Goal: Task Accomplishment & Management: Complete application form

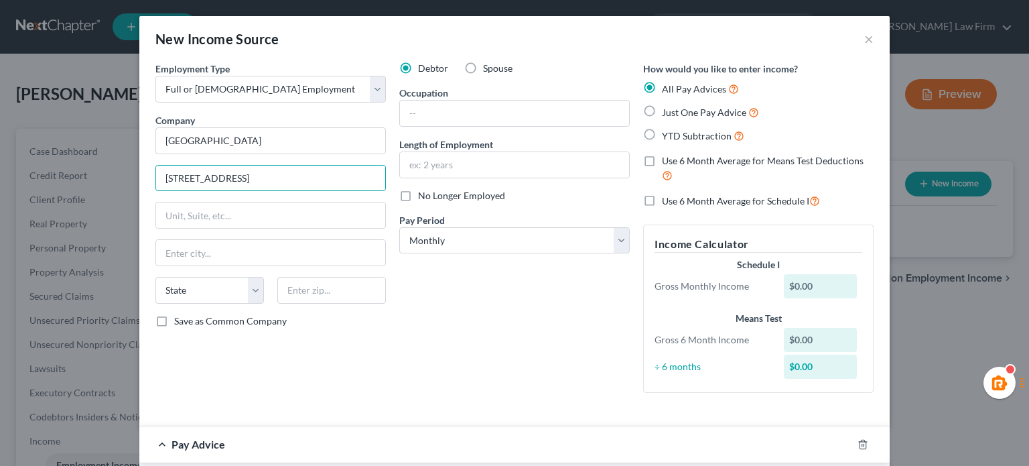
select select "0"
click at [287, 282] on input "text" at bounding box center [331, 290] width 109 height 27
type input "98201"
click at [655, 344] on div "Gross 6 Month Income" at bounding box center [712, 339] width 129 height 13
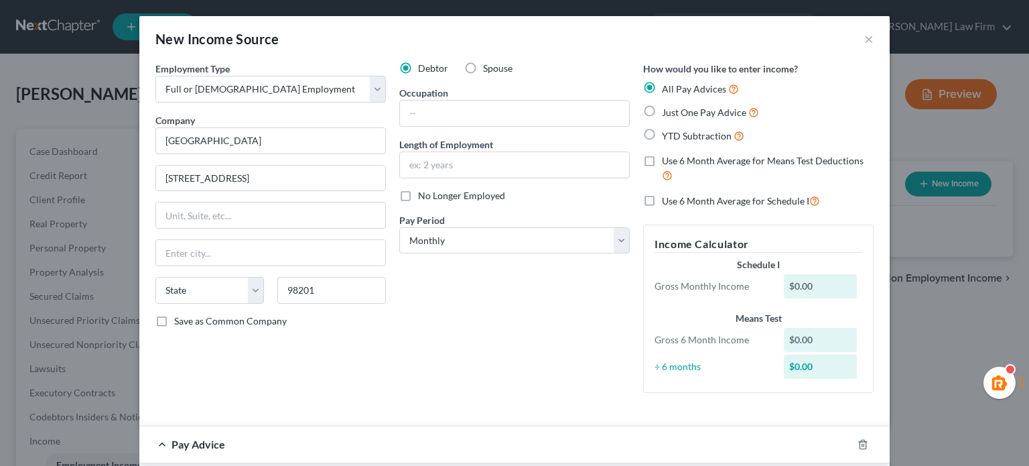
type input "[PERSON_NAME]"
select select "50"
click at [662, 111] on label "Just One Pay Advice" at bounding box center [710, 112] width 97 height 15
click at [667, 111] on input "Just One Pay Advice" at bounding box center [671, 109] width 9 height 9
radio input "true"
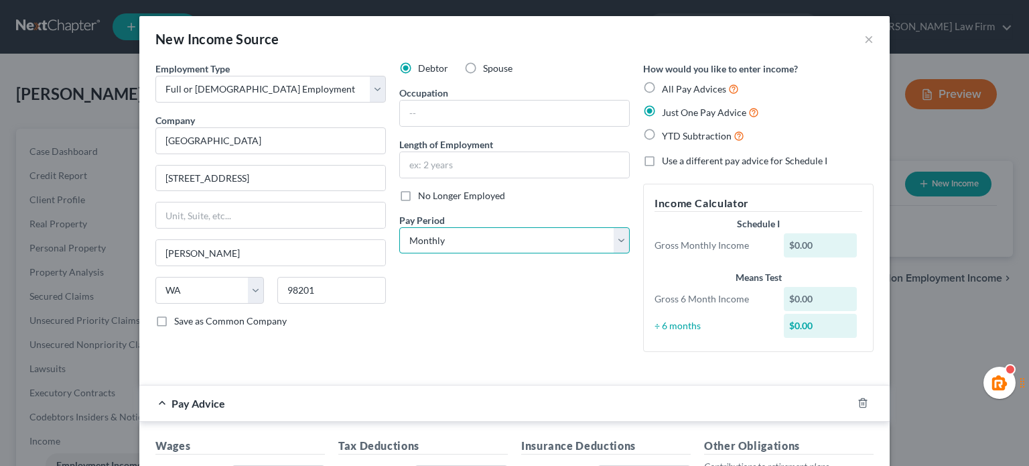
click at [520, 231] on select "Select Monthly Twice Monthly Every Other Week Weekly" at bounding box center [514, 240] width 230 height 27
select select "2"
click at [399, 227] on select "Select Monthly Twice Monthly Every Other Week Weekly" at bounding box center [514, 240] width 230 height 27
click at [461, 160] on input "text" at bounding box center [514, 164] width 229 height 25
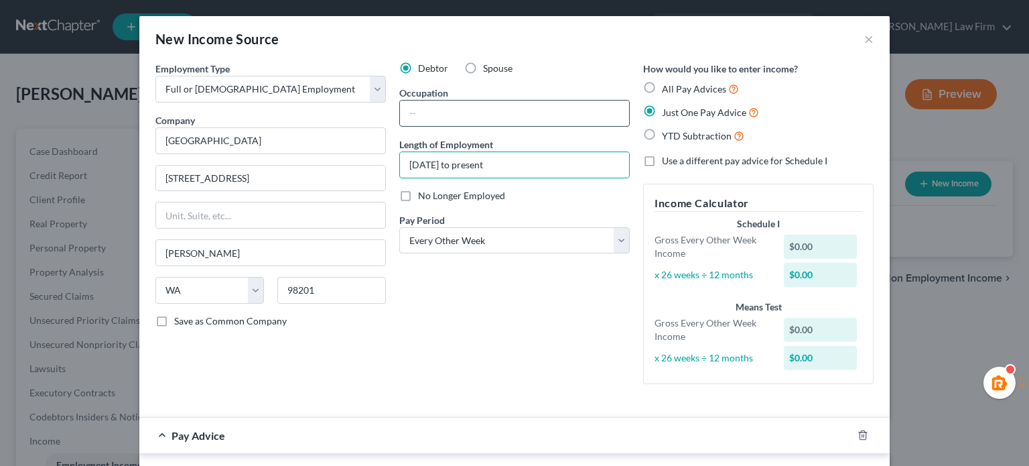
click at [496, 117] on input "text" at bounding box center [514, 112] width 229 height 25
click at [450, 163] on input "June 2024 to present" at bounding box center [514, 164] width 229 height 25
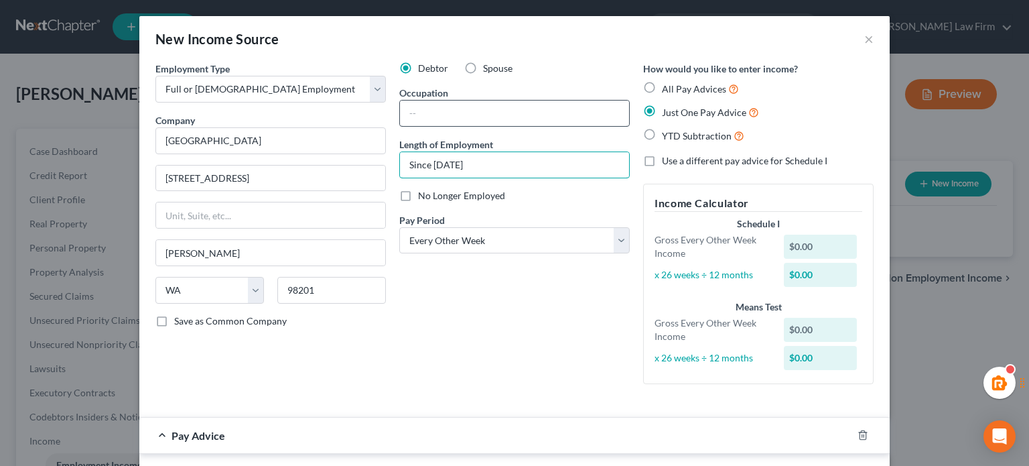
type input "Since 2017"
click at [437, 101] on input "text" at bounding box center [514, 112] width 229 height 25
type input "Control Room Officer"
click at [425, 285] on div "Debtor Spouse Occupation Control Room Officer Length of Employment Since 2017 N…" at bounding box center [515, 228] width 244 height 333
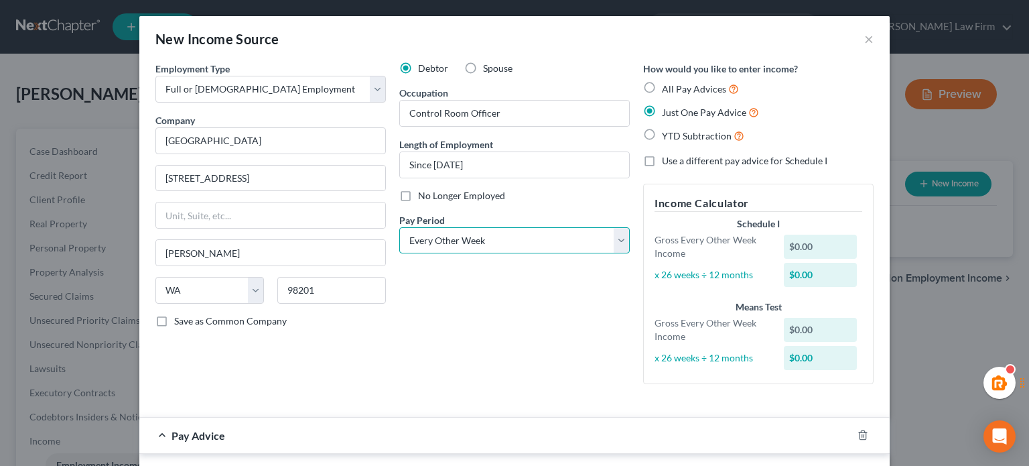
click at [541, 229] on select "Select Monthly Twice Monthly Every Other Week Weekly" at bounding box center [514, 240] width 230 height 27
select select "1"
click at [399, 227] on select "Select Monthly Twice Monthly Every Other Week Weekly" at bounding box center [514, 240] width 230 height 27
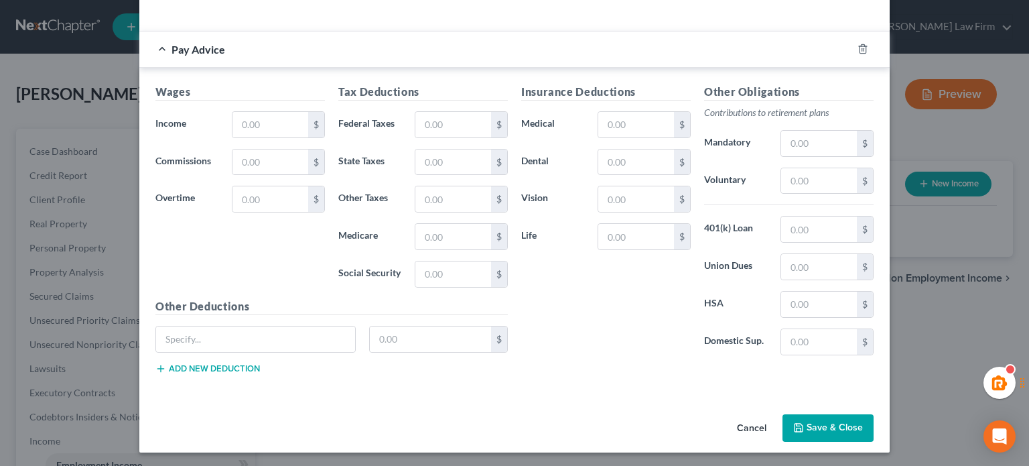
scroll to position [162, 0]
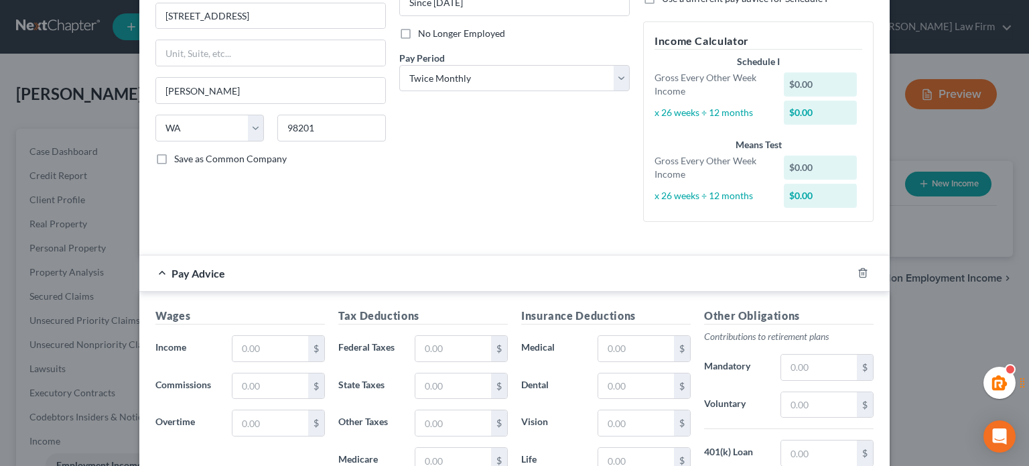
click at [235, 360] on div "Wages Income * $ Commissions $ Overtime $" at bounding box center [240, 415] width 183 height 214
click at [251, 345] on input "text" at bounding box center [270, 348] width 76 height 25
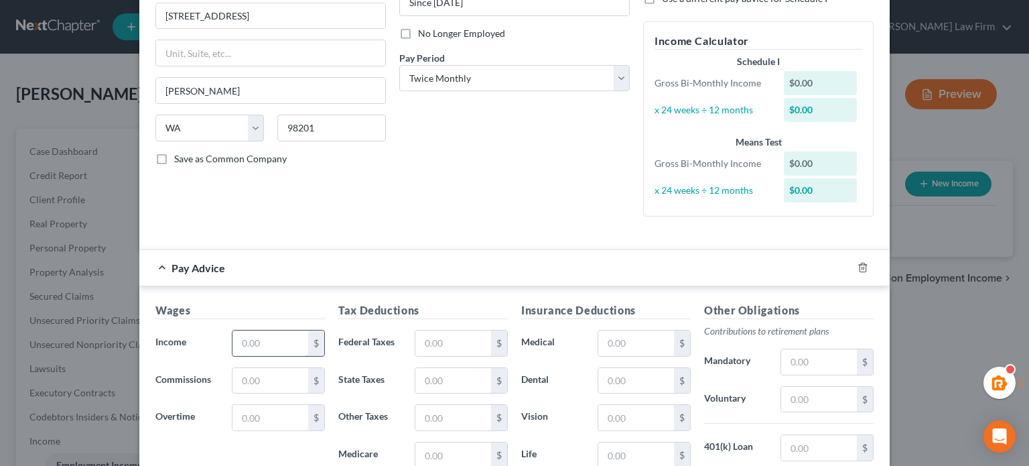
click at [252, 344] on input "text" at bounding box center [270, 342] width 76 height 25
type input "3,212.70"
click at [453, 345] on input "text" at bounding box center [453, 342] width 76 height 25
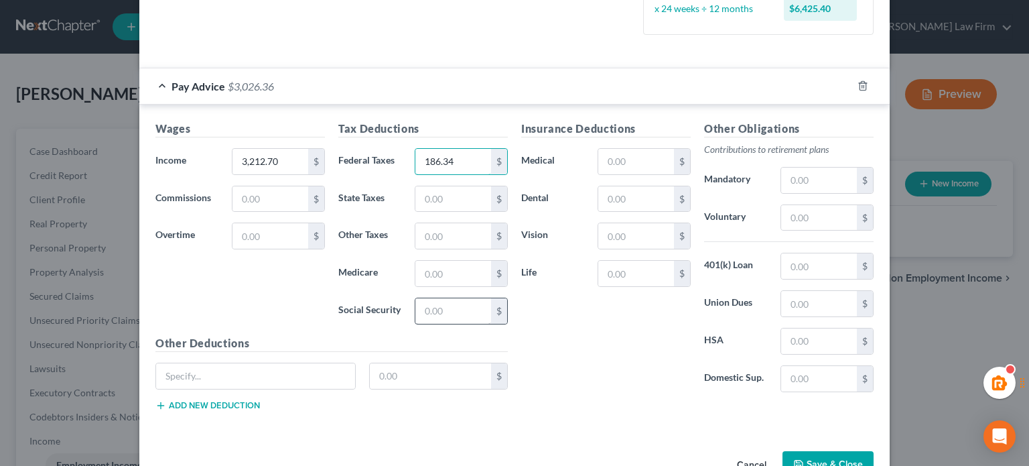
scroll to position [381, 0]
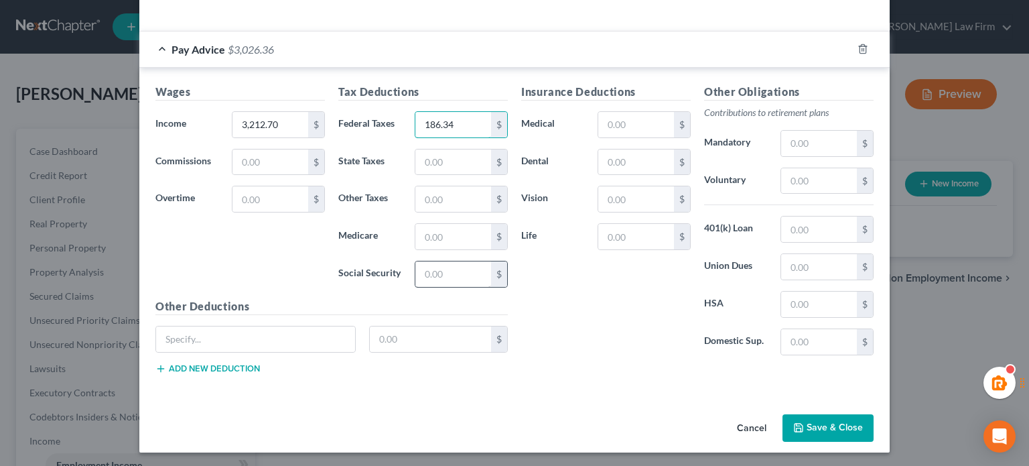
type input "186.34"
click at [442, 273] on input "text" at bounding box center [453, 273] width 76 height 25
type input "186.34"
type input "229.23"
click at [622, 283] on div "Insurance Deductions Medical $ Dental $ Vision $ Life $" at bounding box center [606, 225] width 183 height 282
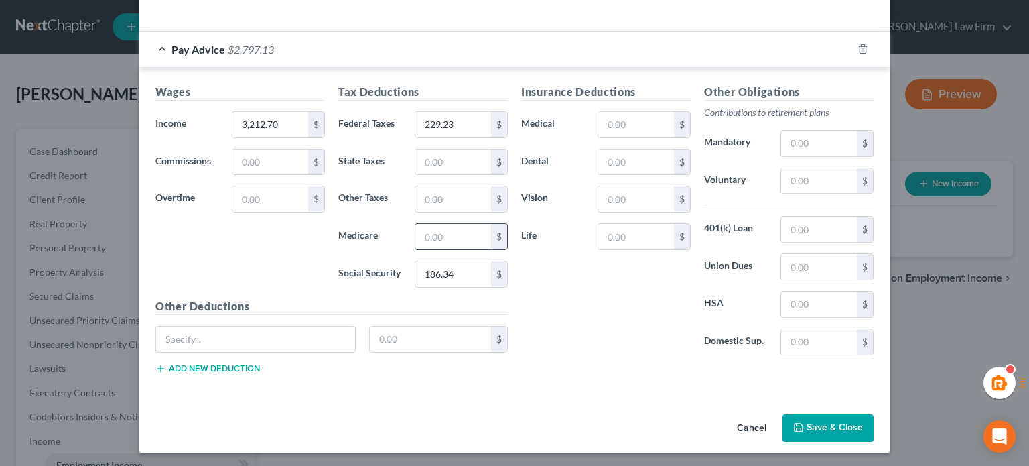
click at [433, 238] on input "text" at bounding box center [453, 236] width 76 height 25
type input "43.58"
click at [424, 154] on input "text" at bounding box center [453, 161] width 76 height 25
type input "45.01"
click at [590, 313] on div "Insurance Deductions Medical $ Dental $ Vision $ Life $" at bounding box center [606, 225] width 183 height 282
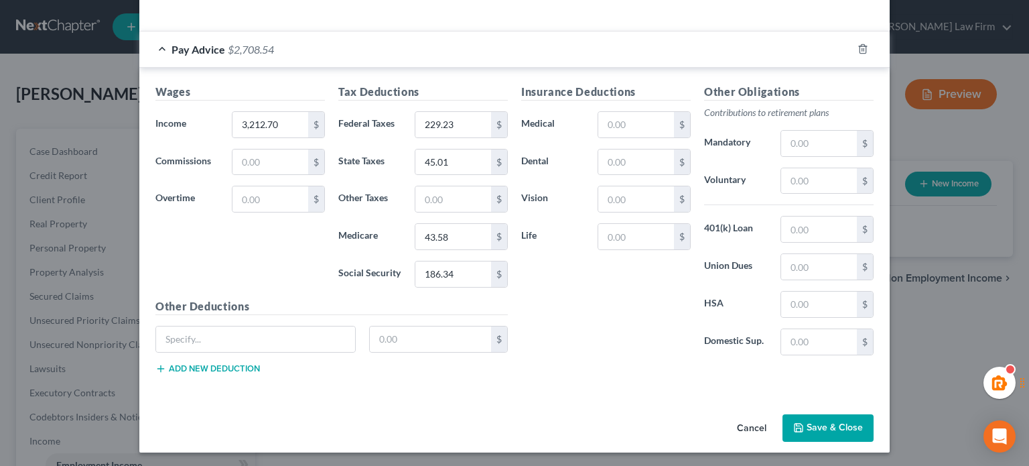
click at [519, 153] on label "Dental" at bounding box center [553, 162] width 76 height 27
click at [782, 135] on input "text" at bounding box center [819, 143] width 76 height 25
type input "172.04"
click at [638, 297] on div "Insurance Deductions Medical $ Dental $ Vision $ Life $" at bounding box center [606, 225] width 183 height 282
click at [517, 289] on div "Insurance Deductions Medical $ Dental $ Vision $ Life $" at bounding box center [606, 225] width 183 height 282
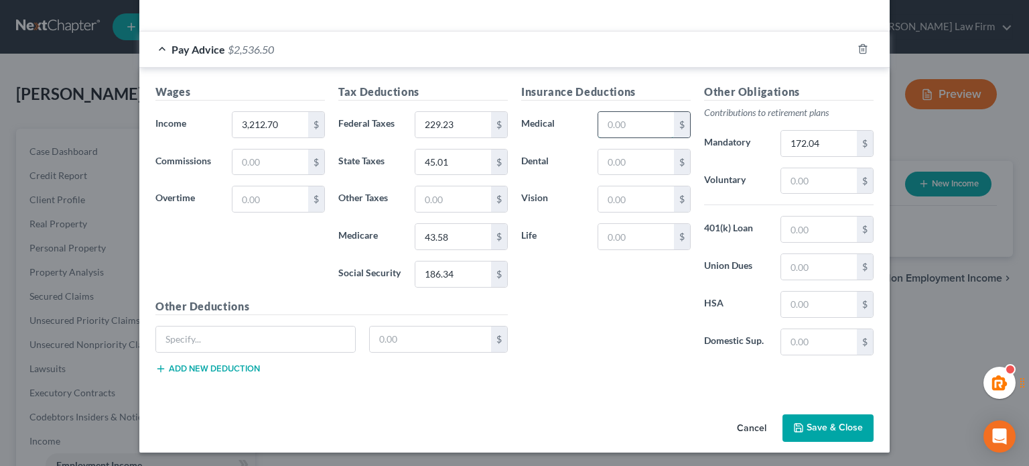
click at [620, 129] on input "text" at bounding box center [636, 124] width 76 height 25
click at [424, 202] on input "text" at bounding box center [453, 198] width 76 height 25
type input "70.75"
click at [377, 397] on div "Employment Type * Select Full or Part Time Employment Self Employment Company *…" at bounding box center [514, 45] width 750 height 728
click at [620, 241] on input "text" at bounding box center [636, 236] width 76 height 25
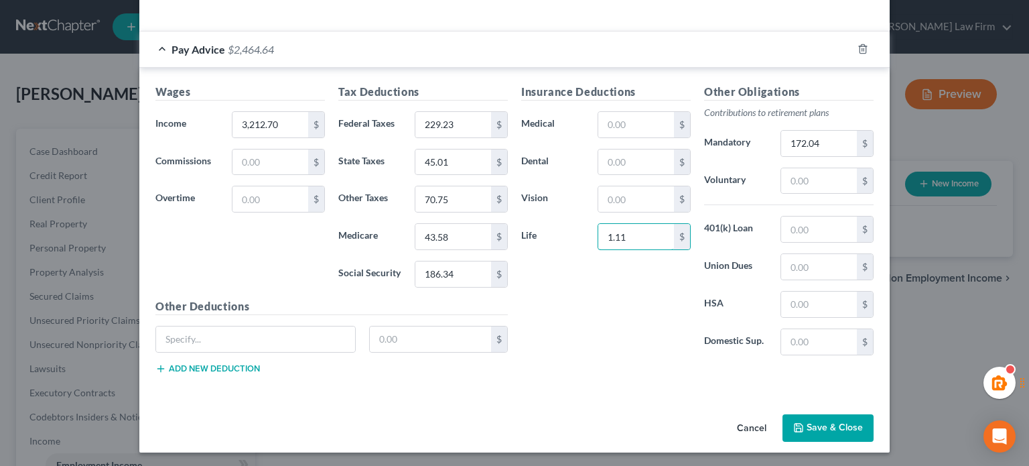
type input "1.11"
click at [749, 271] on label "Union Dues" at bounding box center [735, 266] width 76 height 27
click at [813, 291] on input "text" at bounding box center [819, 303] width 76 height 25
type input "105"
click at [636, 328] on div "Insurance Deductions Medical $ Dental $ Vision $ Life 1.11 $" at bounding box center [606, 225] width 183 height 282
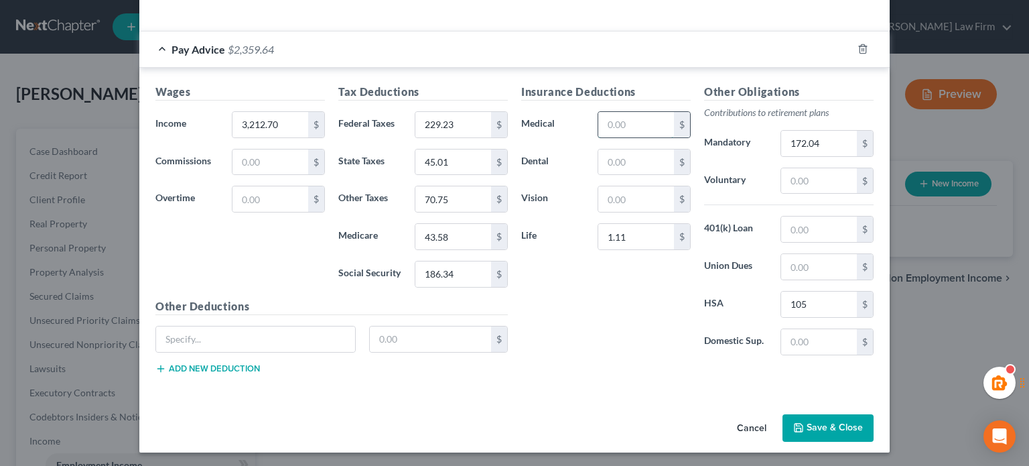
click at [617, 120] on input "text" at bounding box center [636, 124] width 76 height 25
type input "118"
click at [649, 329] on div "Insurance Deductions Medical 118 $ Dental $ Vision $ Life 1.11 $" at bounding box center [606, 225] width 183 height 282
click at [823, 425] on button "Save & Close" at bounding box center [828, 428] width 91 height 28
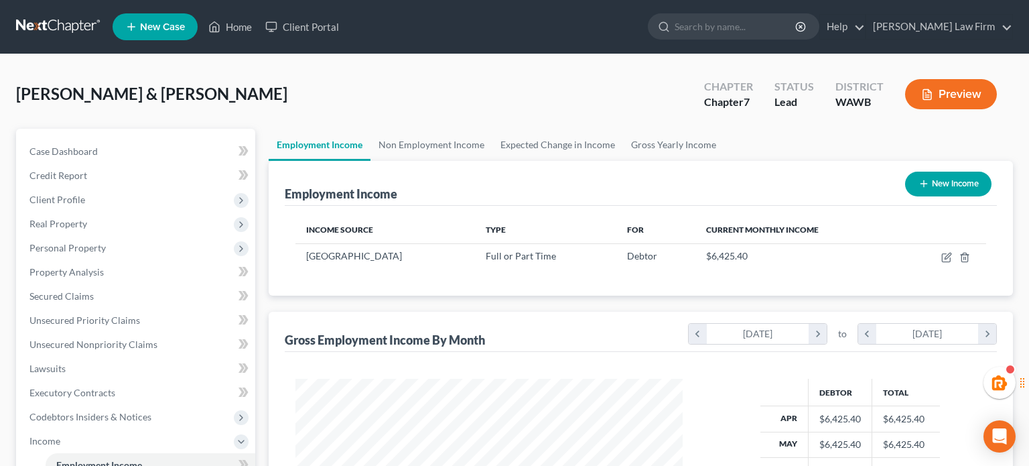
scroll to position [669756, 669581]
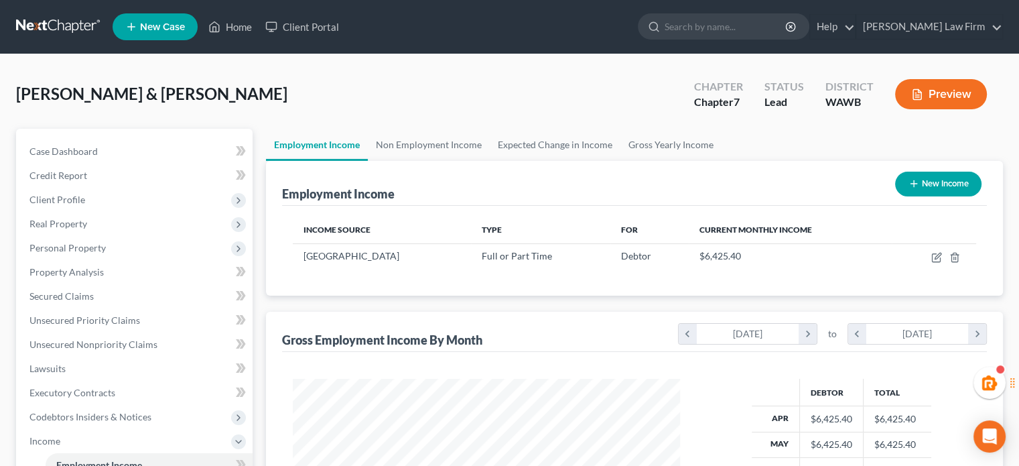
click at [938, 189] on button "New Income" at bounding box center [938, 184] width 86 height 25
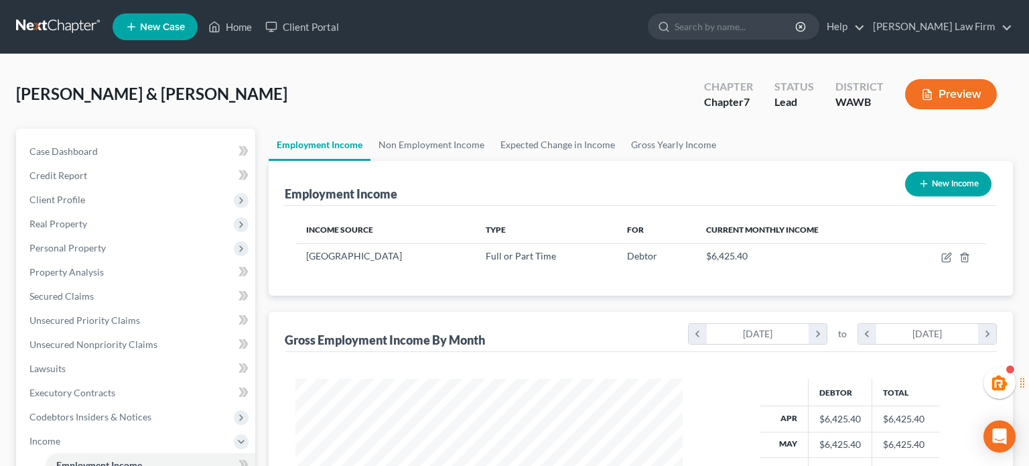
select select "0"
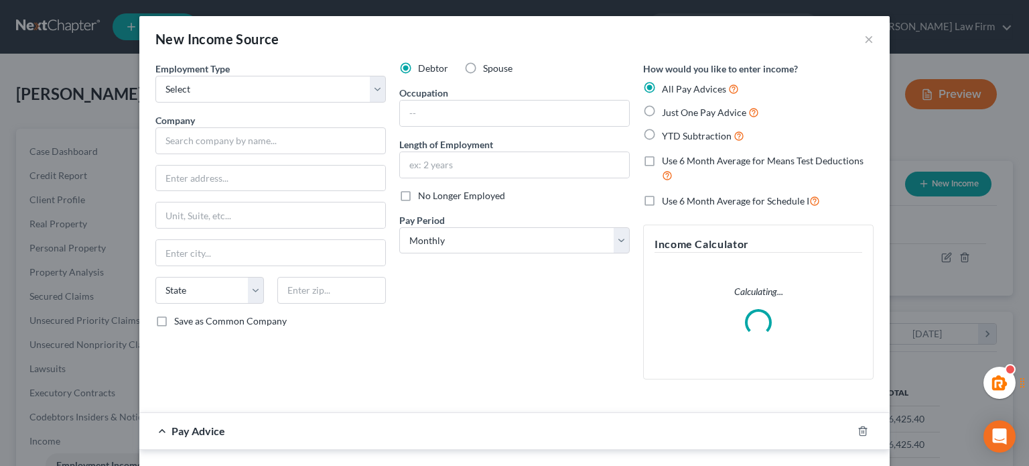
scroll to position [239, 418]
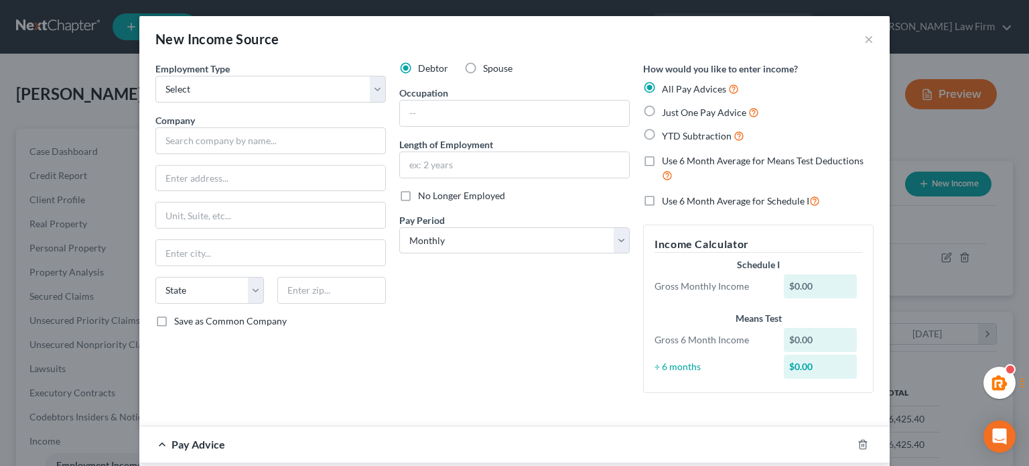
click at [239, 103] on div "Employment Type * Select Full or Part Time Employment Self Employment Company *…" at bounding box center [271, 233] width 244 height 342
click at [236, 88] on select "Select Full or Part Time Employment Self Employment" at bounding box center [270, 89] width 230 height 27
select select "0"
click at [155, 76] on select "Select Full or Part Time Employment Self Employment" at bounding box center [270, 89] width 230 height 27
click at [241, 126] on div "Company *" at bounding box center [270, 133] width 230 height 41
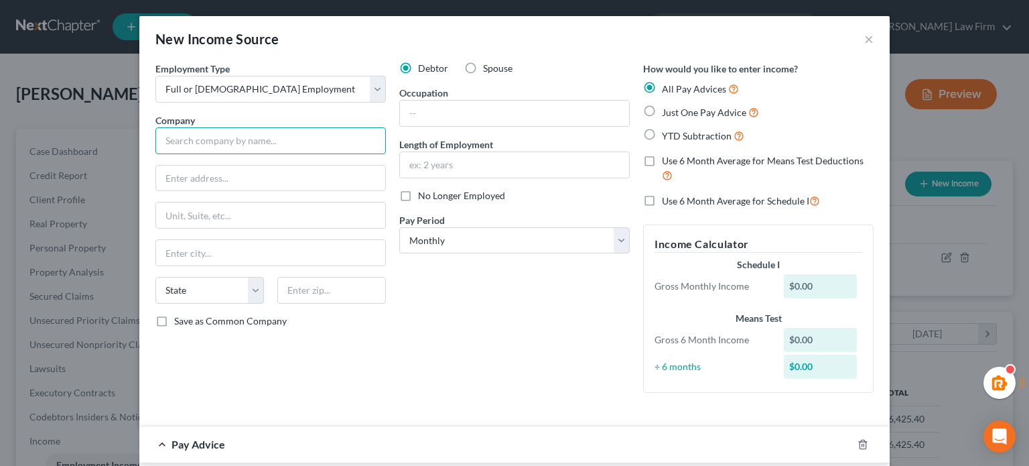
click at [264, 133] on input "text" at bounding box center [270, 140] width 230 height 27
type input "Iden's Dealer Services LLC"
click at [227, 190] on input "text" at bounding box center [270, 177] width 229 height 25
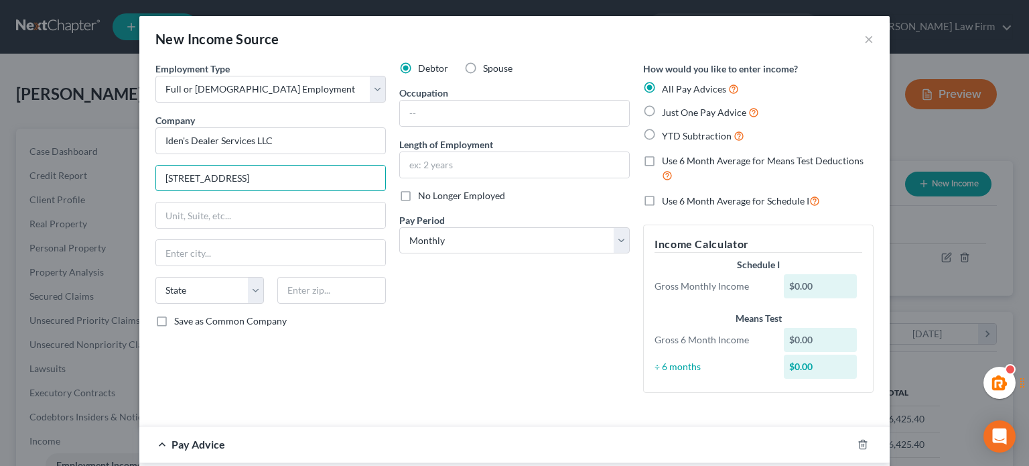
type input "1000 SW 34th St"
type input "98057"
click at [441, 326] on div "Debtor Spouse Occupation Length of Employment No Longer Employed Pay Period * S…" at bounding box center [515, 233] width 244 height 342
type input "Renton"
select select "50"
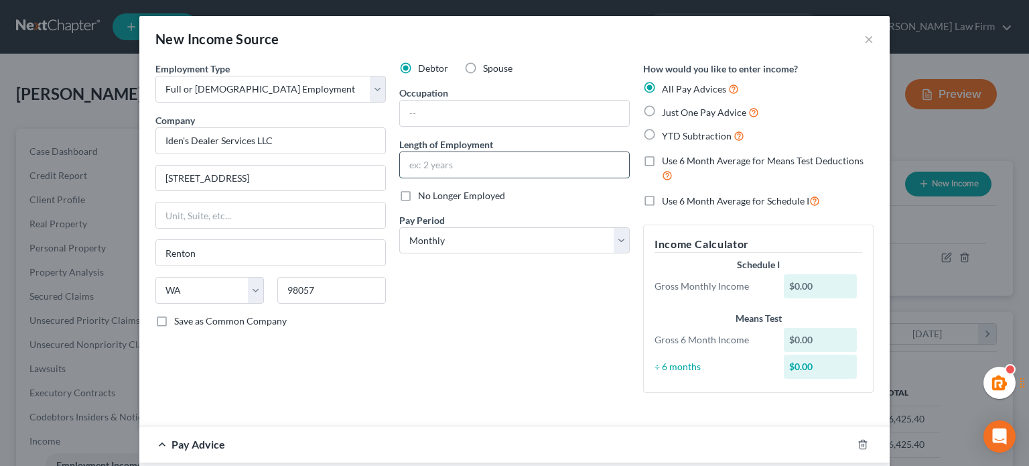
click at [429, 172] on input "text" at bounding box center [514, 164] width 229 height 25
drag, startPoint x: 429, startPoint y: 164, endPoint x: 313, endPoint y: 186, distance: 118.0
click at [377, 160] on div "Employment Type * Select Full or Part Time Employment Self Employment Company *…" at bounding box center [515, 238] width 732 height 353
click at [464, 162] on input "June 2024" at bounding box center [514, 164] width 229 height 25
type input "June 2024 to present"
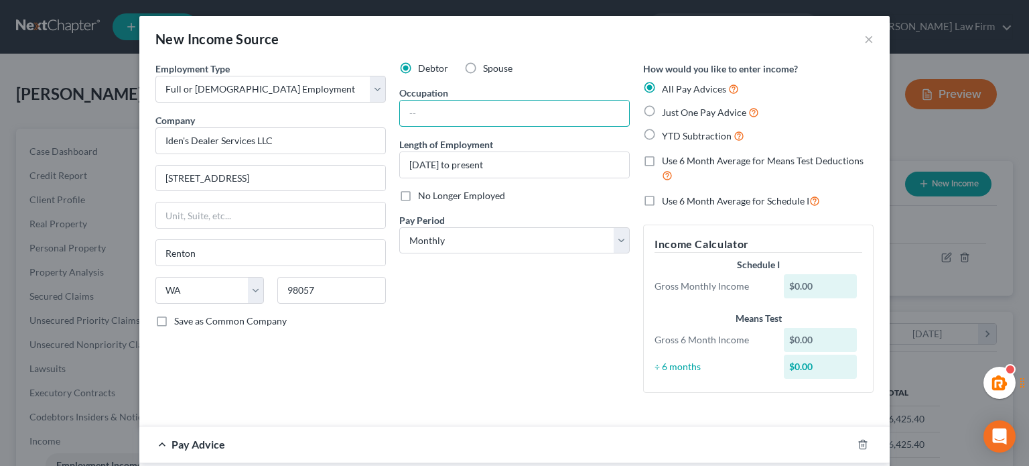
drag, startPoint x: 453, startPoint y: 113, endPoint x: 415, endPoint y: 202, distance: 96.7
click at [453, 113] on input "text" at bounding box center [514, 112] width 229 height 25
type input "Detailer"
click at [439, 278] on div "Debtor Spouse Occupation Detailer Length of Employment June 2024 to present No …" at bounding box center [515, 233] width 244 height 342
click at [438, 251] on select "Select Monthly Twice Monthly Every Other Week Weekly" at bounding box center [514, 240] width 230 height 27
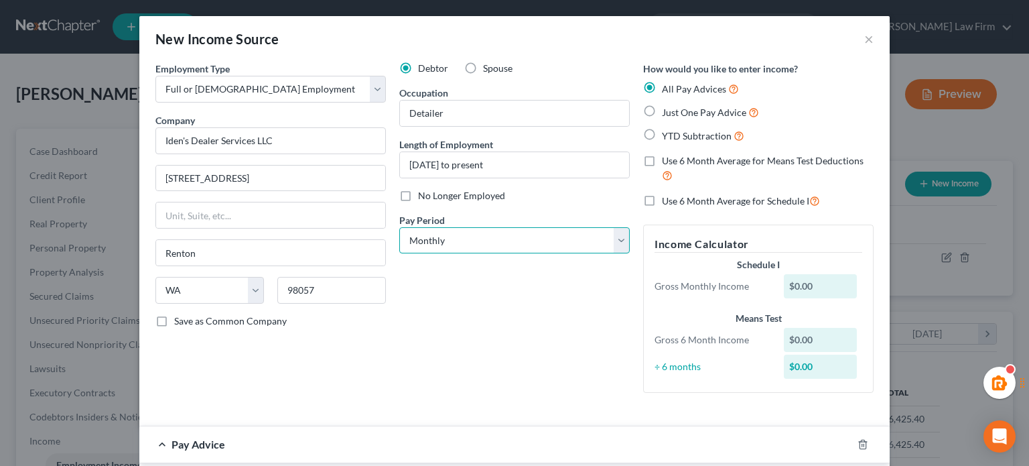
select select "2"
click at [399, 227] on select "Select Monthly Twice Monthly Every Other Week Weekly" at bounding box center [514, 240] width 230 height 27
click at [541, 283] on div "Debtor Spouse Occupation Detailer Length of Employment June 2024 to present No …" at bounding box center [515, 233] width 244 height 342
click at [662, 113] on label "Just One Pay Advice" at bounding box center [710, 112] width 97 height 15
click at [667, 113] on input "Just One Pay Advice" at bounding box center [671, 109] width 9 height 9
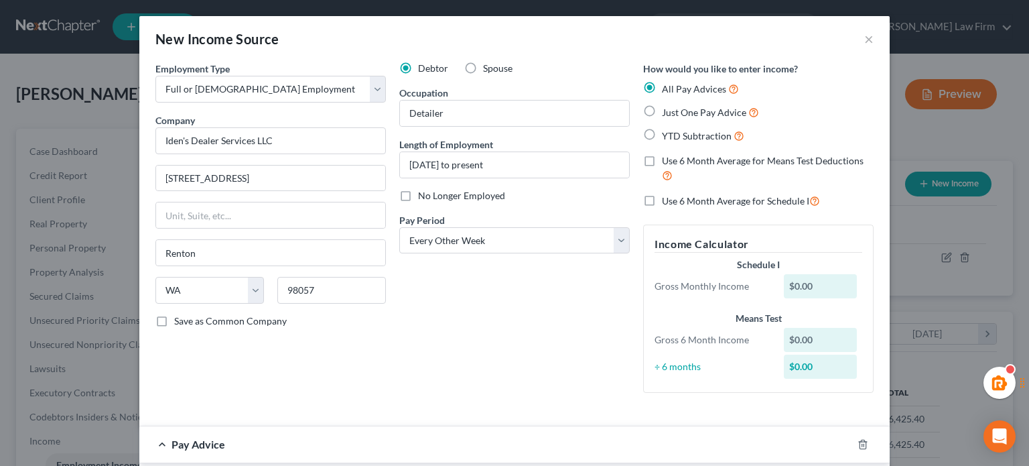
radio input "true"
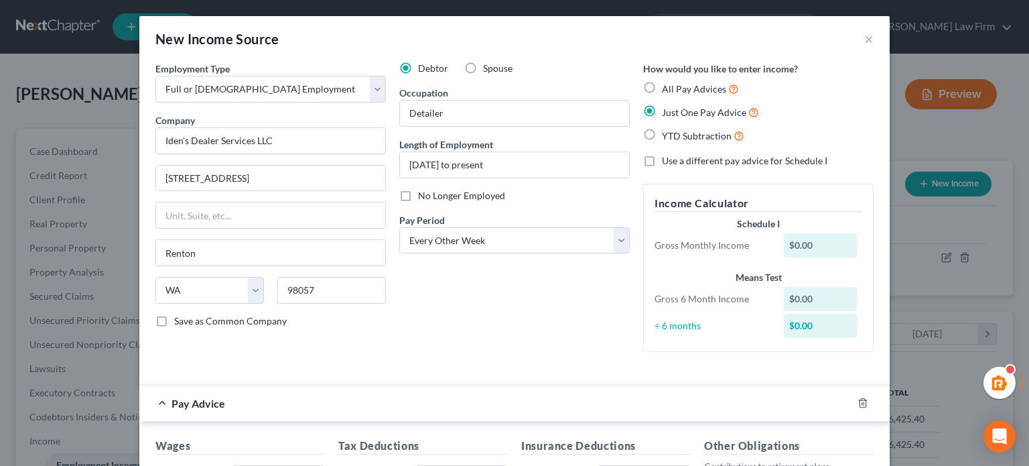
scroll to position [223, 0]
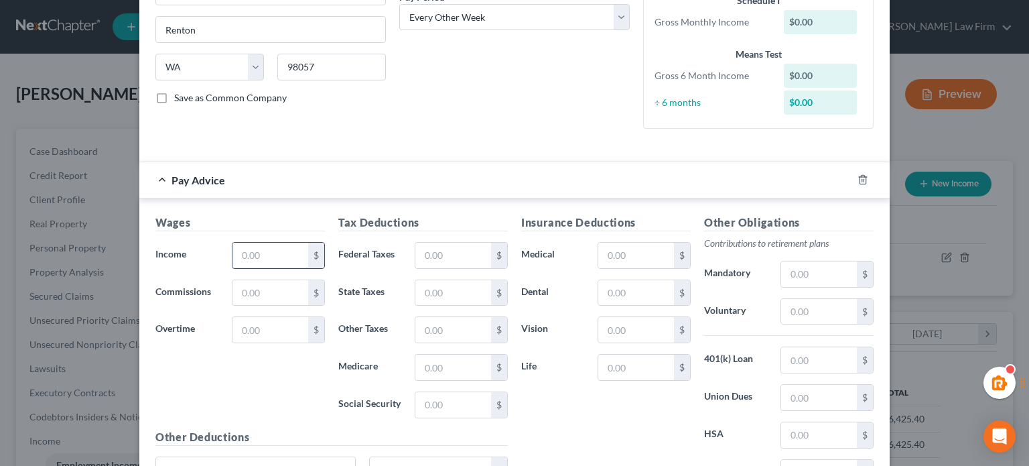
click at [277, 259] on input "text" at bounding box center [270, 255] width 76 height 25
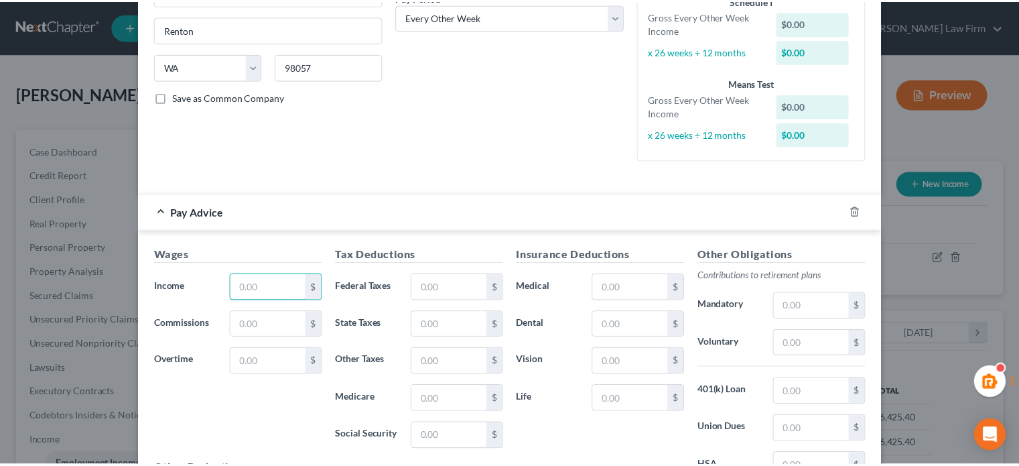
scroll to position [386, 0]
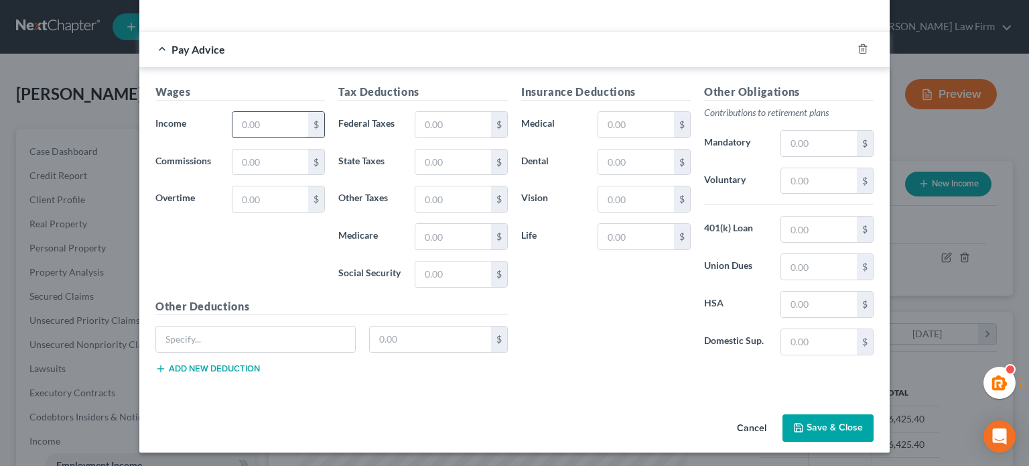
click at [256, 128] on input "text" at bounding box center [270, 124] width 76 height 25
type input "1,318.22"
click at [425, 119] on input "text" at bounding box center [453, 124] width 76 height 25
click at [419, 234] on input "text" at bounding box center [453, 236] width 76 height 25
type input "19.11"
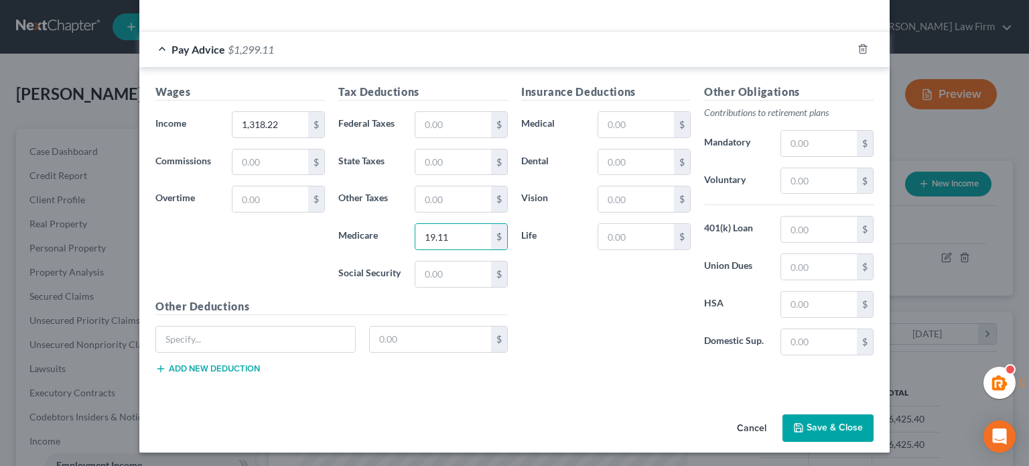
click at [570, 305] on div "Insurance Deductions Medical $ Dental $ Vision $ Life $" at bounding box center [606, 225] width 183 height 282
click at [438, 265] on input "text" at bounding box center [453, 273] width 76 height 25
type input "81.73"
click at [437, 168] on input "text" at bounding box center [453, 161] width 76 height 25
type input "16.32"
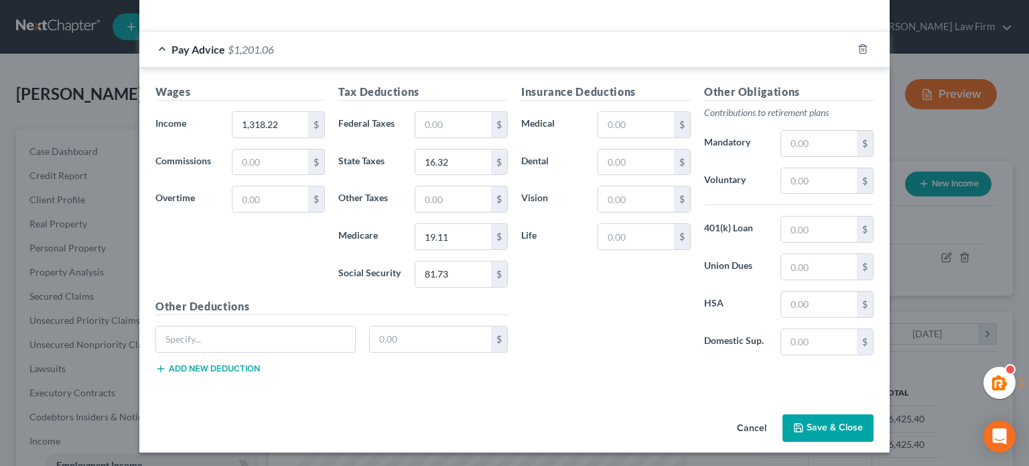
click at [594, 265] on div "Insurance Deductions Medical $ Dental $ Vision $ Life $" at bounding box center [606, 225] width 183 height 282
click at [425, 191] on input "text" at bounding box center [453, 198] width 76 height 25
type input "13.63"
click at [535, 409] on div "Cancel Save & Close" at bounding box center [514, 431] width 750 height 44
click at [812, 426] on button "Save & Close" at bounding box center [828, 428] width 91 height 28
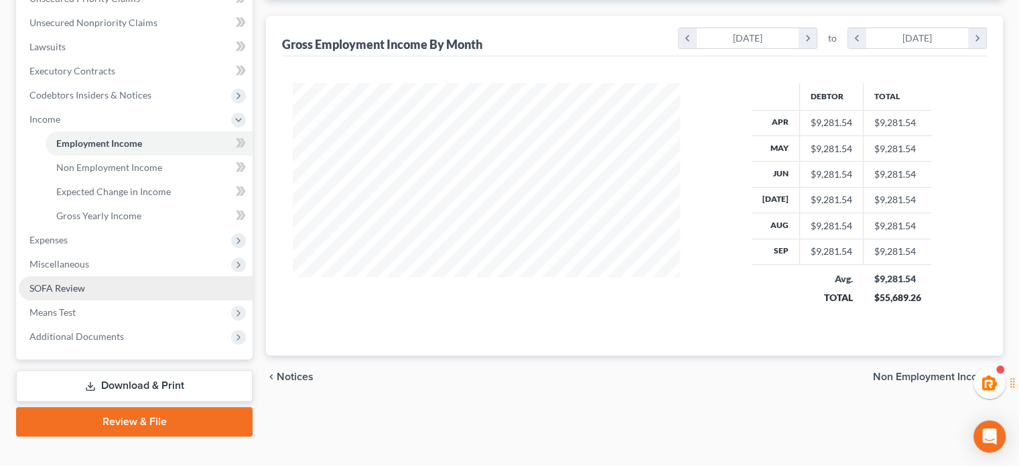
scroll to position [342, 0]
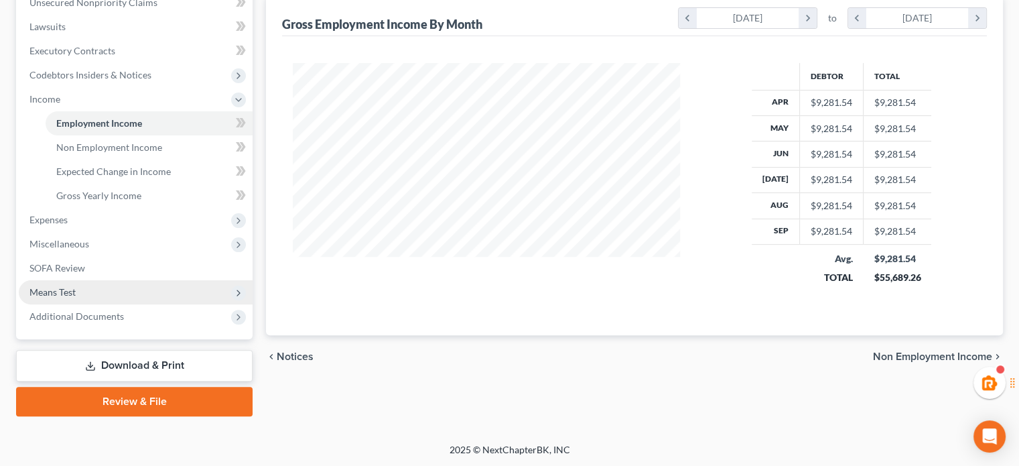
click at [80, 285] on span "Means Test" at bounding box center [136, 292] width 234 height 24
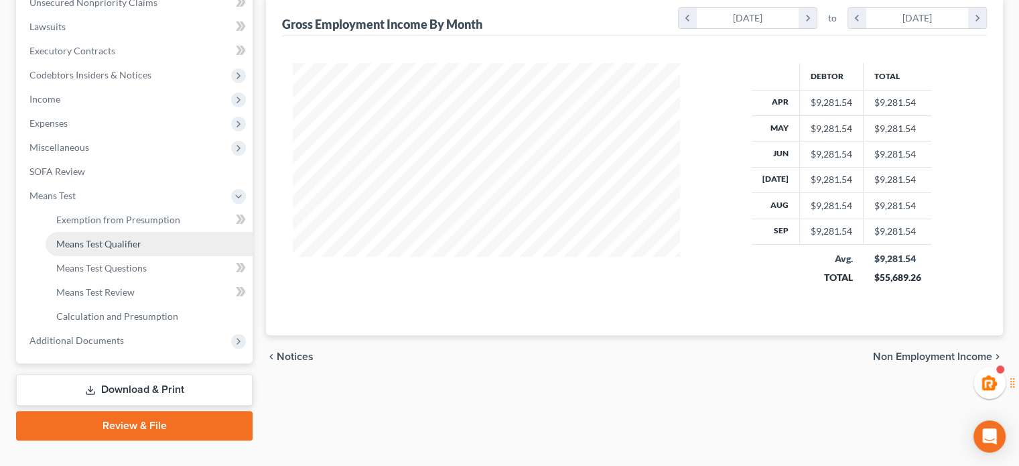
click at [94, 240] on span "Means Test Qualifier" at bounding box center [98, 243] width 85 height 11
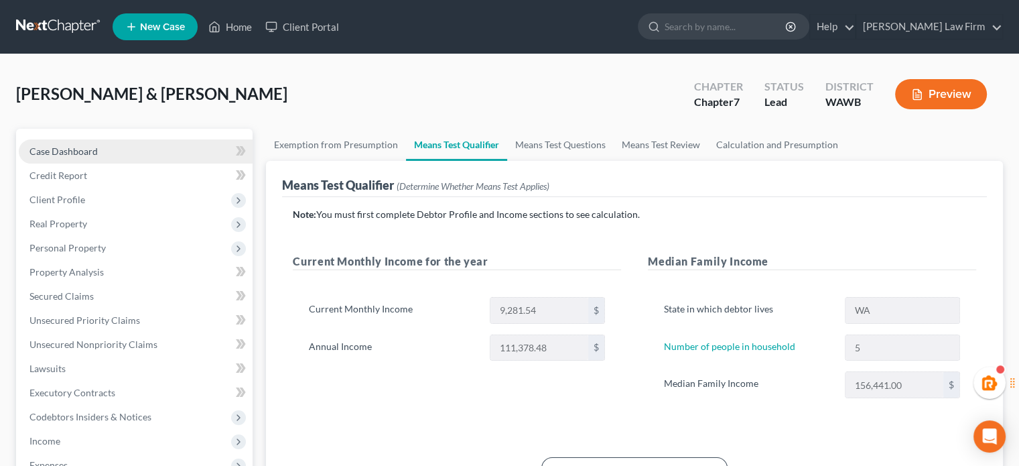
click at [64, 147] on span "Case Dashboard" at bounding box center [63, 150] width 68 height 11
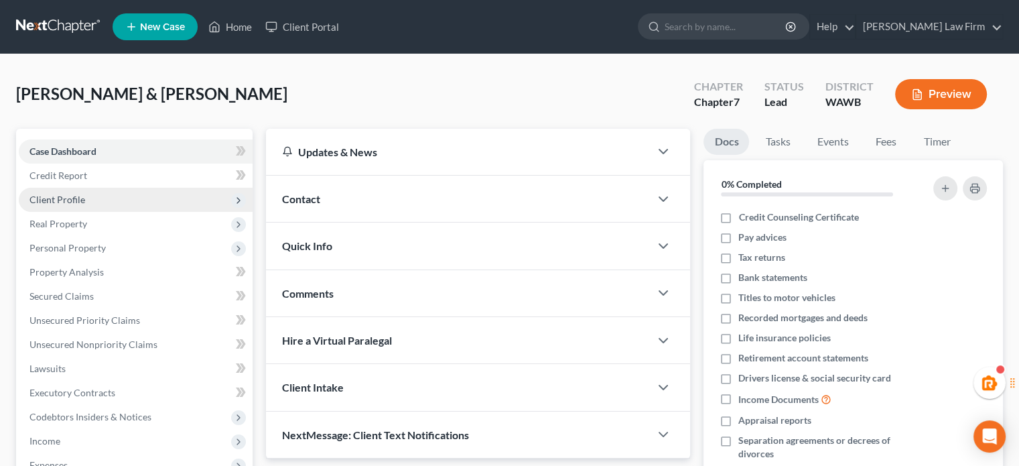
click at [76, 198] on span "Client Profile" at bounding box center [57, 199] width 56 height 11
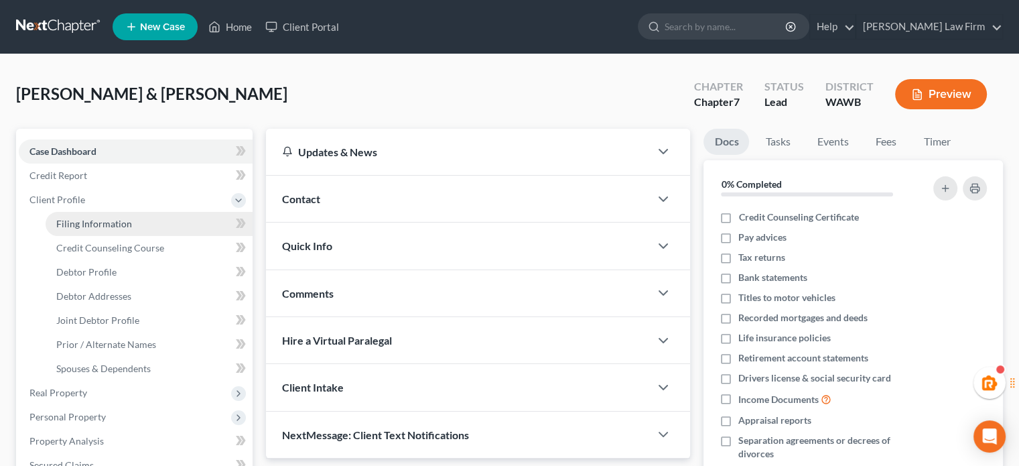
click at [84, 224] on span "Filing Information" at bounding box center [94, 223] width 76 height 11
select select "1"
select select "0"
select select "50"
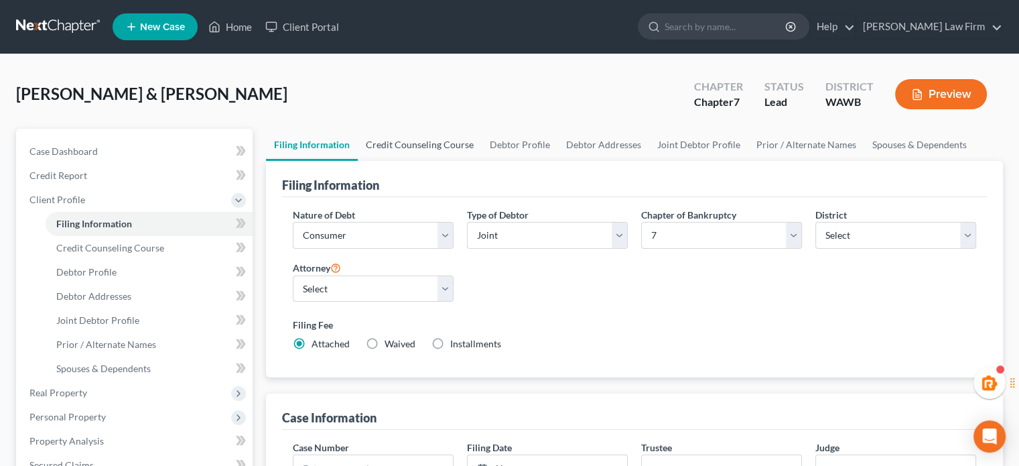
click at [419, 132] on link "Credit Counseling Course" at bounding box center [420, 145] width 124 height 32
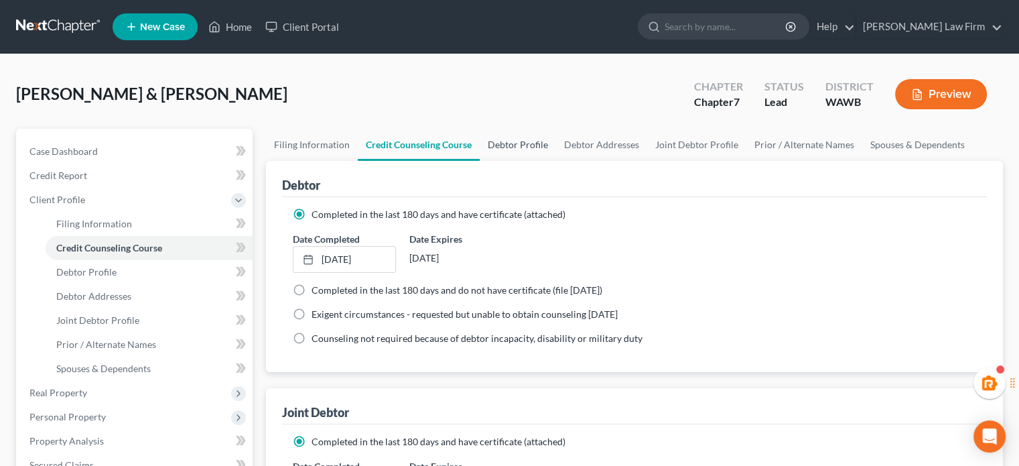
click at [543, 133] on link "Debtor Profile" at bounding box center [518, 145] width 76 height 32
select select "1"
select select "4"
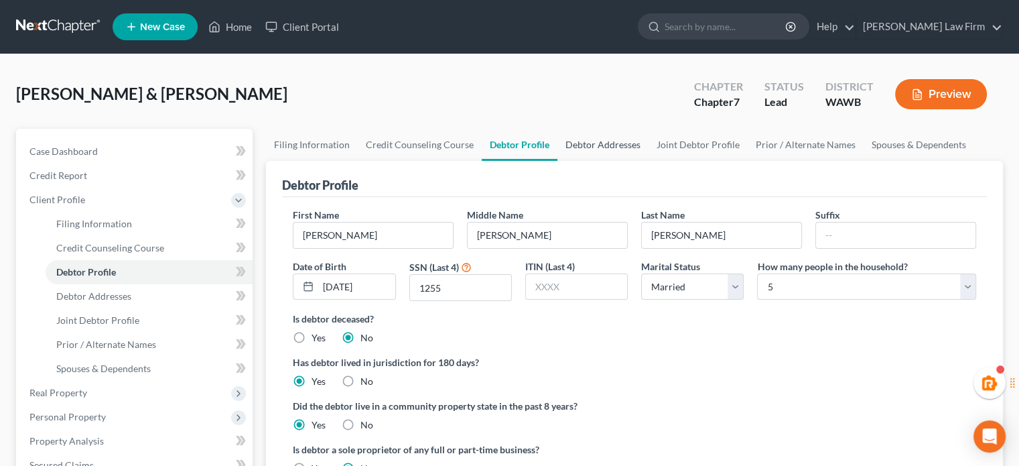
click at [573, 141] on link "Debtor Addresses" at bounding box center [602, 145] width 91 height 32
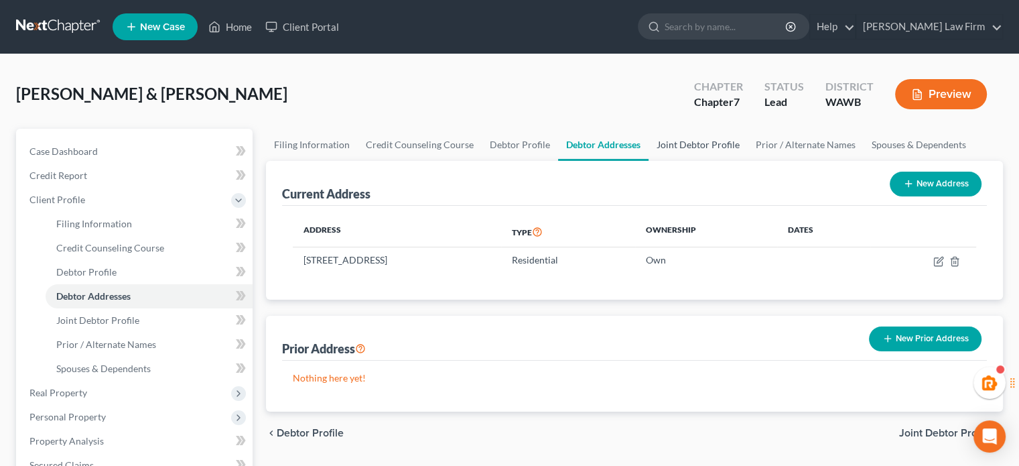
click at [662, 141] on link "Joint Debtor Profile" at bounding box center [698, 145] width 99 height 32
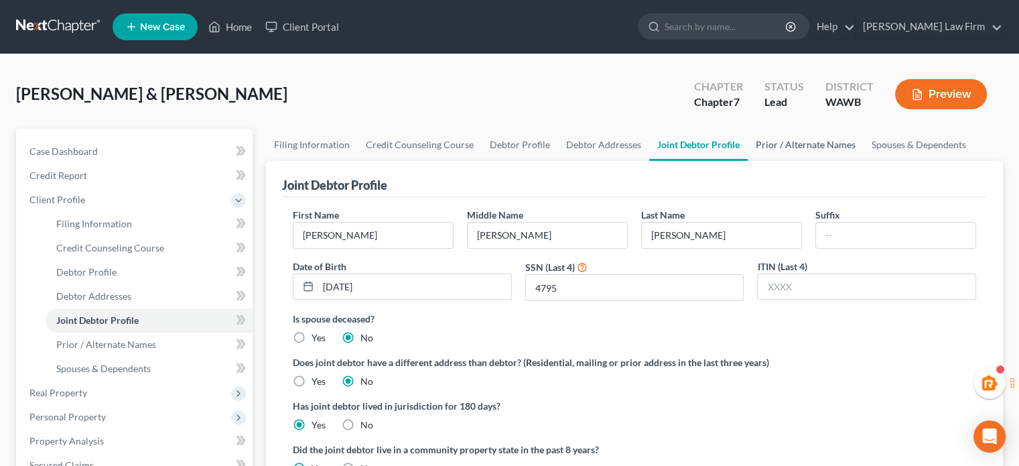
click at [833, 138] on link "Prior / Alternate Names" at bounding box center [806, 145] width 116 height 32
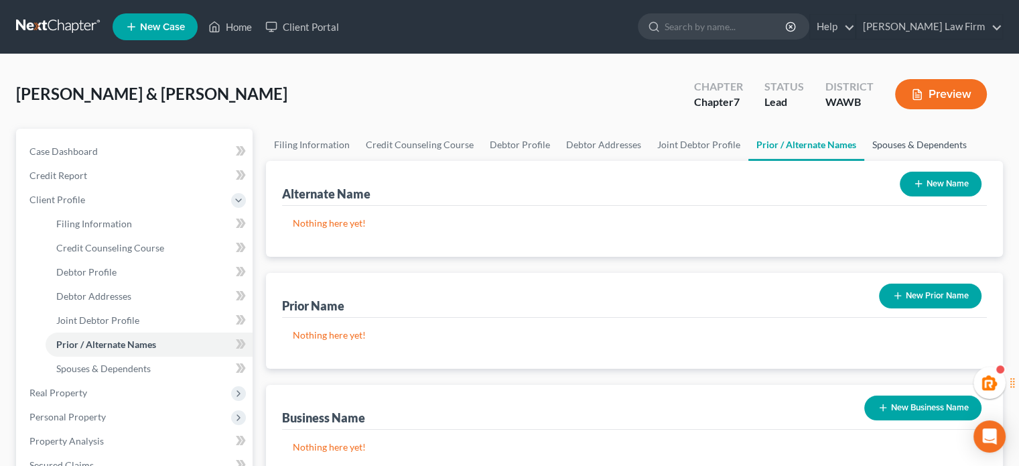
click at [917, 147] on link "Spouses & Dependents" at bounding box center [919, 145] width 111 height 32
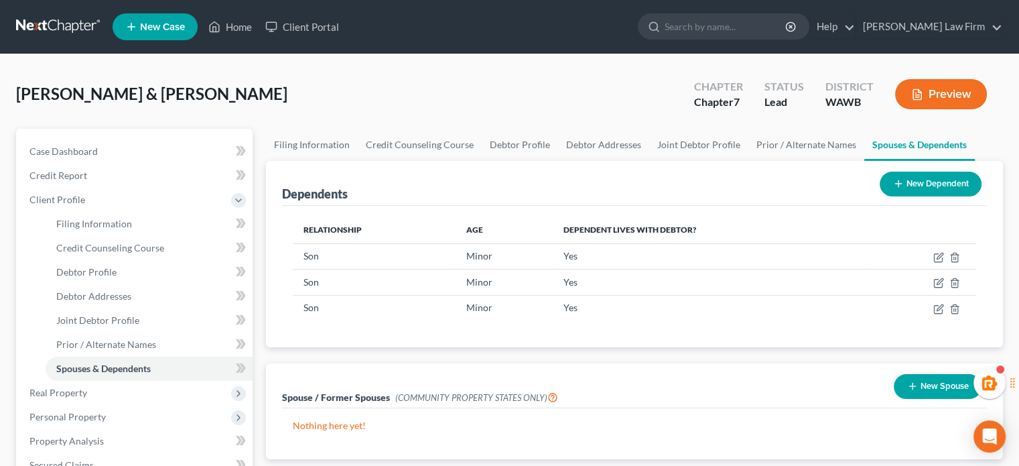
click at [940, 386] on button "New Spouse" at bounding box center [938, 386] width 88 height 25
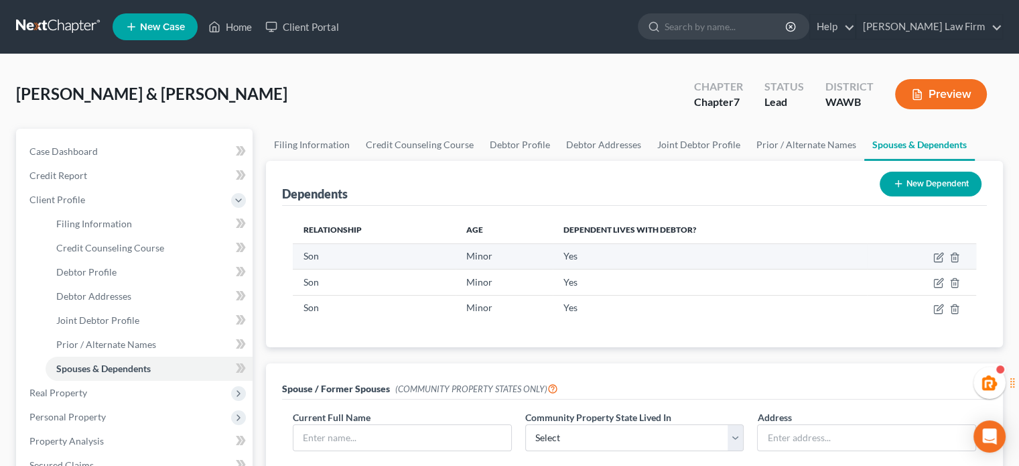
scroll to position [223, 0]
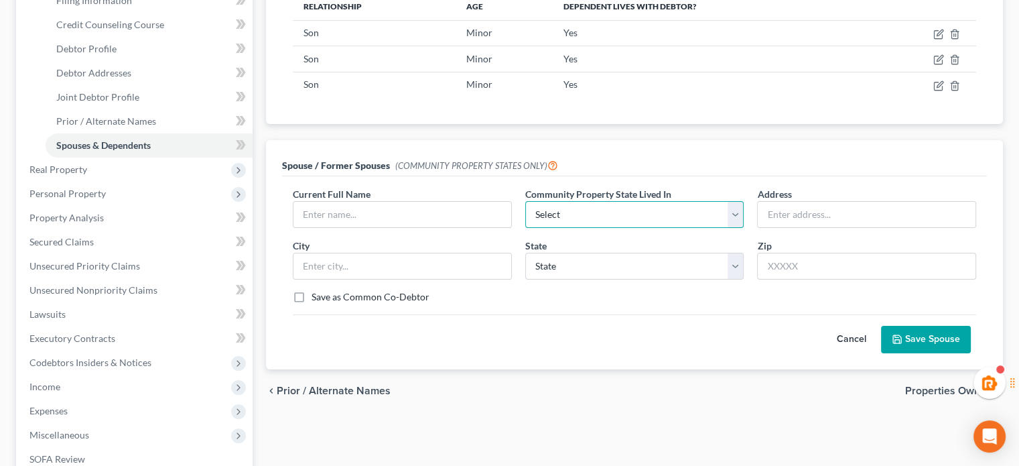
click at [604, 208] on select "Select AZ CA GU ID LA NV NM PR TX WA WI" at bounding box center [634, 214] width 219 height 27
select select "9"
click at [525, 201] on select "Select AZ CA GU ID LA NV NM PR TX WA WI" at bounding box center [634, 214] width 219 height 27
click at [383, 210] on input "text" at bounding box center [402, 214] width 218 height 25
click at [333, 211] on input "text" at bounding box center [402, 214] width 218 height 25
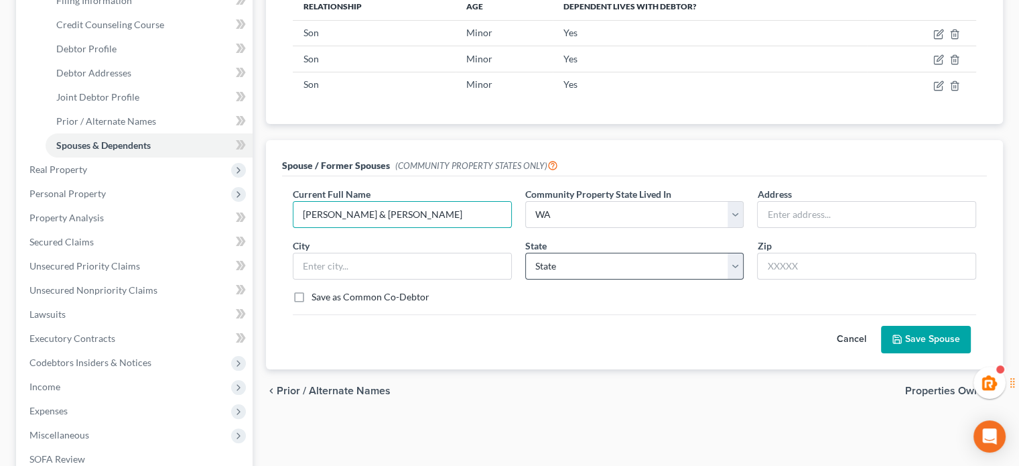
type input "Jonathon & Sarah Delgado"
click at [647, 265] on select "State AL AK AR AZ CA CO CT DE DC FL GA GU HI ID IL IN IA KS KY LA ME MD MA MI M…" at bounding box center [634, 266] width 219 height 27
click at [940, 338] on button "Save Spouse" at bounding box center [926, 340] width 90 height 28
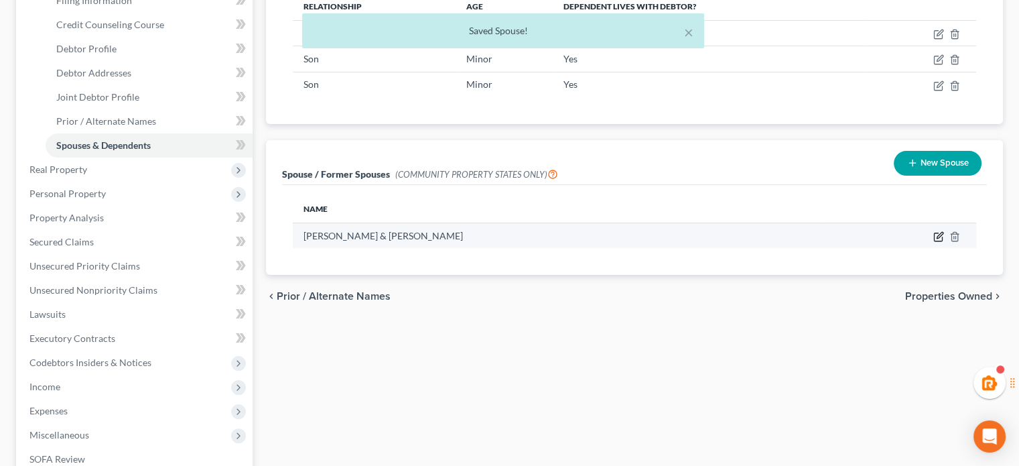
click at [939, 231] on icon "button" at bounding box center [938, 236] width 11 height 11
select select "9"
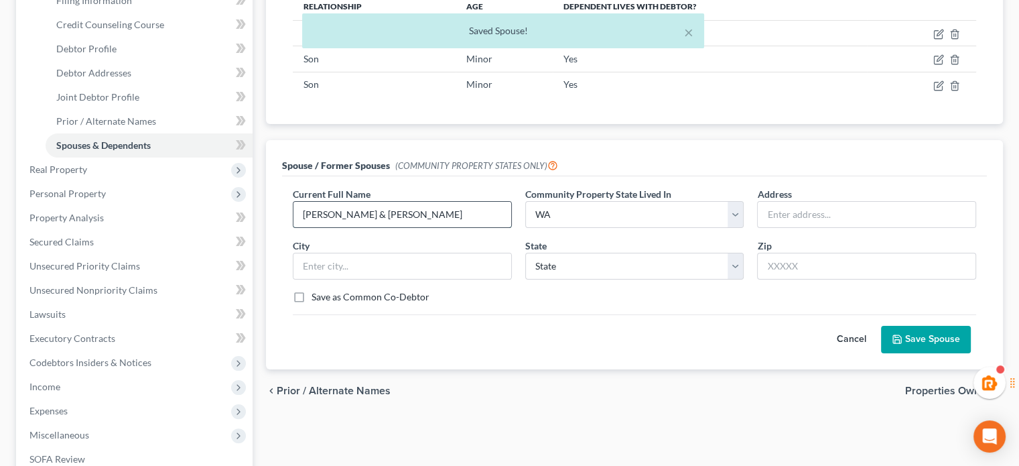
click at [352, 208] on input "Jonathon & Sarah Delgado" at bounding box center [402, 214] width 218 height 25
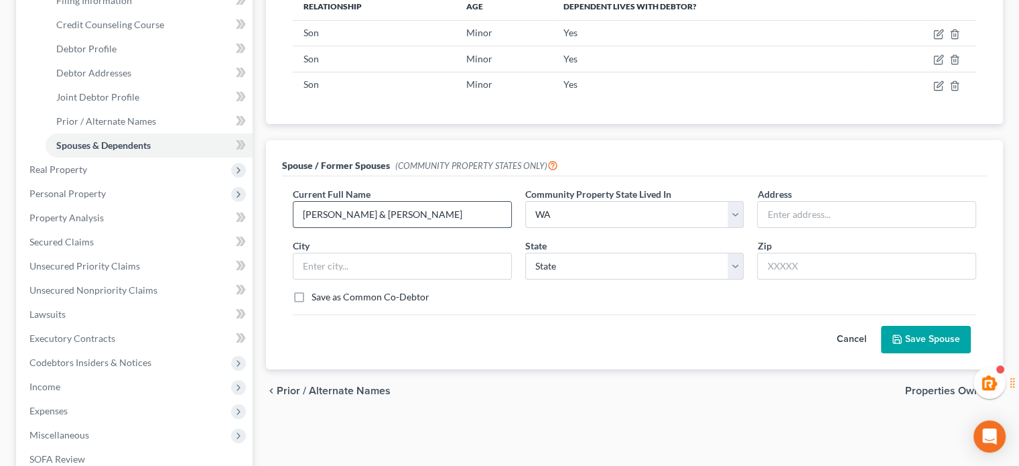
click at [352, 208] on input "Jonathon & Sarah Delgado" at bounding box center [402, 214] width 218 height 25
type input "[PERSON_NAME]"
click at [914, 334] on button "Save Spouse" at bounding box center [926, 340] width 90 height 28
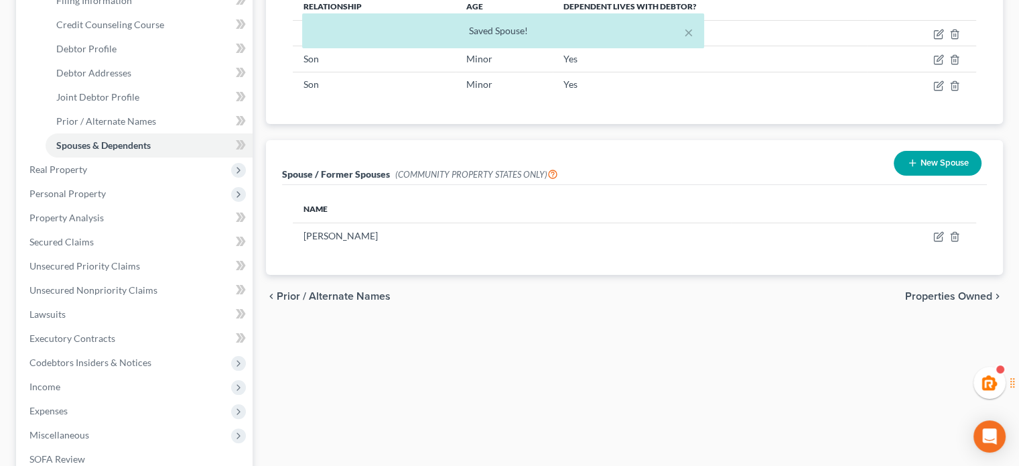
click at [907, 160] on icon "button" at bounding box center [912, 162] width 11 height 11
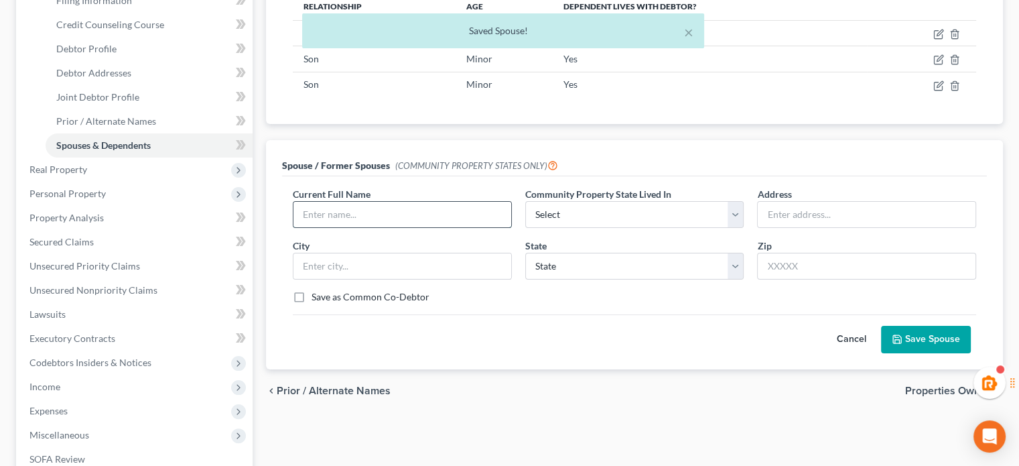
click at [456, 207] on input "text" at bounding box center [402, 214] width 218 height 25
paste input "[PERSON_NAME]"
type input "[PERSON_NAME]"
click at [575, 231] on div "Current Full Name * Sarah Delgado Community Property State Lived In * Select AZ…" at bounding box center [634, 250] width 697 height 127
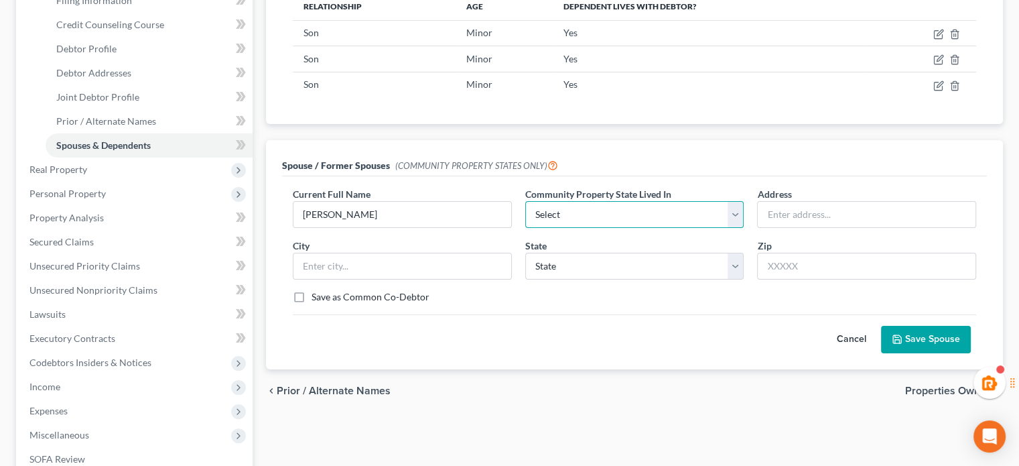
click at [571, 219] on select "Select AZ CA GU ID LA NV NM PR TX WA WI" at bounding box center [634, 214] width 219 height 27
select select "9"
click at [525, 201] on select "Select AZ CA GU ID LA NV NM PR TX WA WI" at bounding box center [634, 214] width 219 height 27
click at [926, 326] on button "Save Spouse" at bounding box center [926, 340] width 90 height 28
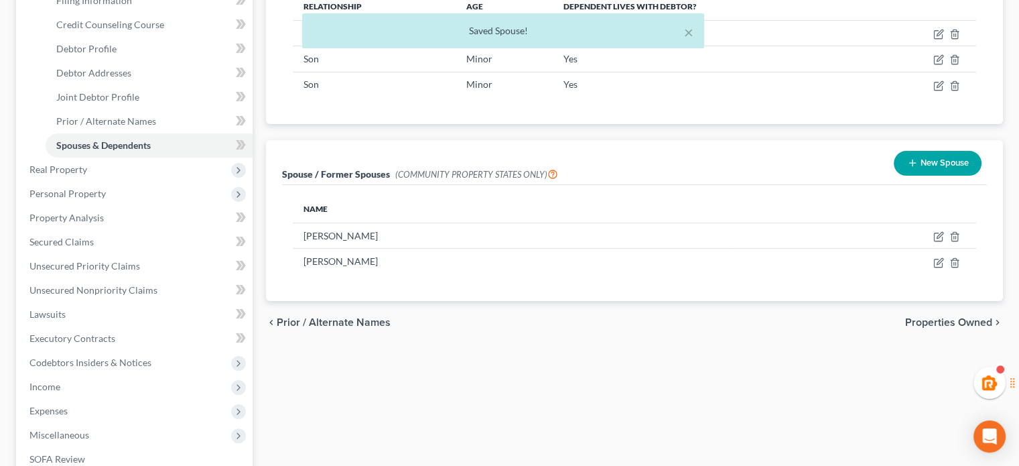
click at [597, 326] on div "chevron_left Prior / Alternate Names Properties Owned chevron_right" at bounding box center [634, 322] width 737 height 43
click at [96, 167] on span "Real Property" at bounding box center [136, 169] width 234 height 24
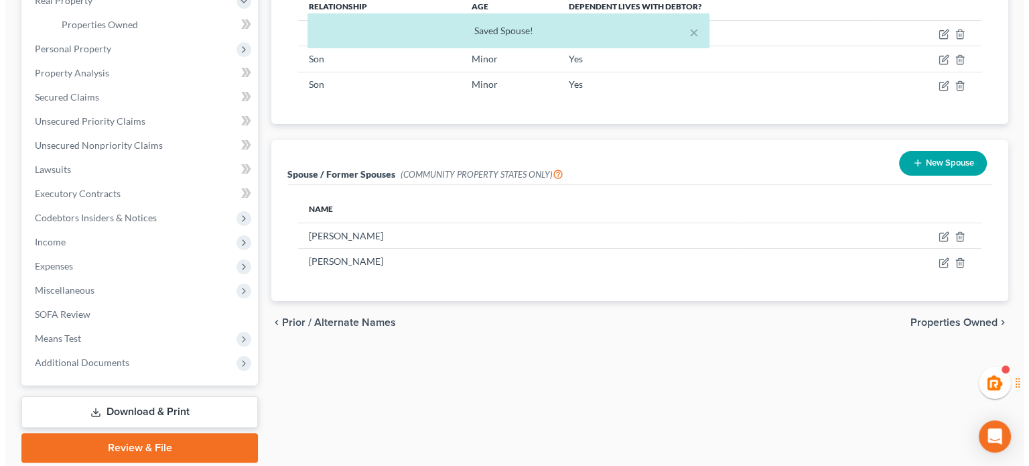
scroll to position [0, 0]
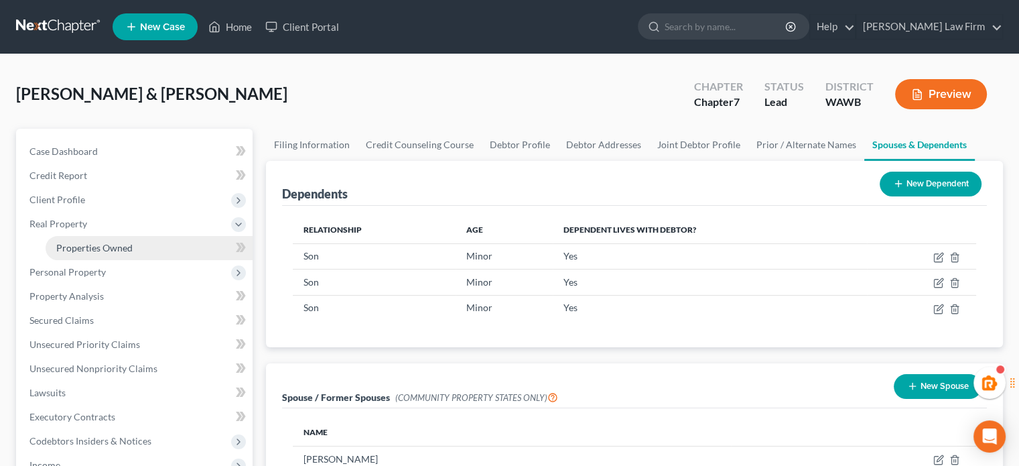
click at [101, 246] on span "Properties Owned" at bounding box center [94, 247] width 76 height 11
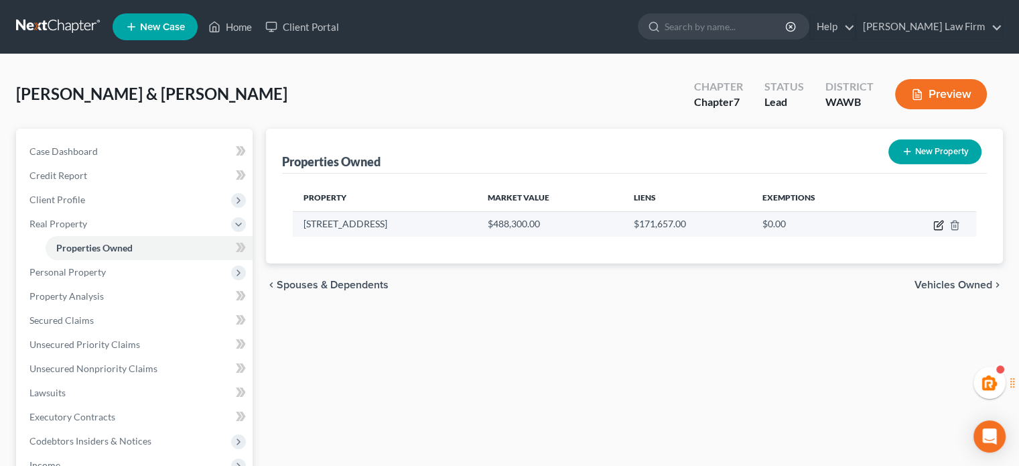
click at [934, 222] on icon "button" at bounding box center [938, 226] width 8 height 8
select select "50"
select select "4"
select select "0"
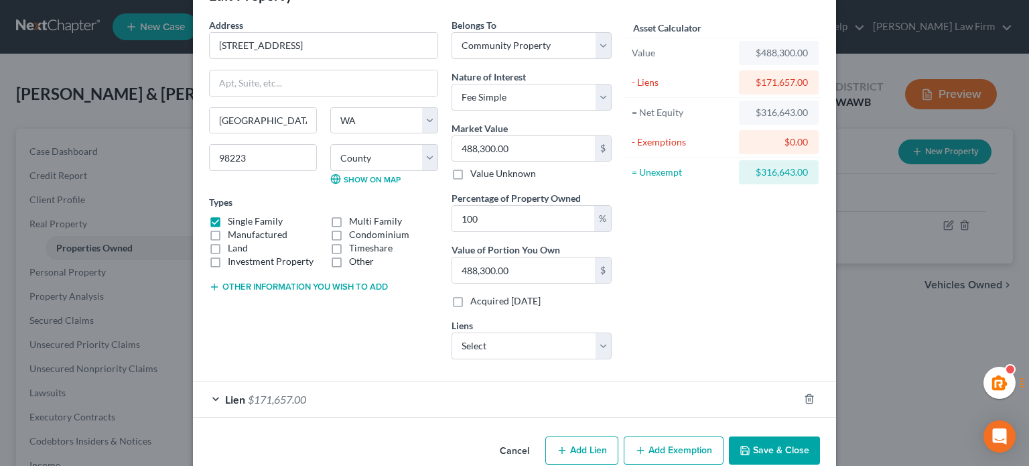
scroll to position [67, 0]
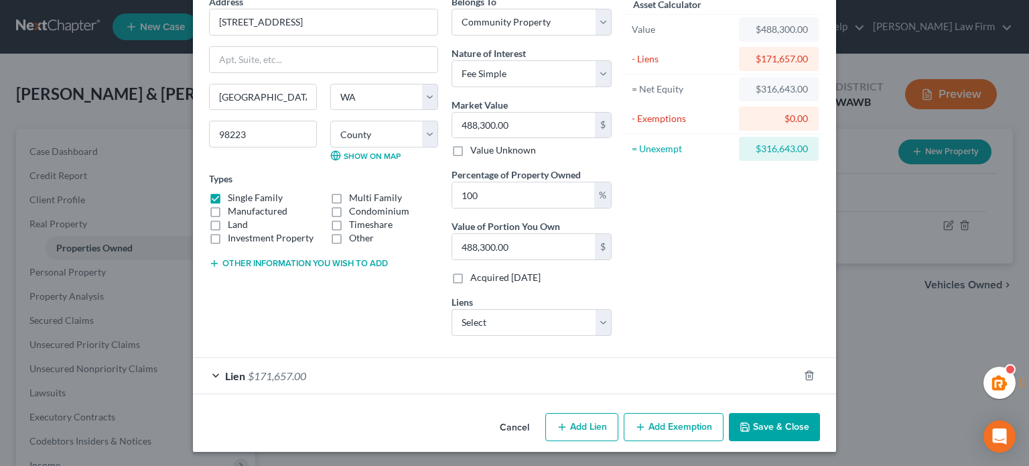
click at [653, 424] on button "Add Exemption" at bounding box center [674, 427] width 100 height 28
select select "2"
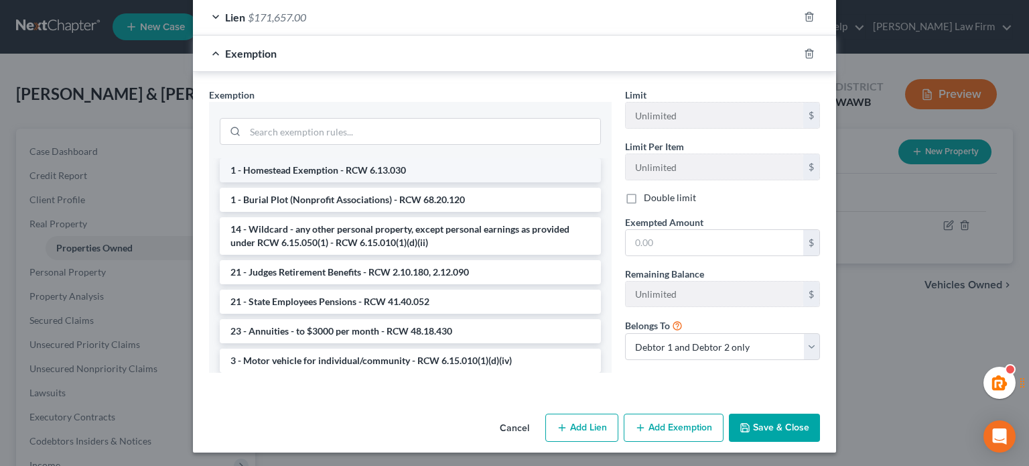
scroll to position [0, 0]
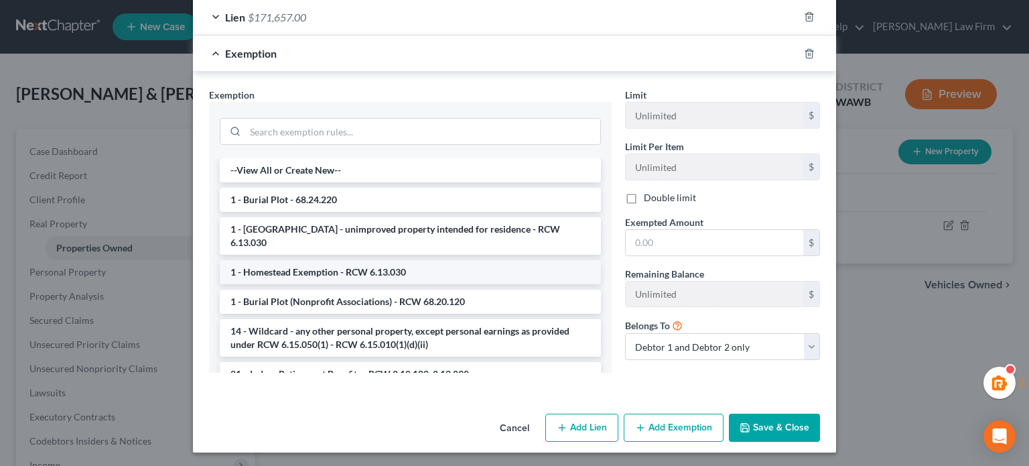
click at [367, 260] on li "1 - Homestead Exemption - RCW 6.13.030" at bounding box center [410, 272] width 381 height 24
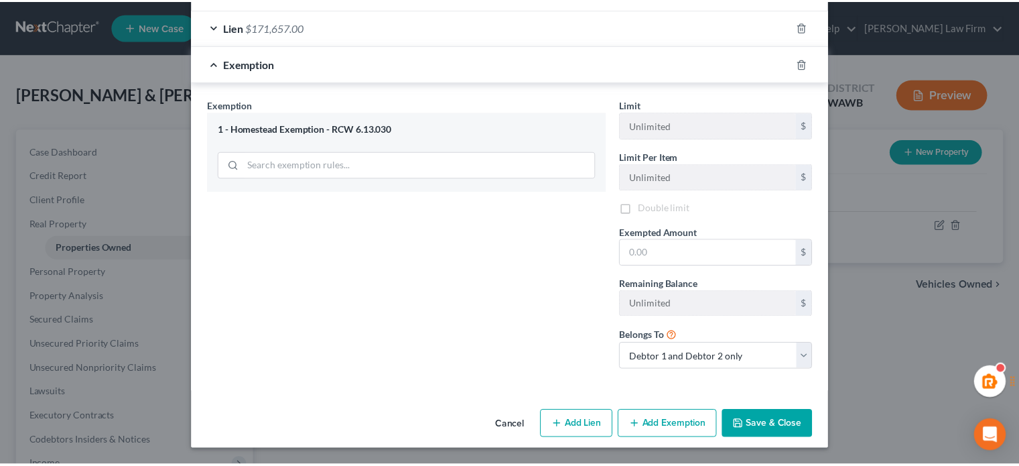
scroll to position [425, 0]
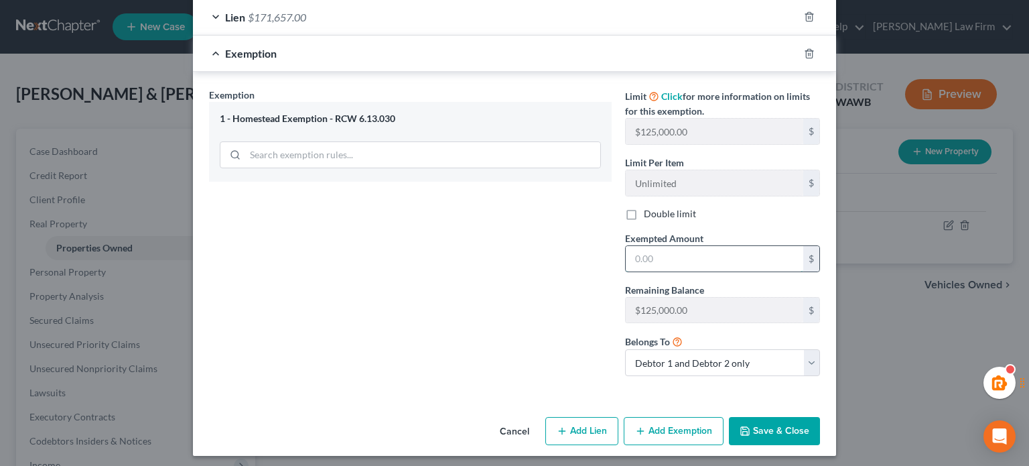
click at [680, 264] on input "text" at bounding box center [715, 258] width 178 height 25
type input "781,700"
click at [762, 423] on button "Save & Close" at bounding box center [774, 431] width 91 height 28
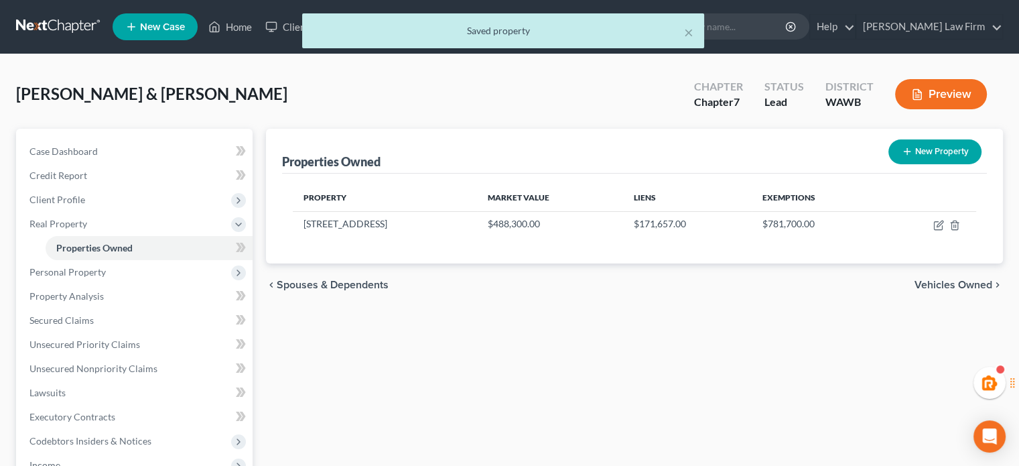
click at [726, 342] on div "Properties Owned New Property Property Market Value Liens Exemptions 3820 174th…" at bounding box center [634, 407] width 750 height 557
click at [123, 263] on span "Personal Property" at bounding box center [136, 272] width 234 height 24
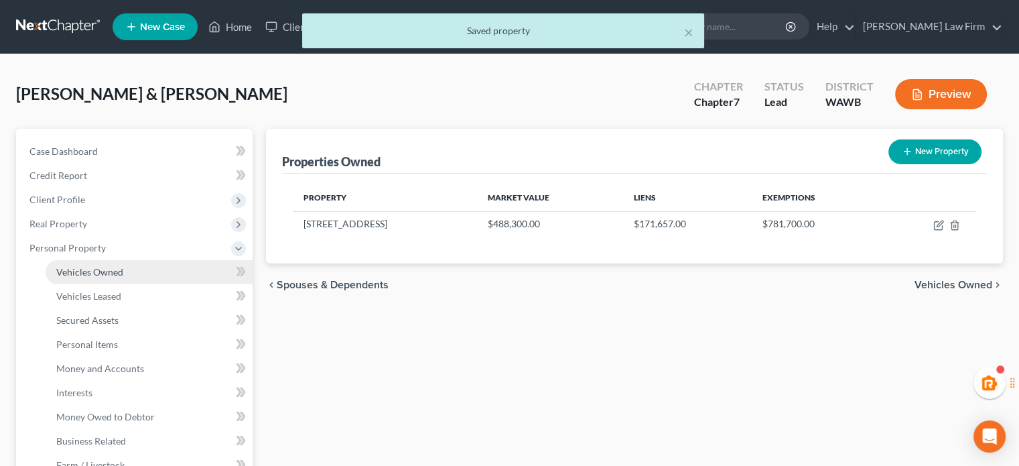
click at [127, 271] on link "Vehicles Owned" at bounding box center [149, 272] width 207 height 24
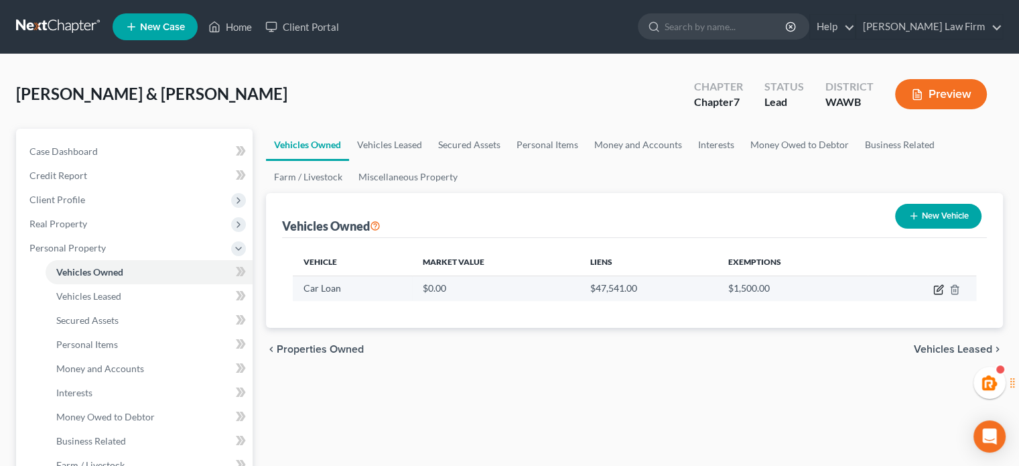
click at [934, 290] on icon "button" at bounding box center [938, 290] width 8 height 8
select select "0"
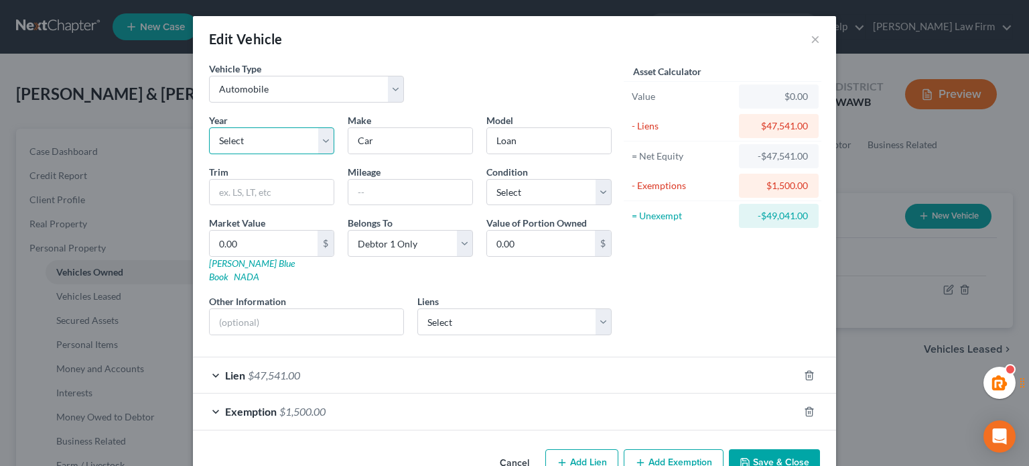
click at [295, 143] on select "Select 2026 2025 2024 2023 2022 2021 2020 2019 2018 2017 2016 2015 2014 2013 20…" at bounding box center [271, 140] width 125 height 27
drag, startPoint x: 411, startPoint y: 133, endPoint x: 316, endPoint y: 125, distance: 96.1
click at [316, 125] on div "Year Select 2026 2025 2024 2023 2022 2021 2020 2019 2018 2017 2016 2015 2014 20…" at bounding box center [410, 229] width 416 height 232
drag, startPoint x: 503, startPoint y: 136, endPoint x: 392, endPoint y: 141, distance: 111.3
click at [401, 136] on div "Year Select 2026 2025 2024 2023 2022 2021 2020 2019 2018 2017 2016 2015 2014 20…" at bounding box center [410, 229] width 416 height 232
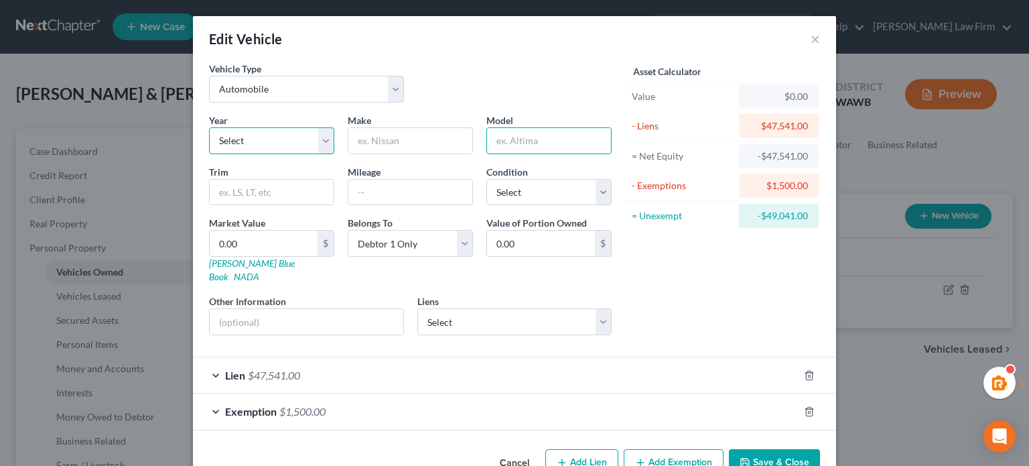
click at [247, 142] on select "Select 2026 2025 2024 2023 2022 2021 2020 2019 2018 2017 2016 2015 2014 2013 20…" at bounding box center [271, 140] width 125 height 27
select select "8"
click at [209, 127] on select "Select 2026 2025 2024 2023 2022 2021 2020 2019 2018 2017 2016 2015 2014 2013 20…" at bounding box center [271, 140] width 125 height 27
click at [382, 137] on input "text" at bounding box center [410, 140] width 124 height 25
type input "Toyota"
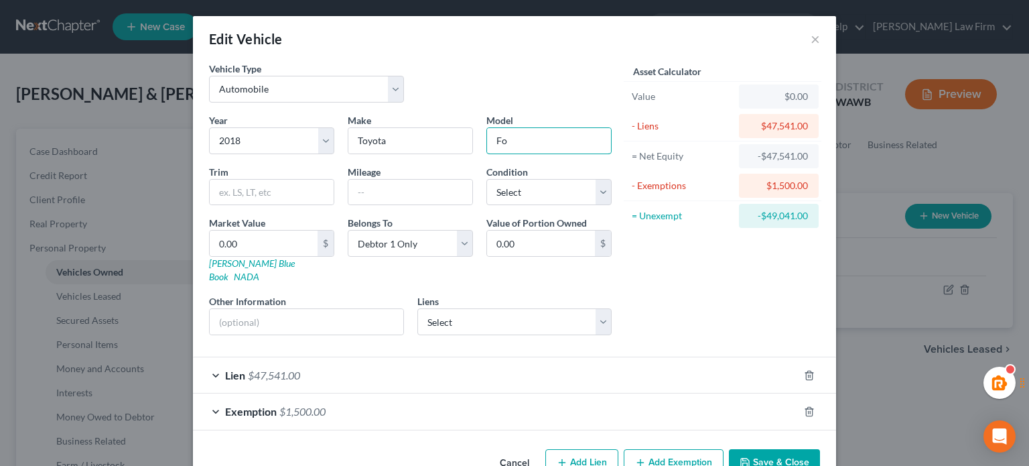
type input "F"
type input "4Runner"
click at [377, 196] on input "text" at bounding box center [410, 192] width 124 height 25
type input "95000"
click at [569, 188] on select "Select Excellent Very Good Good Fair Poor" at bounding box center [548, 192] width 125 height 27
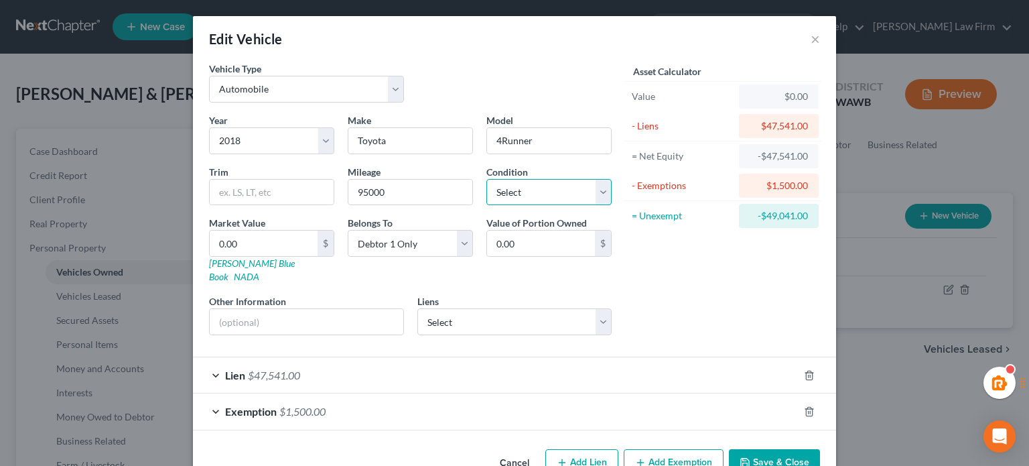
select select "2"
click at [486, 179] on select "Select Excellent Very Good Good Fair Poor" at bounding box center [548, 192] width 125 height 27
click at [262, 245] on input "0.00" at bounding box center [264, 242] width 108 height 25
type input "3"
type input "3.00"
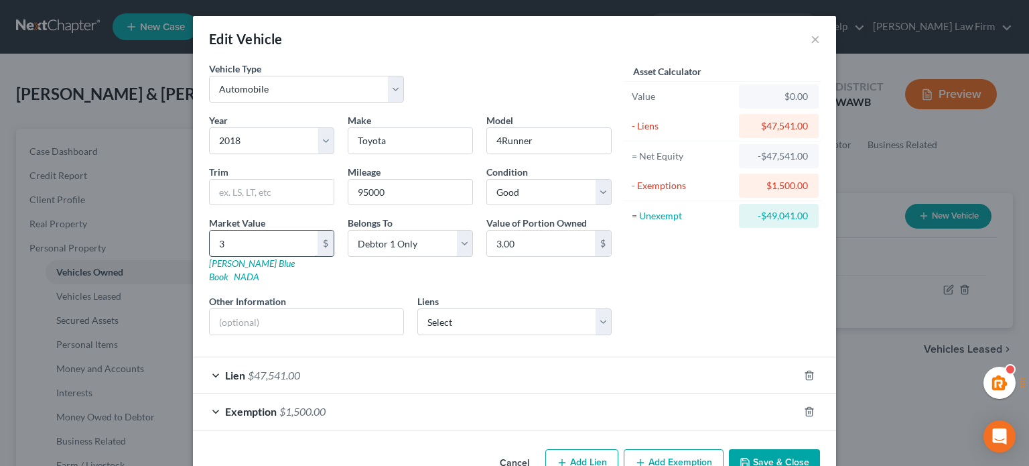
type input "35"
type input "35.00"
type input "350"
type input "350.00"
type input "3500"
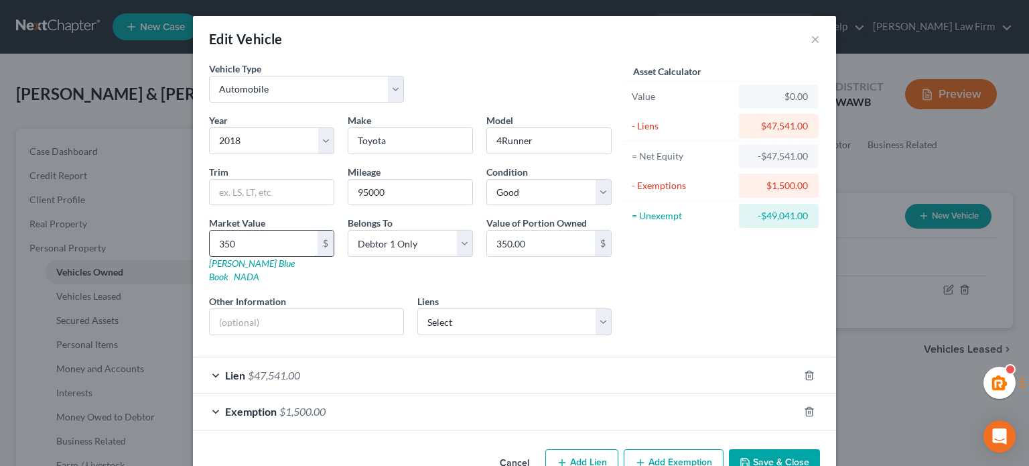
type input "3,500.00"
type input "3,5000"
type input "35,000.00"
type input "35,000"
click at [458, 309] on select "Select WESTLAKE SERVICE INC - $11,703.00" at bounding box center [514, 321] width 195 height 27
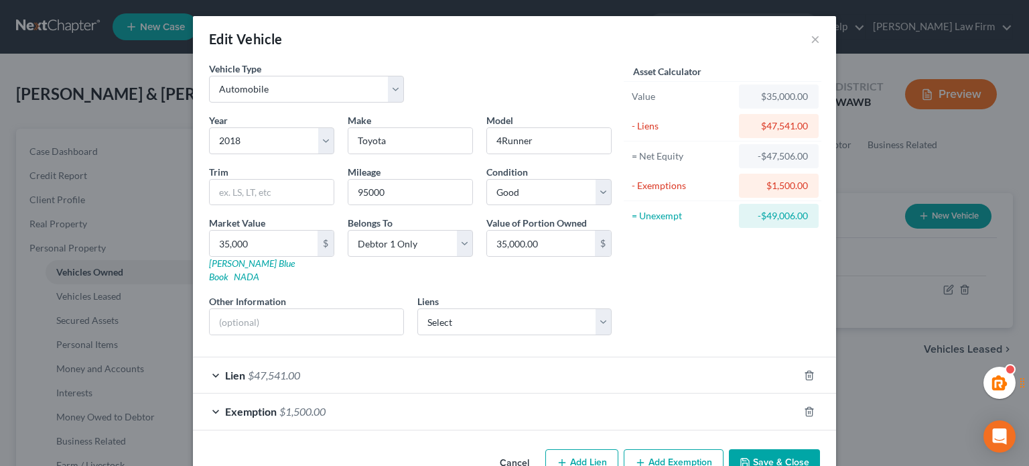
click at [711, 304] on div "Asset Calculator Value $35,000.00 - Liens $47,541.00 = Net Equity -$47,506.00 -…" at bounding box center [722, 204] width 208 height 284
click at [805, 406] on icon "button" at bounding box center [809, 411] width 11 height 11
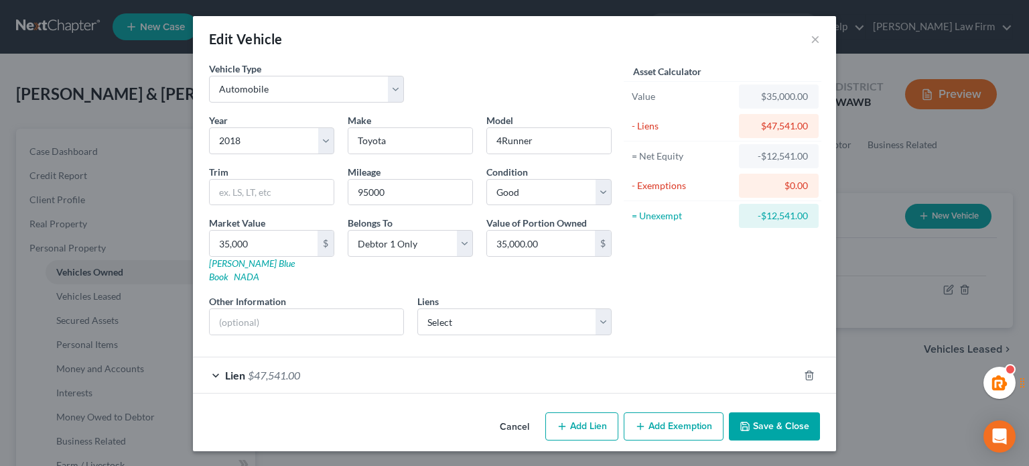
click at [507, 294] on div "Liens Select WESTLAKE SERVICE INC - $11,703.00" at bounding box center [514, 314] width 195 height 41
click at [507, 308] on select "Select WESTLAKE SERVICE INC - $11,703.00" at bounding box center [514, 321] width 195 height 27
click at [699, 285] on div "Asset Calculator Value $35,000.00 - Liens $47,541.00 = Net Equity -$12,541.00 -…" at bounding box center [722, 204] width 208 height 284
click at [775, 412] on button "Save & Close" at bounding box center [774, 426] width 91 height 28
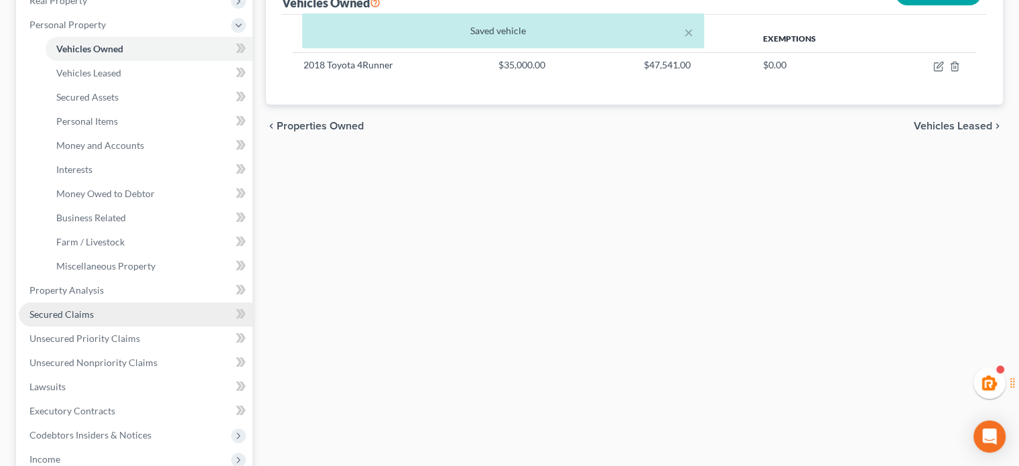
click at [126, 312] on link "Secured Claims" at bounding box center [136, 314] width 234 height 24
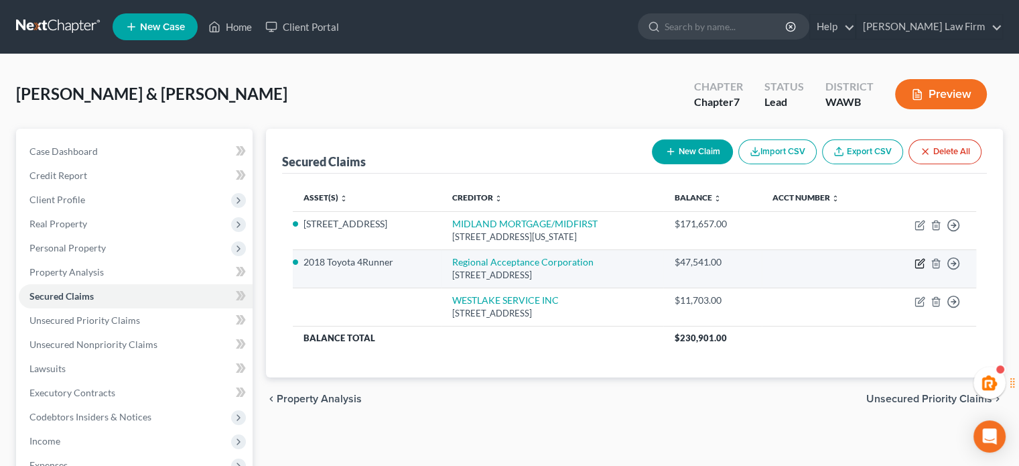
click at [921, 263] on icon "button" at bounding box center [920, 263] width 11 height 11
select select "28"
select select "4"
select select "0"
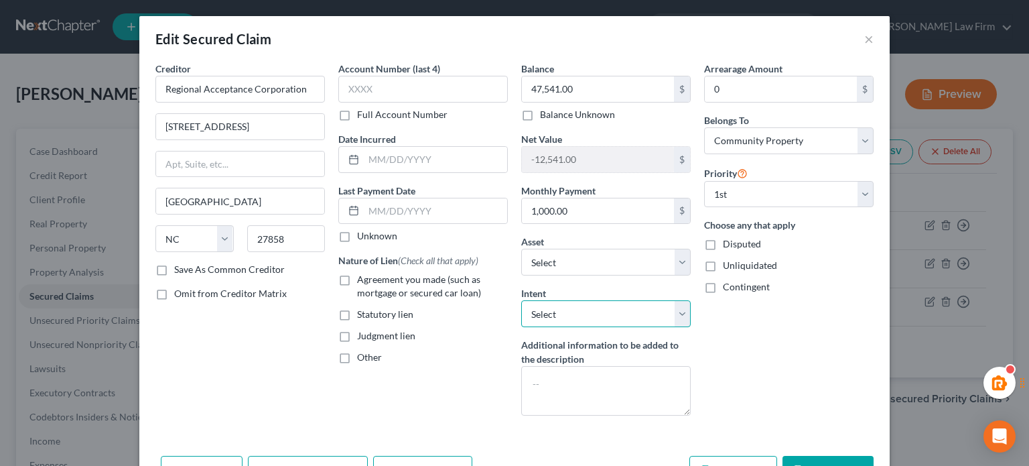
click at [582, 309] on select "Select Surrender Redeem Reaffirm Avoid Other" at bounding box center [606, 313] width 170 height 27
select select "2"
click at [521, 300] on select "Select Surrender Redeem Reaffirm Avoid Other" at bounding box center [606, 313] width 170 height 27
click at [419, 284] on span "Agreement you made (such as mortgage or secured car loan)" at bounding box center [419, 285] width 124 height 25
click at [371, 281] on input "Agreement you made (such as mortgage or secured car loan)" at bounding box center [366, 277] width 9 height 9
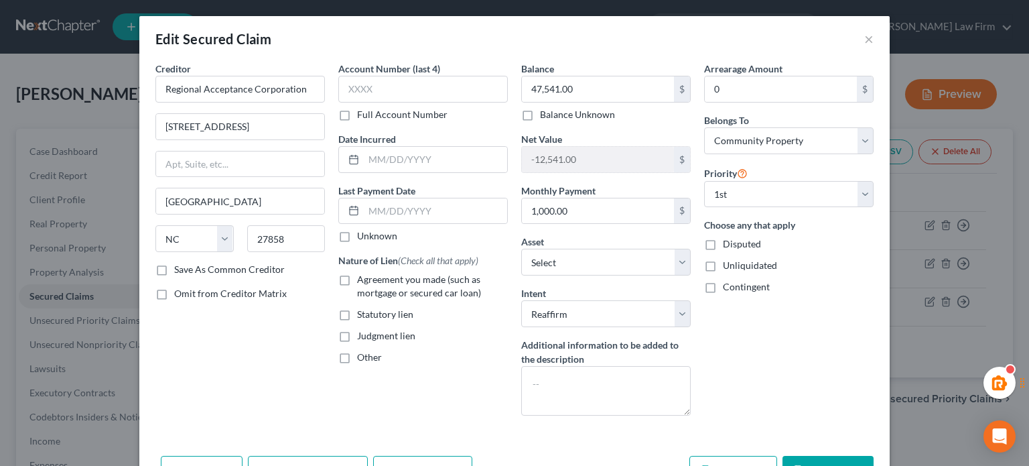
checkbox input "true"
click at [833, 452] on div "Add Action Add Notice Address Add Co-Debtor Cancel Save & New Save & Close" at bounding box center [514, 472] width 750 height 44
click at [822, 456] on button "Save & Close" at bounding box center [828, 470] width 91 height 28
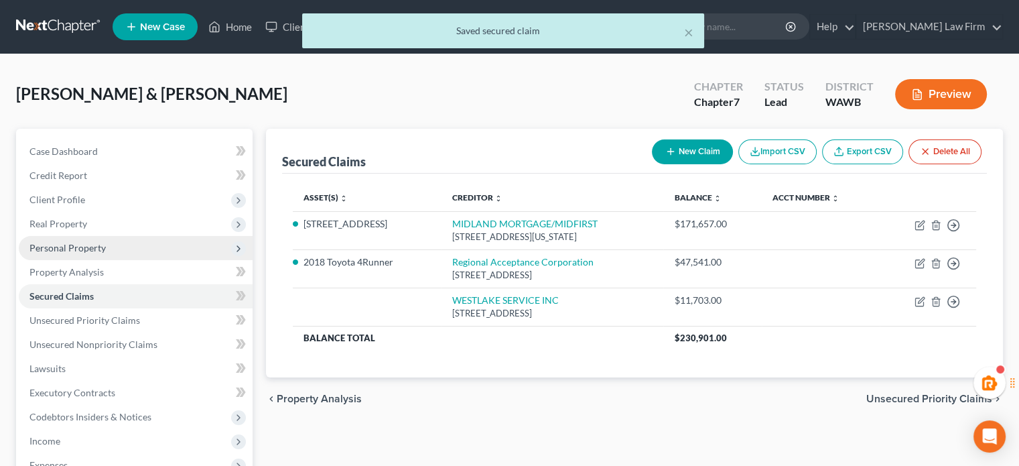
click at [72, 243] on span "Personal Property" at bounding box center [67, 247] width 76 height 11
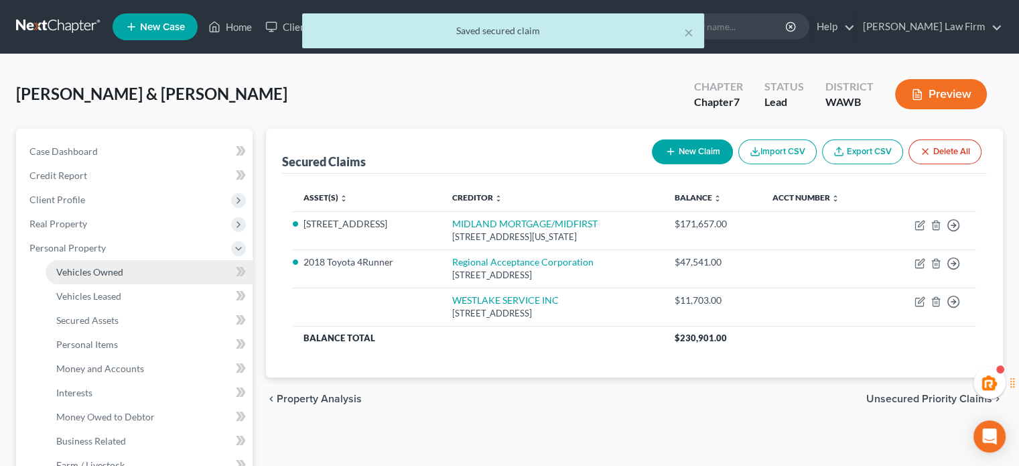
click at [82, 265] on link "Vehicles Owned" at bounding box center [149, 272] width 207 height 24
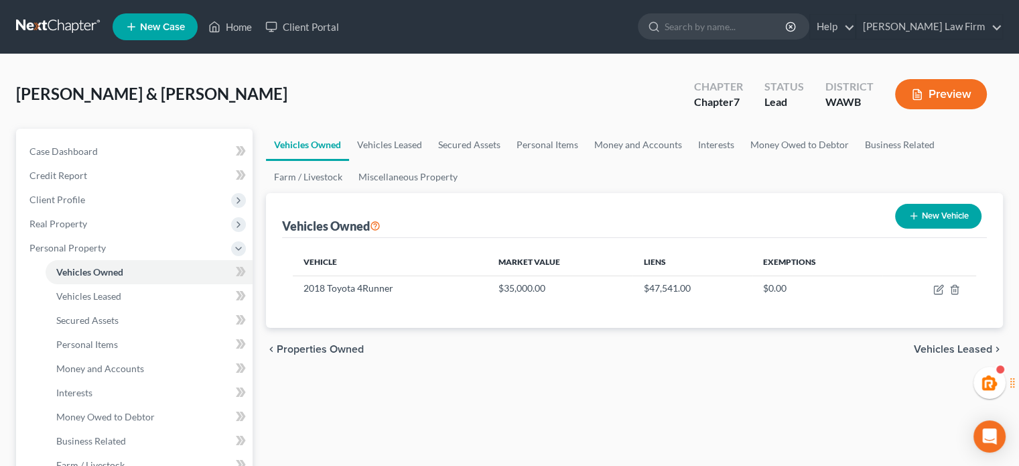
click at [929, 214] on button "New Vehicle" at bounding box center [938, 216] width 86 height 25
select select "0"
select select "2"
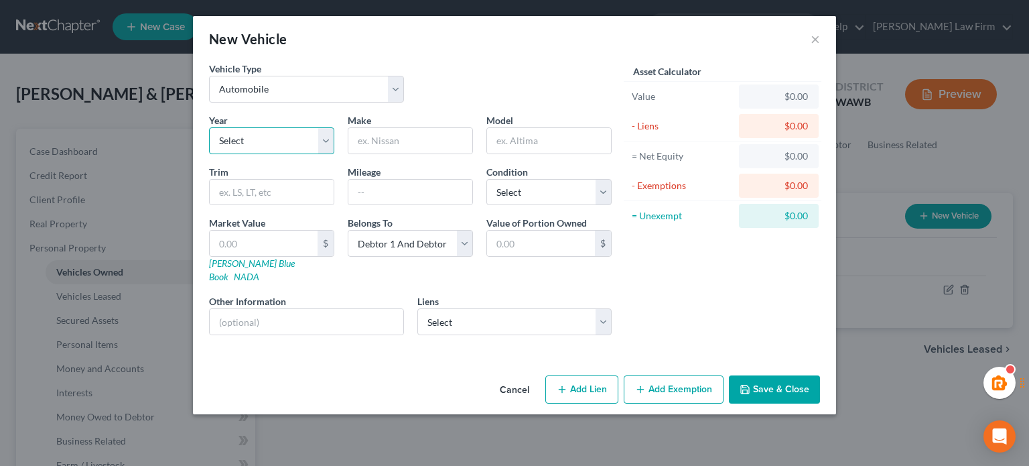
click at [287, 145] on select "Select 2026 2025 2024 2023 2022 2021 2020 2019 2018 2017 2016 2015 2014 2013 20…" at bounding box center [271, 140] width 125 height 27
click at [209, 127] on select "Select 2026 2025 2024 2023 2022 2021 2020 2019 2018 2017 2016 2015 2014 2013 20…" at bounding box center [271, 140] width 125 height 27
click at [257, 147] on select "Select 2026 2025 2024 2023 2022 2021 2020 2019 2018 2017 2016 2015 2014 2013 20…" at bounding box center [271, 140] width 125 height 27
select select "13"
click at [209, 127] on select "Select 2026 2025 2024 2023 2022 2021 2020 2019 2018 2017 2016 2015 2014 2013 20…" at bounding box center [271, 140] width 125 height 27
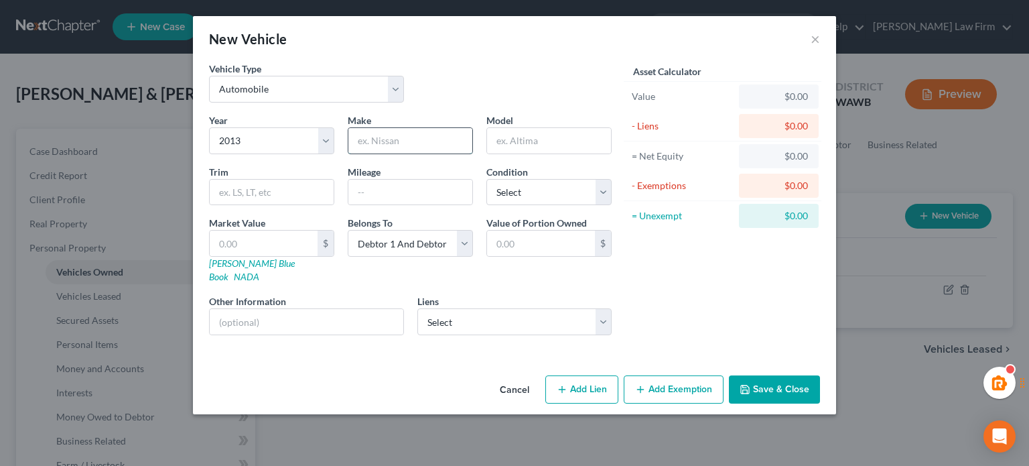
click at [378, 148] on input "text" at bounding box center [410, 140] width 124 height 25
type input "Ford"
click at [507, 145] on input "Fl150" at bounding box center [549, 140] width 124 height 25
click at [506, 145] on input "Fl150" at bounding box center [549, 140] width 124 height 25
type input "F150"
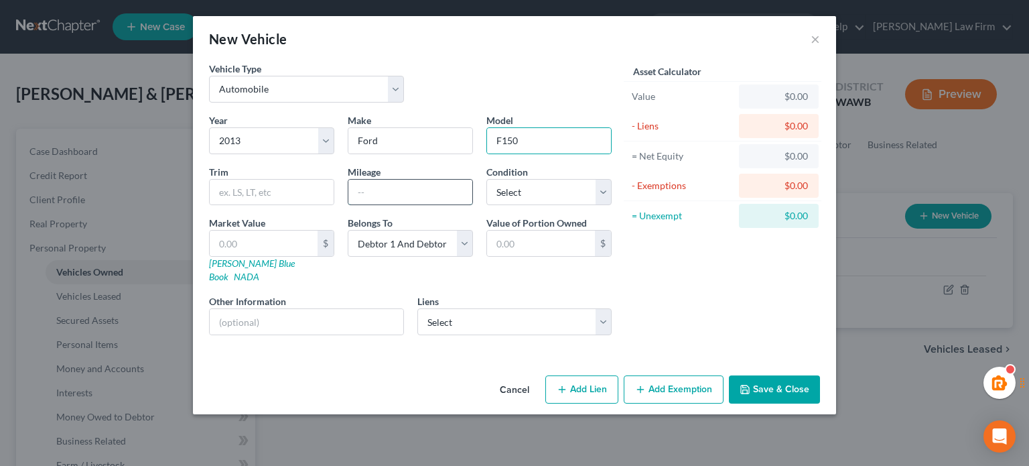
click at [426, 194] on input "text" at bounding box center [410, 192] width 124 height 25
type input "135000"
click at [509, 195] on select "Select Excellent Very Good Good Fair Poor" at bounding box center [548, 192] width 125 height 27
select select "3"
click at [486, 179] on select "Select Excellent Very Good Good Fair Poor" at bounding box center [548, 192] width 125 height 27
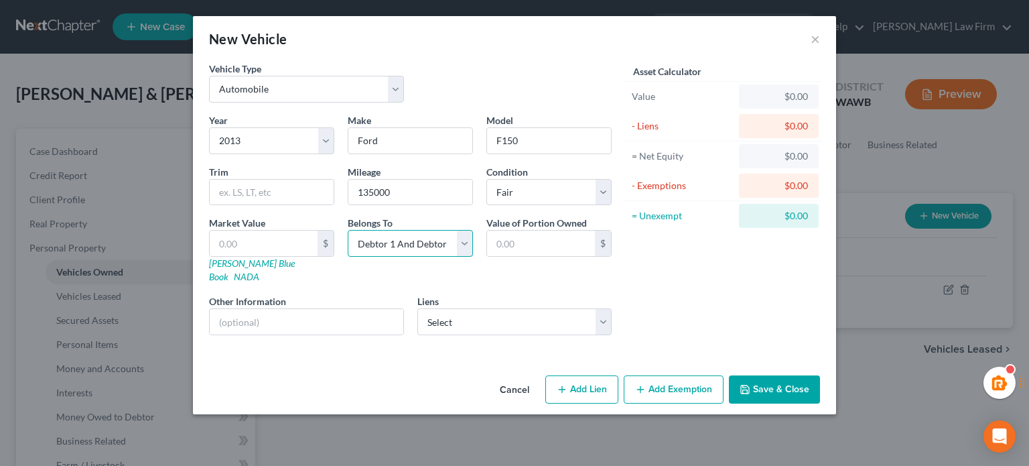
click at [383, 254] on select "Select Debtor 1 Only Debtor 2 Only Debtor 1 And Debtor 2 Only At Least One Of T…" at bounding box center [410, 243] width 125 height 27
select select "4"
click at [348, 230] on select "Select Debtor 1 Only Debtor 2 Only Debtor 1 And Debtor 2 Only At Least One Of T…" at bounding box center [410, 243] width 125 height 27
click at [264, 239] on input "text" at bounding box center [264, 242] width 108 height 25
type input "8"
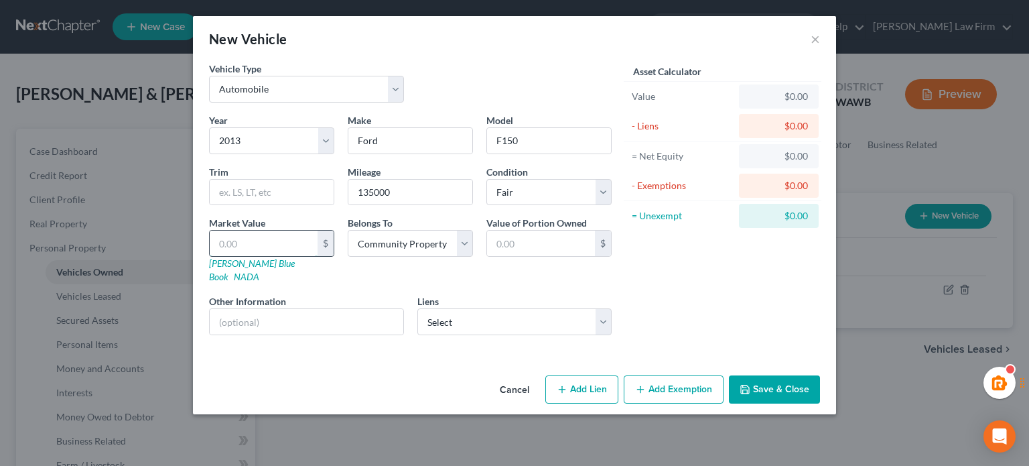
type input "8.00"
type input "80"
type input "80.00"
type input "800"
type input "800.00"
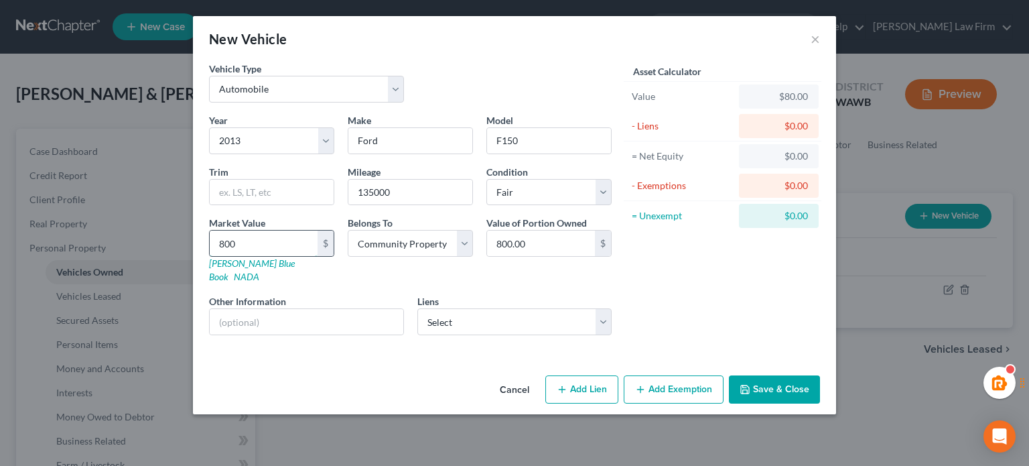
type input "8000"
type input "8,000.00"
type input "8,000"
click at [470, 316] on select "Select WESTLAKE SERVICE INC - $11,703.00" at bounding box center [514, 321] width 195 height 27
select select "4"
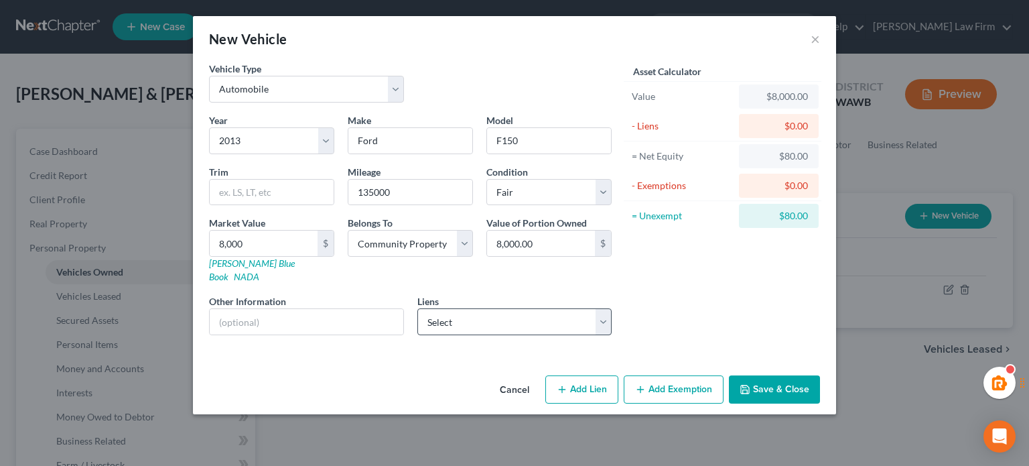
select select "4"
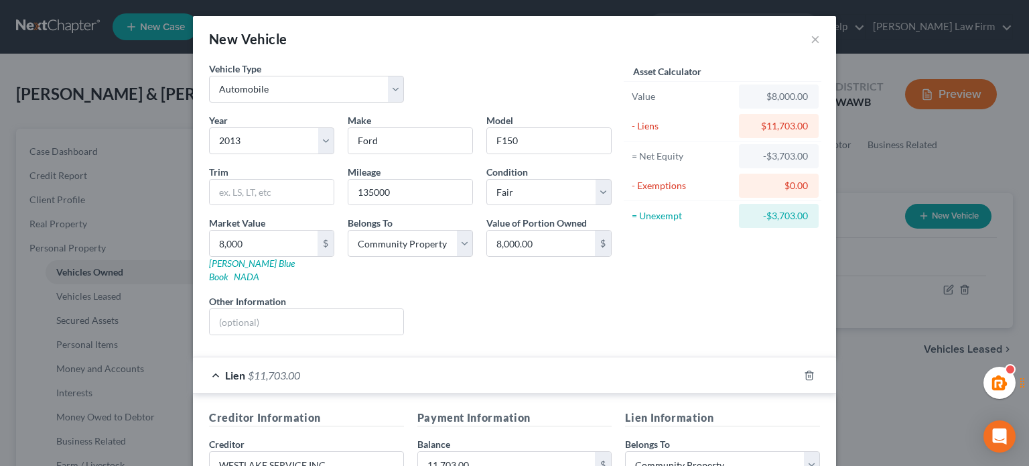
click at [669, 324] on div "Asset Calculator Value $8,000.00 - Liens $11,703.00 = Net Equity -$3,703.00 - E…" at bounding box center [722, 204] width 208 height 284
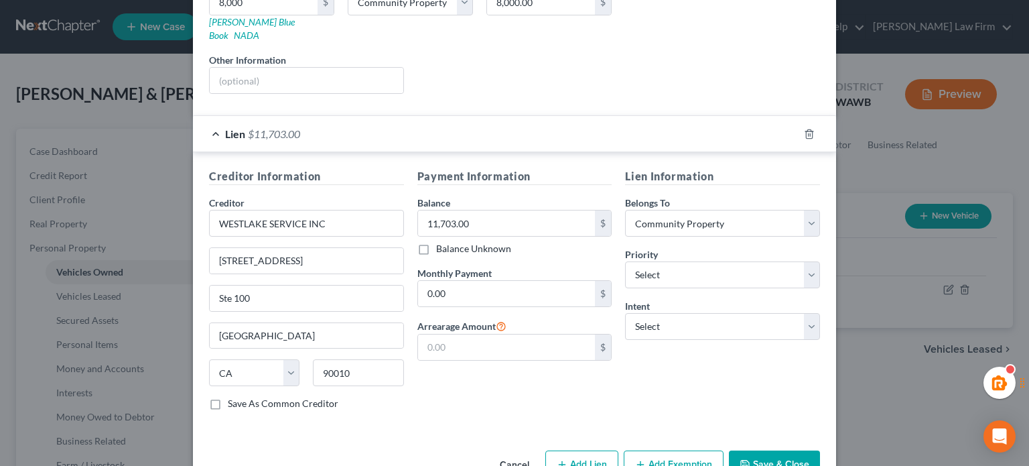
scroll to position [264, 0]
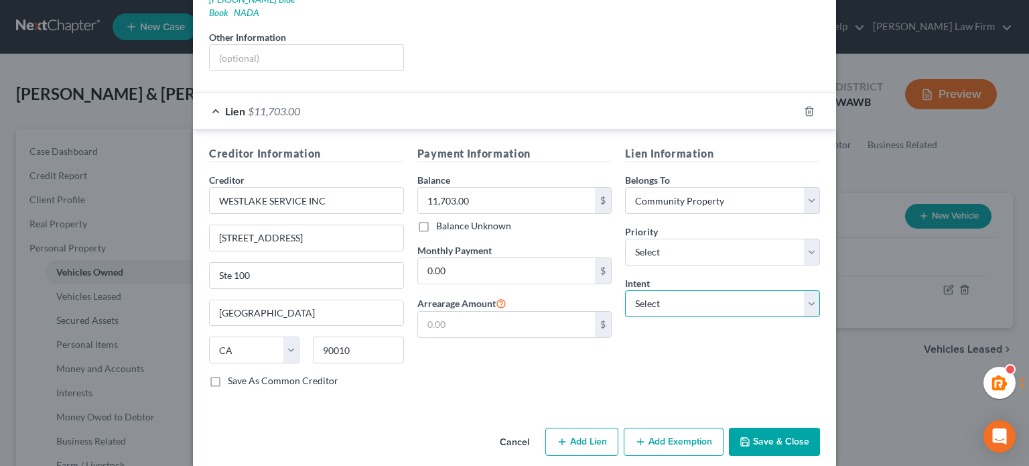
click at [665, 290] on select "Select Surrender Redeem Reaffirm Avoid Other" at bounding box center [722, 303] width 195 height 27
select select "2"
click at [625, 290] on select "Select Surrender Redeem Reaffirm Avoid Other" at bounding box center [722, 303] width 195 height 27
click at [549, 262] on input "0.00" at bounding box center [507, 270] width 178 height 25
type input "590"
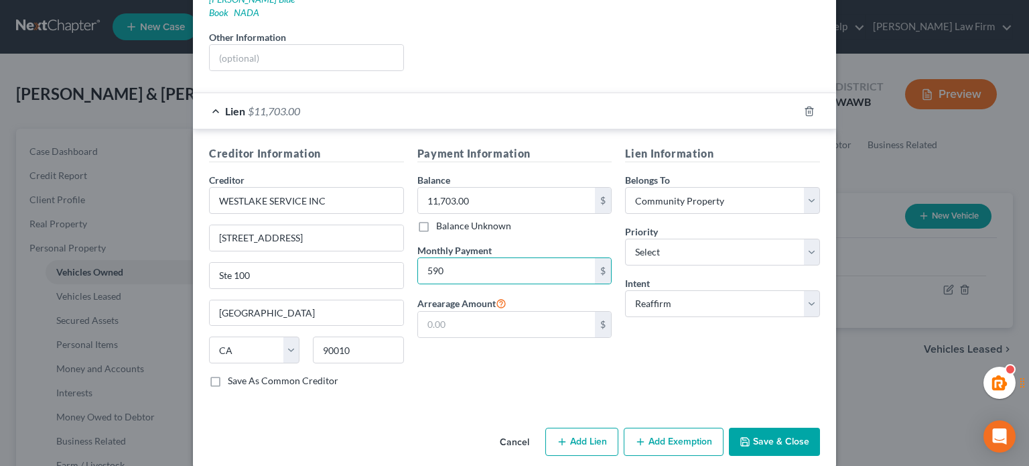
click at [772, 427] on button "Save & Close" at bounding box center [774, 441] width 91 height 28
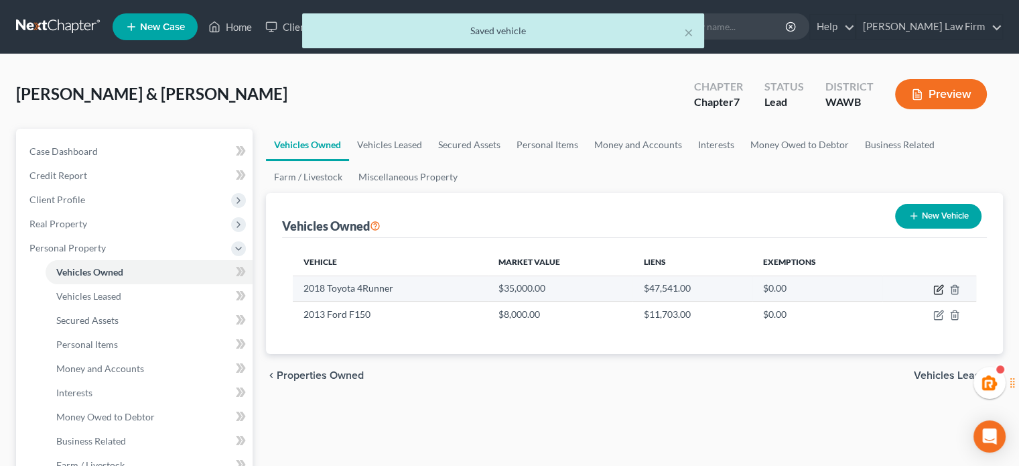
click at [938, 291] on icon "button" at bounding box center [938, 289] width 11 height 11
select select "0"
select select "8"
select select "2"
select select "0"
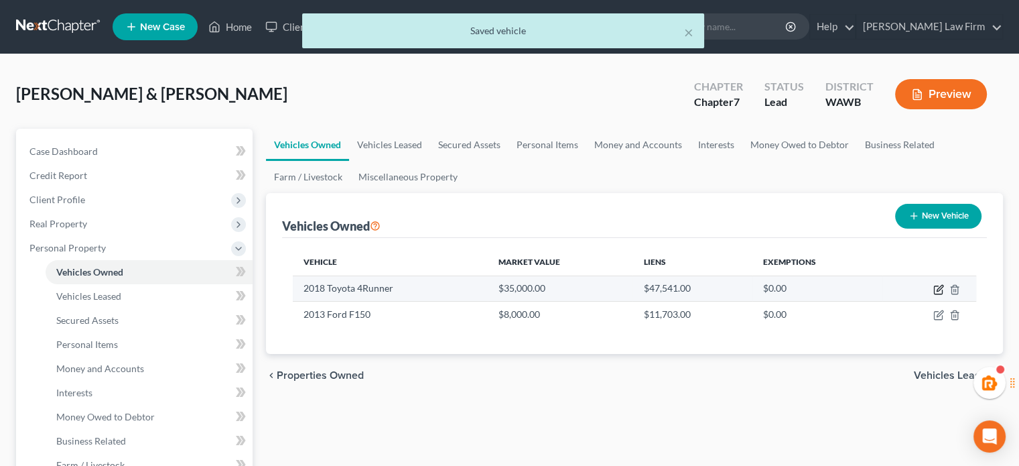
select select "28"
select select "4"
select select "0"
select select "2"
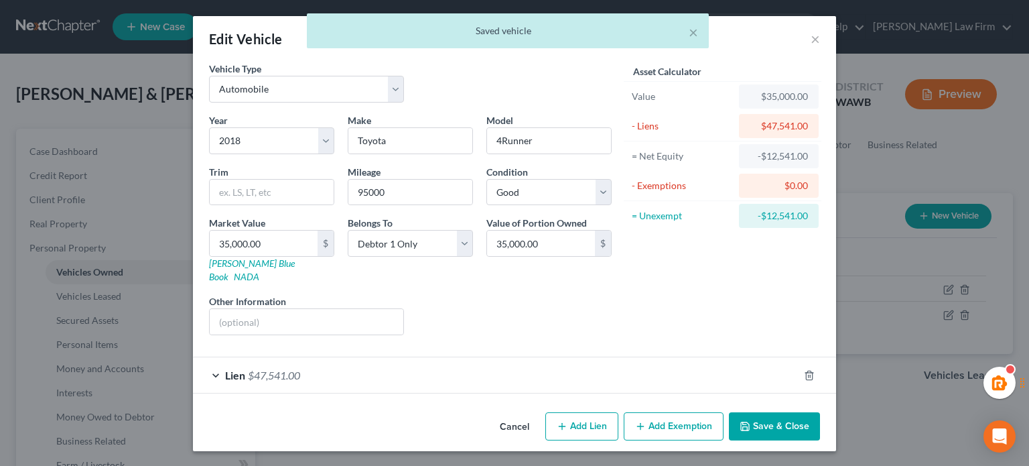
click at [680, 365] on div "Lien $47,541.00" at bounding box center [496, 375] width 606 height 36
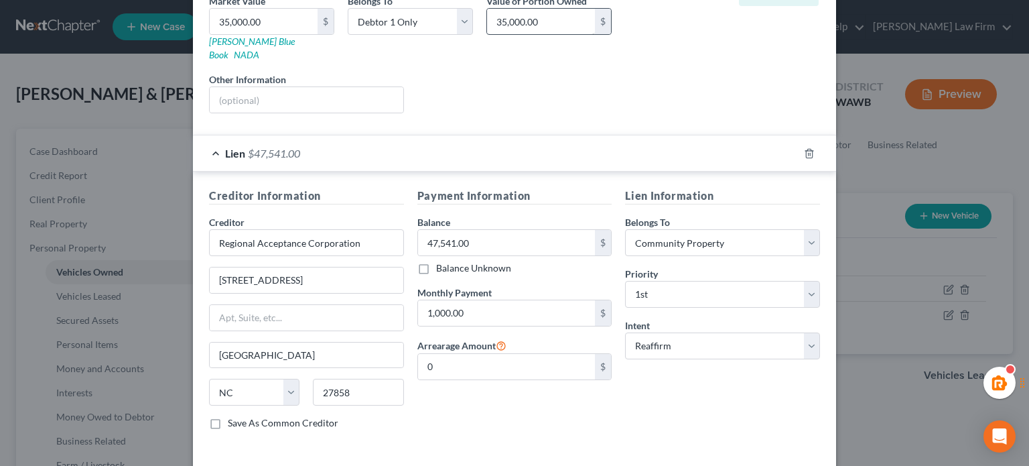
scroll to position [223, 0]
click at [644, 228] on select "Select Debtor 1 Only Debtor 2 Only Debtor 1 And Debtor 2 Only At Least One Of T…" at bounding box center [722, 241] width 195 height 27
click at [574, 186] on h5 "Payment Information" at bounding box center [514, 194] width 195 height 17
click at [490, 302] on input "1,000.00" at bounding box center [507, 311] width 178 height 25
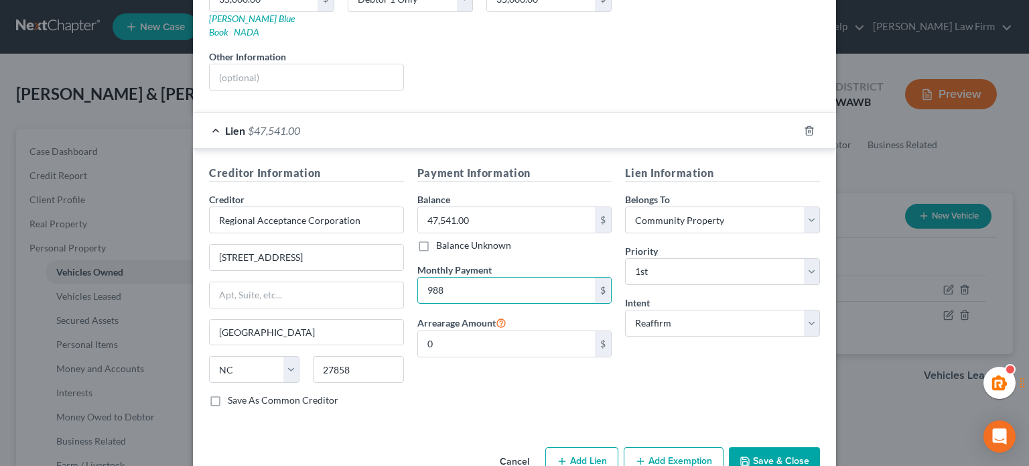
scroll to position [264, 0]
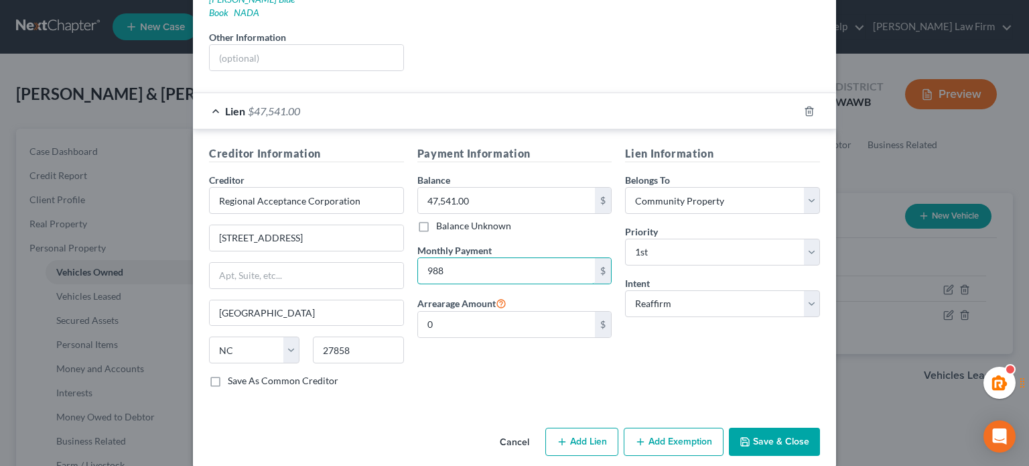
type input "988"
click at [741, 427] on button "Save & Close" at bounding box center [774, 441] width 91 height 28
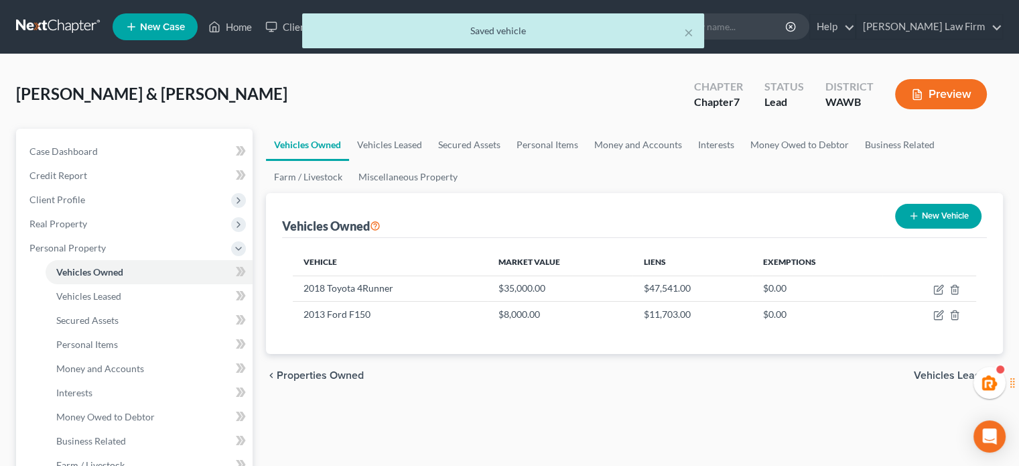
click at [947, 210] on button "New Vehicle" at bounding box center [938, 216] width 86 height 25
select select "0"
select select "2"
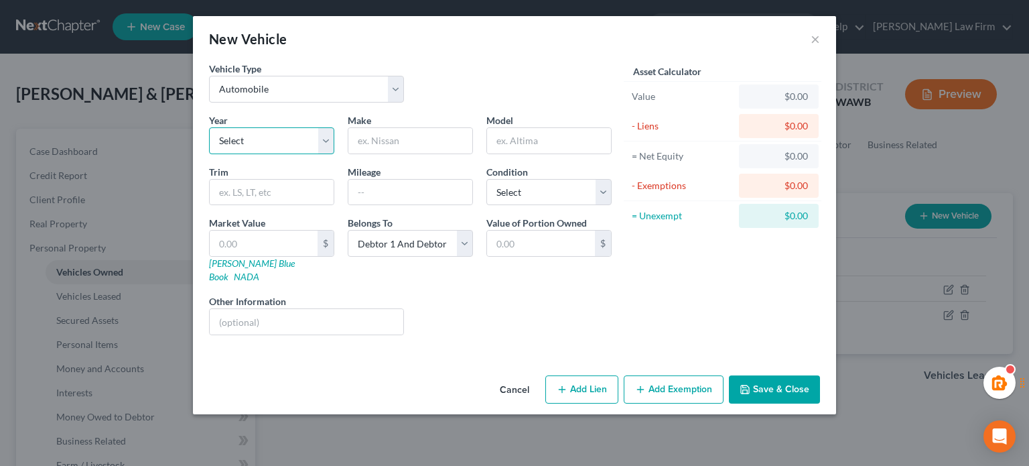
click at [283, 142] on select "Select 2026 2025 2024 2023 2022 2021 2020 2019 2018 2017 2016 2015 2014 2013 20…" at bounding box center [271, 140] width 125 height 27
select select "32"
click at [209, 127] on select "Select 2026 2025 2024 2023 2022 2021 2020 2019 2018 2017 2016 2015 2014 2013 20…" at bounding box center [271, 140] width 125 height 27
click at [366, 146] on input "text" at bounding box center [410, 140] width 124 height 25
type input "Honda"
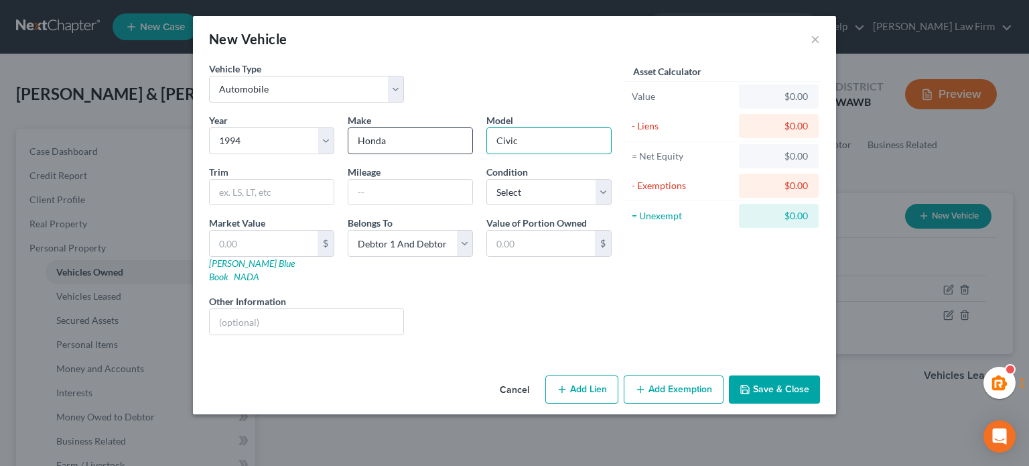
type input "Civic"
type input "167000"
click at [547, 190] on select "Select Excellent Very Good Good Fair Poor" at bounding box center [548, 192] width 125 height 27
select select "4"
click at [486, 179] on select "Select Excellent Very Good Good Fair Poor" at bounding box center [548, 192] width 125 height 27
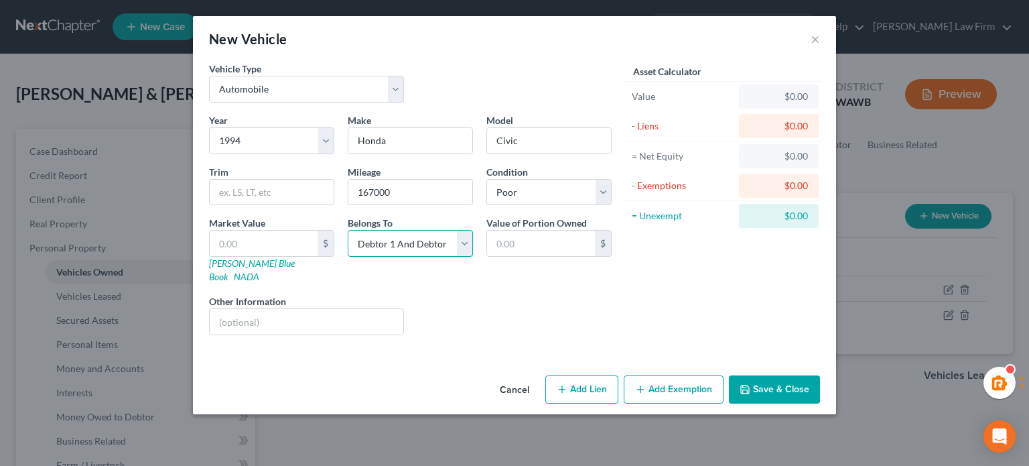
click at [401, 235] on select "Select Debtor 1 Only Debtor 2 Only Debtor 1 And Debtor 2 Only At Least One Of T…" at bounding box center [410, 243] width 125 height 27
select select "4"
click at [348, 230] on select "Select Debtor 1 Only Debtor 2 Only Debtor 1 And Debtor 2 Only At Least One Of T…" at bounding box center [410, 243] width 125 height 27
click at [292, 237] on input "text" at bounding box center [264, 242] width 108 height 25
type input "5"
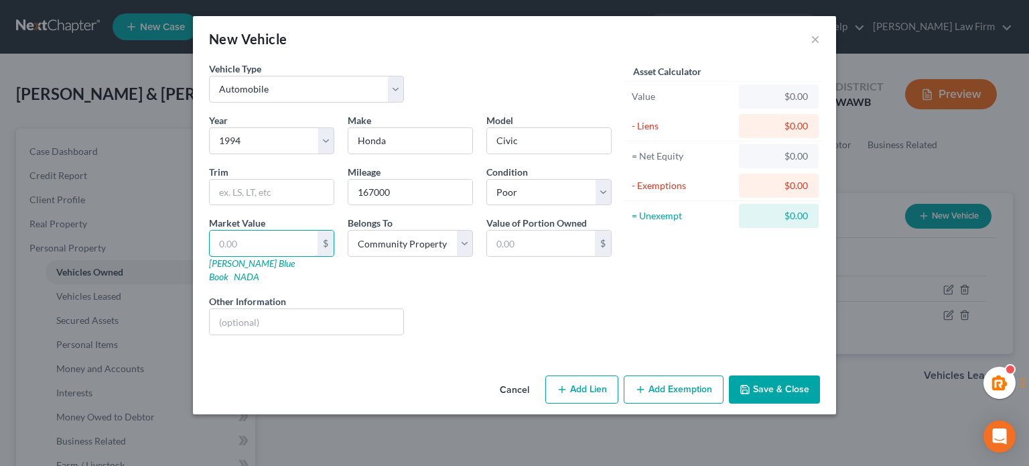
type input "5.00"
type input "50"
type input "50.00"
type input "500"
type input "500.00"
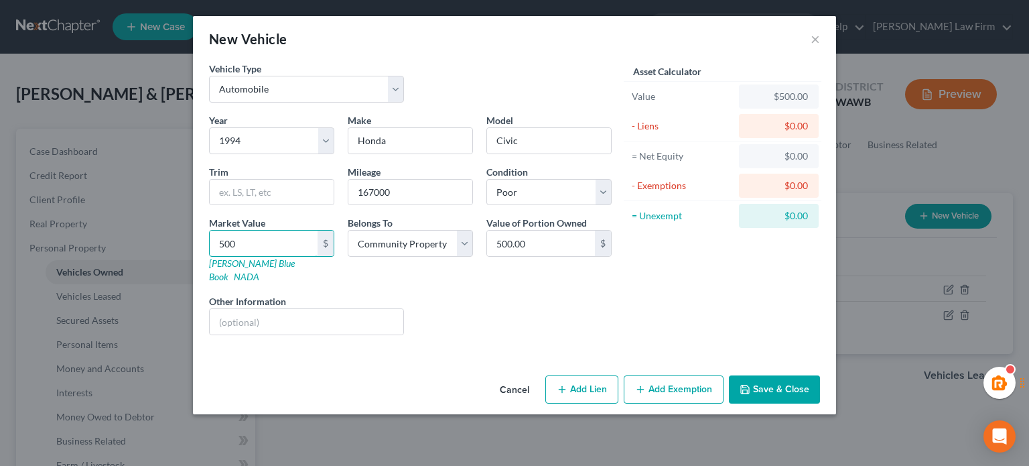
type input "500"
click at [750, 375] on button "Save & Close" at bounding box center [774, 389] width 91 height 28
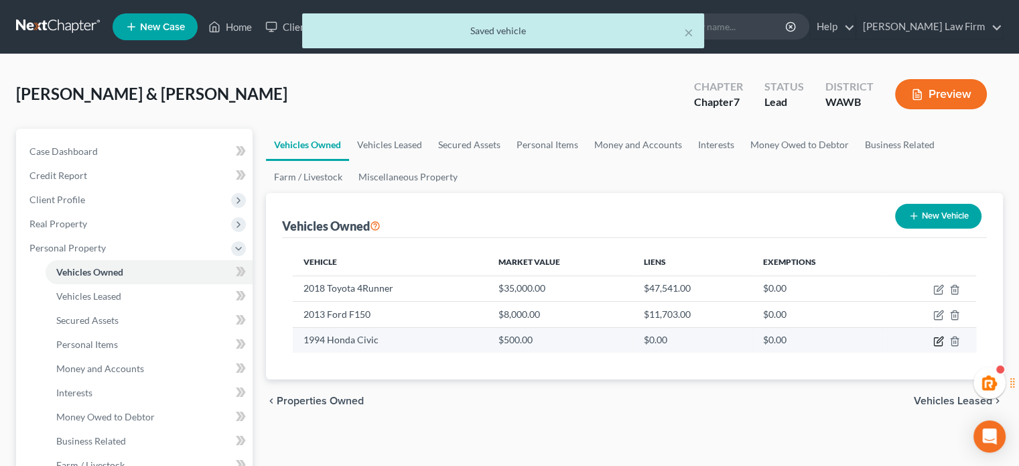
click at [934, 341] on icon "button" at bounding box center [938, 341] width 8 height 8
select select "0"
select select "32"
select select "4"
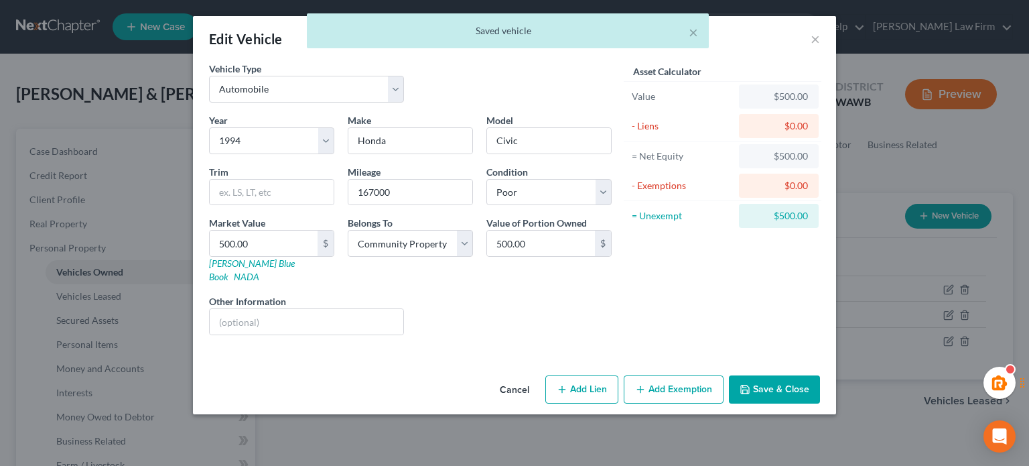
click at [675, 375] on button "Add Exemption" at bounding box center [674, 389] width 100 height 28
select select "2"
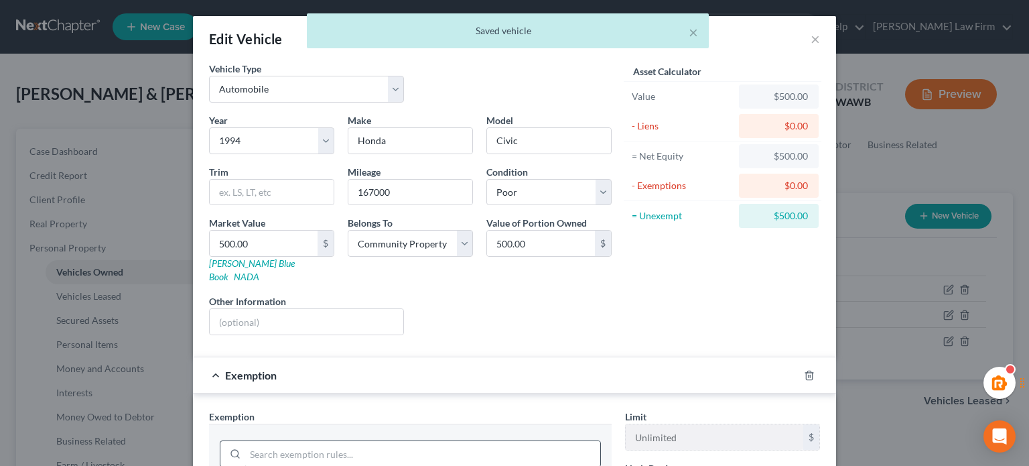
scroll to position [309, 0]
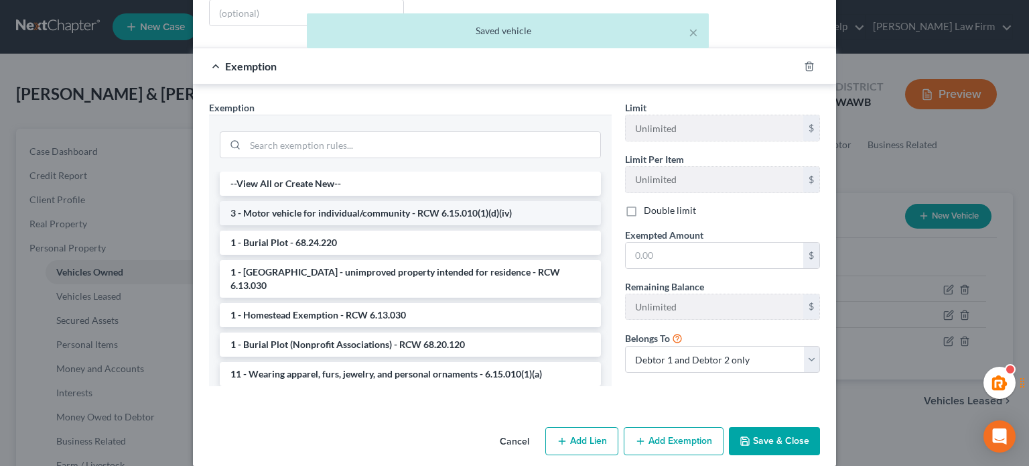
click at [284, 201] on li "3 - Motor vehicle for individual/community - RCW 6.15.010(1)(d)(iv)" at bounding box center [410, 213] width 381 height 24
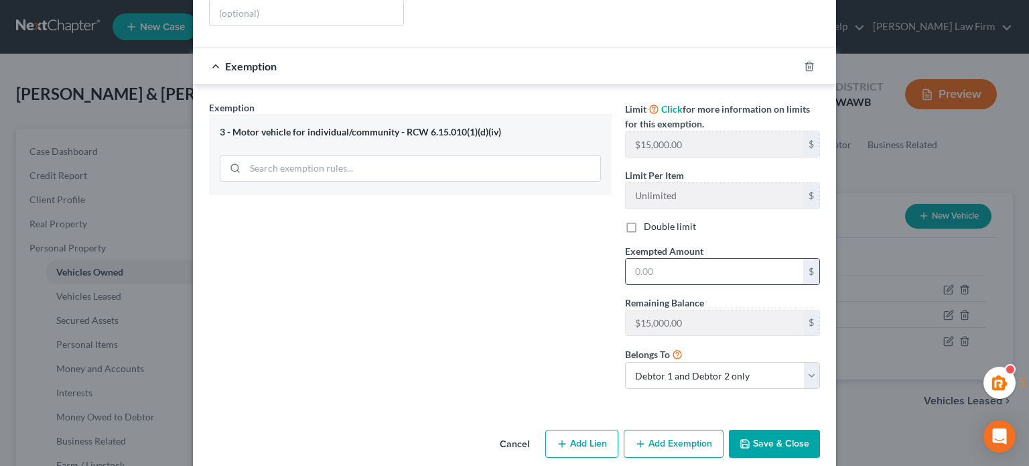
click at [681, 259] on input "text" at bounding box center [715, 271] width 178 height 25
type input "500"
click at [781, 440] on button "Save & Close" at bounding box center [774, 443] width 91 height 28
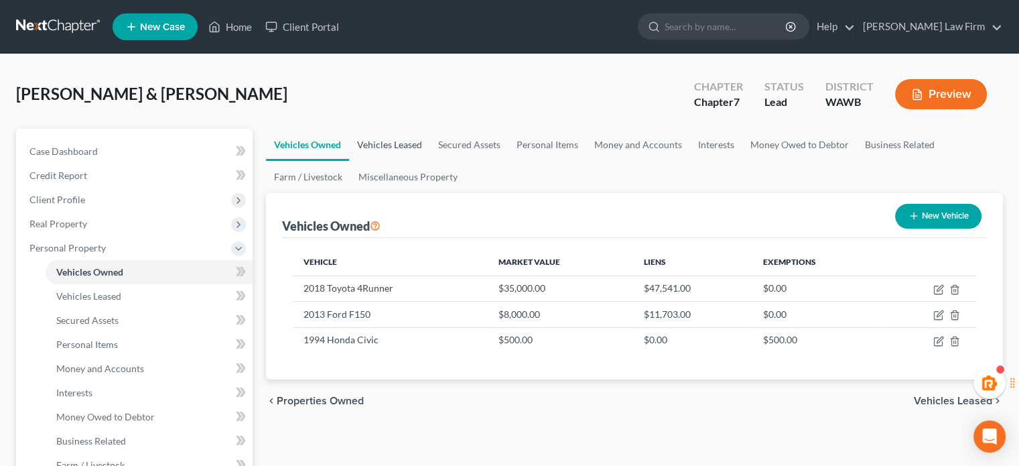
click at [407, 141] on link "Vehicles Leased" at bounding box center [389, 145] width 81 height 32
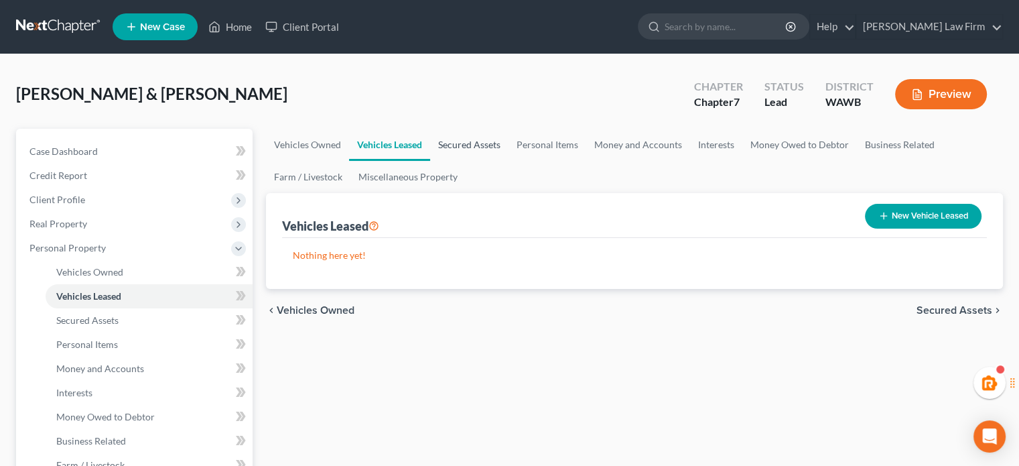
click at [451, 144] on link "Secured Assets" at bounding box center [469, 145] width 78 height 32
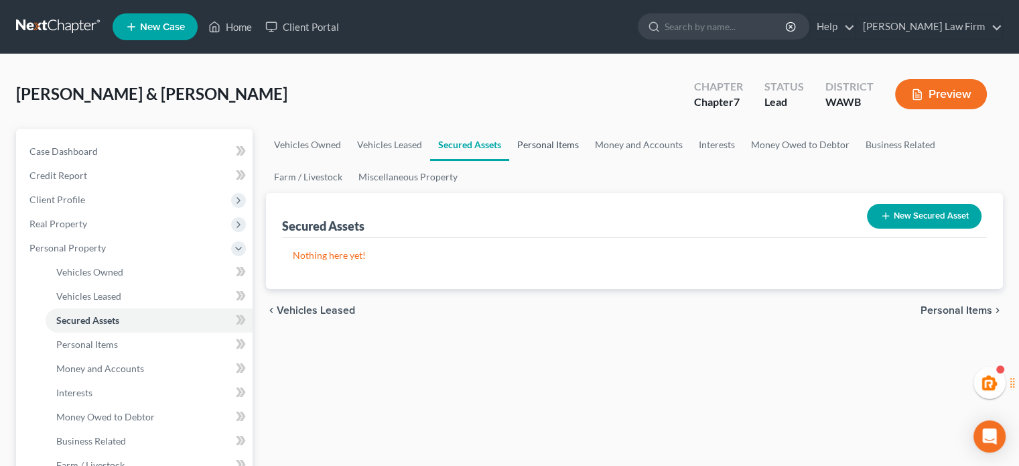
click at [554, 148] on link "Personal Items" at bounding box center [548, 145] width 78 height 32
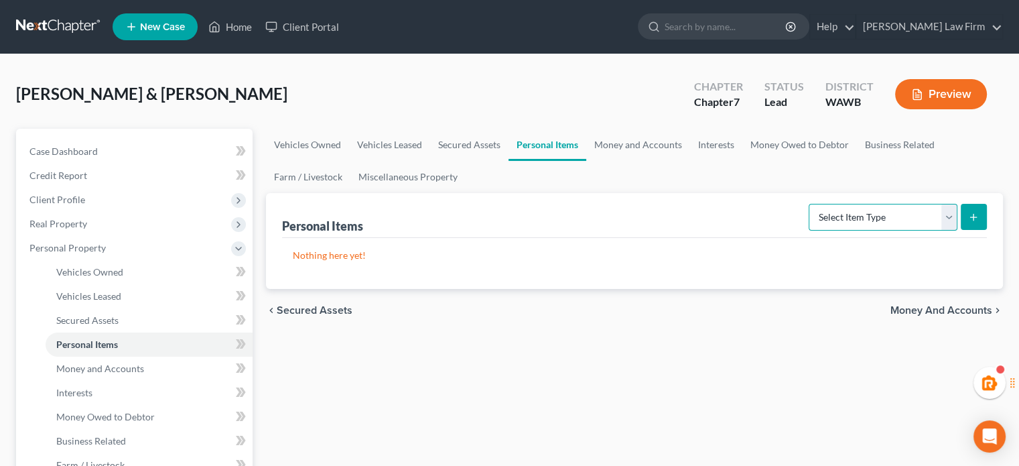
click at [886, 218] on select "Select Item Type Clothing Collectibles Of Value Electronics Firearms Household …" at bounding box center [883, 217] width 149 height 27
select select "clothing"
click at [810, 204] on select "Select Item Type Clothing Collectibles Of Value Electronics Firearms Household …" at bounding box center [883, 217] width 149 height 27
click at [976, 208] on button "submit" at bounding box center [974, 217] width 26 height 26
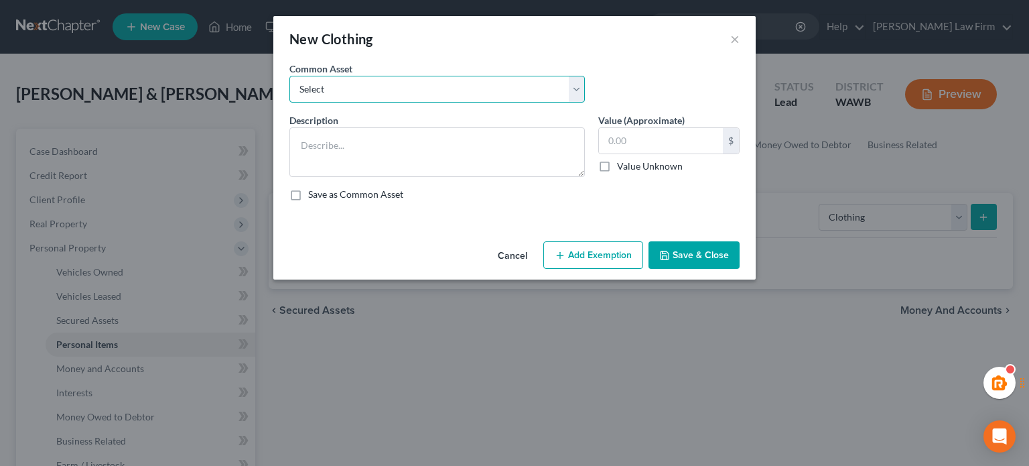
click at [370, 82] on select "Select Normal clothing" at bounding box center [436, 89] width 295 height 27
select select "0"
click at [289, 76] on select "Select Normal clothing" at bounding box center [436, 89] width 295 height 27
type textarea "Normal clothing"
type input "500.00"
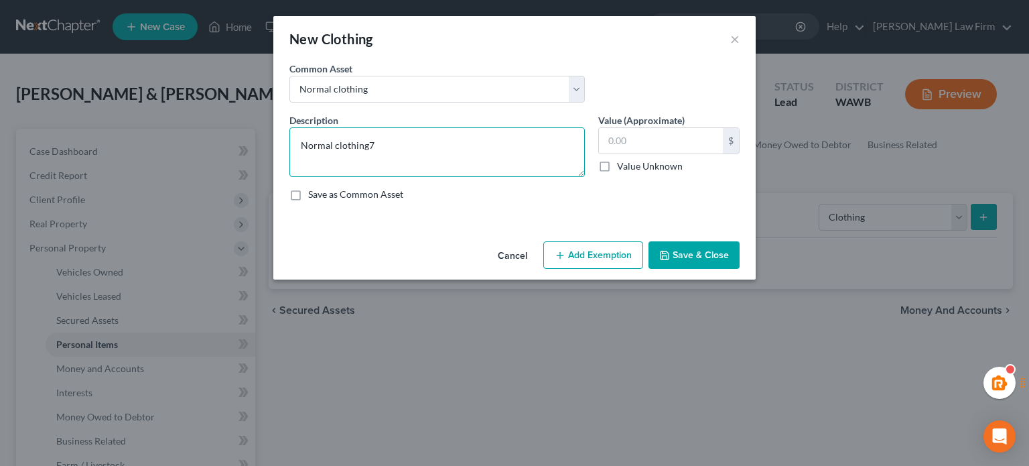
type textarea "Normal clothing"
click at [624, 139] on input "text" at bounding box center [661, 140] width 124 height 25
type input "750"
click at [577, 254] on button "Add Exemption" at bounding box center [593, 255] width 100 height 28
select select "2"
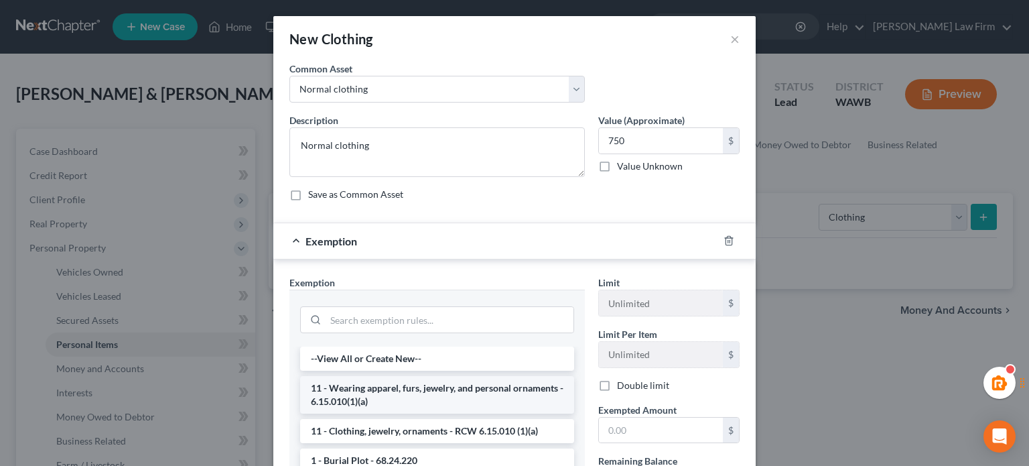
click at [377, 399] on li "11 - Wearing apparel, furs, jewelry, and personal ornaments - 6.15.010(1)(a)" at bounding box center [437, 395] width 274 height 38
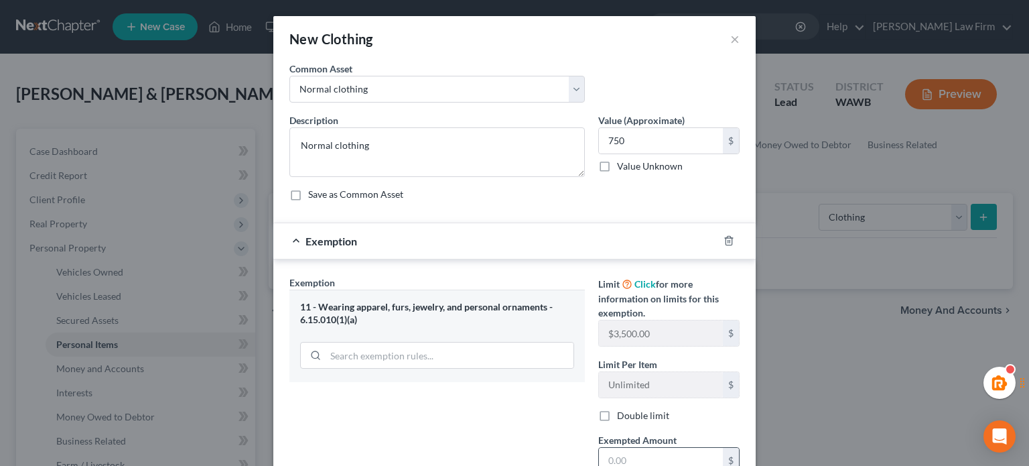
drag, startPoint x: 634, startPoint y: 454, endPoint x: 643, endPoint y: 452, distance: 8.2
click at [634, 454] on input "text" at bounding box center [661, 460] width 124 height 25
type input "750"
click at [451, 410] on div "Exemption Set must be selected for CA. Exemption * 11 - Wearing apparel, furs, …" at bounding box center [437, 431] width 309 height 313
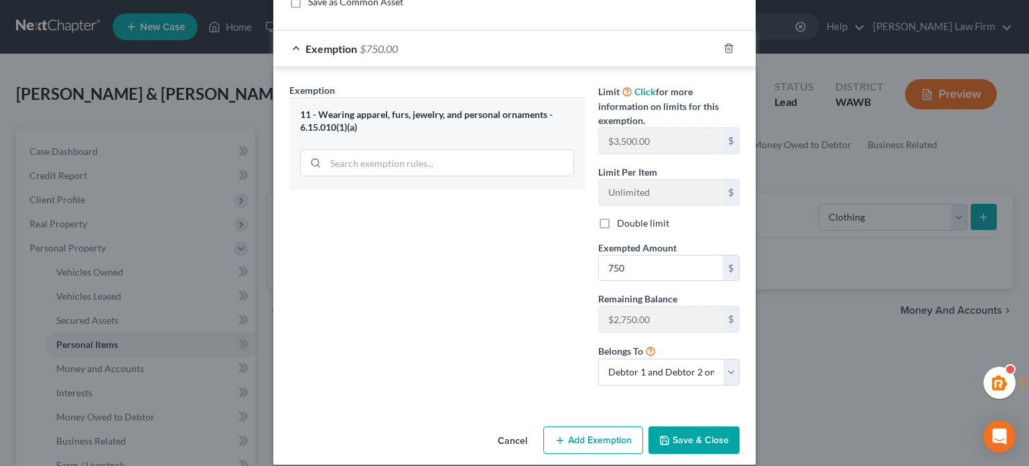
scroll to position [206, 0]
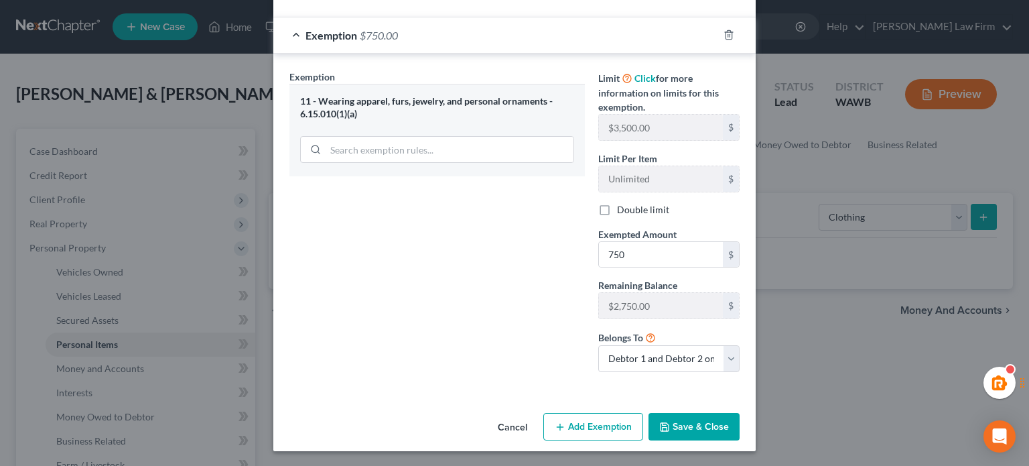
click at [679, 424] on button "Save & Close" at bounding box center [694, 427] width 91 height 28
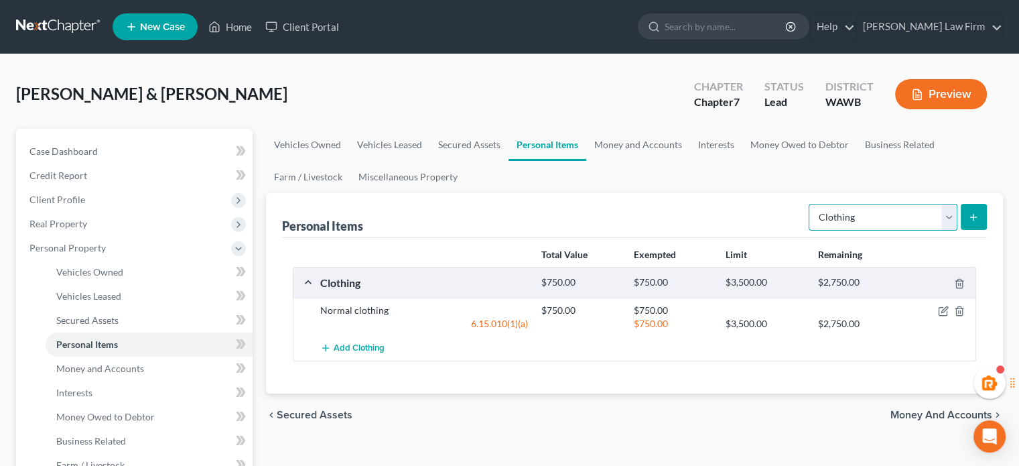
click at [904, 224] on select "Select Item Type Clothing Collectibles Of Value Electronics Firearms Household …" at bounding box center [883, 217] width 149 height 27
select select "household_goods"
click at [810, 204] on select "Select Item Type Clothing Collectibles Of Value Electronics Firearms Household …" at bounding box center [883, 217] width 149 height 27
click at [976, 218] on icon "submit" at bounding box center [973, 217] width 11 height 11
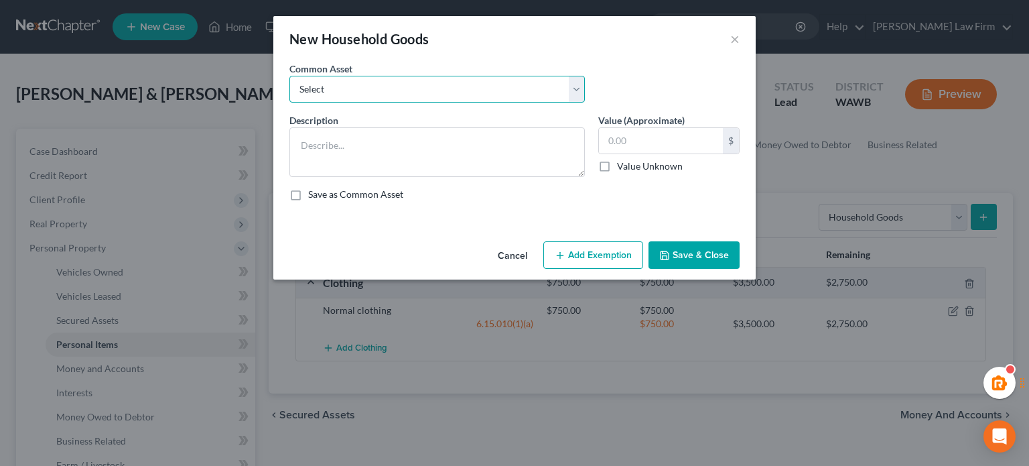
drag, startPoint x: 514, startPoint y: 89, endPoint x: 514, endPoint y: 101, distance: 12.1
click at [514, 89] on select "Select Normal household goods and electronics Normal household goods and electr…" at bounding box center [436, 89] width 295 height 27
select select "0"
click at [289, 76] on select "Select Normal household goods and electronics Normal household goods and electr…" at bounding box center [436, 89] width 295 height 27
type textarea "Normal household goods and electronics"
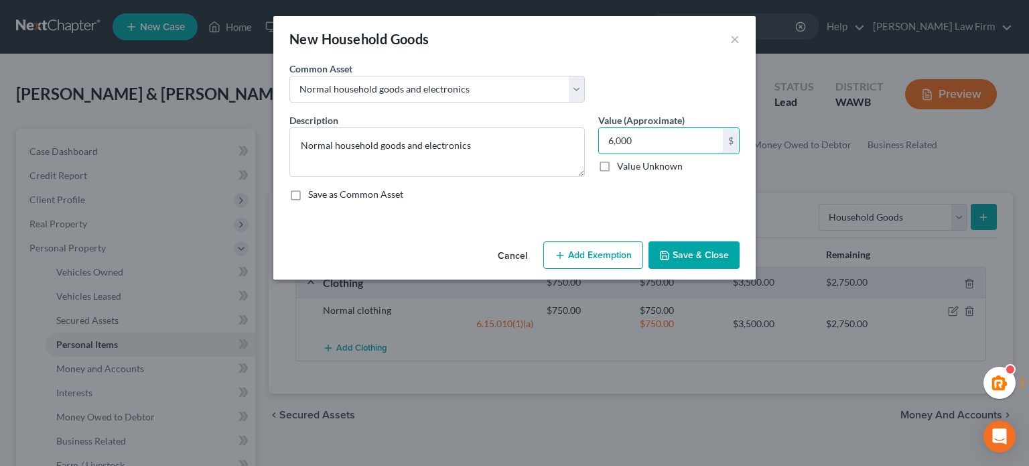
type input "6,000"
click at [608, 263] on button "Add Exemption" at bounding box center [593, 255] width 100 height 28
select select "2"
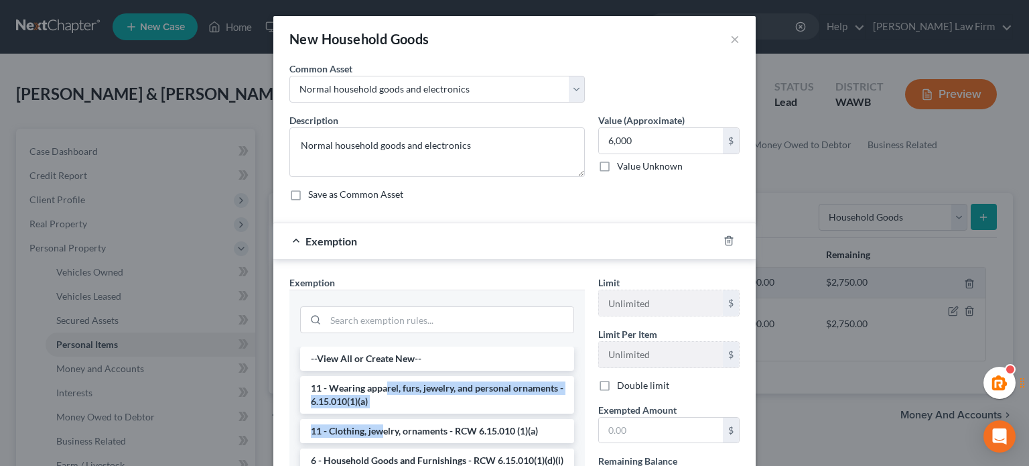
drag, startPoint x: 381, startPoint y: 391, endPoint x: 381, endPoint y: 415, distance: 24.8
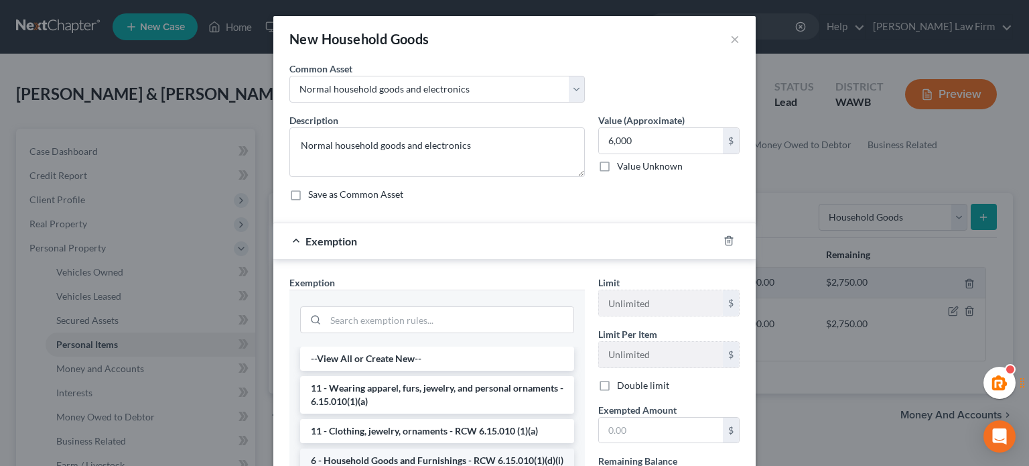
click at [427, 461] on li "6 - Household Goods and Furnishings - RCW 6.15.010(1)(d)(i)" at bounding box center [437, 460] width 274 height 24
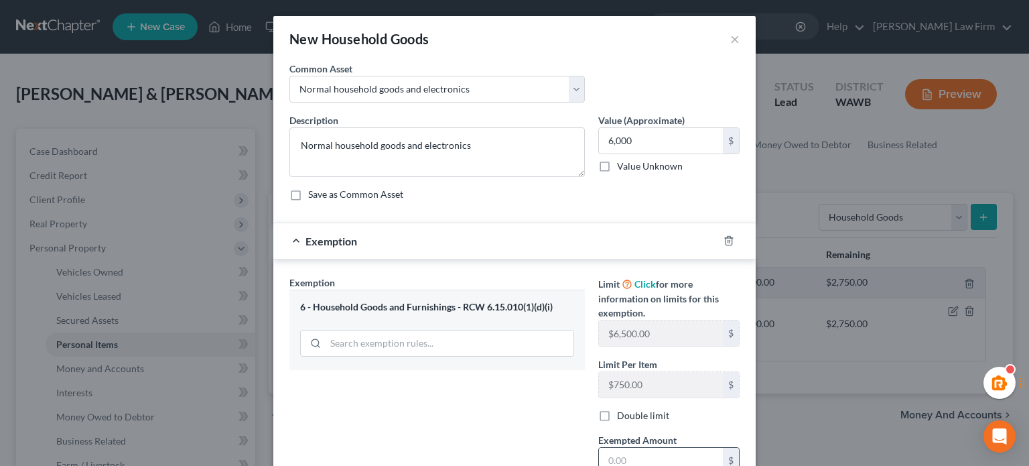
click at [629, 448] on input "text" at bounding box center [661, 460] width 124 height 25
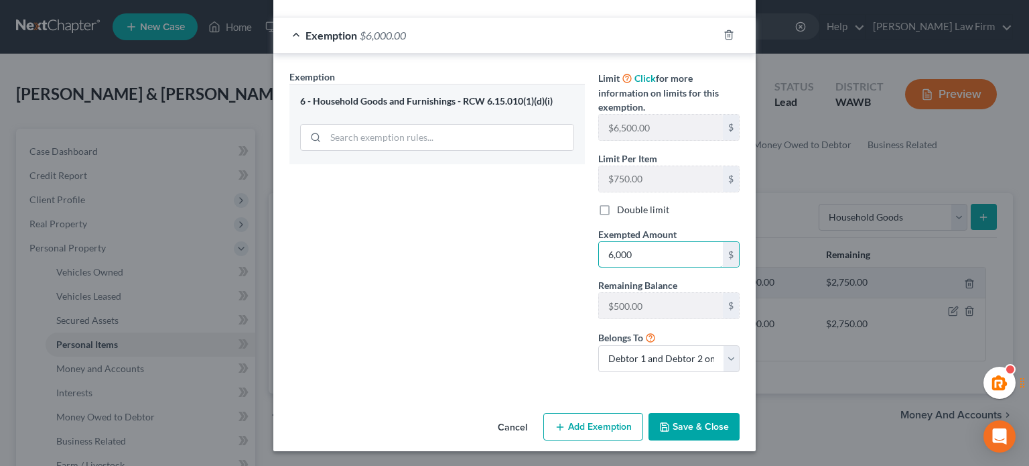
type input "6,000"
click at [679, 407] on div "Cancel Add Exemption Save & Close" at bounding box center [514, 429] width 482 height 44
click at [687, 426] on button "Save & Close" at bounding box center [694, 427] width 91 height 28
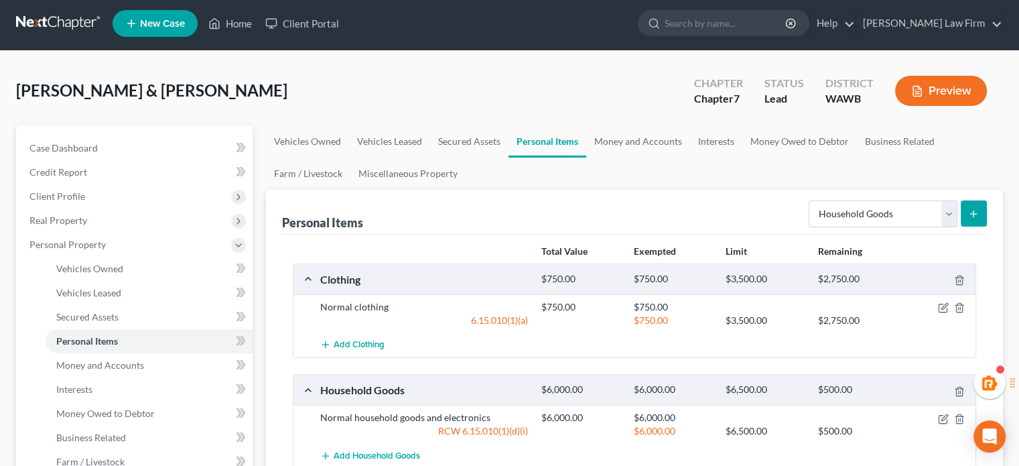
scroll to position [0, 0]
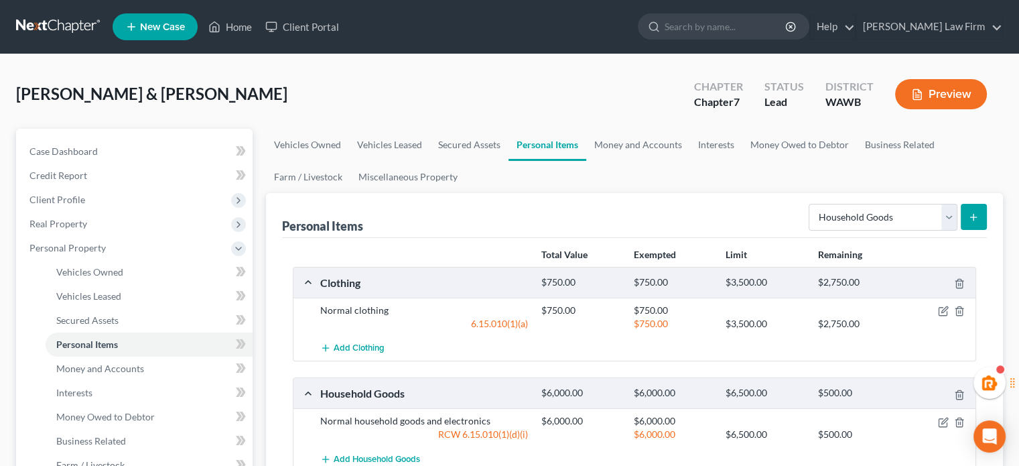
click at [864, 196] on div "Personal Items Select Item Type Clothing Collectibles Of Value Electronics Fire…" at bounding box center [634, 215] width 705 height 45
click at [866, 206] on select "Select Item Type Clothing Collectibles Of Value Electronics Firearms Household …" at bounding box center [883, 217] width 149 height 27
select select "pets"
click at [810, 204] on select "Select Item Type Clothing Collectibles Of Value Electronics Firearms Household …" at bounding box center [883, 217] width 149 height 27
click at [976, 222] on button "submit" at bounding box center [974, 217] width 26 height 26
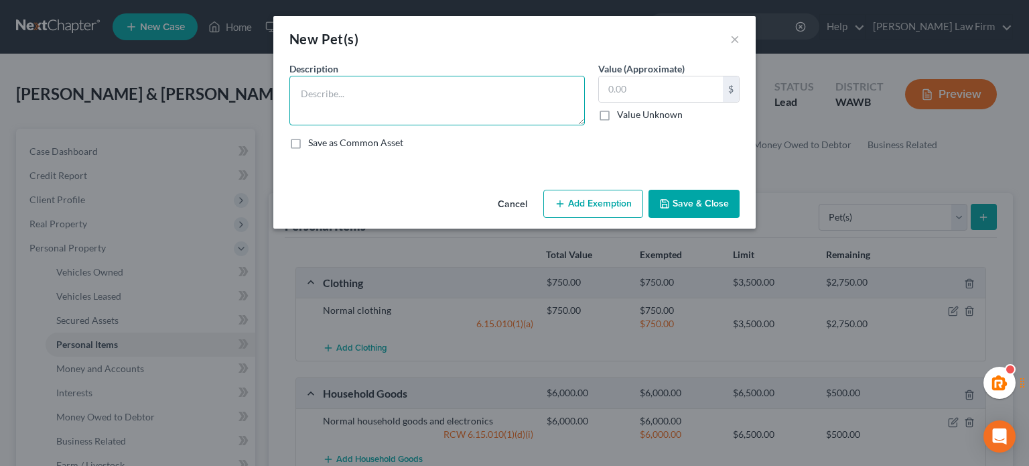
drag, startPoint x: 486, startPoint y: 105, endPoint x: 497, endPoint y: 98, distance: 12.9
click at [486, 105] on textarea at bounding box center [436, 101] width 295 height 50
type textarea "4 dogs and 3 cats - no value"
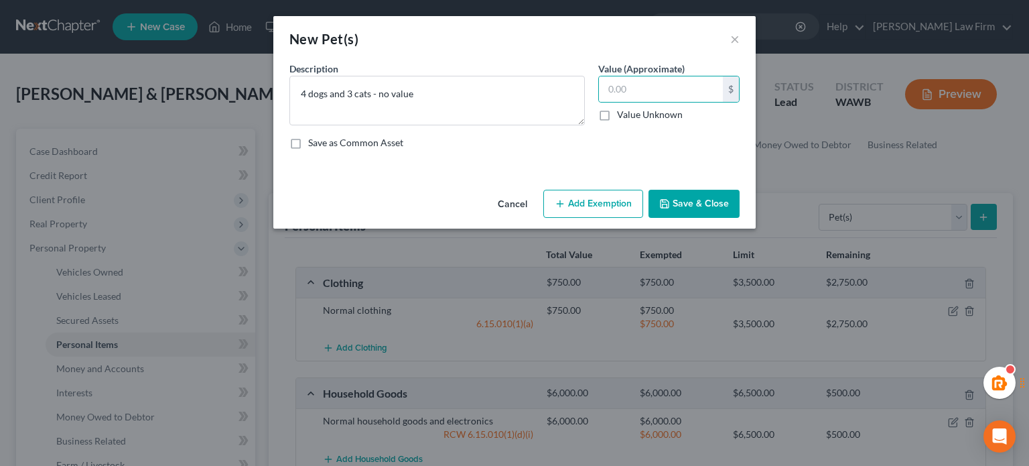
click at [702, 198] on button "Save & Close" at bounding box center [694, 204] width 91 height 28
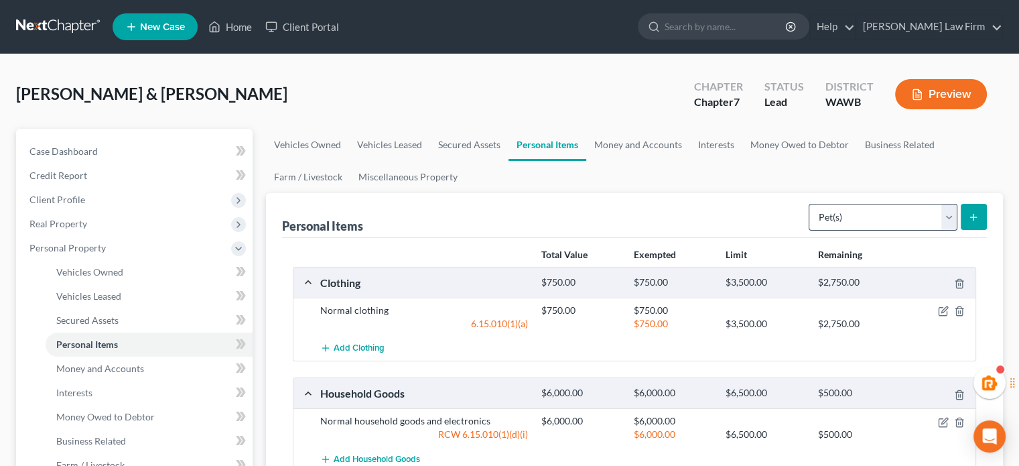
click at [821, 202] on div "Select Item Type Clothing Collectibles Of Value Electronics Firearms Household …" at bounding box center [895, 216] width 184 height 36
click at [842, 214] on select "Select Item Type Clothing Collectibles Of Value Electronics Firearms Household …" at bounding box center [883, 217] width 149 height 27
select select "firearms"
click at [810, 204] on select "Select Item Type Clothing Collectibles Of Value Electronics Firearms Household …" at bounding box center [883, 217] width 149 height 27
click at [982, 227] on button "submit" at bounding box center [974, 217] width 26 height 26
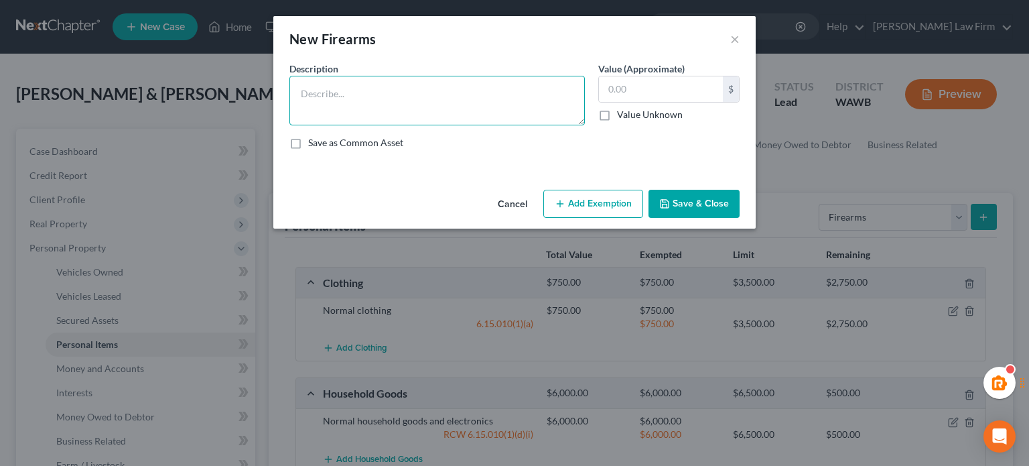
click at [423, 95] on textarea at bounding box center [436, 101] width 295 height 50
type textarea "1 rifle"
type input "4"
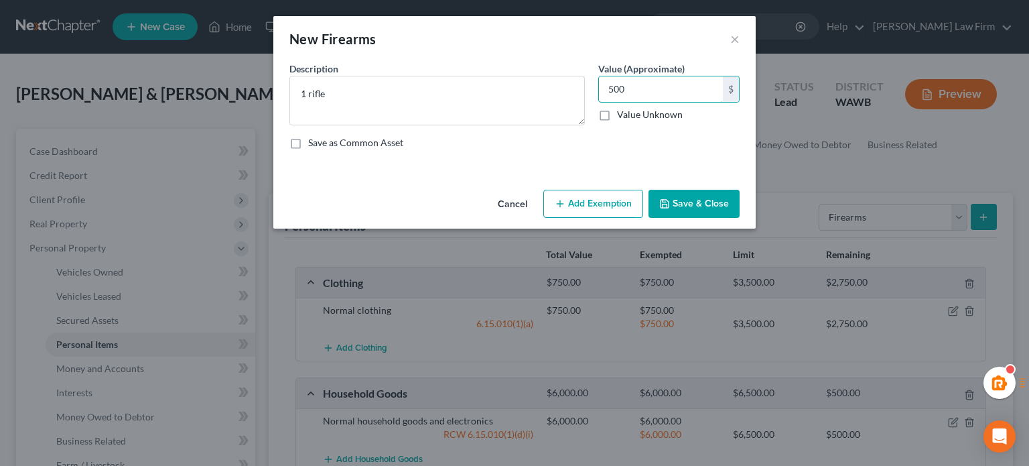
type input "500"
click at [593, 226] on div "Cancel Add Exemption Save & Close" at bounding box center [514, 206] width 482 height 44
click at [592, 214] on button "Add Exemption" at bounding box center [593, 204] width 100 height 28
select select "2"
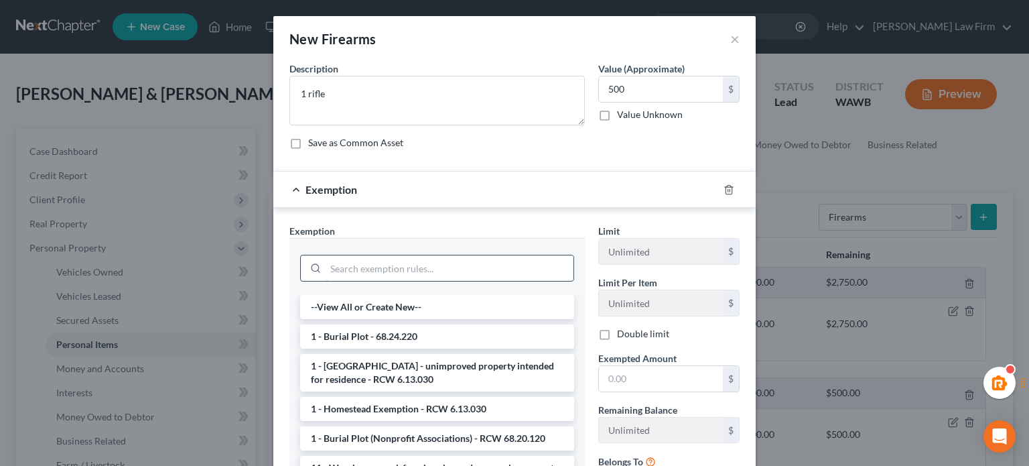
click at [403, 271] on input "search" at bounding box center [450, 267] width 248 height 25
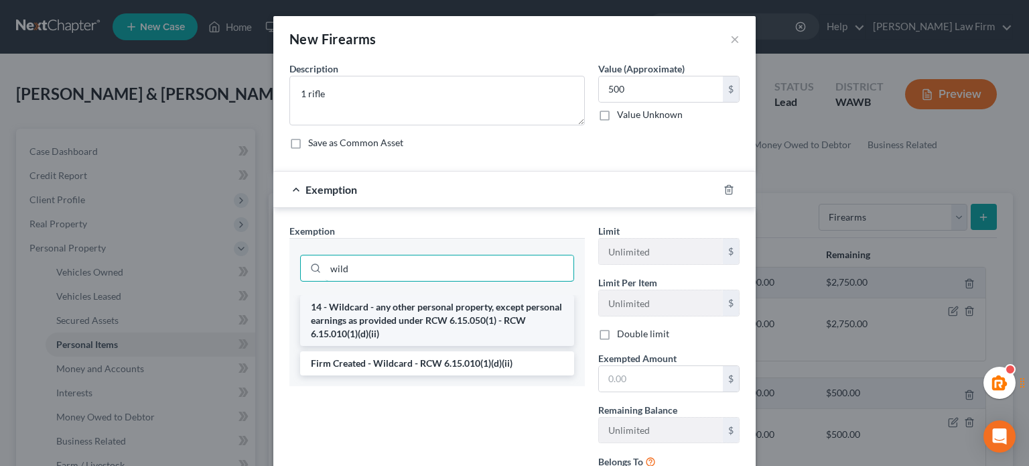
type input "wild"
click at [398, 321] on li "14 - Wildcard - any other personal property, except personal earnings as provid…" at bounding box center [437, 320] width 274 height 51
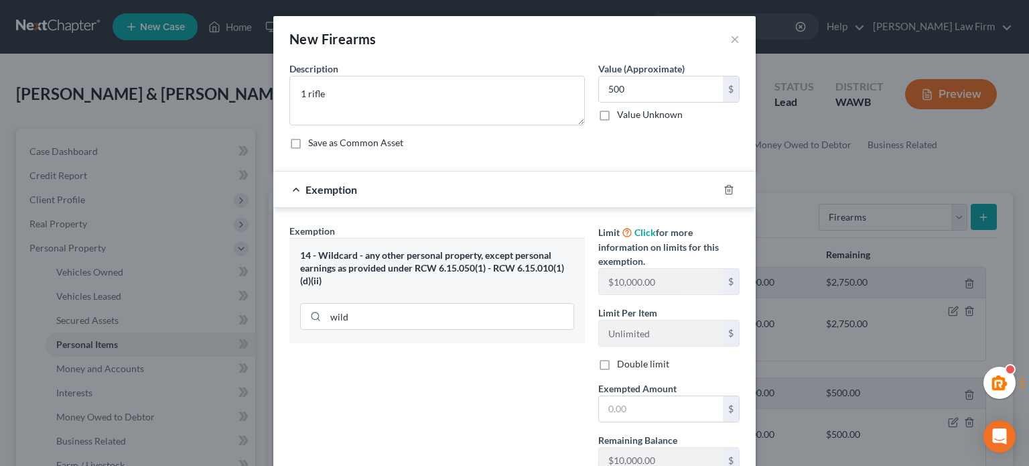
click at [617, 360] on label "Double limit" at bounding box center [643, 363] width 52 height 13
click at [622, 360] on input "Double limit" at bounding box center [626, 361] width 9 height 9
checkbox input "true"
click at [627, 391] on span "Exempted Amount" at bounding box center [637, 388] width 78 height 11
click at [627, 401] on input "text" at bounding box center [661, 408] width 124 height 25
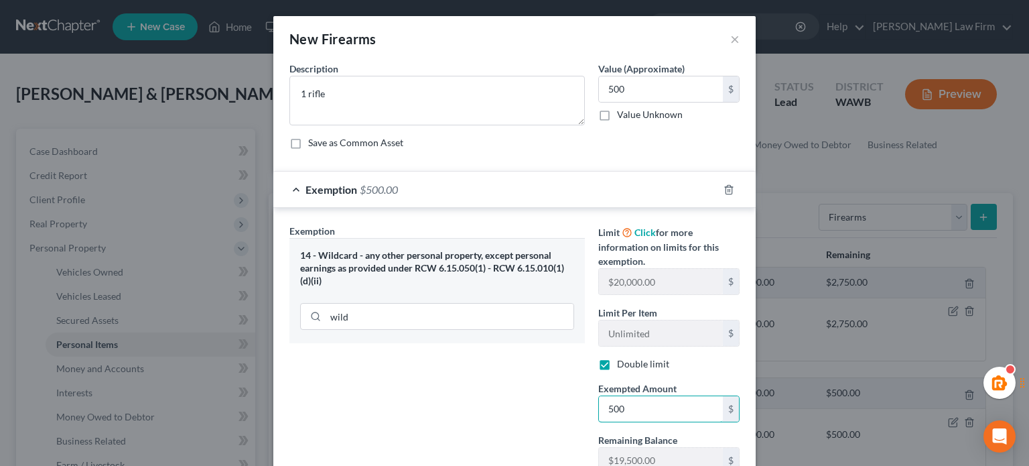
type input "500"
click at [494, 424] on div "Exemption Set must be selected for CA. Exemption * 14 - Wildcard - any other pe…" at bounding box center [437, 380] width 309 height 313
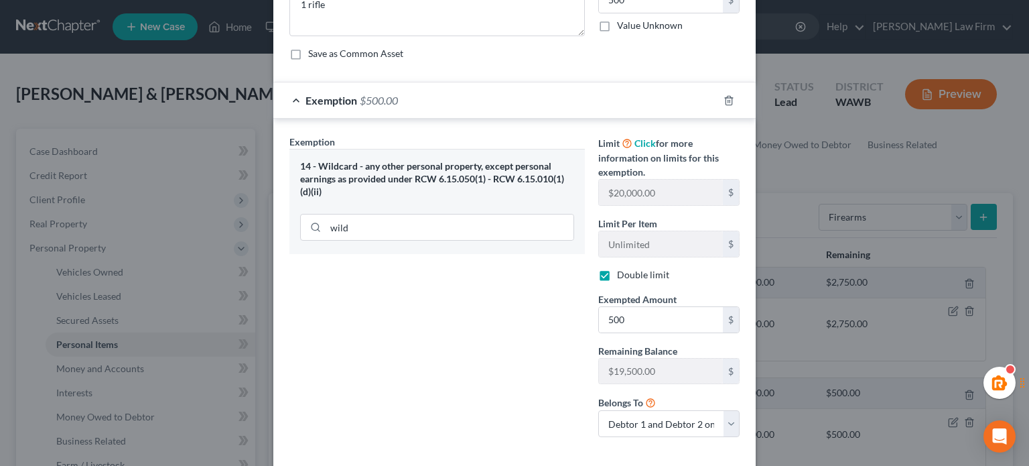
scroll to position [154, 0]
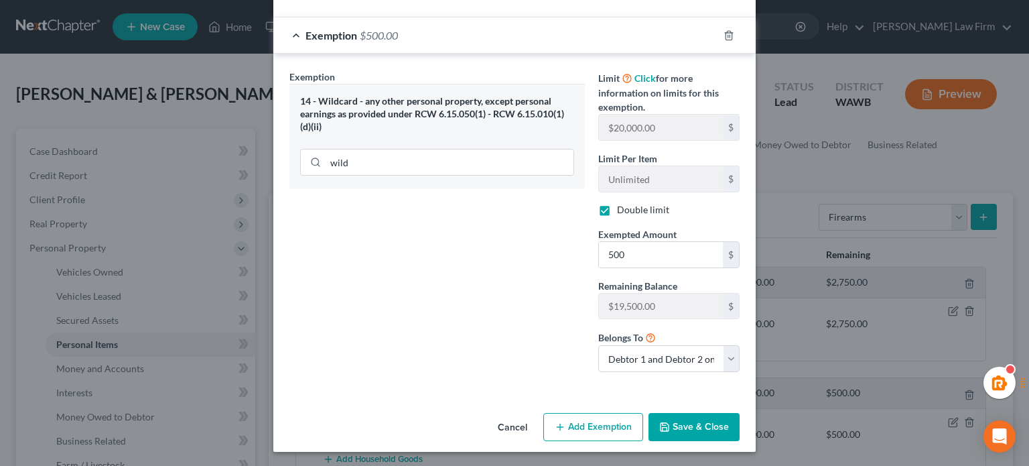
click at [670, 420] on button "Save & Close" at bounding box center [694, 427] width 91 height 28
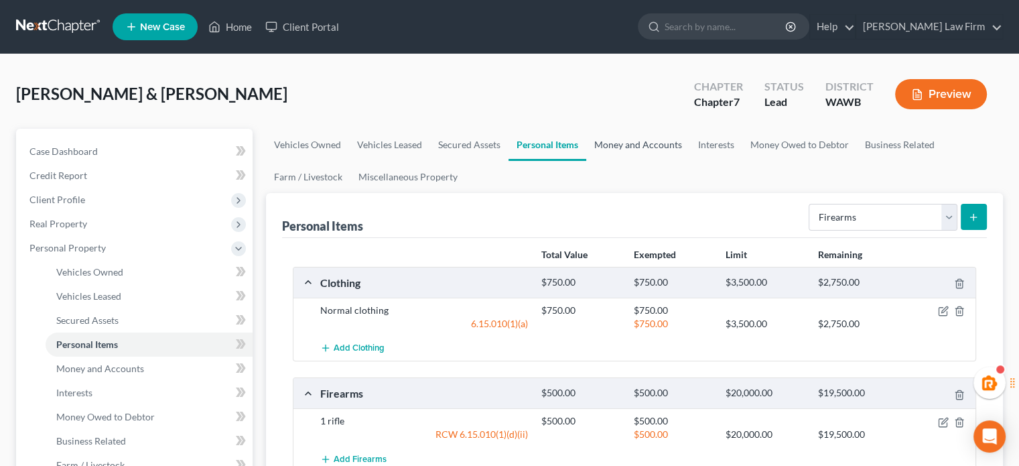
click at [648, 145] on link "Money and Accounts" at bounding box center [638, 145] width 104 height 32
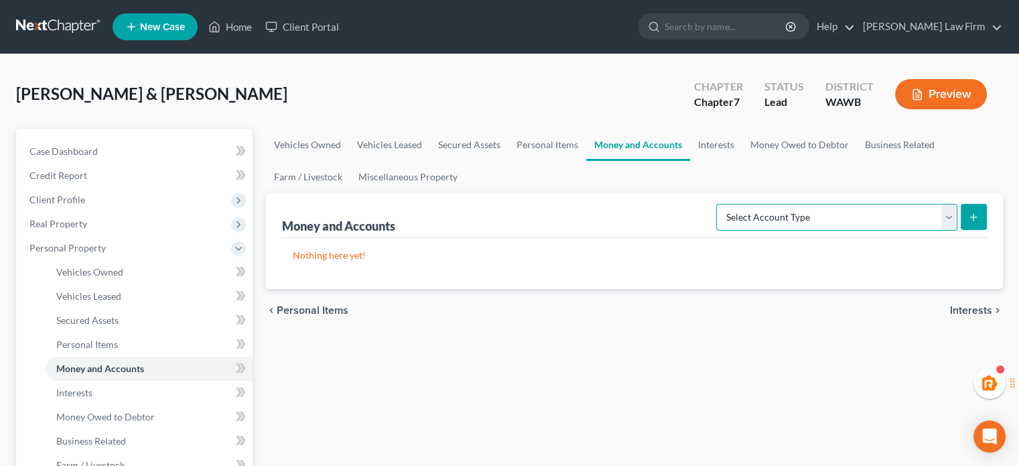
click at [869, 211] on select "Select Account Type Brokerage Cash on Hand Certificates of Deposit Checking Acc…" at bounding box center [836, 217] width 241 height 27
select select "checking"
click at [719, 204] on select "Select Account Type Brokerage Cash on Hand Certificates of Deposit Checking Acc…" at bounding box center [836, 217] width 241 height 27
click at [974, 218] on icon "submit" at bounding box center [973, 217] width 11 height 11
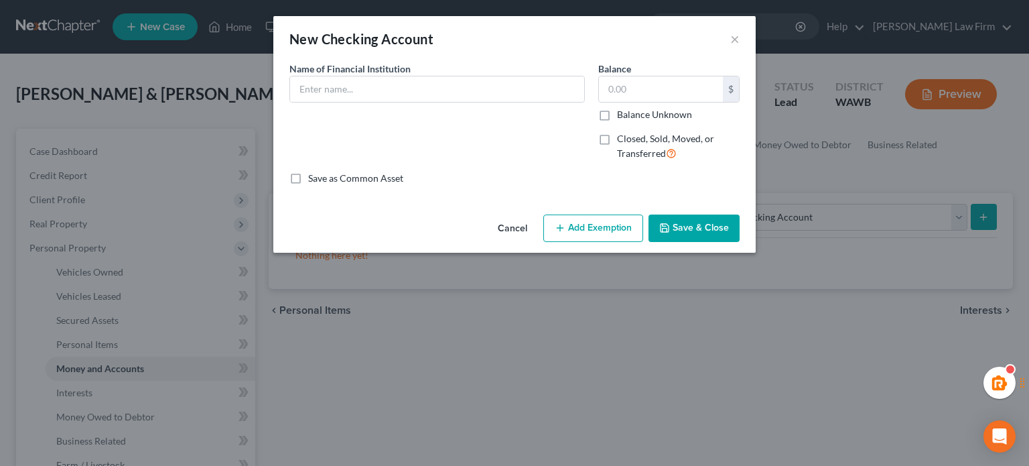
click at [317, 74] on label "Name of Financial Institution *" at bounding box center [349, 69] width 121 height 14
click at [327, 109] on div "Name of Financial Institution *" at bounding box center [437, 117] width 309 height 110
drag, startPoint x: 333, startPoint y: 93, endPoint x: 391, endPoint y: 93, distance: 58.3
click at [333, 93] on input "text" at bounding box center [437, 88] width 294 height 25
type input "US Bank (joint) checking & savings"
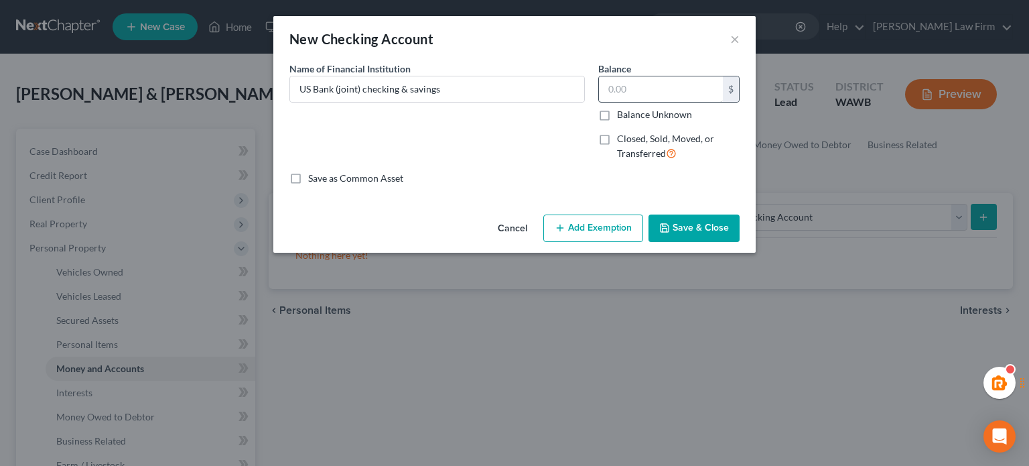
drag, startPoint x: 689, startPoint y: 225, endPoint x: 622, endPoint y: 88, distance: 152.8
click at [622, 88] on div "New Checking Account × An exemption set must first be selected from the Filing …" at bounding box center [514, 134] width 482 height 237
click at [622, 88] on input "text" at bounding box center [661, 88] width 124 height 25
type input "500"
click at [674, 232] on button "Save & Close" at bounding box center [694, 228] width 91 height 28
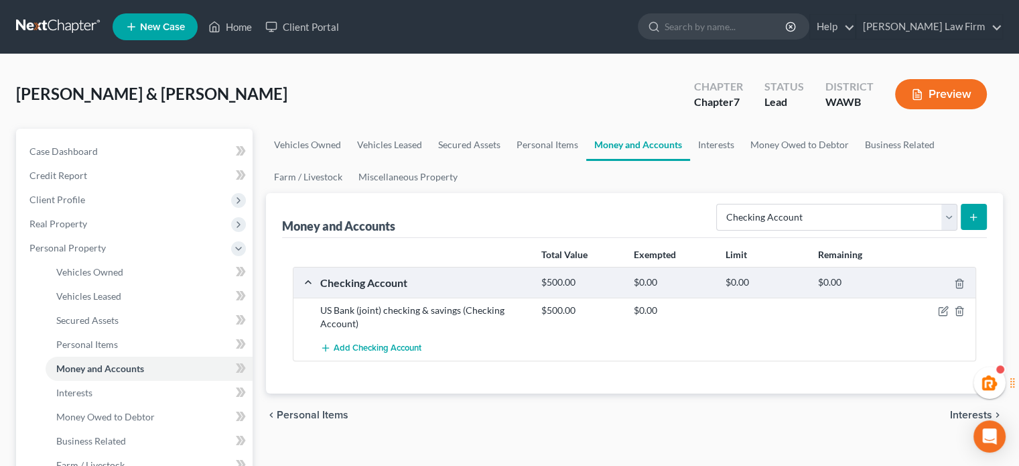
drag, startPoint x: 657, startPoint y: 380, endPoint x: 653, endPoint y: 374, distance: 7.2
click at [655, 379] on div "Total Value Exempted Limit Remaining Checking Account $500.00 $0.00 $0.00 $0.00…" at bounding box center [634, 315] width 705 height 155
click at [759, 218] on select "Select Account Type Brokerage Cash on Hand Certificates of Deposit Checking Acc…" at bounding box center [836, 217] width 241 height 27
click at [698, 139] on link "Interests" at bounding box center [716, 145] width 52 height 32
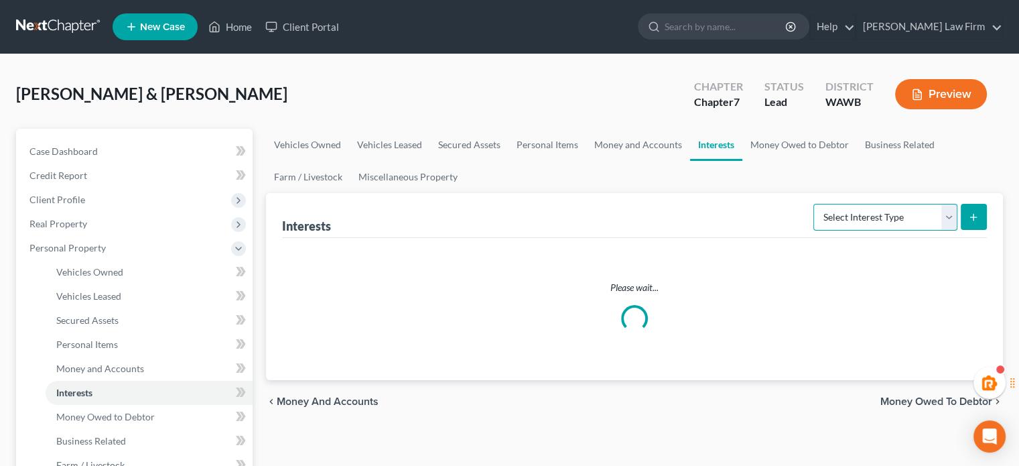
click at [824, 218] on select "Select Interest Type 401K Annuity Bond Education IRA Government Bond Government…" at bounding box center [885, 217] width 144 height 27
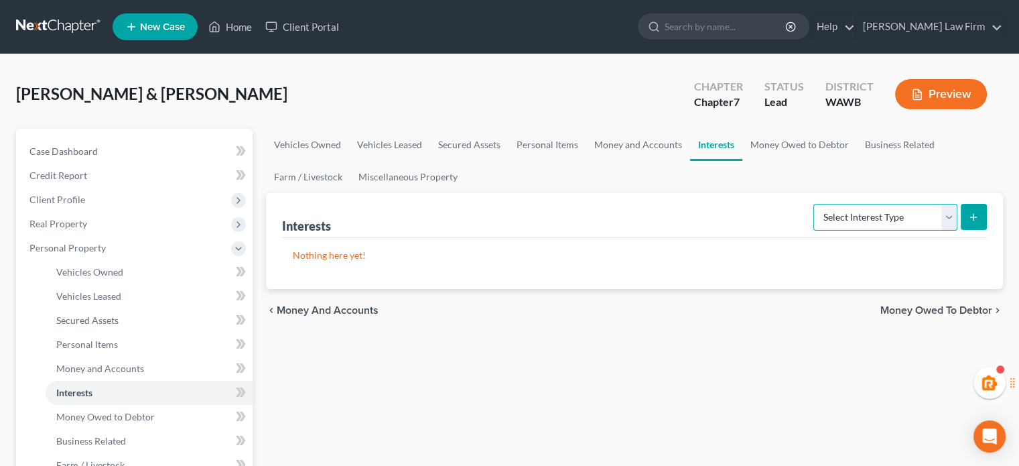
select select "pension_plan"
click at [815, 204] on select "Select Interest Type 401K Annuity Bond Education IRA Government Bond Government…" at bounding box center [885, 217] width 144 height 27
click at [986, 204] on button "submit" at bounding box center [974, 217] width 26 height 26
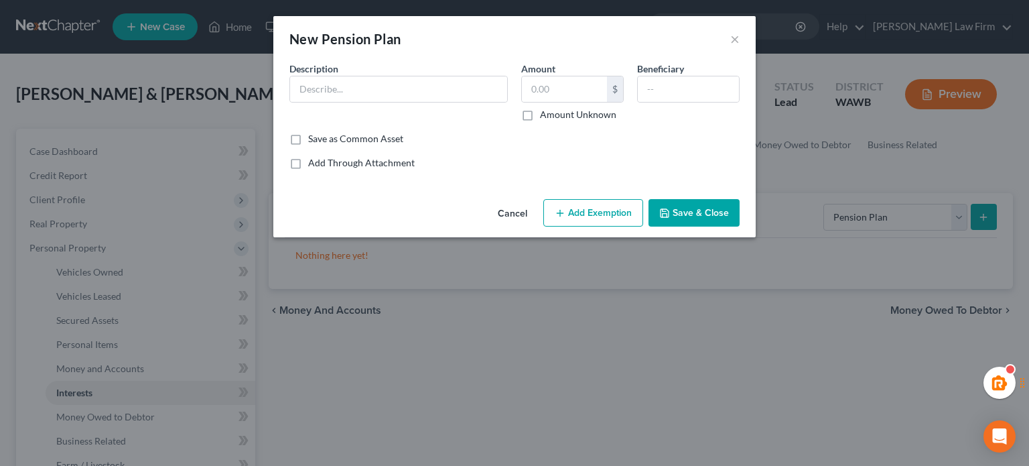
click at [343, 102] on div "Description *" at bounding box center [399, 92] width 232 height 60
click at [338, 84] on input "text" at bounding box center [398, 88] width 217 height 25
type input "PERS Pension Plan (hers) - unknown amount"
click at [540, 114] on label "Amount Unknown" at bounding box center [578, 114] width 76 height 13
click at [545, 114] on input "Amount Unknown" at bounding box center [549, 112] width 9 height 9
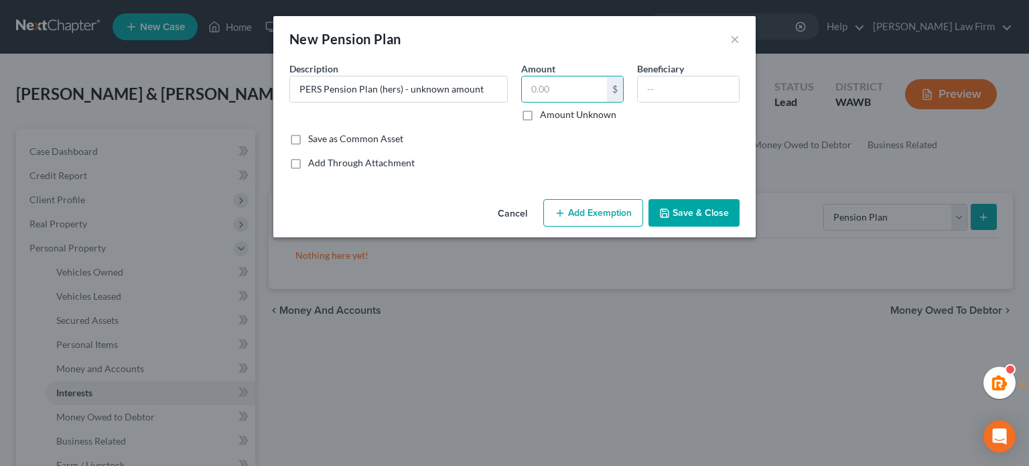
checkbox input "true"
drag, startPoint x: 678, startPoint y: 216, endPoint x: 671, endPoint y: 215, distance: 6.7
click at [672, 216] on button "Save & Close" at bounding box center [694, 213] width 91 height 28
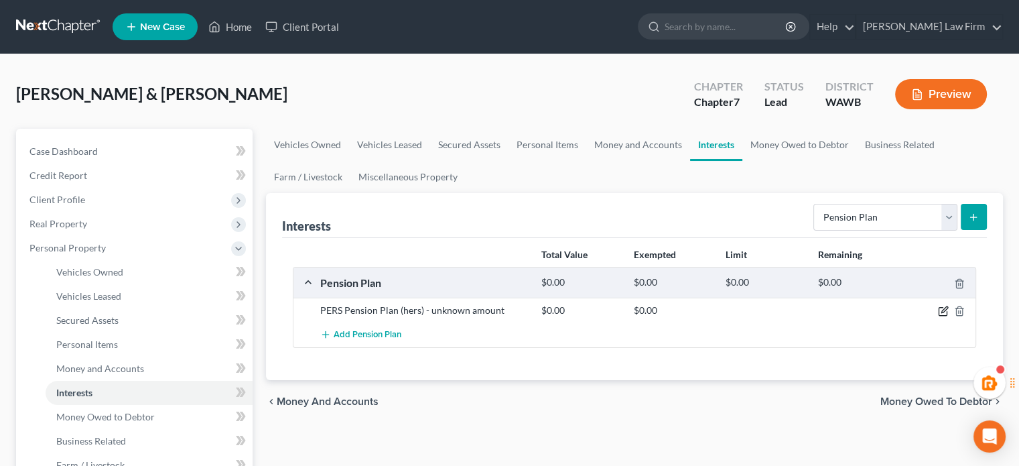
click at [941, 310] on icon "button" at bounding box center [943, 311] width 11 height 11
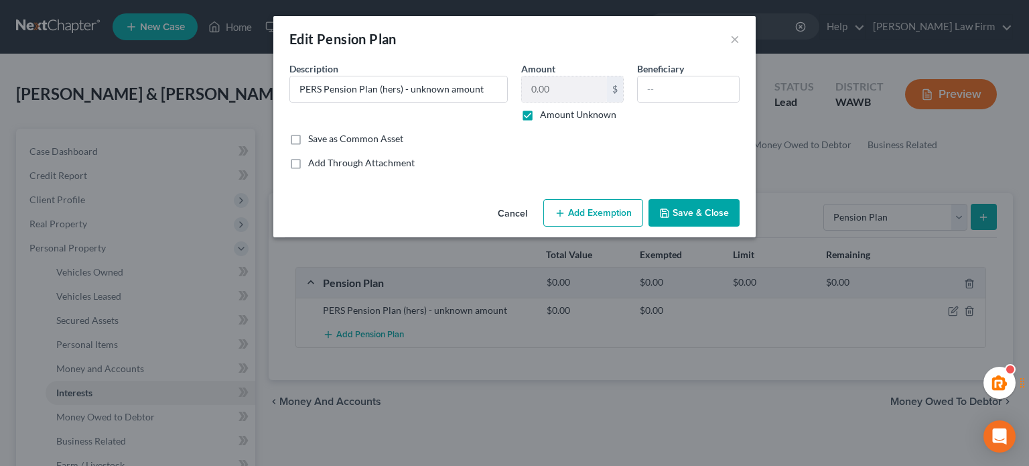
click at [591, 224] on button "Add Exemption" at bounding box center [593, 213] width 100 height 28
select select "2"
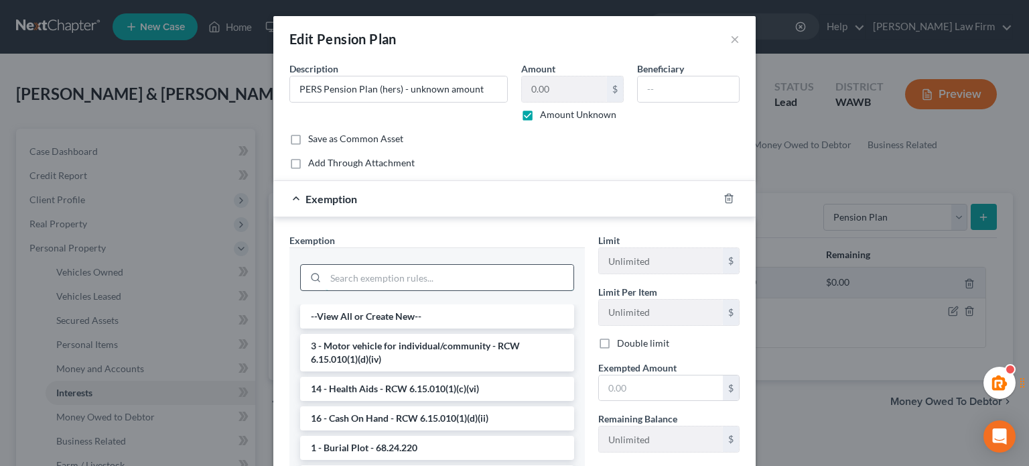
click at [469, 277] on input "search" at bounding box center [450, 277] width 248 height 25
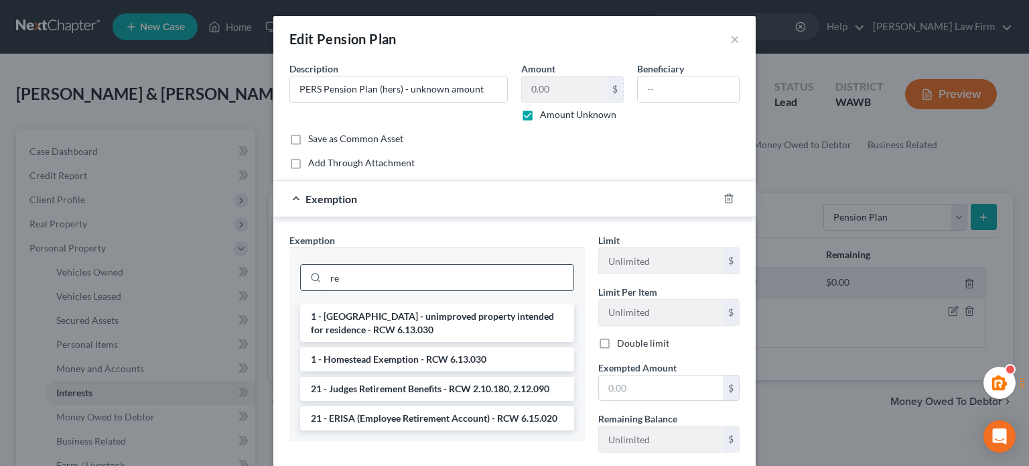
type input "r"
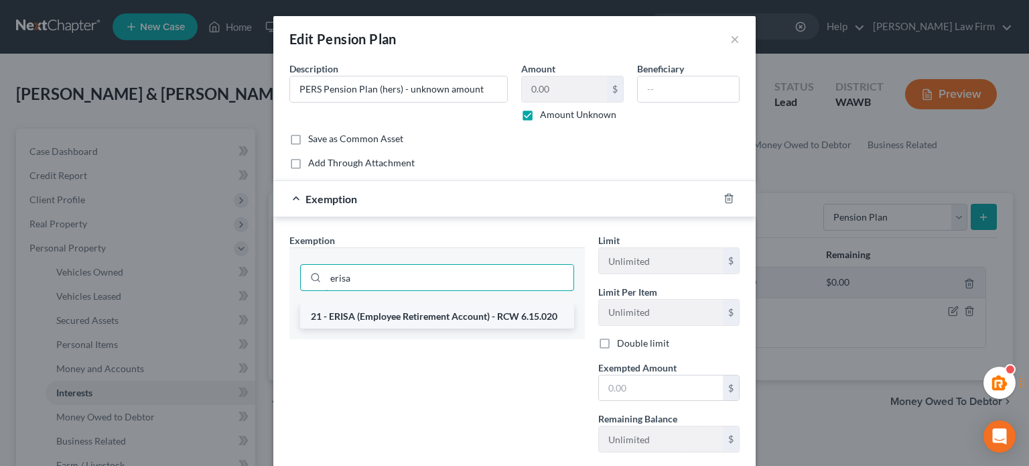
type input "erisa"
click at [509, 314] on li "21 - ERISA (Employee Retirement Account) - RCW 6.15.020" at bounding box center [437, 316] width 274 height 24
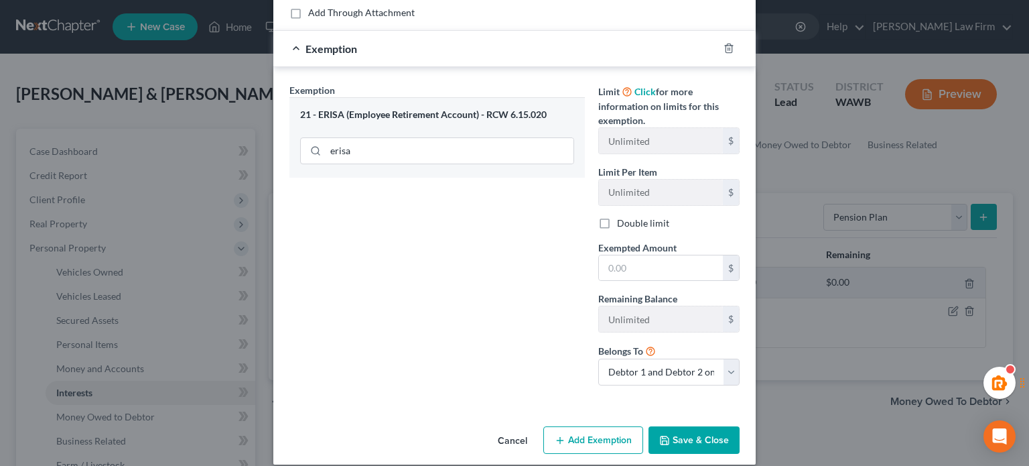
scroll to position [163, 0]
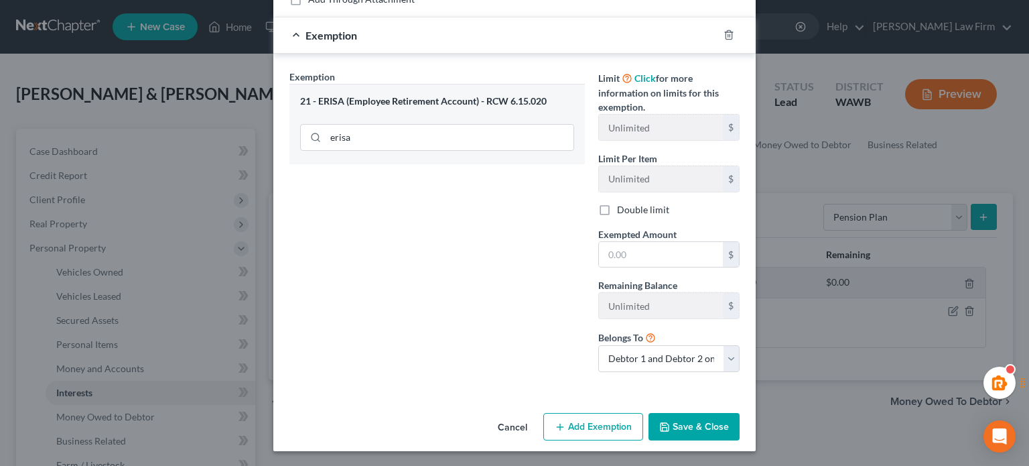
click at [682, 423] on button "Save & Close" at bounding box center [694, 427] width 91 height 28
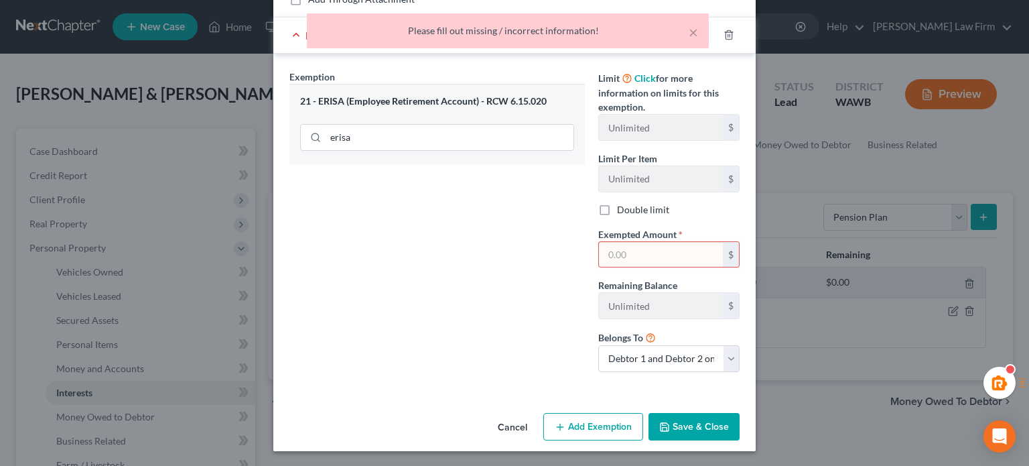
click at [630, 243] on input "text" at bounding box center [661, 254] width 124 height 25
type input "0"
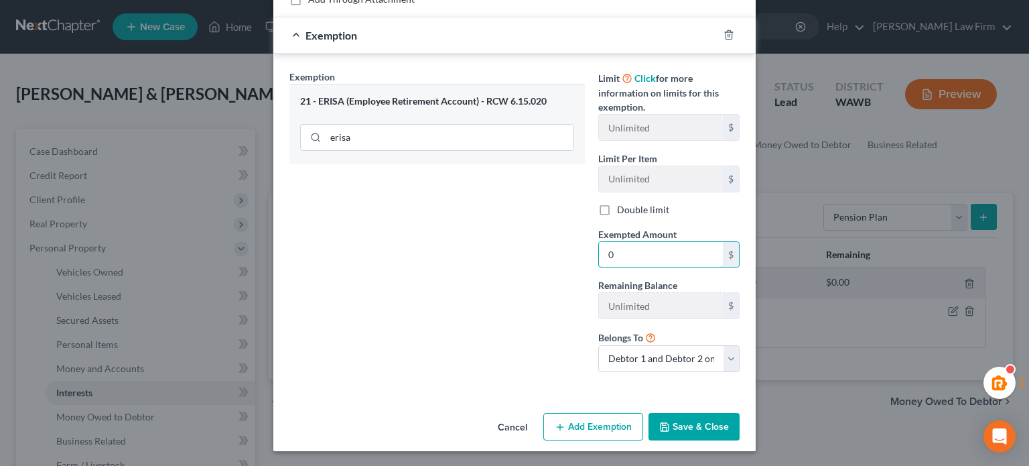
type input "0"
click at [701, 415] on button "Save & Close" at bounding box center [694, 427] width 91 height 28
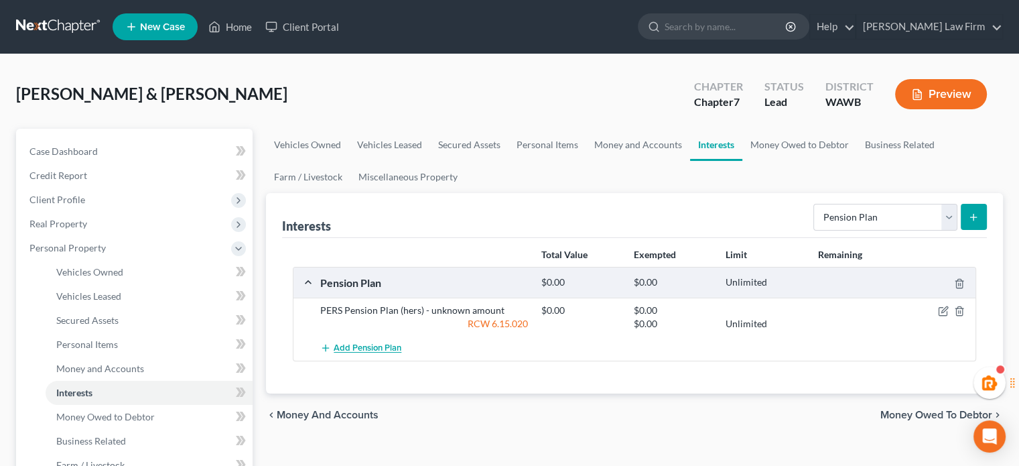
click at [356, 337] on button "Add Pension Plan" at bounding box center [360, 348] width 81 height 25
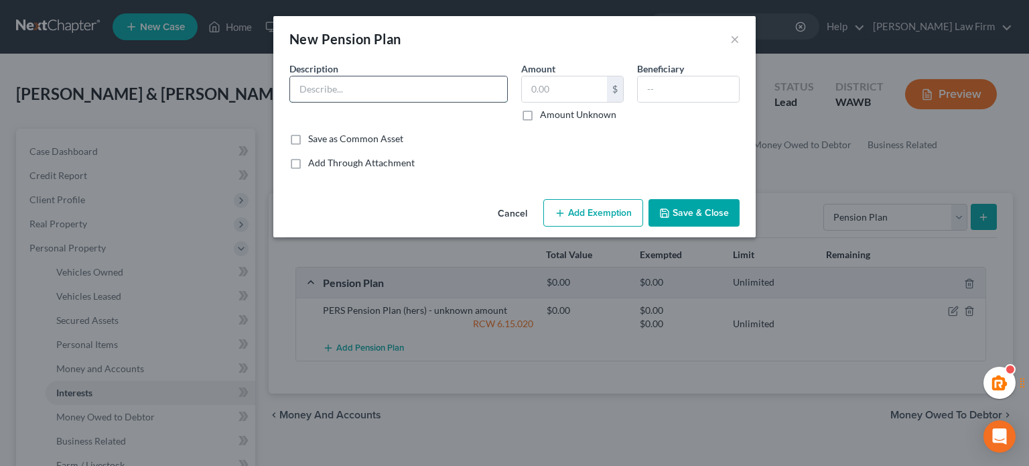
click at [334, 96] on input "text" at bounding box center [398, 88] width 217 height 25
type input "Pension through previous employer (his)"
type input "27,000"
click at [574, 206] on button "Add Exemption" at bounding box center [593, 213] width 100 height 28
select select "2"
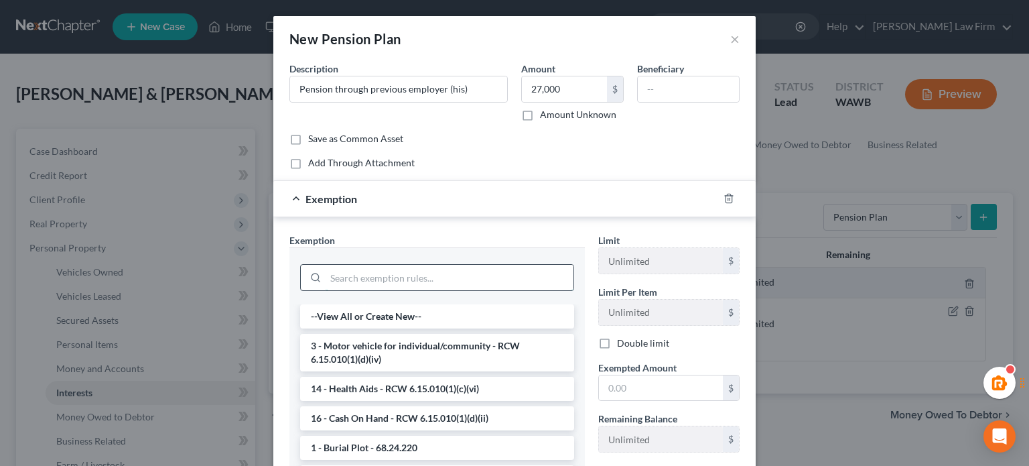
click at [431, 269] on input "search" at bounding box center [450, 277] width 248 height 25
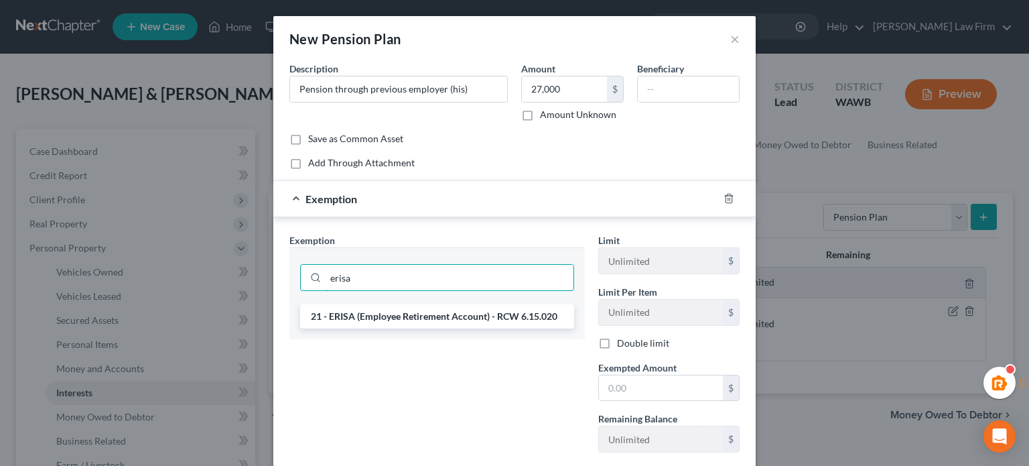
type input "erisa"
click at [415, 308] on li "21 - ERISA (Employee Retirement Account) - RCW 6.15.020" at bounding box center [437, 316] width 274 height 24
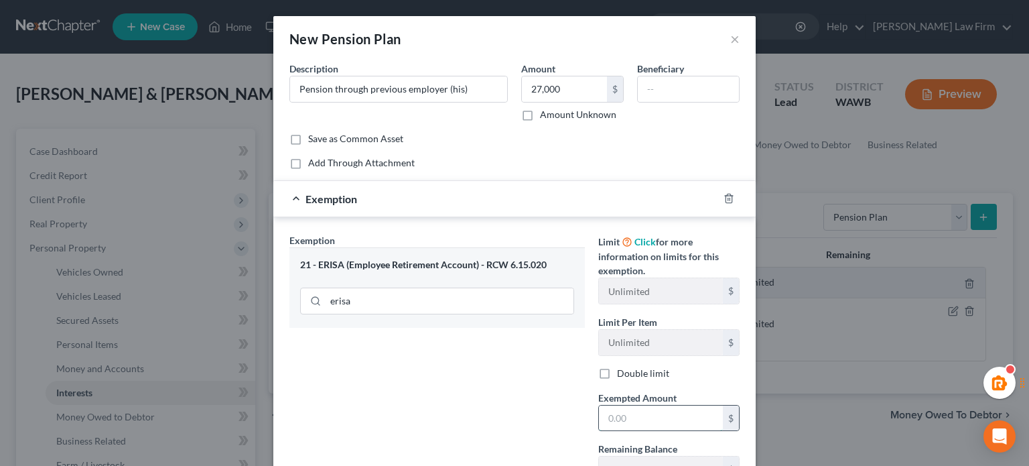
click at [647, 409] on input "text" at bounding box center [661, 417] width 124 height 25
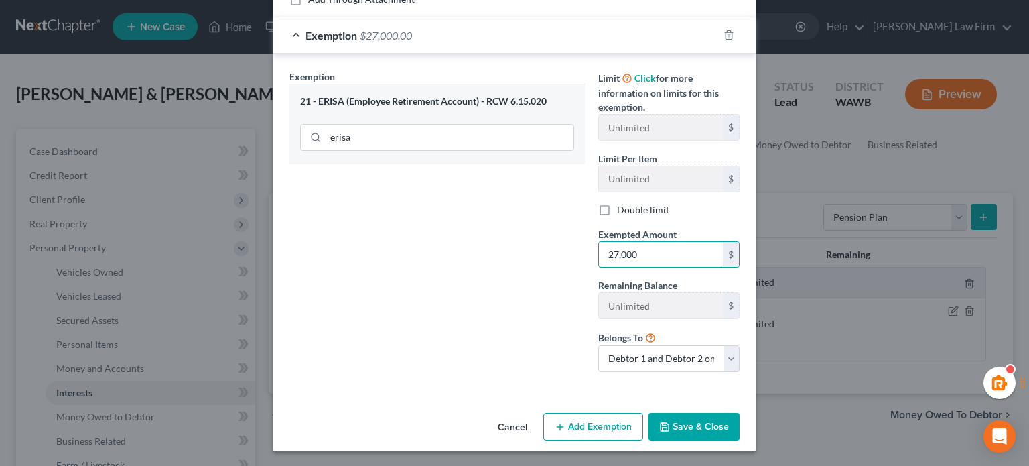
type input "27,000"
click at [702, 413] on button "Save & Close" at bounding box center [694, 427] width 91 height 28
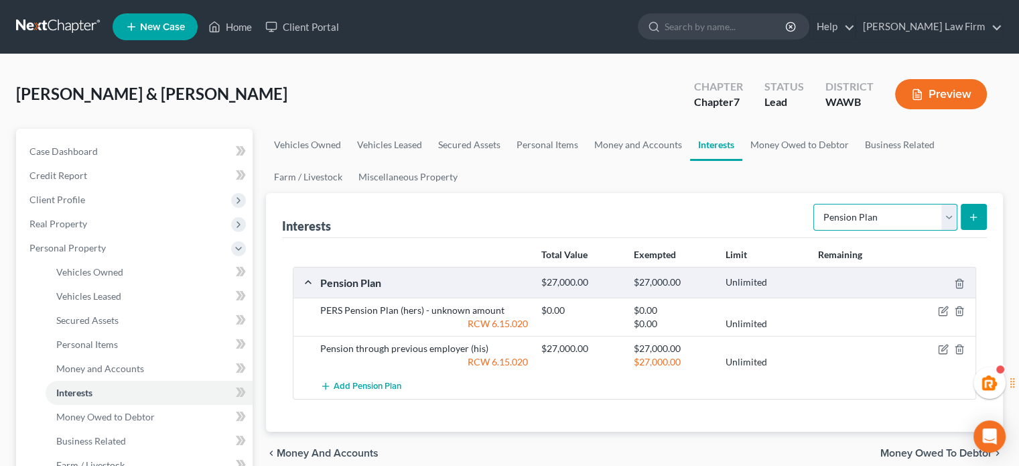
drag, startPoint x: 818, startPoint y: 206, endPoint x: 842, endPoint y: 211, distance: 24.1
click at [818, 206] on select "Select Interest Type 401K Annuity Bond Education IRA Government Bond Government…" at bounding box center [885, 217] width 144 height 27
select select "term_life_insurance"
click at [815, 204] on select "Select Interest Type 401K Annuity Bond Education IRA Government Bond Government…" at bounding box center [885, 217] width 144 height 27
click at [984, 210] on button "submit" at bounding box center [974, 217] width 26 height 26
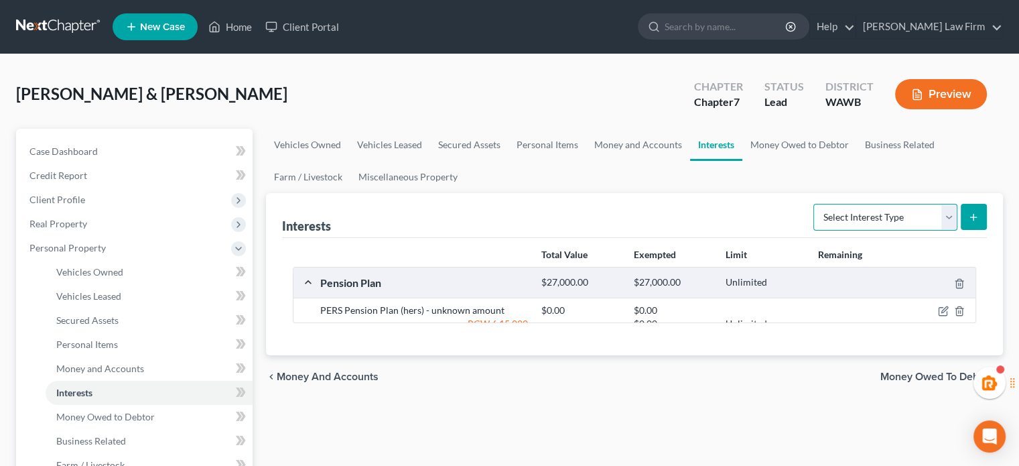
click at [841, 226] on select "Select Interest Type 401K Annuity Bond Education IRA Government Bond Government…" at bounding box center [885, 217] width 144 height 27
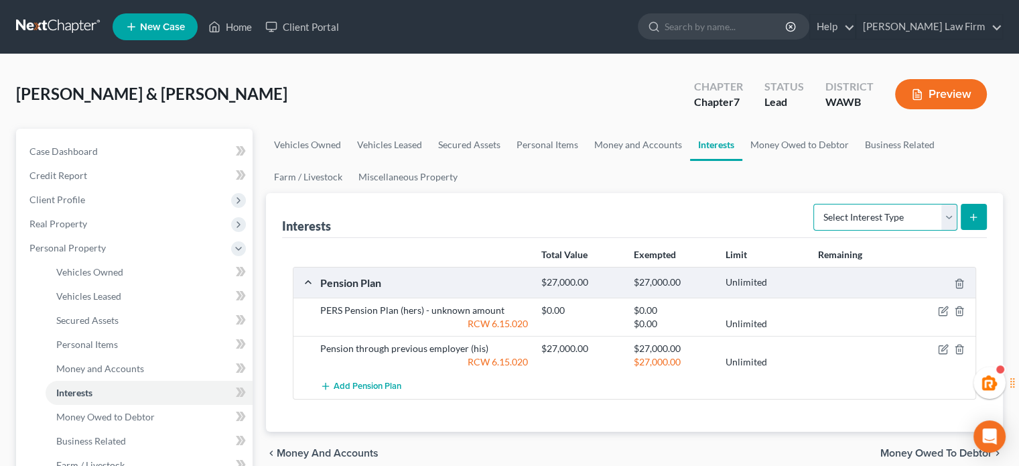
select select "term_life_insurance"
click at [815, 204] on select "Select Interest Type 401K Annuity Bond Education IRA Government Bond Government…" at bounding box center [885, 217] width 144 height 27
click at [972, 217] on line "submit" at bounding box center [974, 217] width 6 height 0
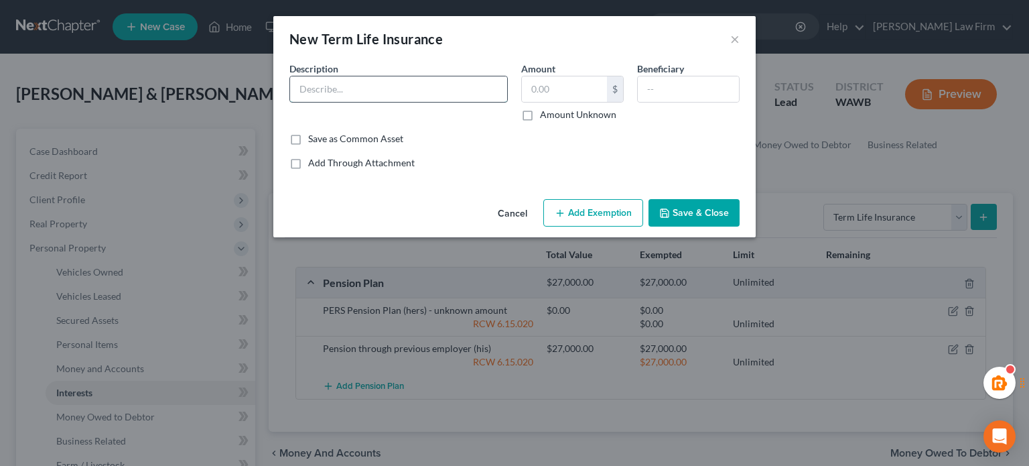
click at [386, 83] on input "text" at bounding box center [398, 88] width 217 height 25
click at [301, 90] on input "2 life insurance policies" at bounding box center [398, 88] width 217 height 25
click at [311, 100] on input "2 life insurance policies" at bounding box center [398, 88] width 217 height 25
click at [304, 92] on input "2 life insurance policies" at bounding box center [398, 88] width 217 height 25
type input "2 term life insurance policies - no cash value"
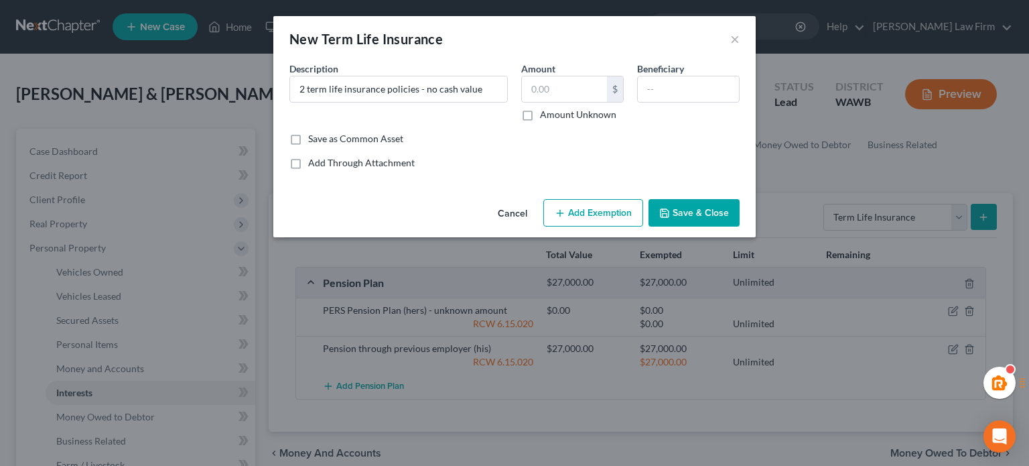
click at [679, 209] on button "Save & Close" at bounding box center [694, 213] width 91 height 28
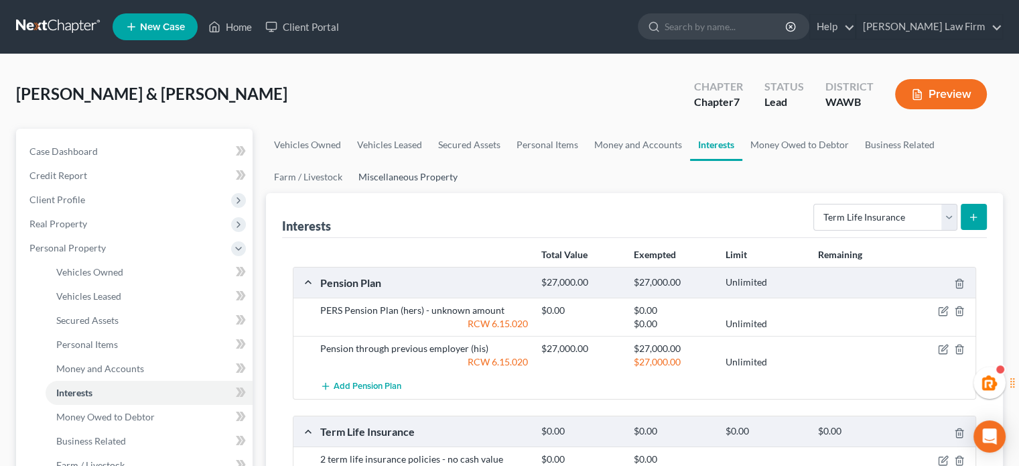
click at [386, 174] on link "Miscellaneous Property" at bounding box center [407, 177] width 115 height 32
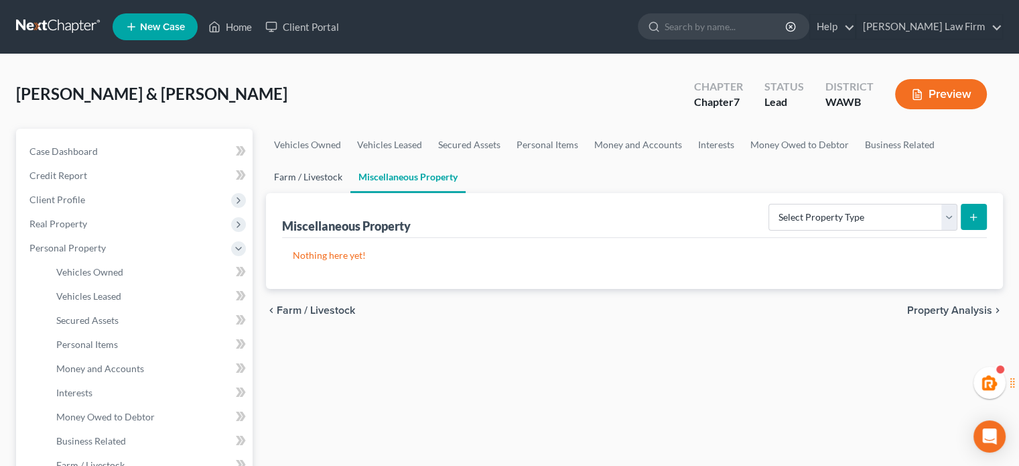
click at [327, 166] on link "Farm / Livestock" at bounding box center [308, 177] width 84 height 32
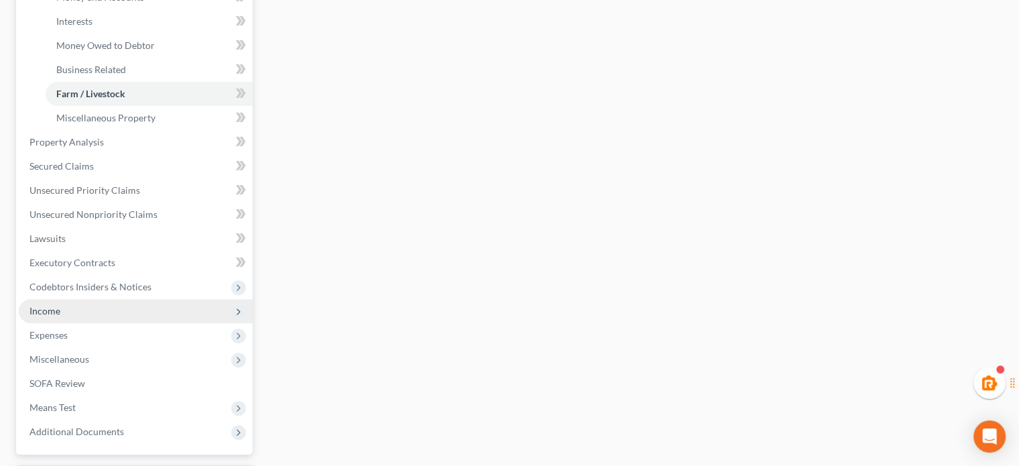
scroll to position [446, 0]
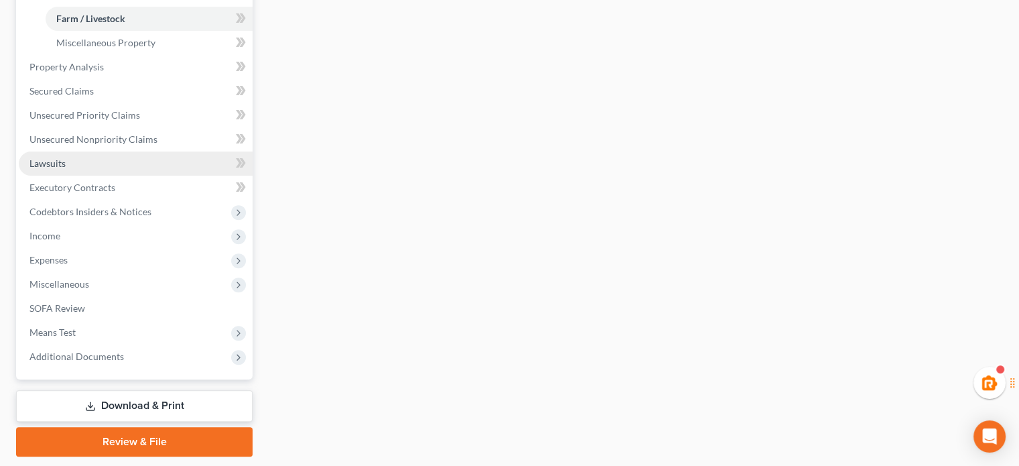
click at [48, 152] on link "Lawsuits" at bounding box center [136, 163] width 234 height 24
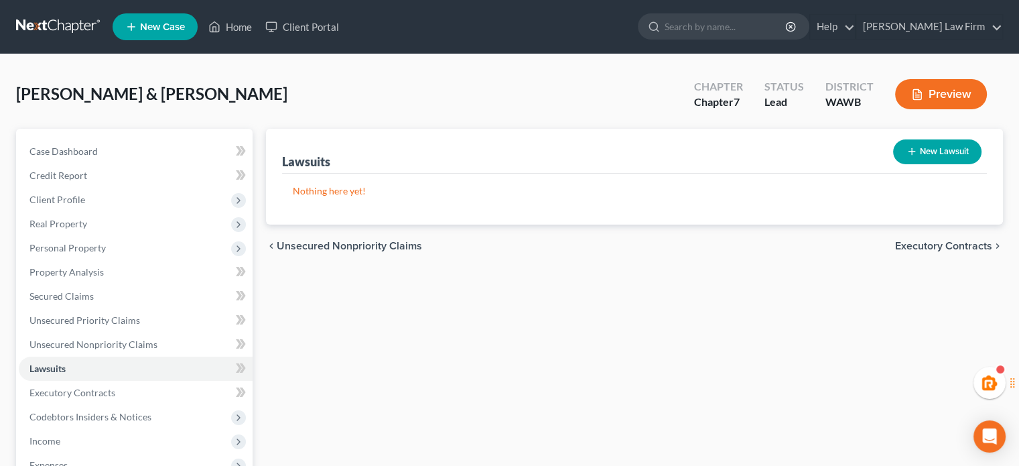
click at [915, 158] on button "New Lawsuit" at bounding box center [937, 151] width 88 height 25
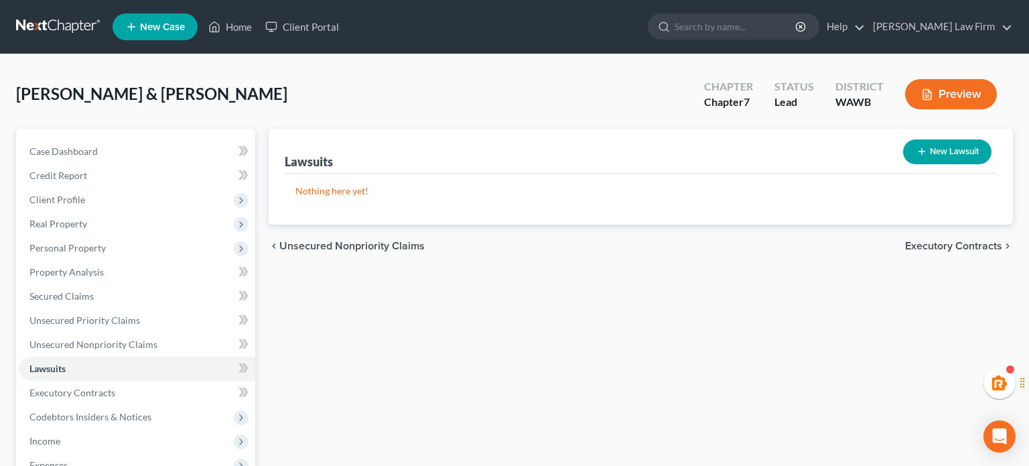
select select "0"
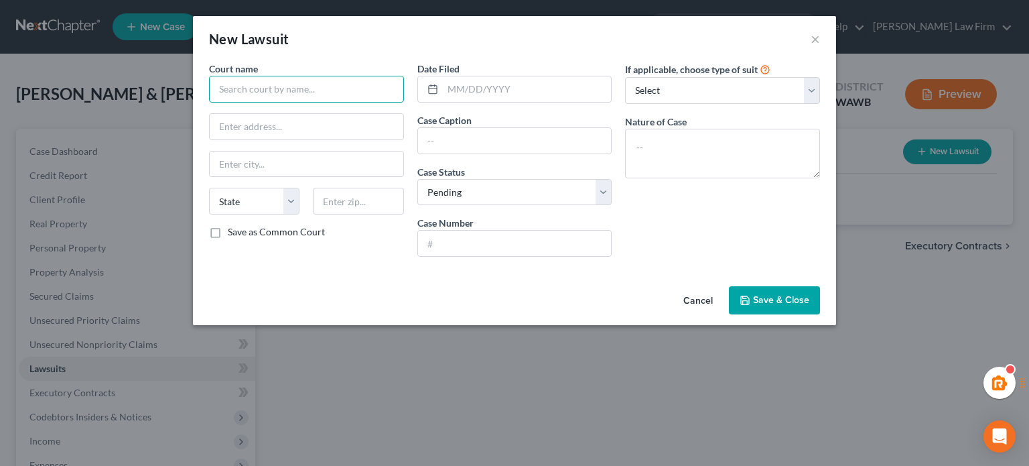
click at [289, 95] on input "text" at bounding box center [306, 89] width 195 height 27
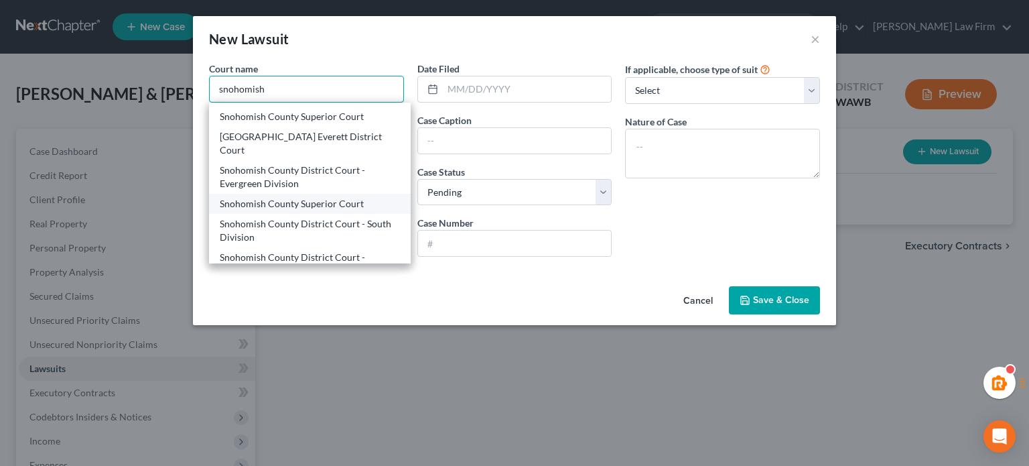
scroll to position [73, 0]
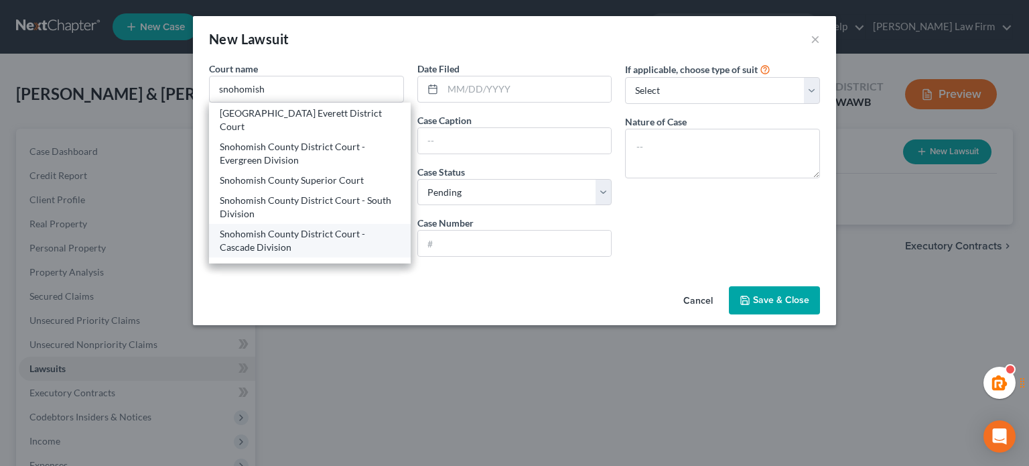
click at [267, 227] on div "Snohomish County District Court - Cascade Division" at bounding box center [310, 240] width 180 height 27
type input "Snohomish County District Court - Cascade Division"
type input "[STREET_ADDRESS][PERSON_NAME]"
type input "[GEOGRAPHIC_DATA]"
select select "50"
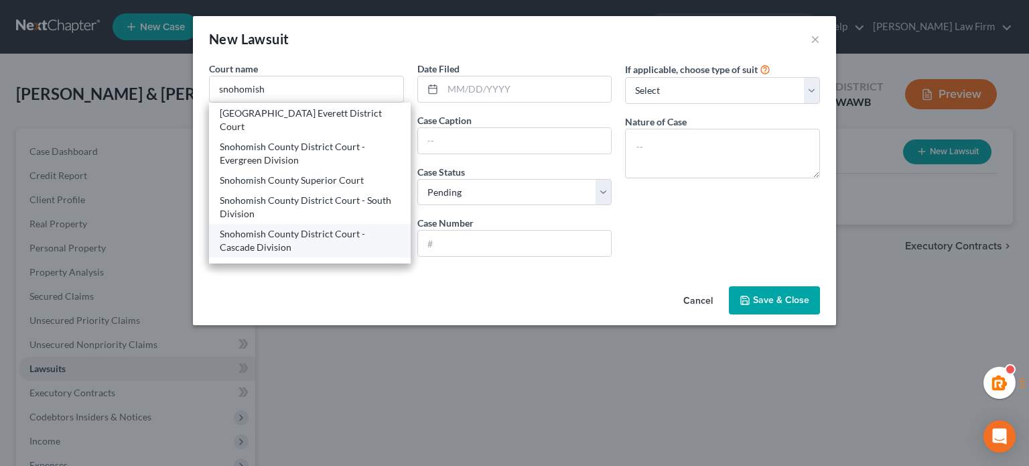
type input "98223"
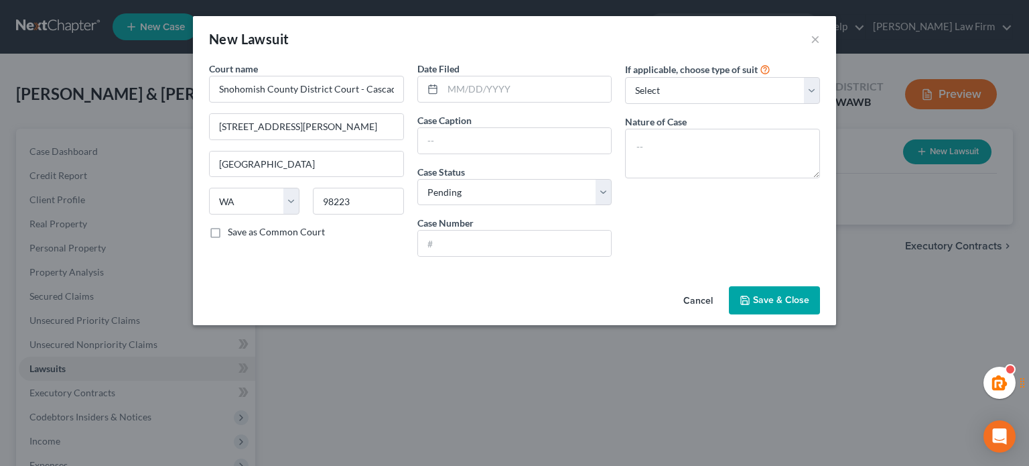
scroll to position [0, 0]
click at [515, 94] on input "text" at bounding box center [527, 88] width 169 height 25
click at [454, 226] on label "Case Number" at bounding box center [445, 223] width 56 height 14
click at [454, 232] on input "text" at bounding box center [515, 242] width 194 height 25
type input "C22-722"
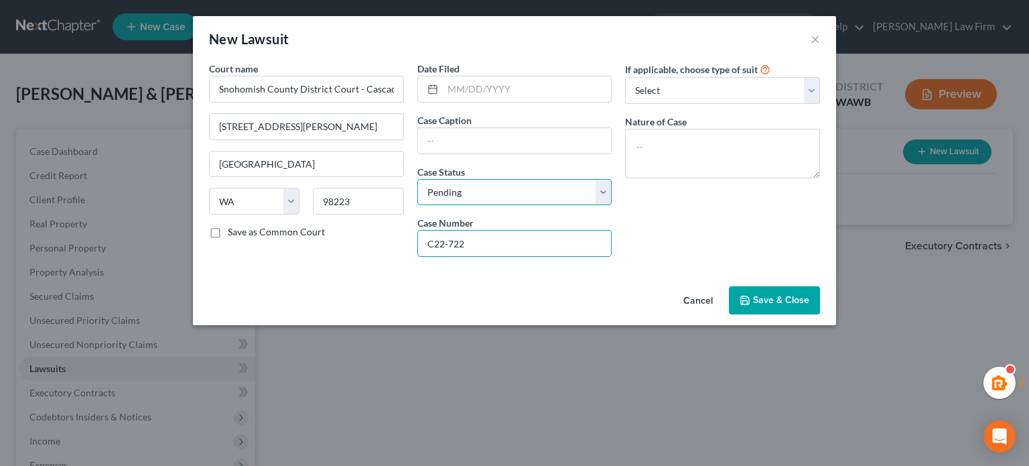
drag, startPoint x: 488, startPoint y: 194, endPoint x: 488, endPoint y: 203, distance: 9.4
click at [488, 194] on select "Select Pending On Appeal Concluded" at bounding box center [514, 192] width 195 height 27
select select "2"
click at [417, 179] on select "Select Pending On Appeal Concluded" at bounding box center [514, 192] width 195 height 27
click at [462, 139] on input "text" at bounding box center [515, 140] width 194 height 25
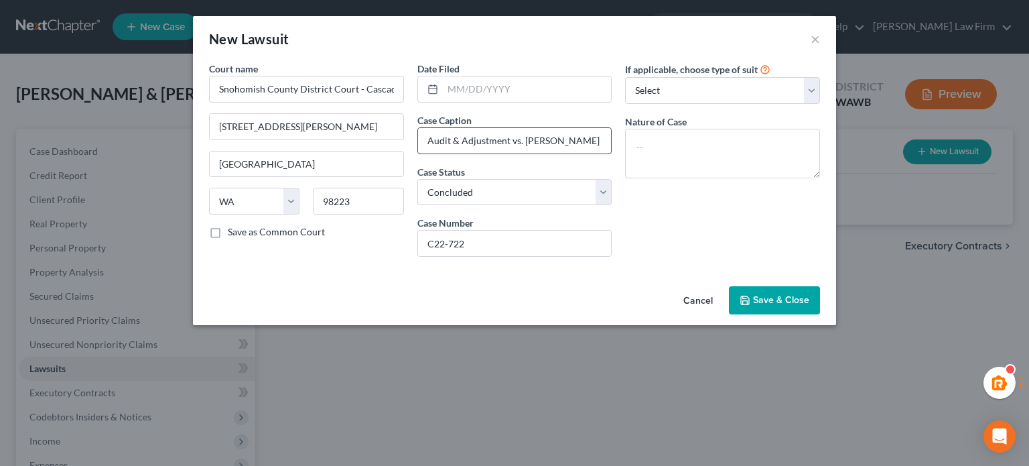
drag, startPoint x: 586, startPoint y: 141, endPoint x: 537, endPoint y: 141, distance: 48.2
click at [522, 138] on input "Audit & Adjustment vs. [PERSON_NAME]" at bounding box center [515, 140] width 194 height 25
click at [513, 139] on input "Audit & Adjustment vs." at bounding box center [515, 140] width 194 height 25
click at [509, 138] on input "Audit & Adjustment vs." at bounding box center [515, 140] width 194 height 25
click at [566, 136] on input "Audit & Adjustment Company, Inc. vs. [PERSON_NAME]" at bounding box center [515, 140] width 194 height 25
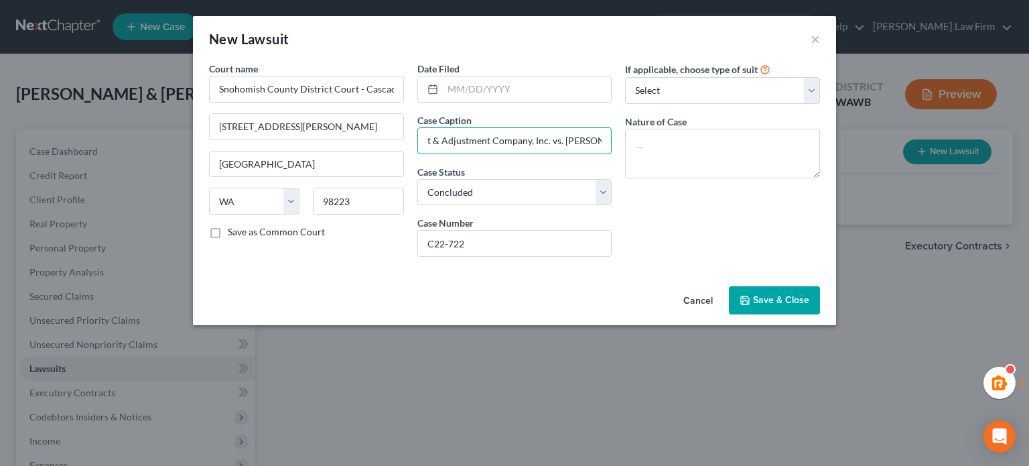
scroll to position [0, 40]
type input "Audit & Adjustment Company, Inc. vs. [PERSON_NAME]"
click at [717, 109] on div "If applicable, choose type of suit Select Repossession Garnishment Foreclosure …" at bounding box center [722, 165] width 208 height 206
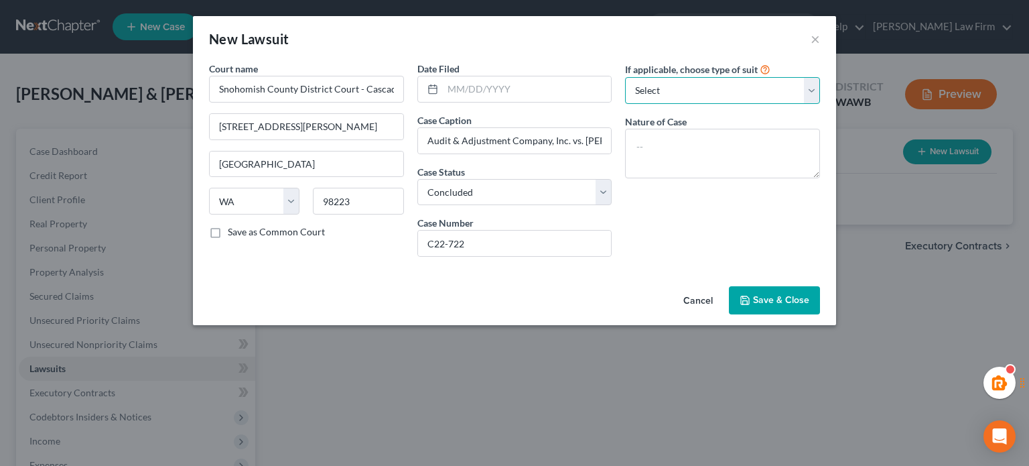
click at [699, 81] on select "Select Repossession Garnishment Foreclosure Attached, Seized, Or Levied Other" at bounding box center [722, 90] width 195 height 27
select select "1"
click at [625, 77] on select "Select Repossession Garnishment Foreclosure Attached, Seized, Or Levied Other" at bounding box center [722, 90] width 195 height 27
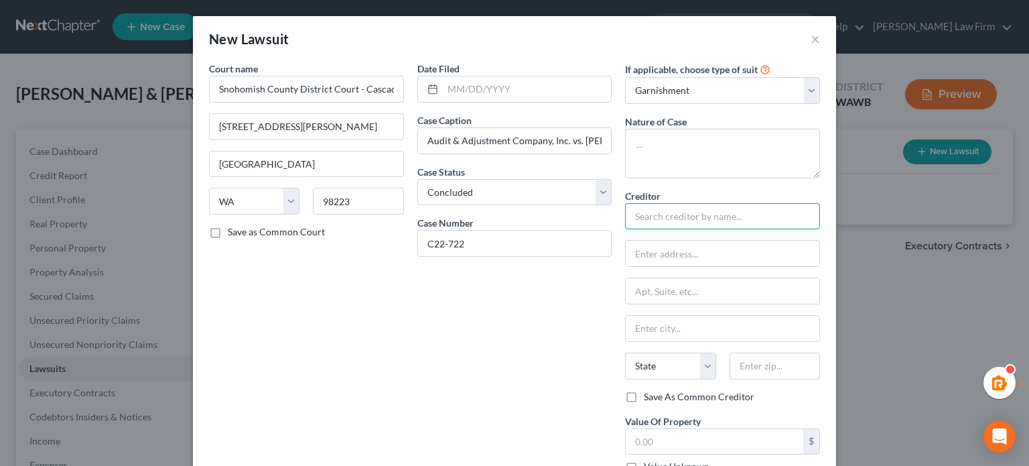
click at [673, 224] on input "text" at bounding box center [722, 216] width 195 height 27
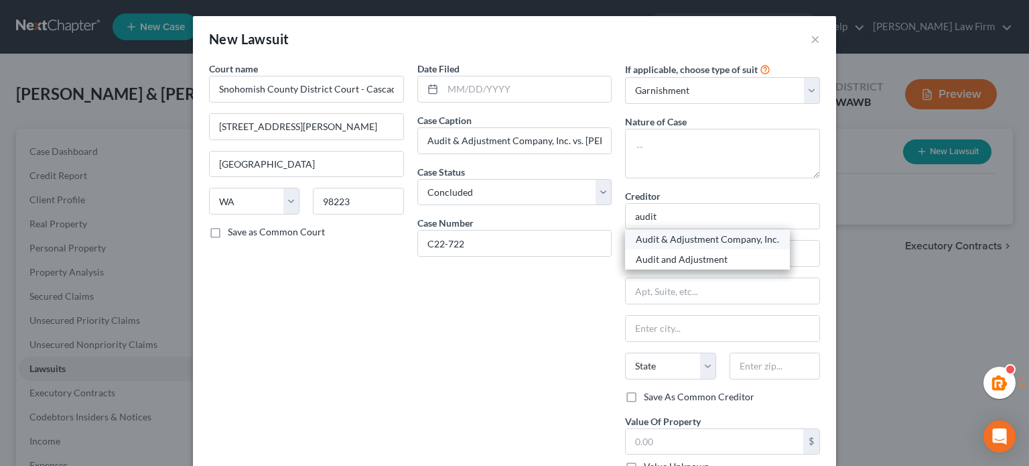
click at [697, 242] on div "Audit & Adjustment Company, Inc." at bounding box center [707, 238] width 143 height 13
type input "Audit & Adjustment Company, Inc."
type input "PO Box 1959"
type input "Lynnwood"
select select "50"
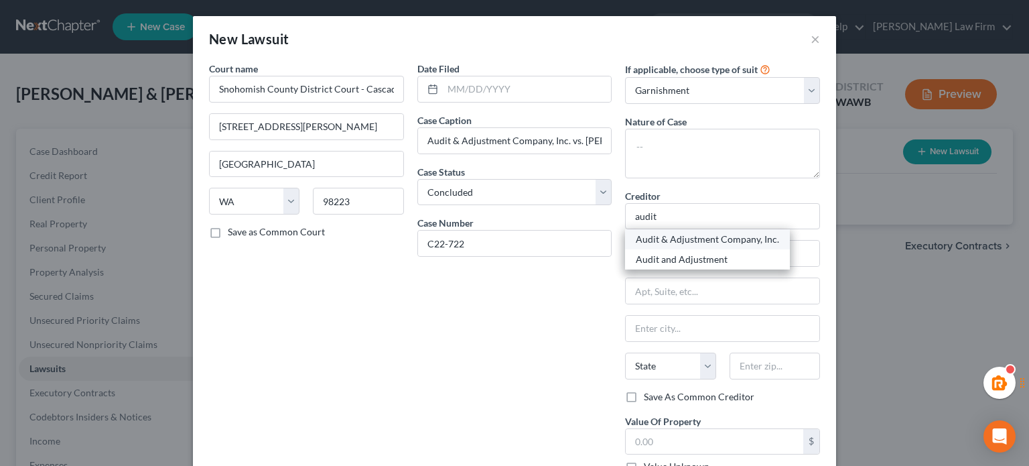
type input "98046"
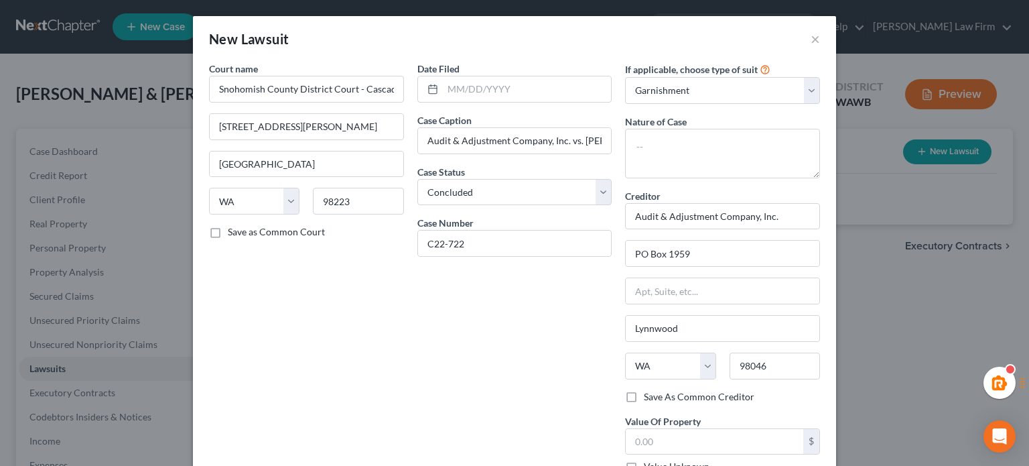
scroll to position [141, 0]
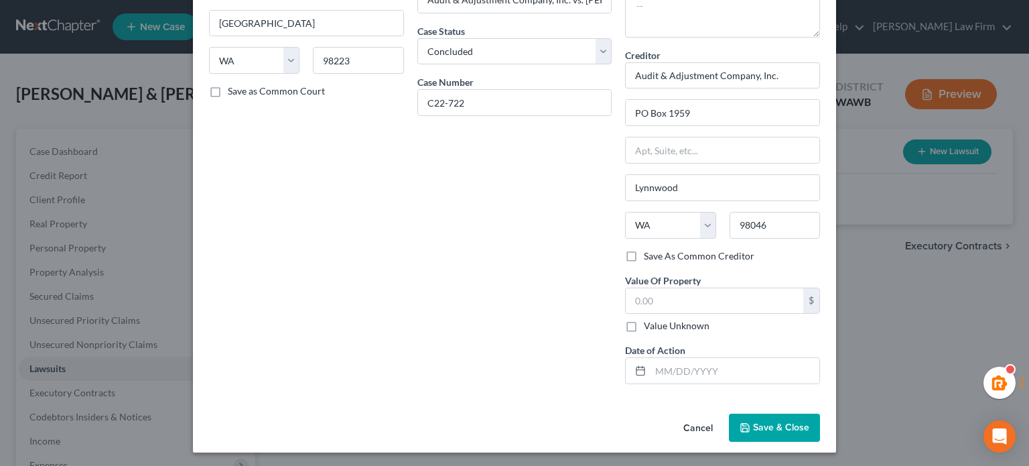
click at [644, 320] on label "Value Unknown" at bounding box center [677, 325] width 66 height 13
click at [649, 320] on input "Value Unknown" at bounding box center [653, 323] width 9 height 9
checkbox input "true"
type input "0.00"
click at [791, 425] on span "Save & Close" at bounding box center [781, 426] width 56 height 11
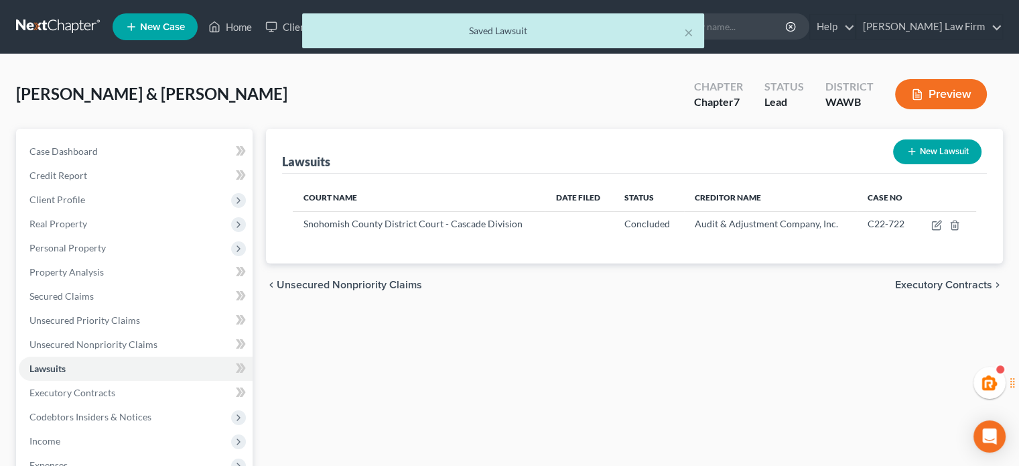
click at [914, 90] on icon "button" at bounding box center [917, 94] width 12 height 12
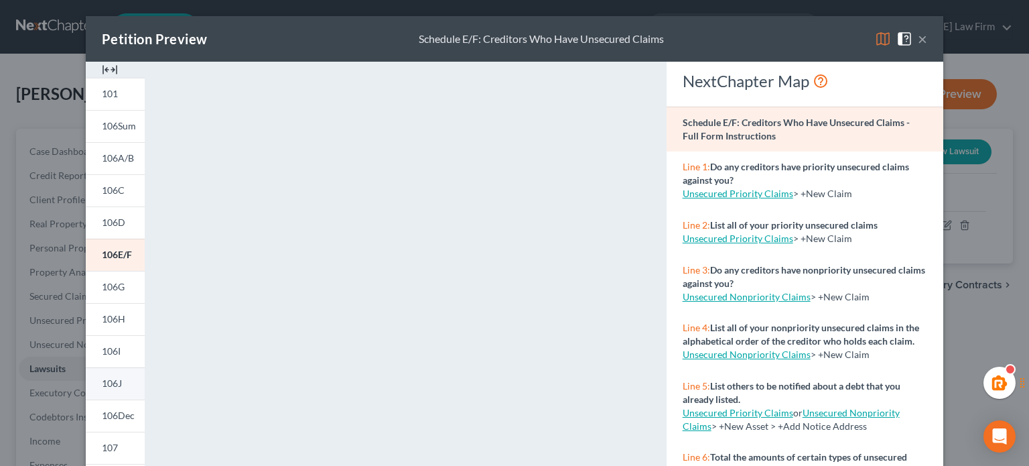
click at [91, 376] on link "106J" at bounding box center [115, 383] width 59 height 32
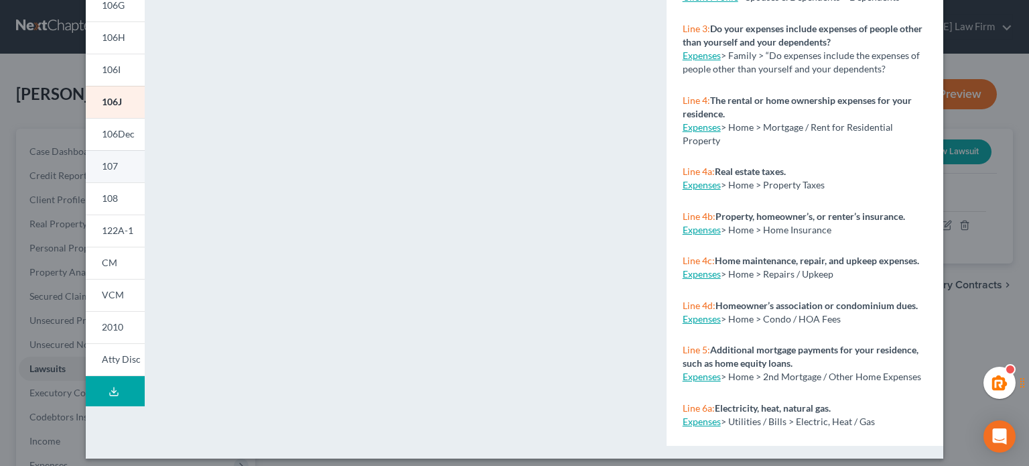
scroll to position [289, 0]
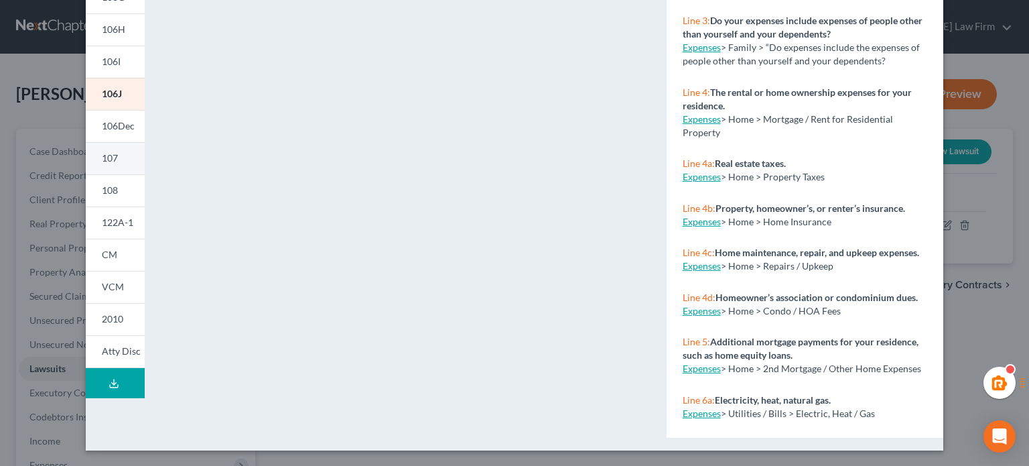
click at [113, 165] on link "107" at bounding box center [115, 158] width 59 height 32
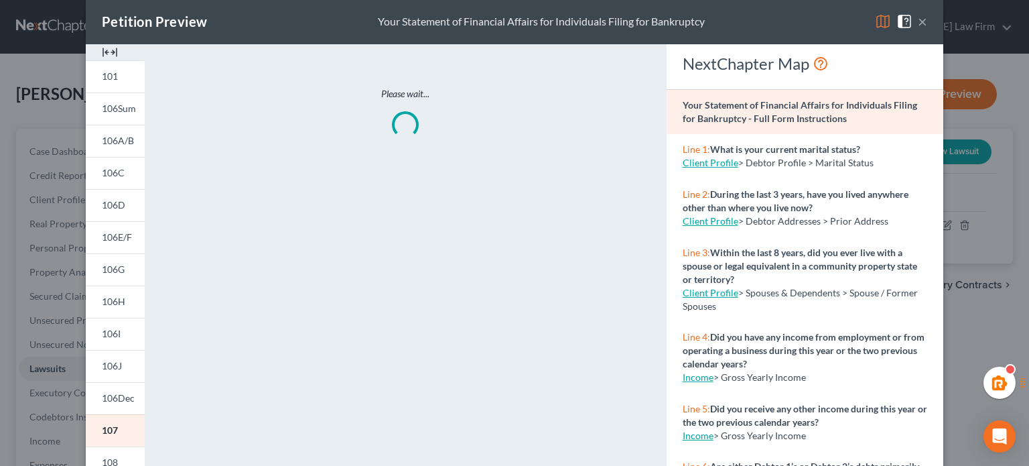
scroll to position [0, 0]
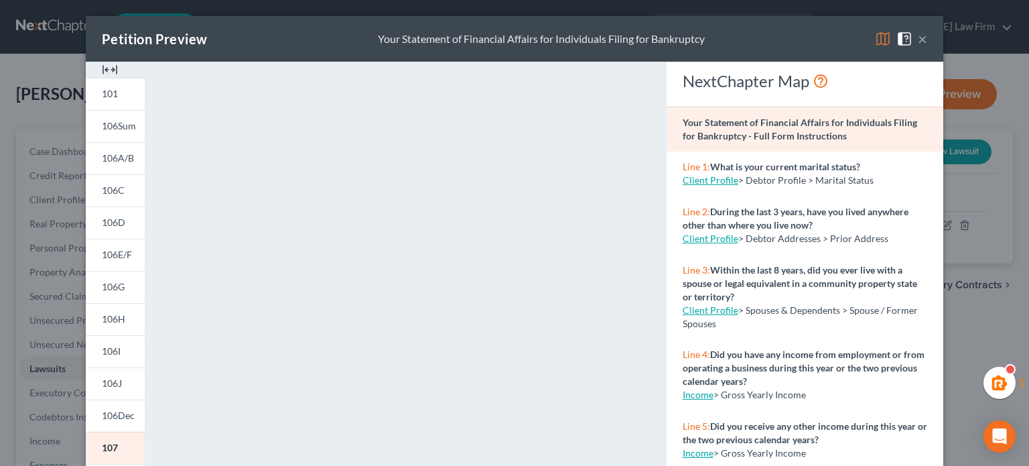
click at [918, 44] on button "×" at bounding box center [922, 39] width 9 height 16
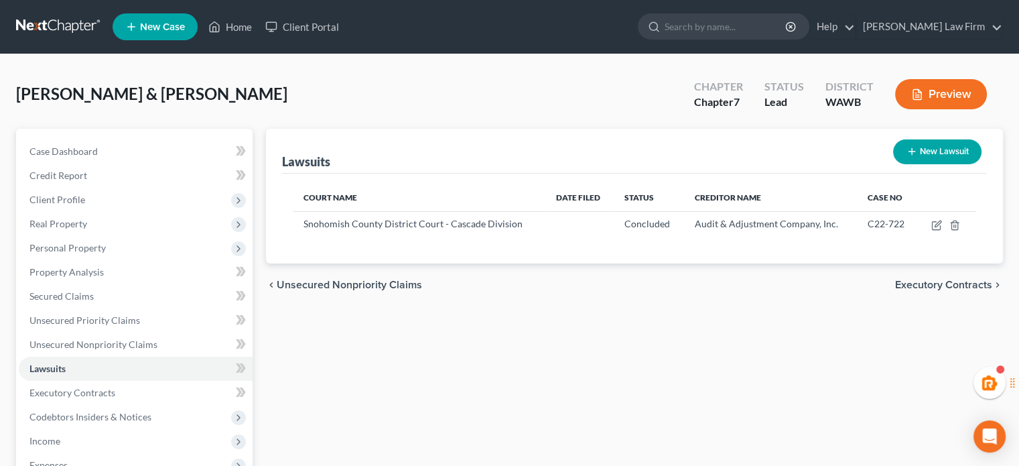
click at [941, 144] on button "New Lawsuit" at bounding box center [937, 151] width 88 height 25
select select "0"
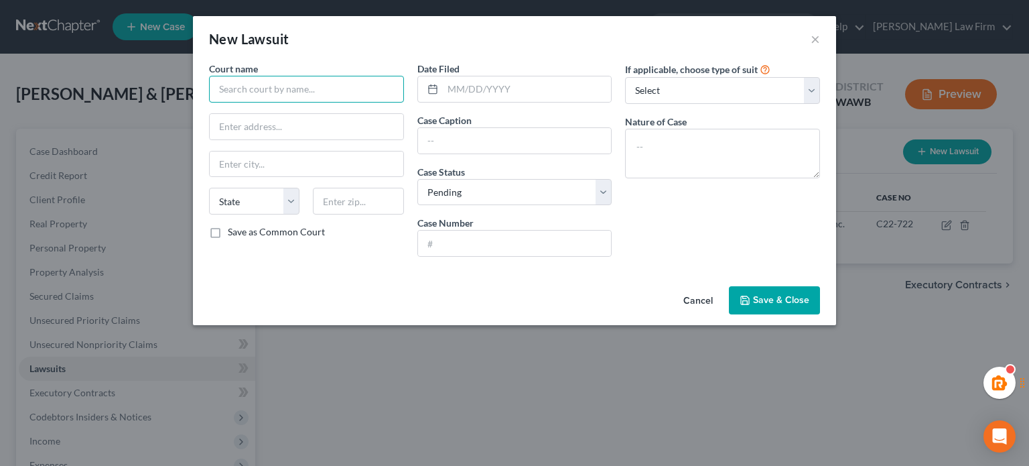
click at [337, 100] on input "text" at bounding box center [306, 89] width 195 height 27
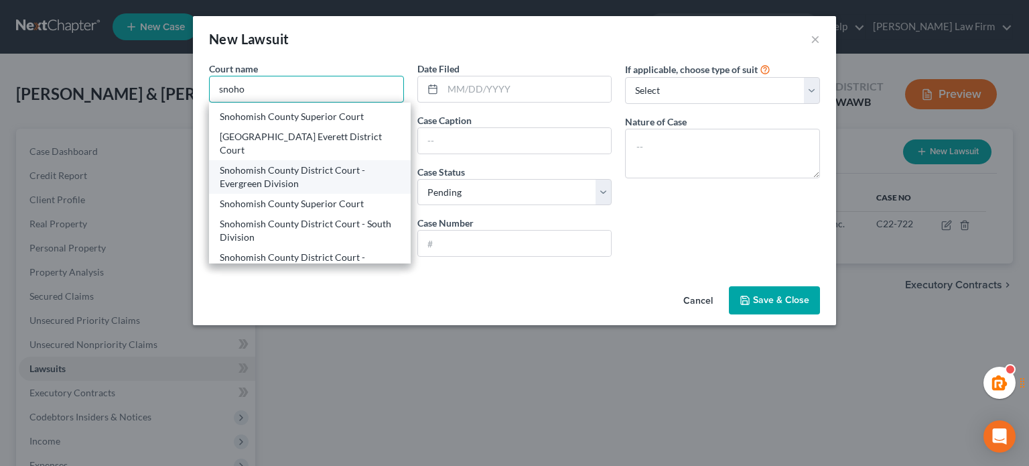
scroll to position [73, 0]
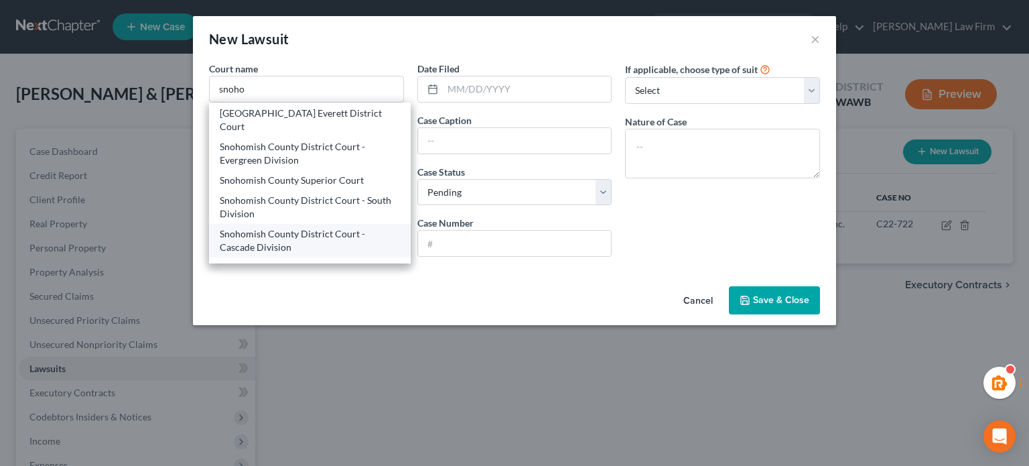
click at [284, 227] on div "Snohomish County District Court - Cascade Division" at bounding box center [310, 240] width 180 height 27
type input "Snohomish County District Court - Cascade Division"
type input "[STREET_ADDRESS][PERSON_NAME]"
type input "[GEOGRAPHIC_DATA]"
select select "50"
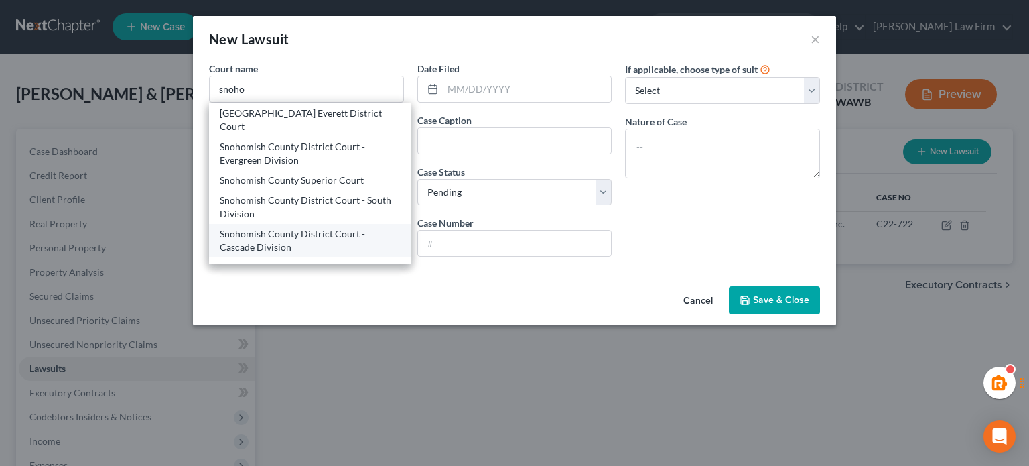
type input "98223"
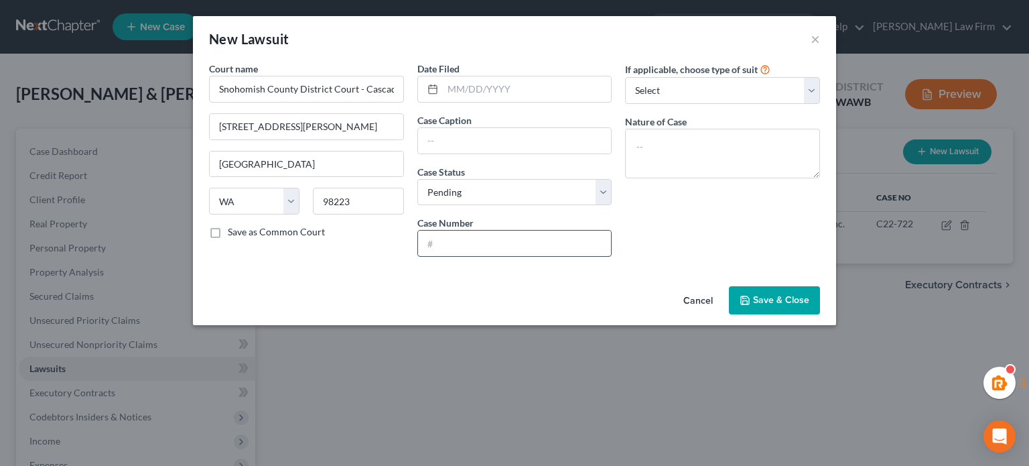
click at [562, 234] on input "text" at bounding box center [515, 242] width 194 height 25
type input "C21-537"
click at [509, 180] on div "Case Status * Select Pending On Appeal Concluded" at bounding box center [514, 185] width 195 height 41
click at [511, 184] on select "Select Pending On Appeal Concluded" at bounding box center [514, 192] width 195 height 27
click at [498, 279] on div "Court name * Snohomish County District Court - Cascade Division [GEOGRAPHIC_DAT…" at bounding box center [514, 171] width 643 height 219
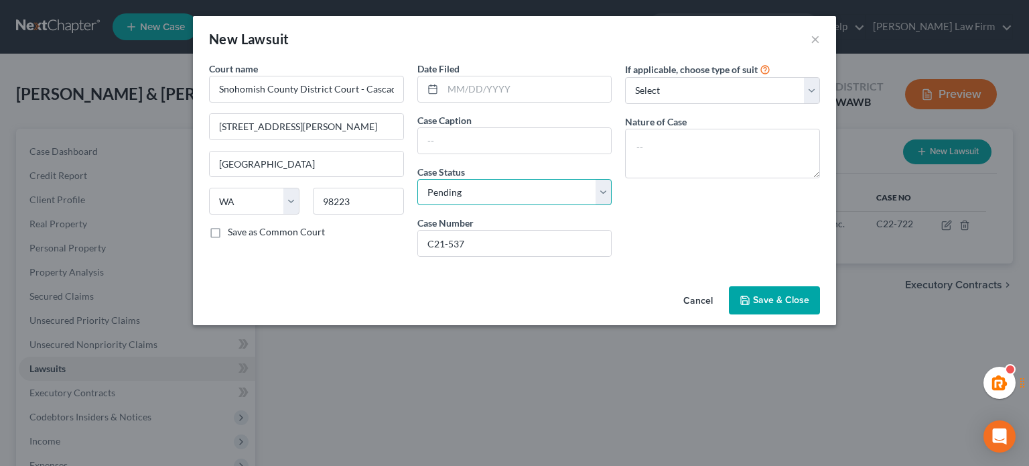
click at [475, 196] on select "Select Pending On Appeal Concluded" at bounding box center [514, 192] width 195 height 27
click at [417, 179] on select "Select Pending On Appeal Concluded" at bounding box center [514, 192] width 195 height 27
drag, startPoint x: 452, startPoint y: 181, endPoint x: 458, endPoint y: 202, distance: 21.8
click at [452, 181] on select "Select Pending On Appeal Concluded" at bounding box center [514, 192] width 195 height 27
select select "2"
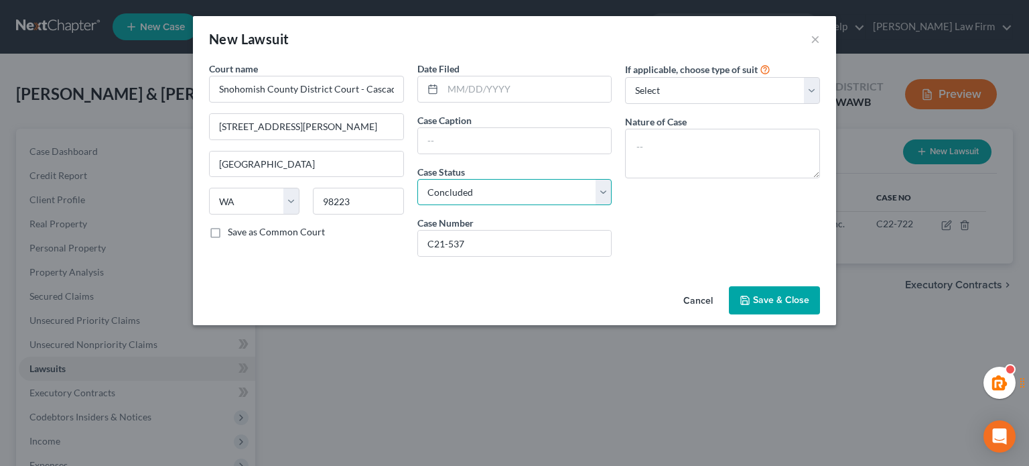
click at [417, 179] on select "Select Pending On Appeal Concluded" at bounding box center [514, 192] width 195 height 27
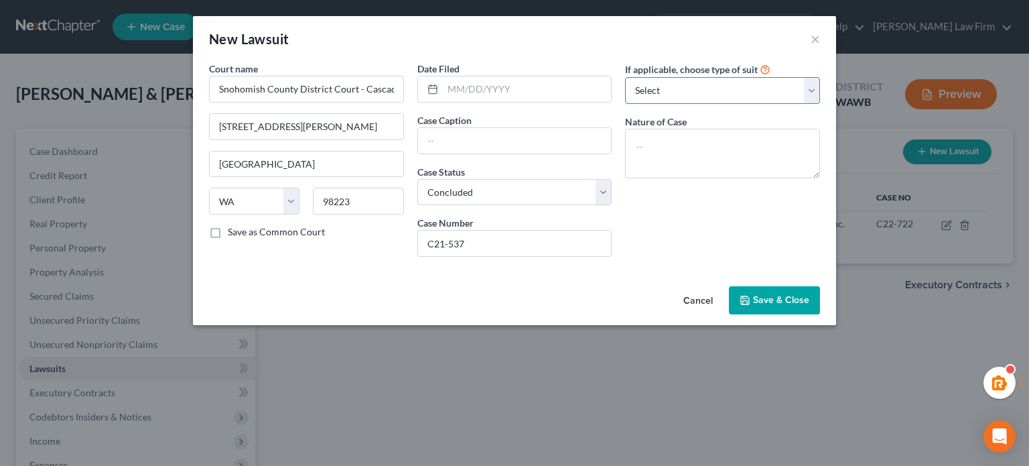
click at [695, 98] on select "Select Repossession Garnishment Foreclosure Attached, Seized, Or Levied Other" at bounding box center [722, 90] width 195 height 27
select select "1"
click at [625, 77] on select "Select Repossession Garnishment Foreclosure Attached, Seized, Or Levied Other" at bounding box center [722, 90] width 195 height 27
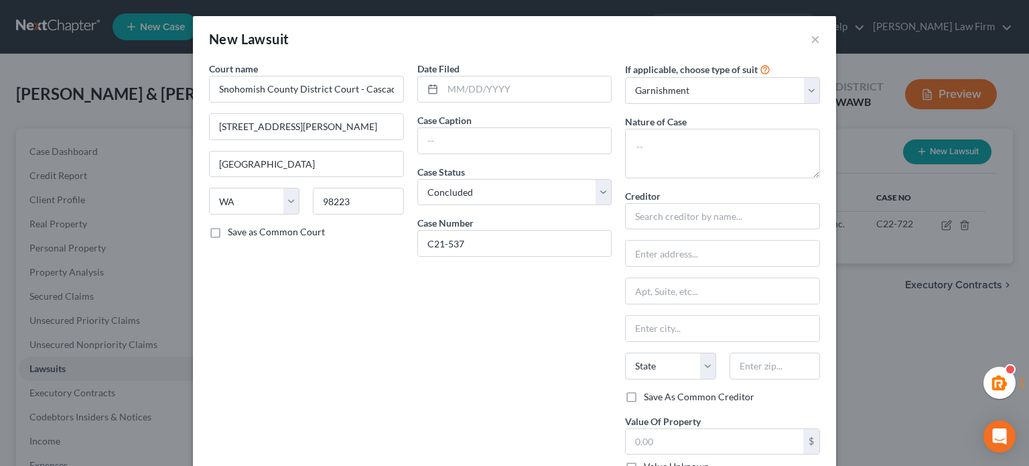
click at [662, 191] on div "Creditor *" at bounding box center [722, 209] width 195 height 41
click at [667, 206] on input "text" at bounding box center [722, 216] width 195 height 27
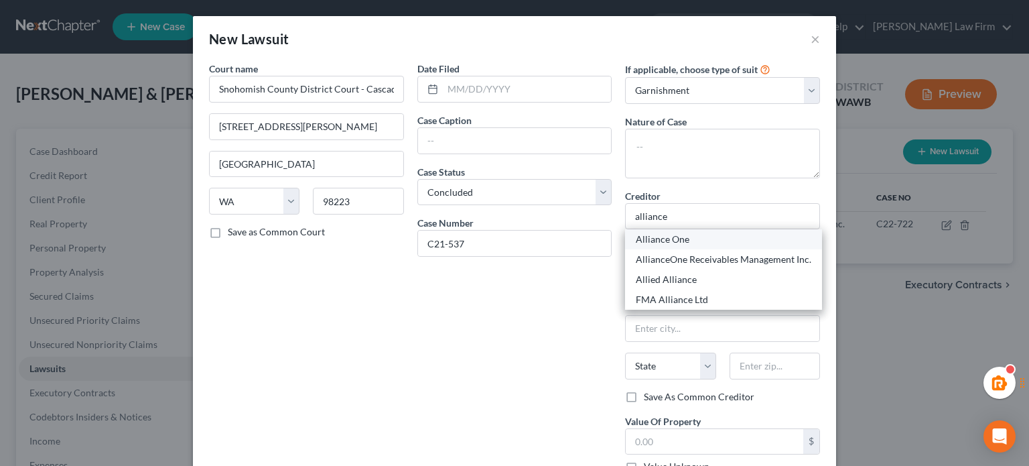
click at [671, 241] on div "Alliance One" at bounding box center [724, 238] width 176 height 13
type input "Alliance One"
type input "PO BOX 2449"
type input "[GEOGRAPHIC_DATA]"
select select "50"
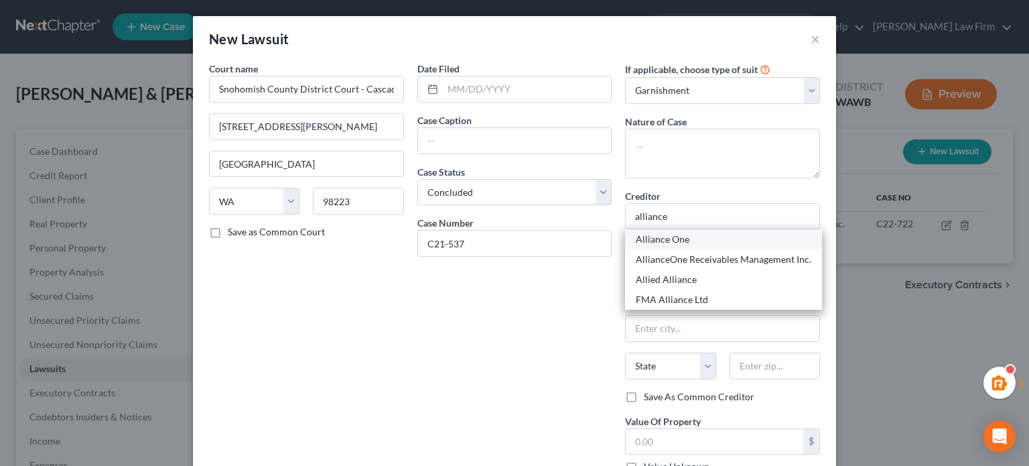
type input "98335"
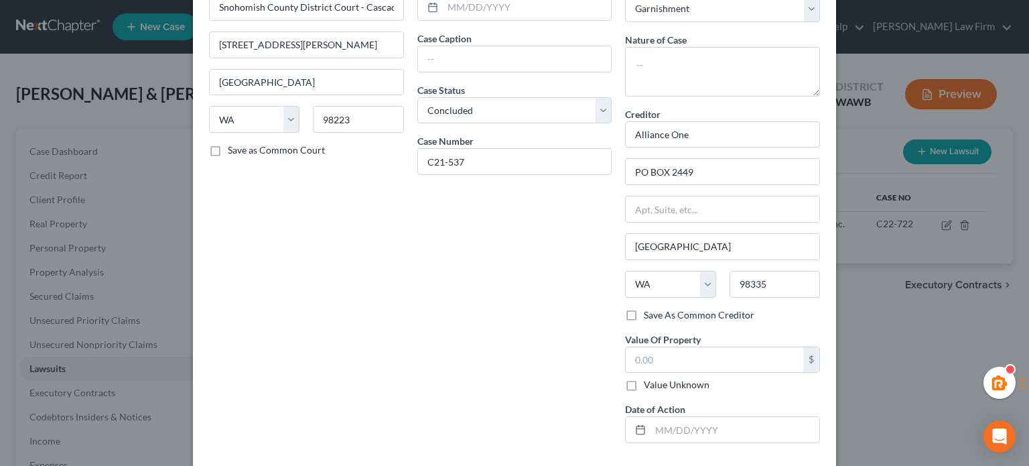
scroll to position [141, 0]
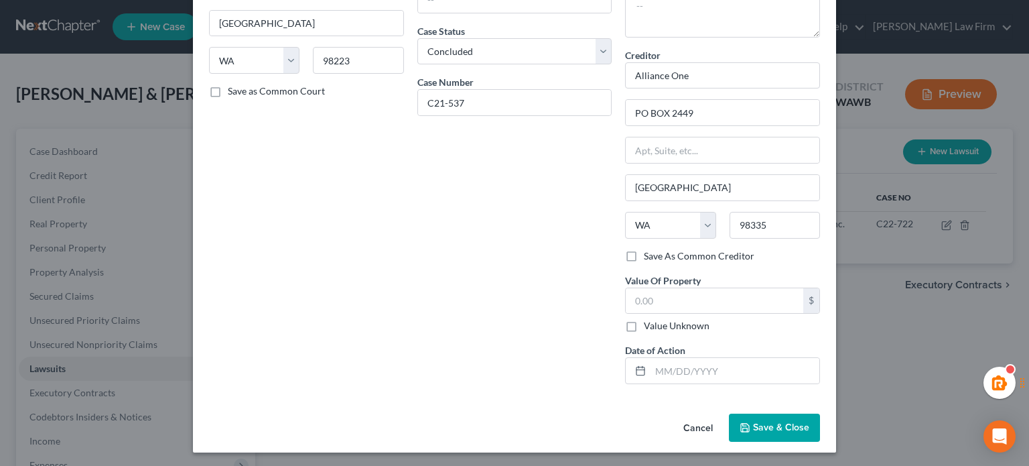
click at [644, 329] on label "Value Unknown" at bounding box center [677, 325] width 66 height 13
click at [649, 328] on input "Value Unknown" at bounding box center [653, 323] width 9 height 9
checkbox input "true"
type input "0.00"
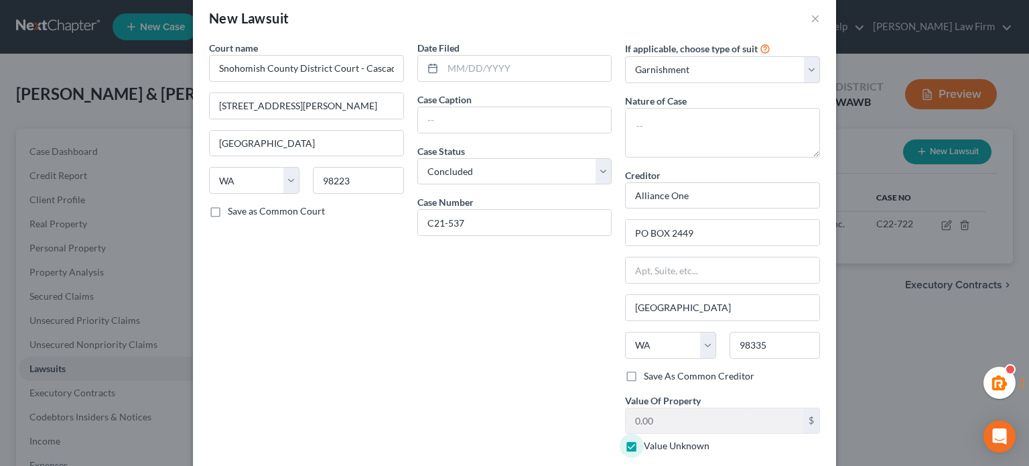
scroll to position [0, 0]
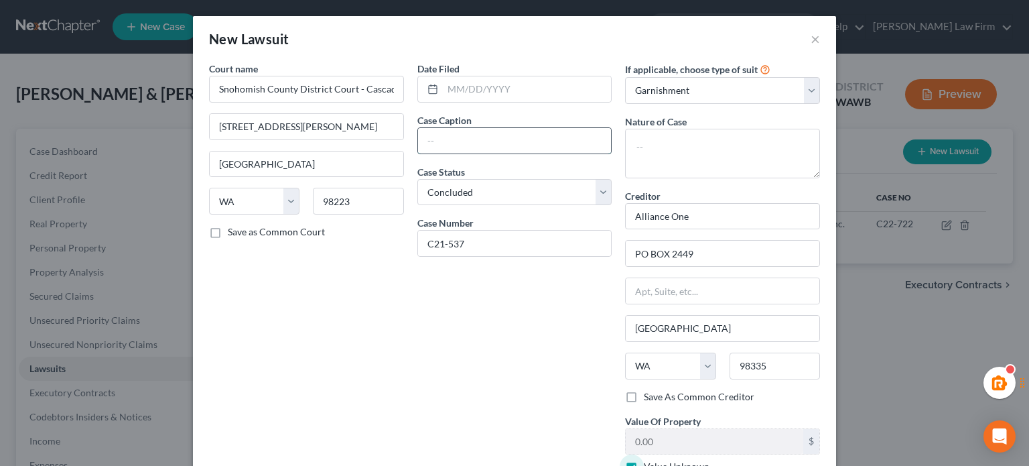
click at [437, 147] on input "text" at bounding box center [515, 140] width 194 height 25
type input "AllianceOne Receivables Management, Inc. vs. [PERSON_NAME]"
click at [476, 349] on div "Date Filed Case Caption AllianceOne Receivables Management, Inc. vs. [PERSON_NA…" at bounding box center [515, 299] width 208 height 474
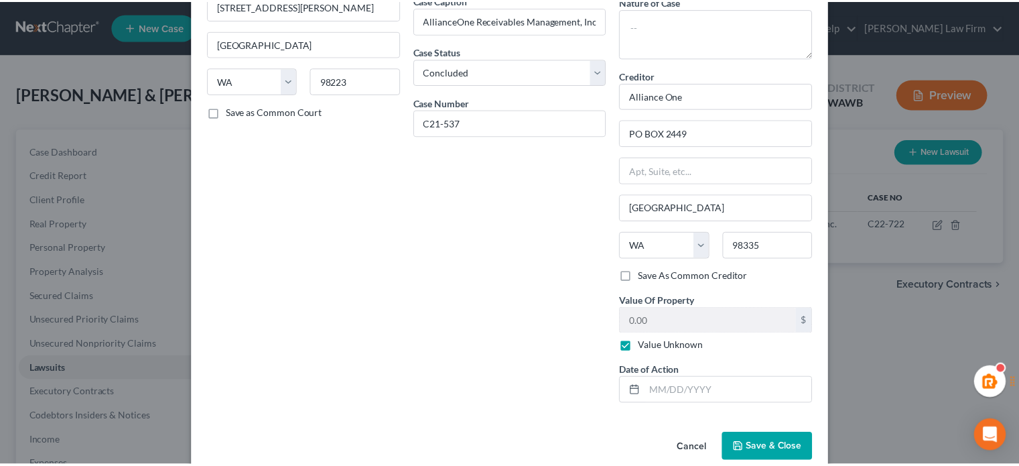
scroll to position [141, 0]
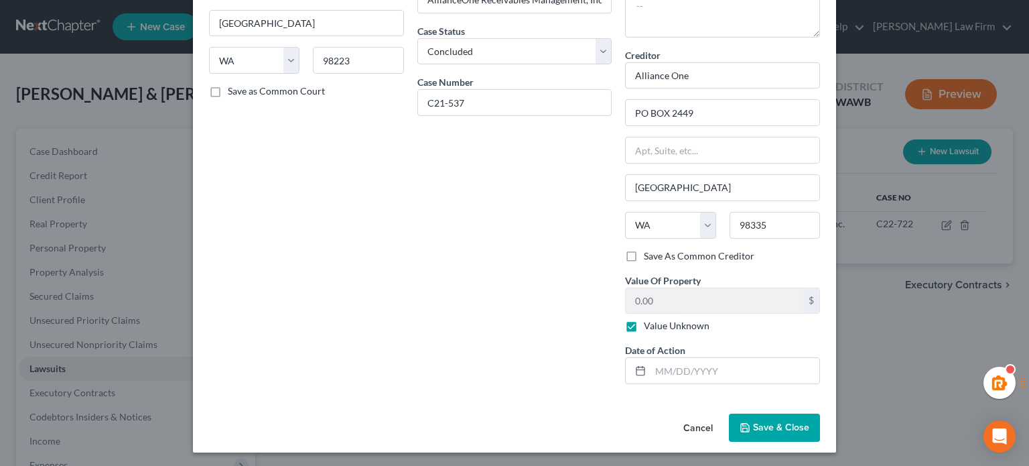
click at [750, 437] on button "Save & Close" at bounding box center [774, 427] width 91 height 28
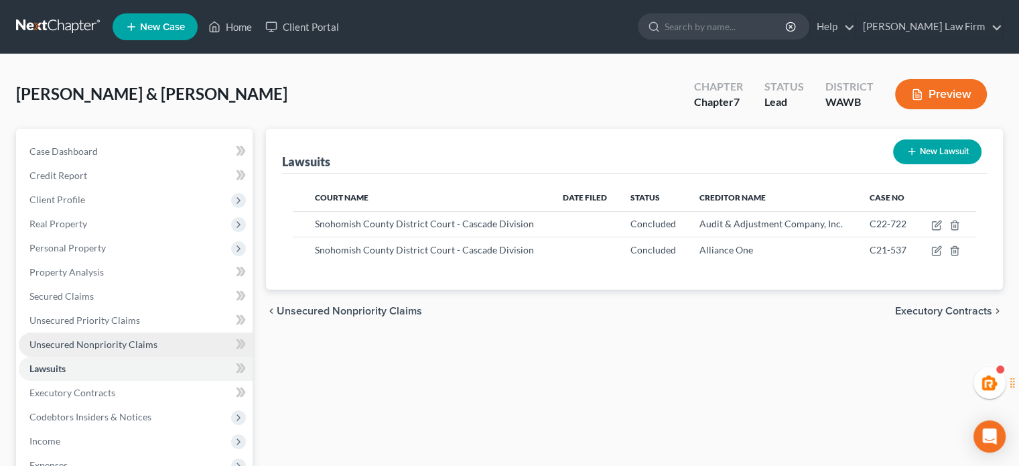
click at [72, 343] on span "Unsecured Nonpriority Claims" at bounding box center [93, 343] width 128 height 11
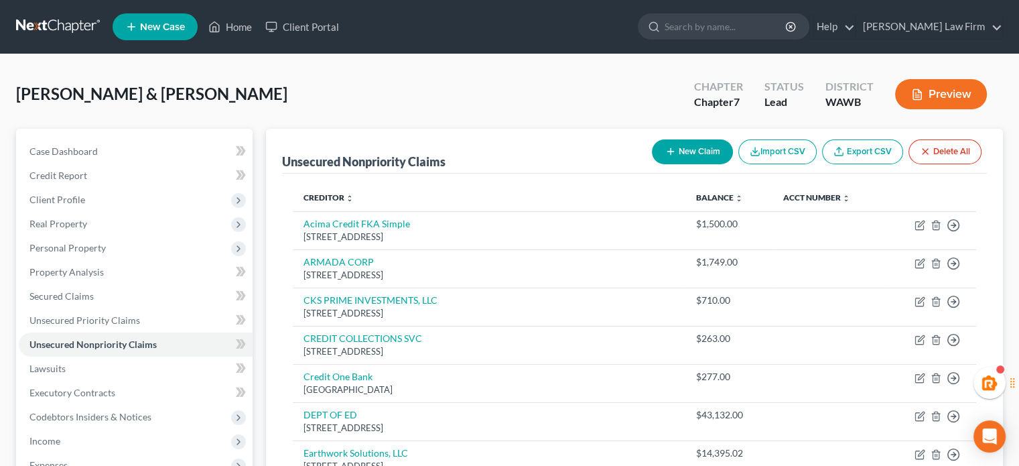
scroll to position [223, 0]
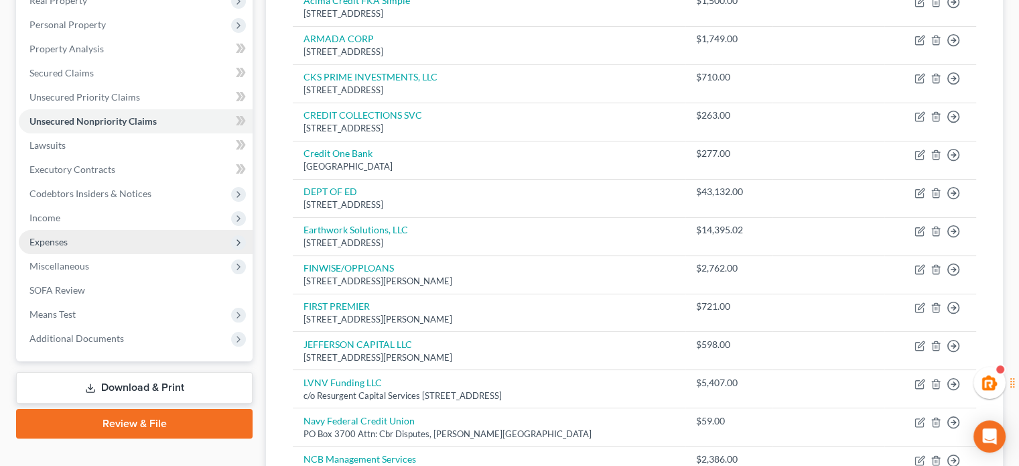
click at [74, 230] on span "Expenses" at bounding box center [136, 242] width 234 height 24
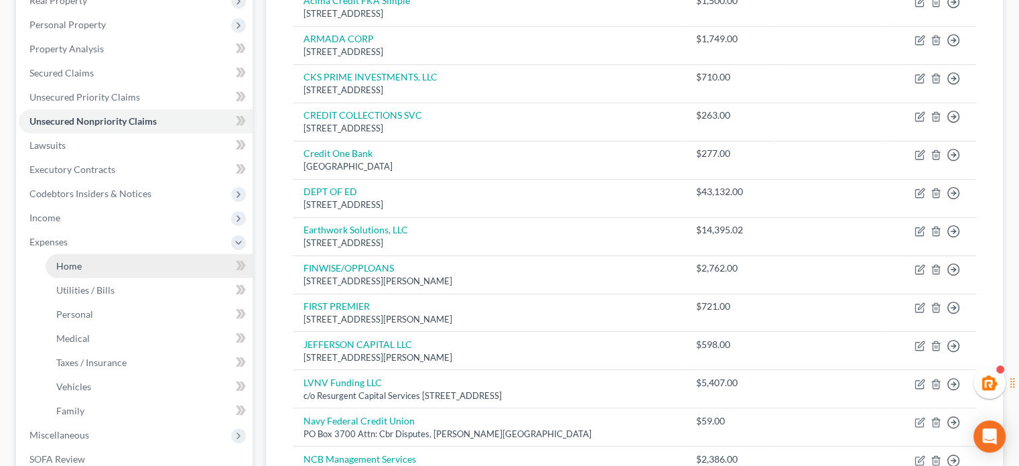
click at [76, 257] on link "Home" at bounding box center [149, 266] width 207 height 24
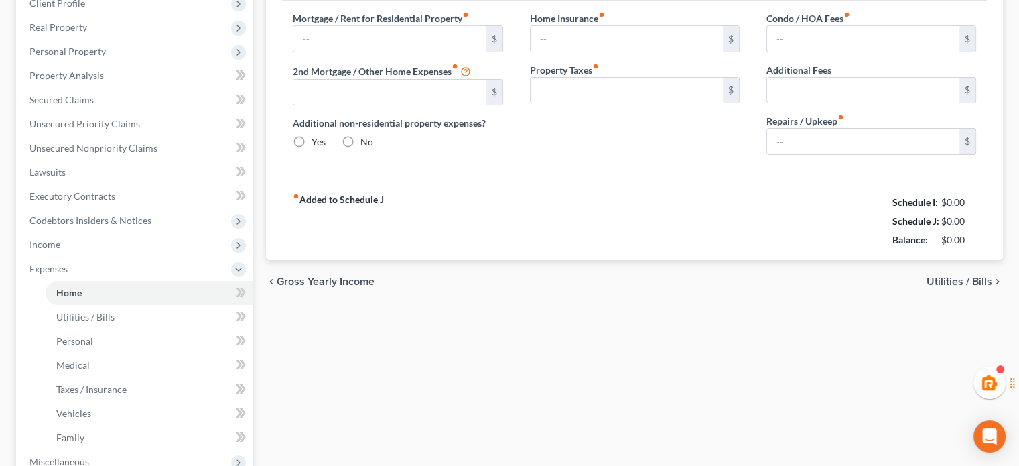
type input "0.00"
radio input "true"
type input "0.00"
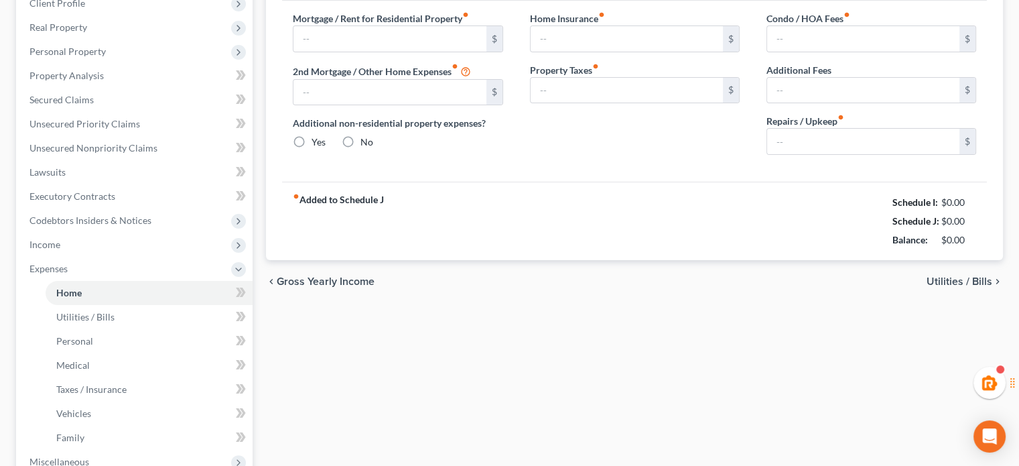
type input "0.00"
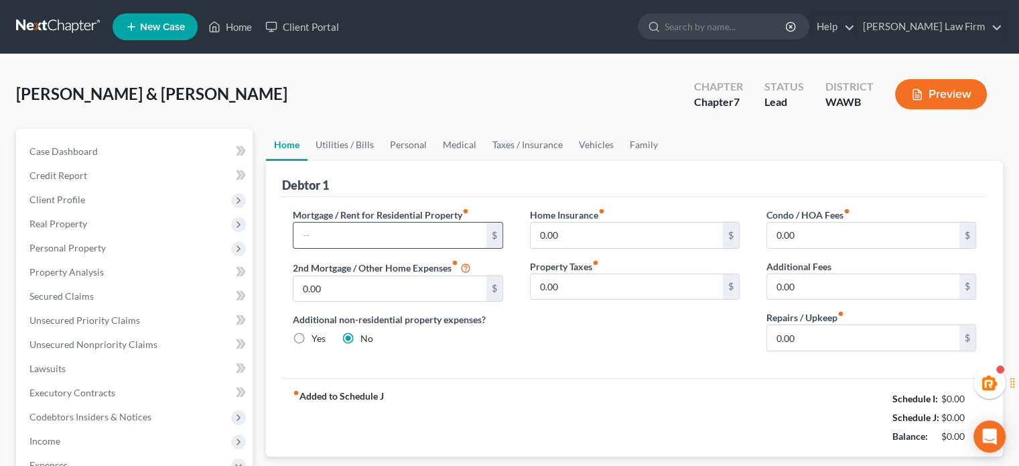
click at [397, 241] on input "text" at bounding box center [389, 234] width 192 height 25
type input "1,600"
click at [815, 331] on input "0.00" at bounding box center [863, 337] width 192 height 25
type input "200.00"
click at [674, 324] on div "Home Insurance fiber_manual_record 0.00 $ Property Taxes fiber_manual_record 0.…" at bounding box center [635, 285] width 237 height 154
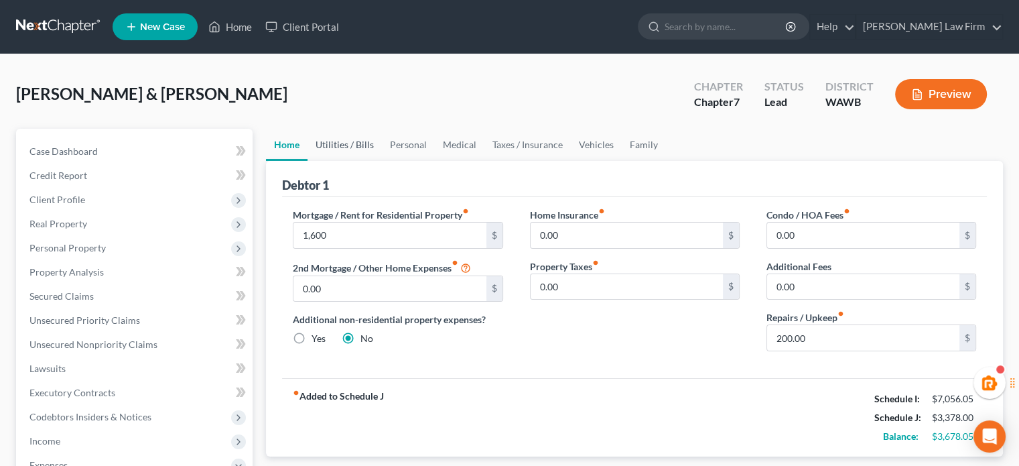
click at [361, 152] on link "Utilities / Bills" at bounding box center [345, 145] width 74 height 32
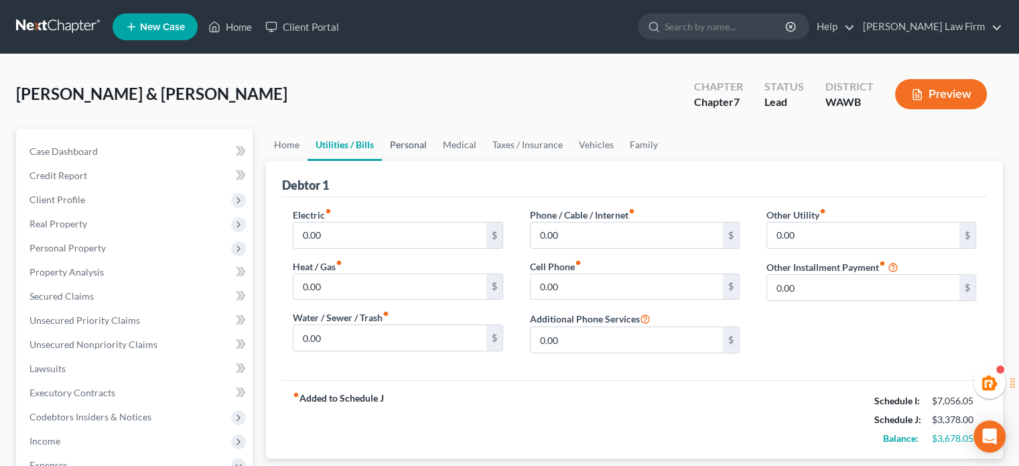
click at [421, 152] on link "Personal" at bounding box center [408, 145] width 53 height 32
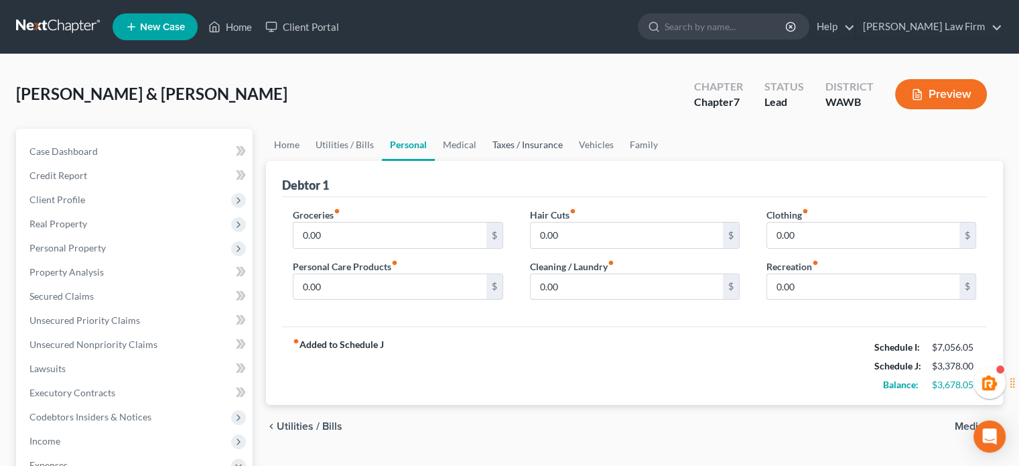
click at [520, 147] on link "Taxes / Insurance" at bounding box center [527, 145] width 86 height 32
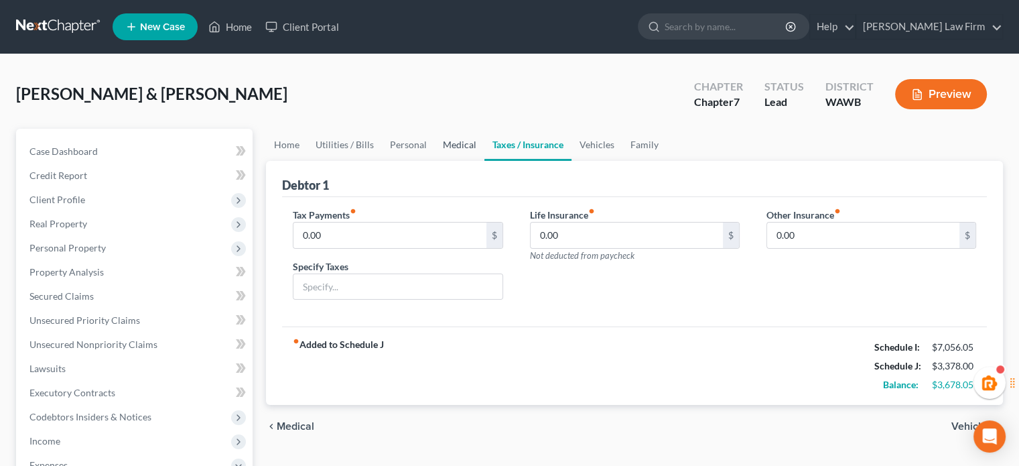
click at [480, 147] on link "Medical" at bounding box center [460, 145] width 50 height 32
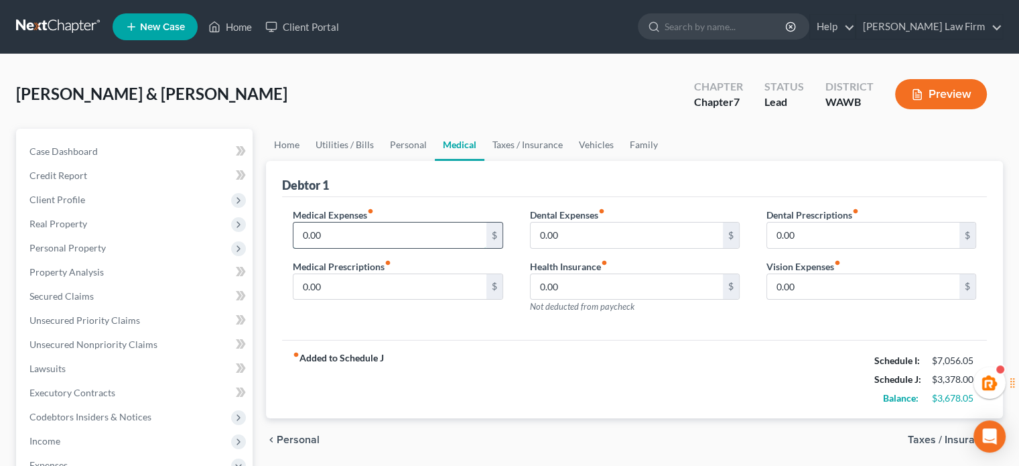
click at [378, 242] on input "0.00" at bounding box center [389, 234] width 192 height 25
type input "300.00"
click at [582, 133] on link "Vehicles" at bounding box center [596, 145] width 51 height 32
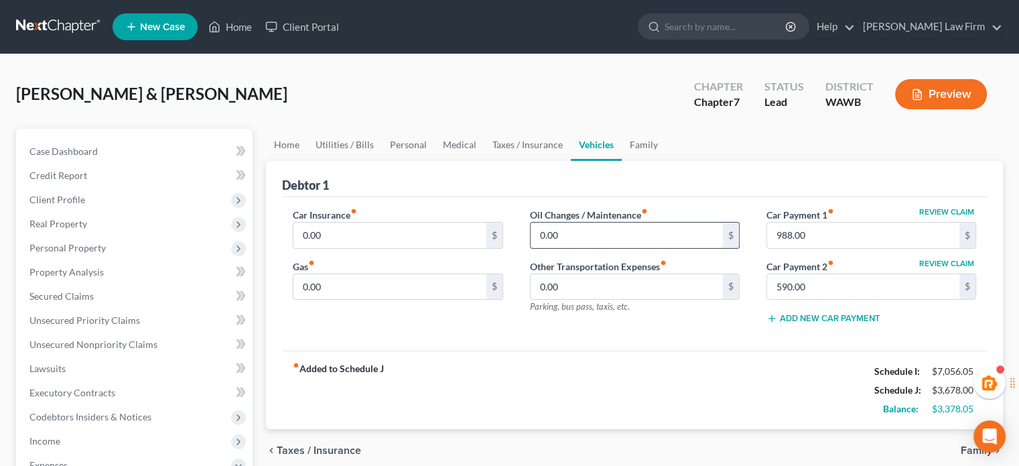
click at [570, 239] on input "0.00" at bounding box center [627, 234] width 192 height 25
type input "200"
click at [358, 287] on input "0.00" at bounding box center [389, 286] width 192 height 25
type input "450"
click at [343, 235] on input "0.00" at bounding box center [389, 234] width 192 height 25
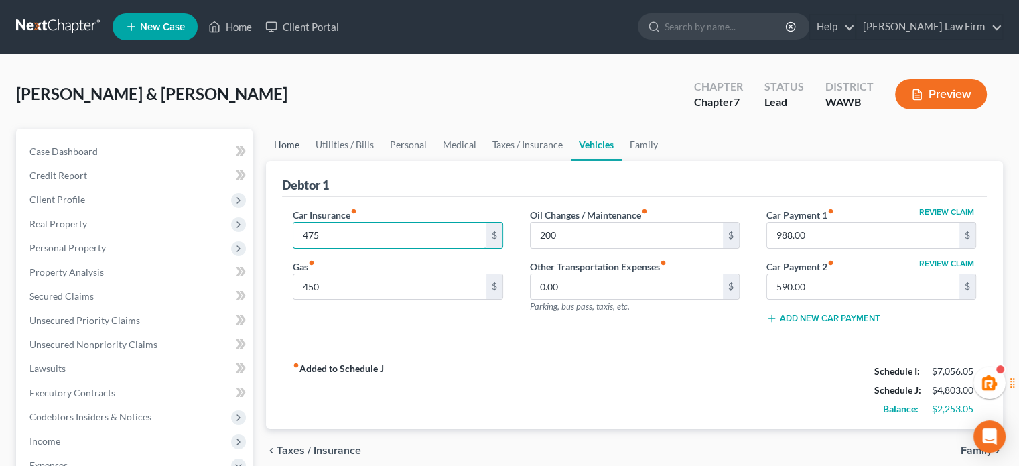
type input "475"
click at [285, 138] on link "Home" at bounding box center [287, 145] width 42 height 32
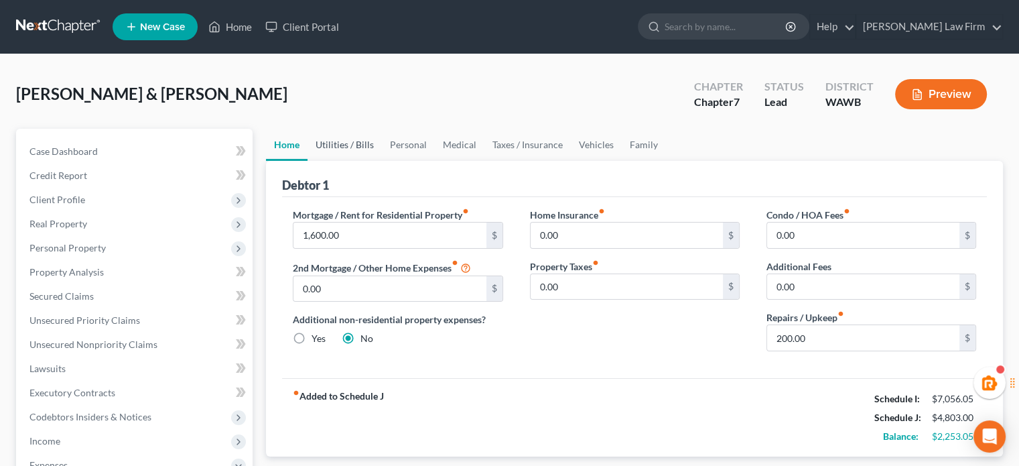
click at [357, 133] on link "Utilities / Bills" at bounding box center [345, 145] width 74 height 32
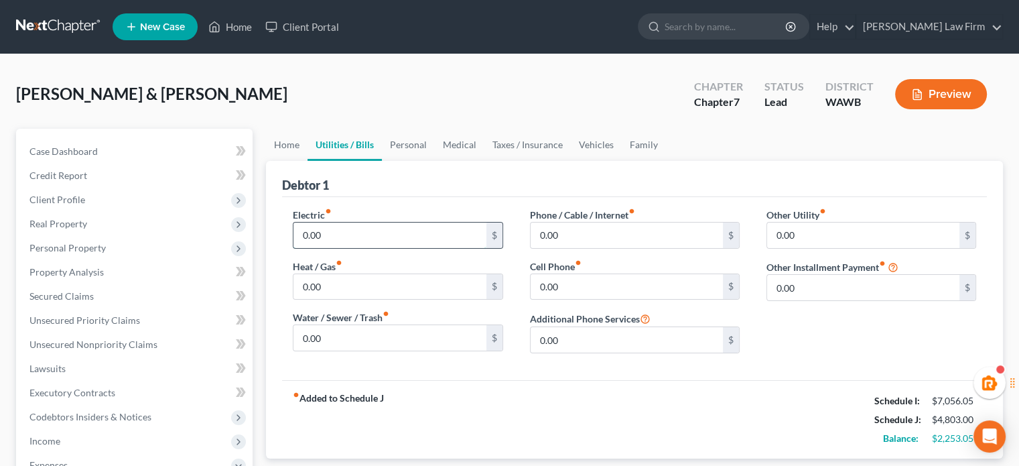
click at [390, 229] on input "0.00" at bounding box center [389, 234] width 192 height 25
type input "220"
click at [361, 286] on input "0.00" at bounding box center [389, 286] width 192 height 25
type input "60"
click at [555, 222] on input "0.00" at bounding box center [627, 234] width 192 height 25
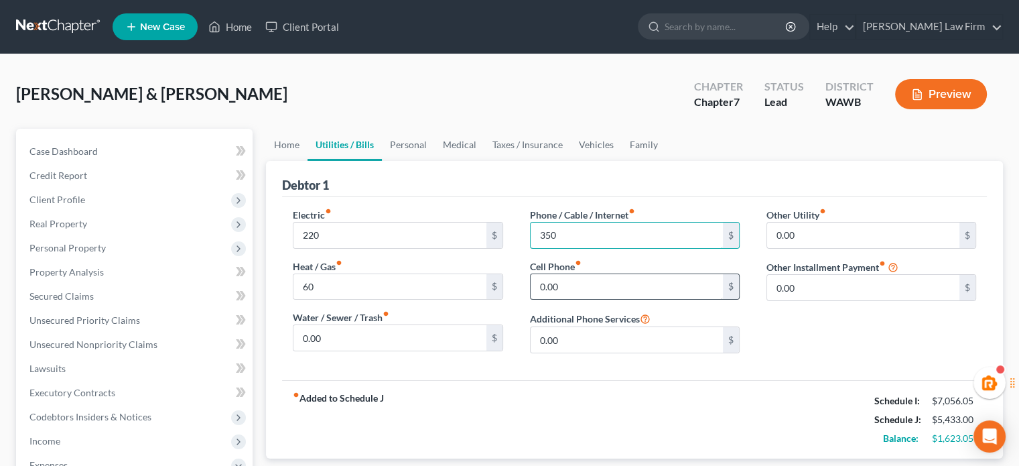
type input "350"
click at [578, 281] on input "0.00" at bounding box center [627, 286] width 192 height 25
type input "300"
click at [777, 340] on div "Other Utility fiber_manual_record 0.00 $ Other Installment Payment fiber_manual…" at bounding box center [871, 286] width 237 height 156
click at [408, 139] on link "Personal" at bounding box center [408, 145] width 53 height 32
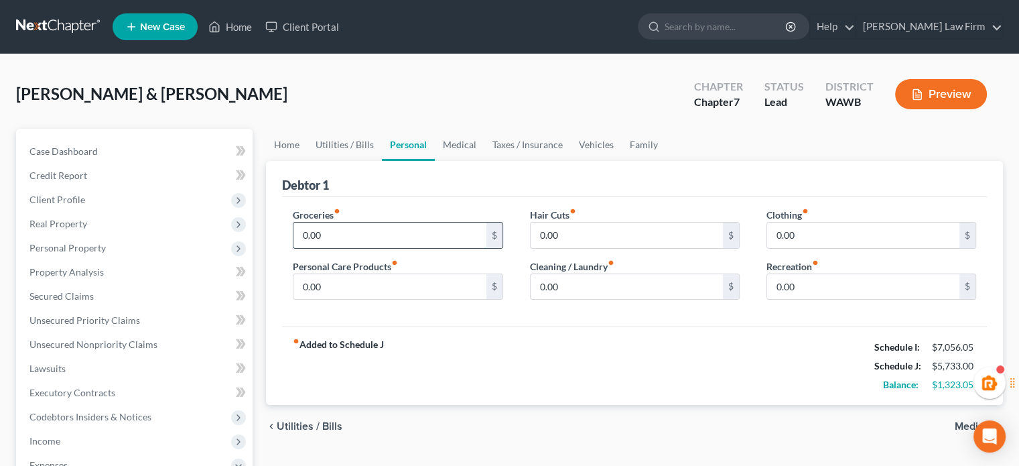
click at [349, 235] on input "0.00" at bounding box center [389, 234] width 192 height 25
type input "1,000"
click at [360, 144] on link "Utilities / Bills" at bounding box center [345, 145] width 74 height 32
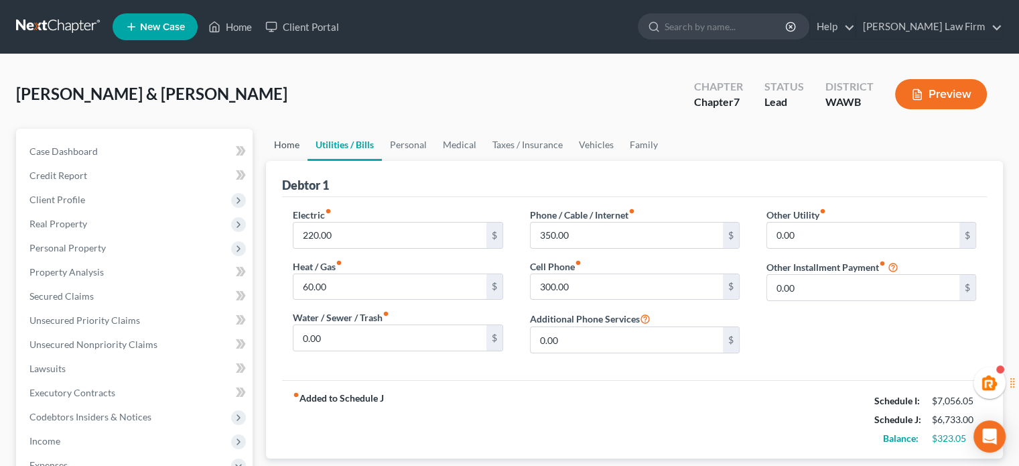
click at [293, 141] on link "Home" at bounding box center [287, 145] width 42 height 32
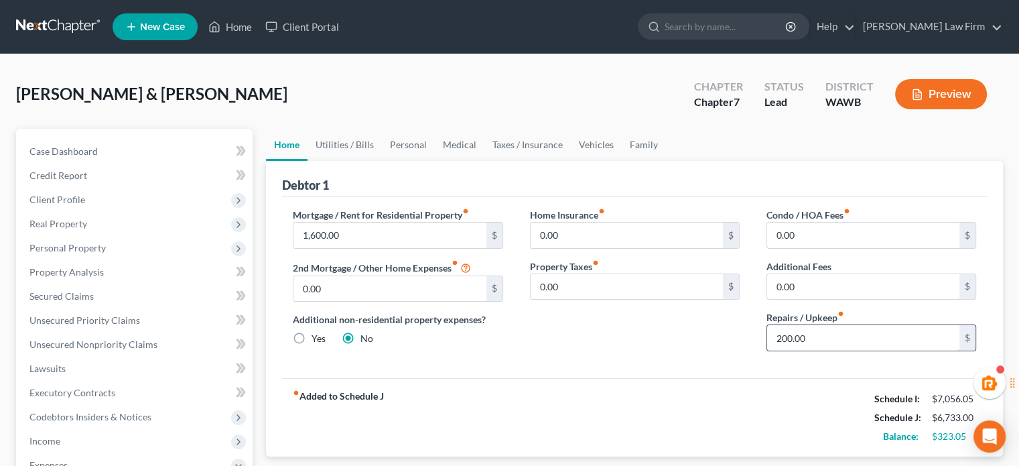
click at [815, 340] on input "200.00" at bounding box center [863, 337] width 192 height 25
type input "0.00"
click at [741, 333] on div "Home Insurance fiber_manual_record 0.00 $ Property Taxes fiber_manual_record 0.…" at bounding box center [635, 285] width 237 height 154
click at [356, 144] on link "Utilities / Bills" at bounding box center [345, 145] width 74 height 32
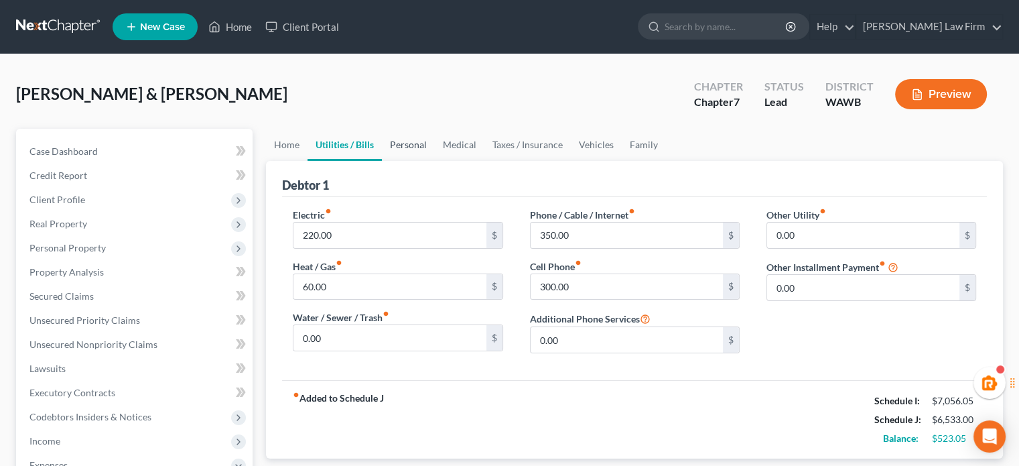
click at [407, 139] on link "Personal" at bounding box center [408, 145] width 53 height 32
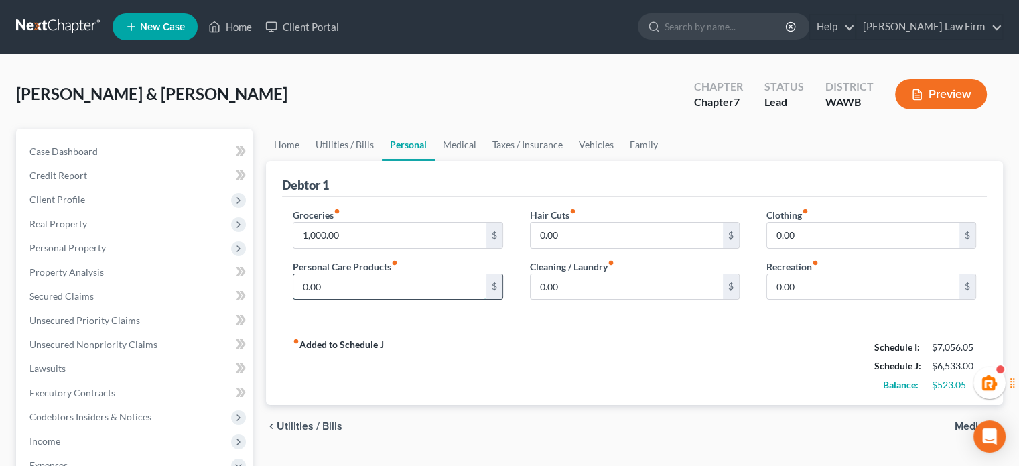
click at [364, 275] on input "0.00" at bounding box center [389, 286] width 192 height 25
click at [353, 235] on input "1,000.00" at bounding box center [389, 234] width 192 height 25
type input "1,200"
click at [330, 293] on input "0.00" at bounding box center [389, 286] width 192 height 25
type input "200"
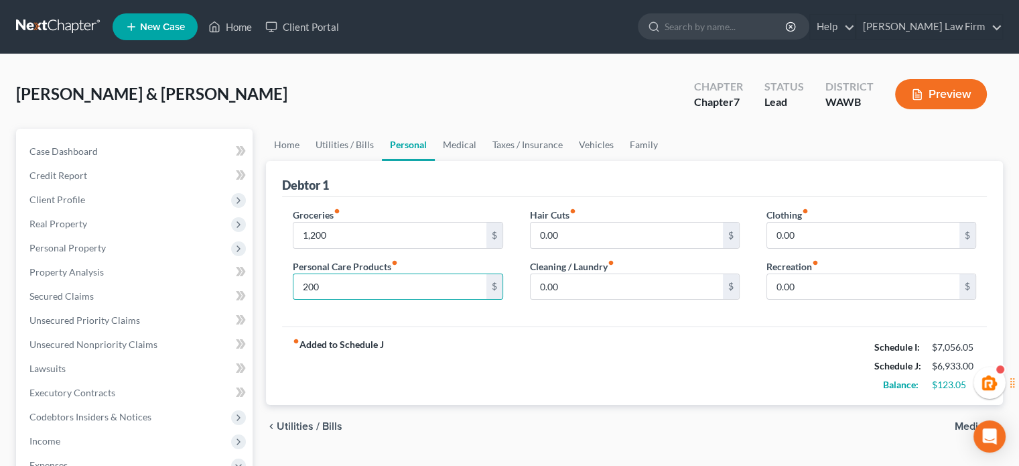
click at [663, 388] on div "fiber_manual_record Added to Schedule J Schedule I: $7,056.05 Schedule J: $6,93…" at bounding box center [634, 365] width 705 height 78
click at [456, 137] on link "Medical" at bounding box center [460, 145] width 50 height 32
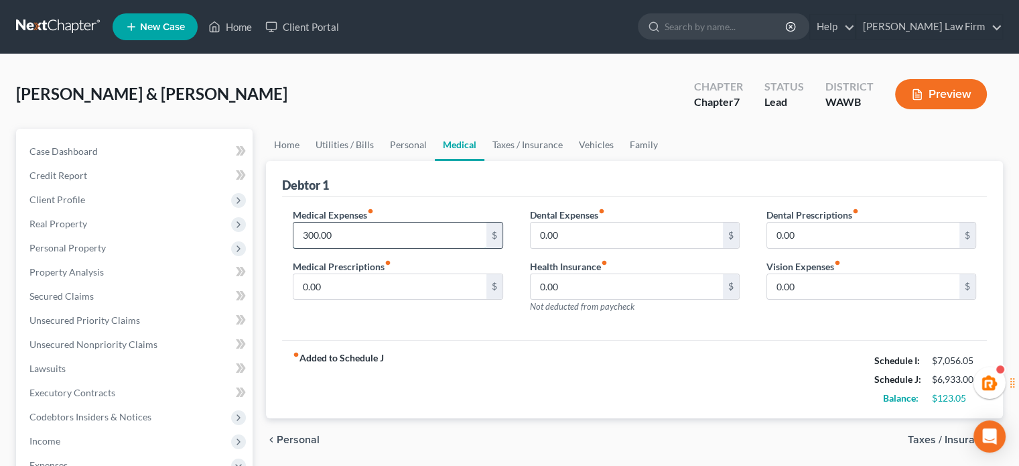
click at [383, 223] on input "300.00" at bounding box center [389, 234] width 192 height 25
type input "100"
click at [496, 146] on link "Taxes / Insurance" at bounding box center [527, 145] width 86 height 32
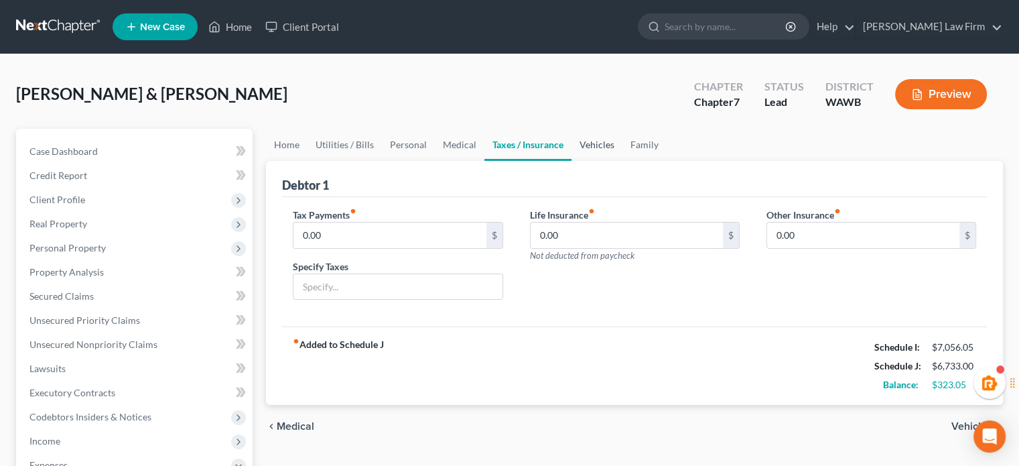
click at [614, 146] on link "Vehicles" at bounding box center [597, 145] width 51 height 32
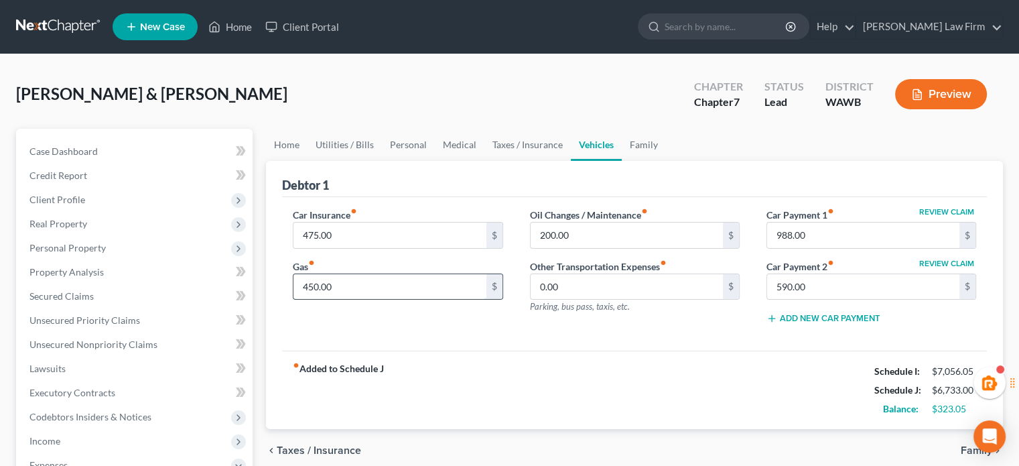
click at [356, 287] on input "450.00" at bounding box center [389, 286] width 192 height 25
type input "300"
click at [557, 329] on div "Oil Changes / Maintenance fiber_manual_record 200.00 $ Other Transportation Exp…" at bounding box center [635, 271] width 237 height 127
click at [600, 235] on input "200.00" at bounding box center [627, 234] width 192 height 25
type input "100"
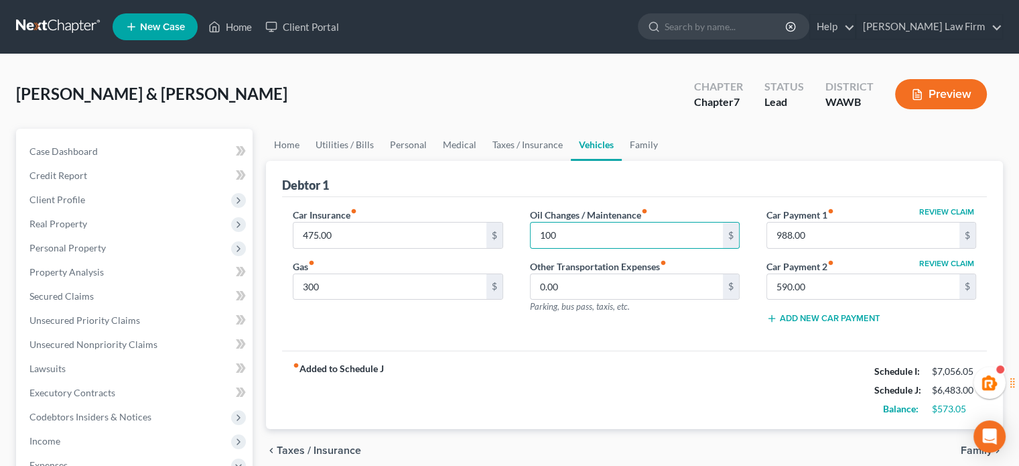
click at [529, 351] on div "fiber_manual_record Added to Schedule J Schedule I: $7,056.05 Schedule J: $6,48…" at bounding box center [634, 389] width 705 height 78
click at [651, 136] on link "Family" at bounding box center [644, 145] width 44 height 32
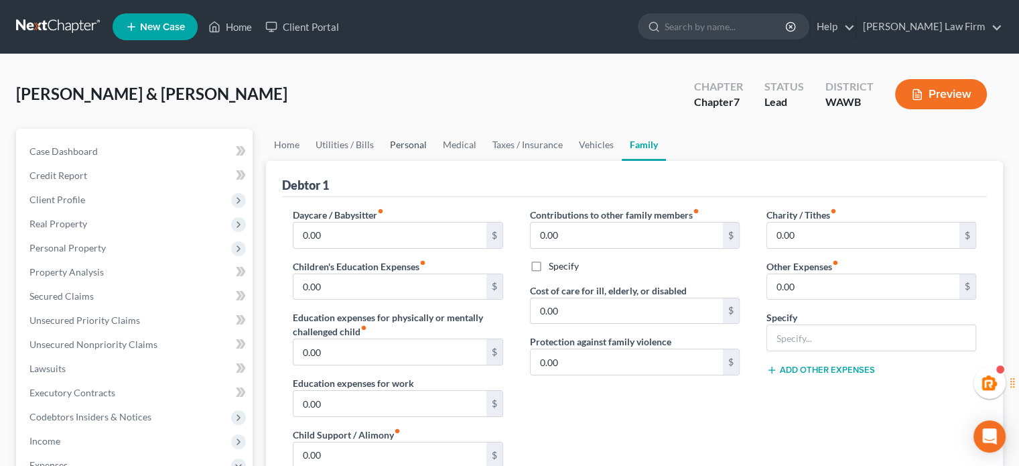
click at [397, 141] on link "Personal" at bounding box center [408, 145] width 53 height 32
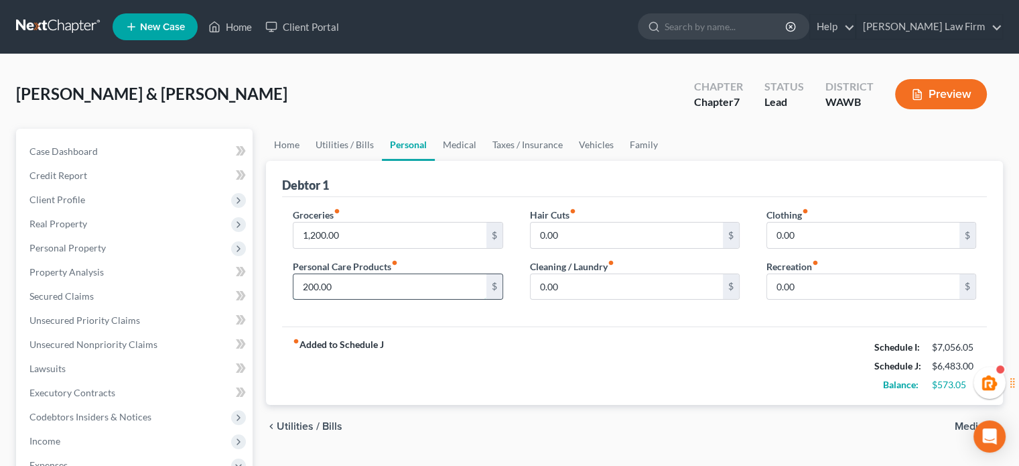
click at [349, 283] on input "200.00" at bounding box center [389, 286] width 192 height 25
click at [324, 228] on input "1,200.00" at bounding box center [389, 234] width 192 height 25
type input "1,300"
click at [689, 233] on input "0.00" at bounding box center [627, 234] width 192 height 25
type input "75"
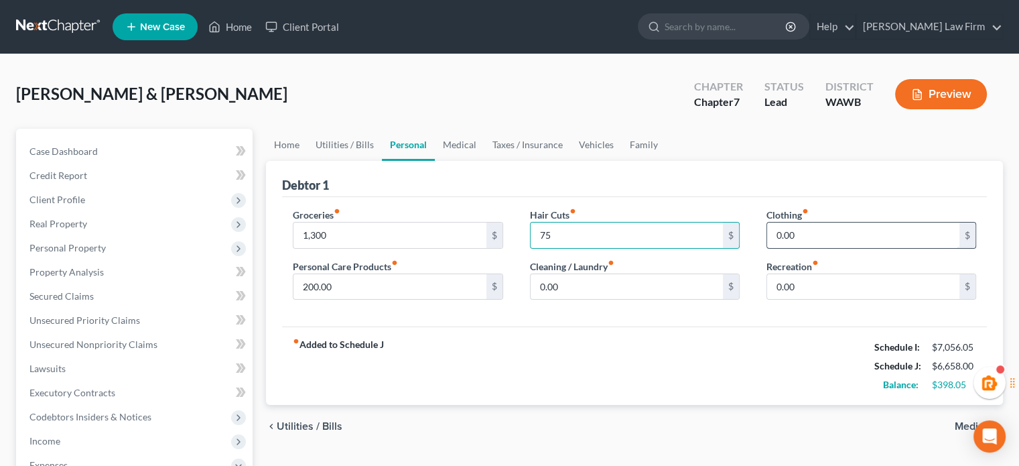
click at [820, 233] on input "0.00" at bounding box center [863, 234] width 192 height 25
type input "75"
click at [792, 279] on input "0.00" at bounding box center [863, 286] width 192 height 25
type input "200"
drag, startPoint x: 657, startPoint y: 328, endPoint x: 647, endPoint y: 321, distance: 11.9
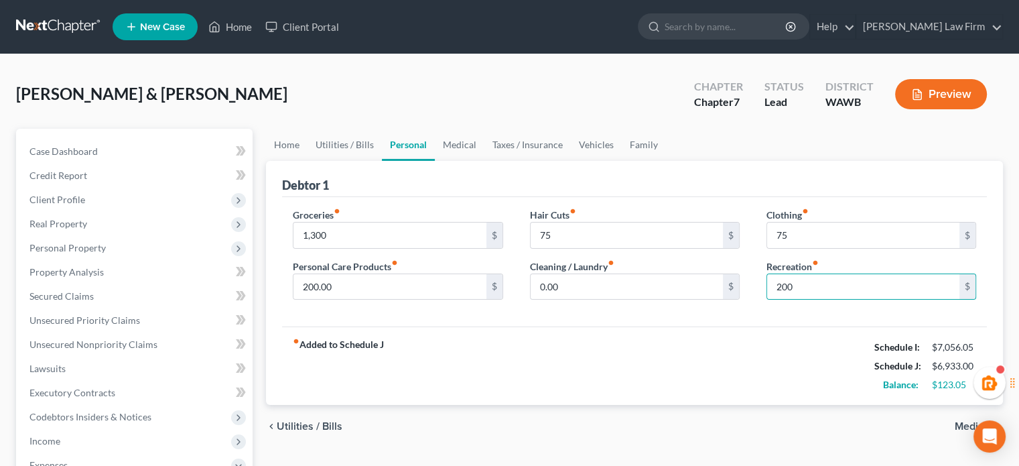
click at [657, 328] on div "fiber_manual_record Added to Schedule J Schedule I: $7,056.05 Schedule J: $6,93…" at bounding box center [634, 365] width 705 height 78
drag, startPoint x: 368, startPoint y: 143, endPoint x: 425, endPoint y: 144, distance: 56.3
click at [368, 143] on link "Utilities / Bills" at bounding box center [345, 145] width 74 height 32
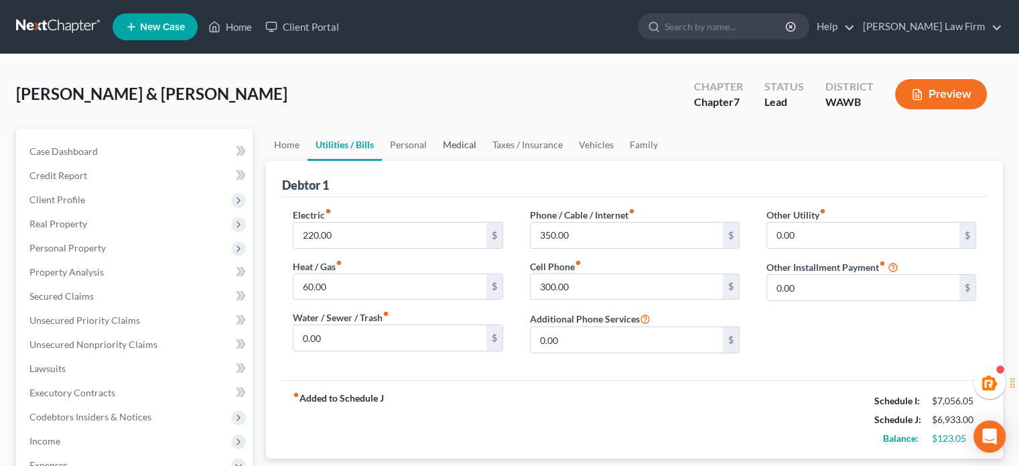
click at [455, 140] on link "Medical" at bounding box center [460, 145] width 50 height 32
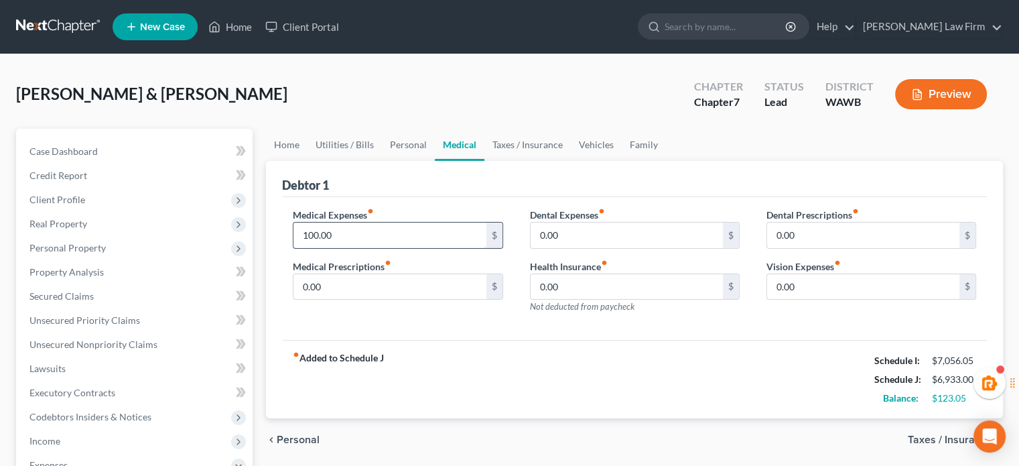
click at [364, 227] on input "100.00" at bounding box center [389, 234] width 192 height 25
type input "150"
click at [518, 141] on link "Taxes / Insurance" at bounding box center [527, 145] width 86 height 32
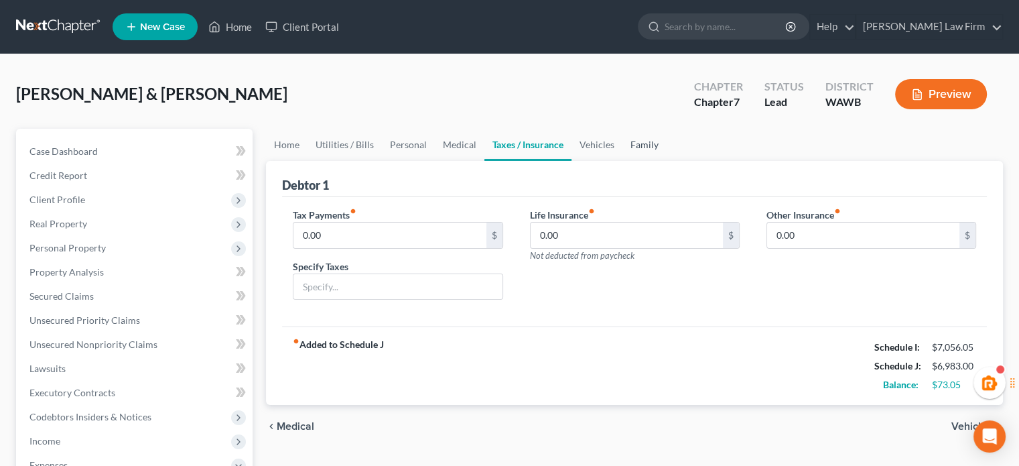
click at [633, 144] on link "Family" at bounding box center [644, 145] width 44 height 32
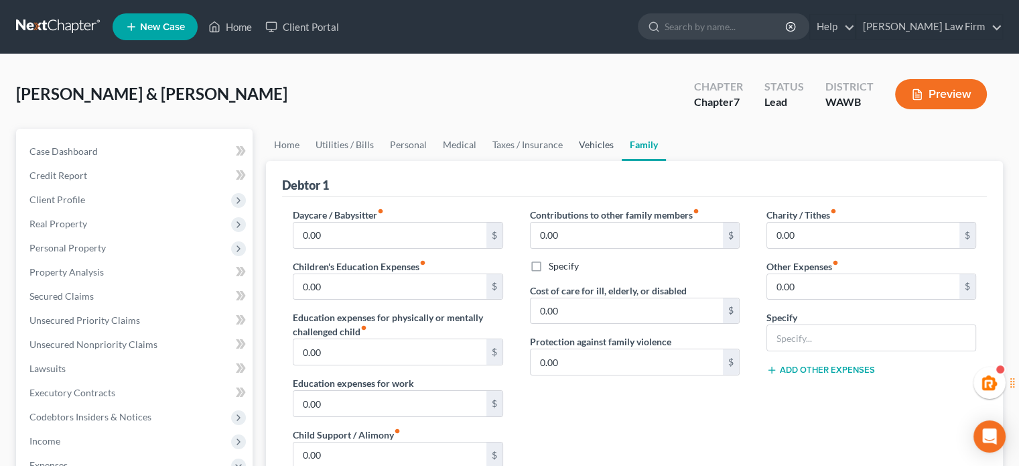
click at [603, 145] on link "Vehicles" at bounding box center [596, 145] width 51 height 32
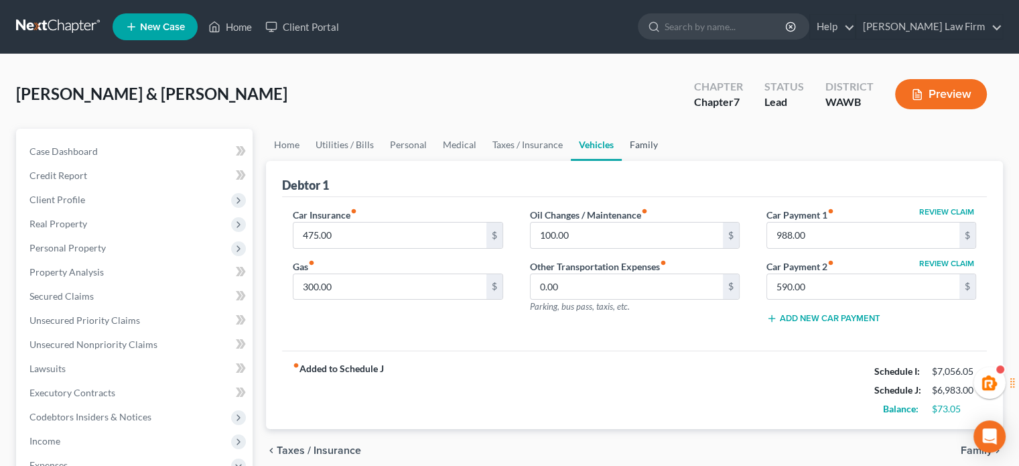
click at [647, 147] on link "Family" at bounding box center [644, 145] width 44 height 32
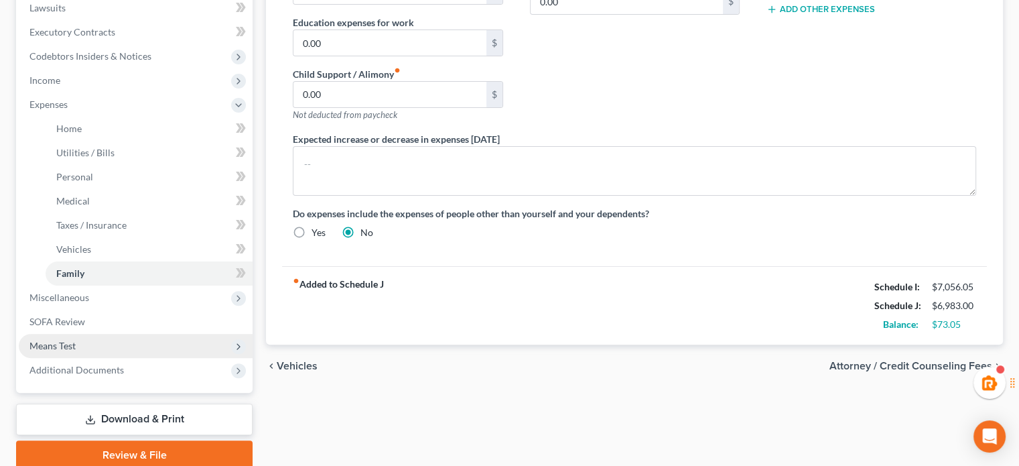
scroll to position [414, 0]
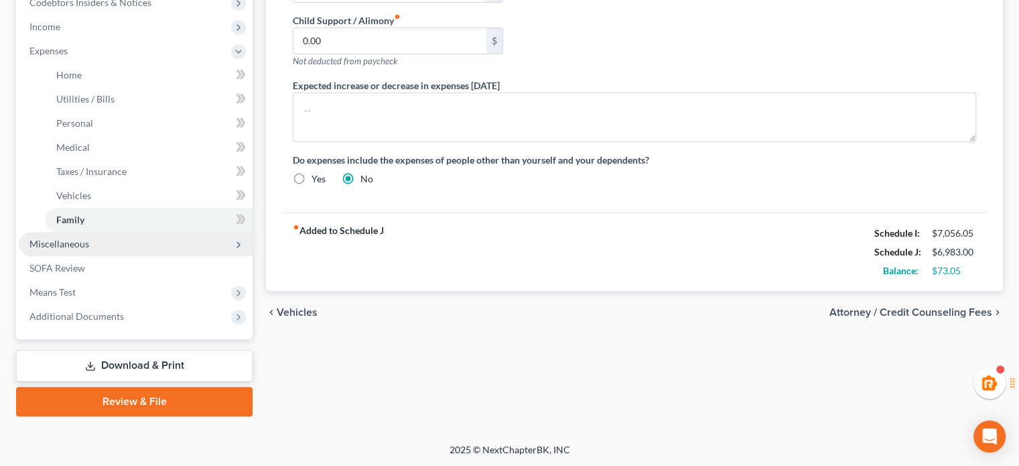
click at [99, 253] on span "Miscellaneous" at bounding box center [136, 244] width 234 height 24
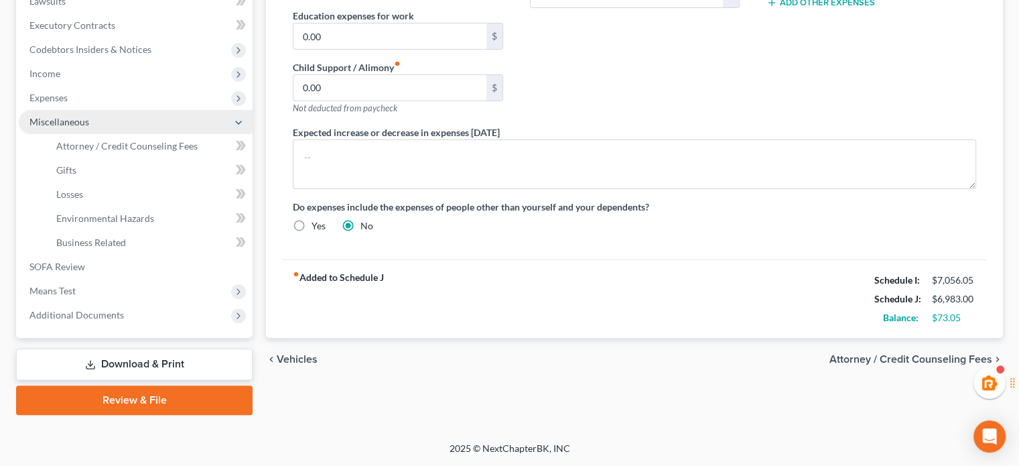
scroll to position [366, 0]
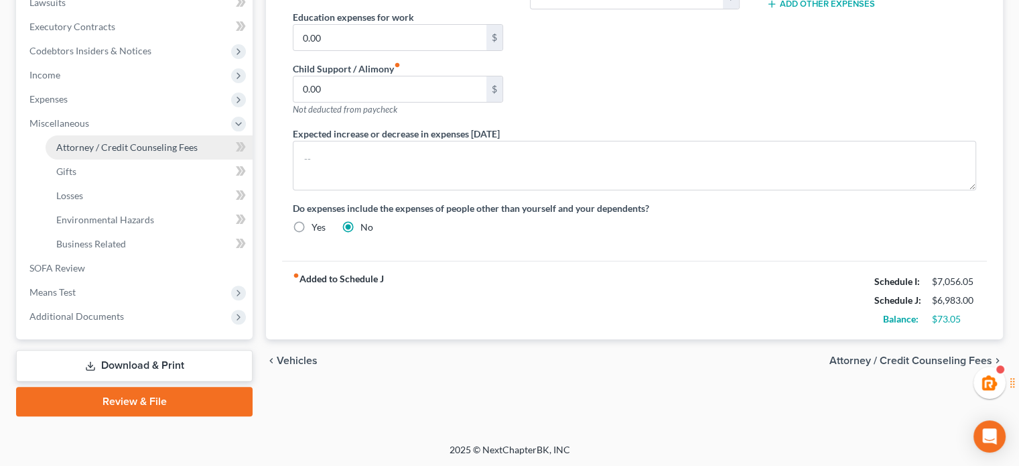
click at [129, 145] on span "Attorney / Credit Counseling Fees" at bounding box center [126, 146] width 141 height 11
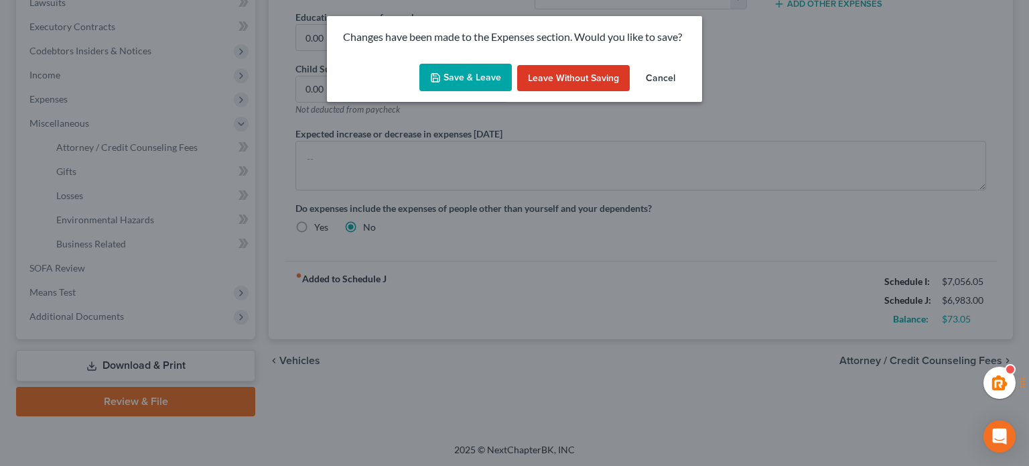
click at [429, 83] on button "Save & Leave" at bounding box center [465, 78] width 92 height 28
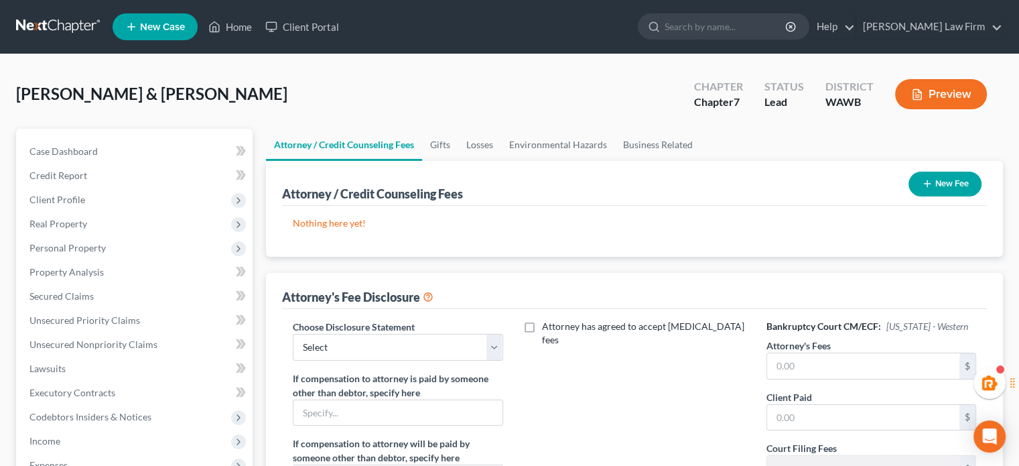
click at [949, 180] on button "New Fee" at bounding box center [945, 184] width 73 height 25
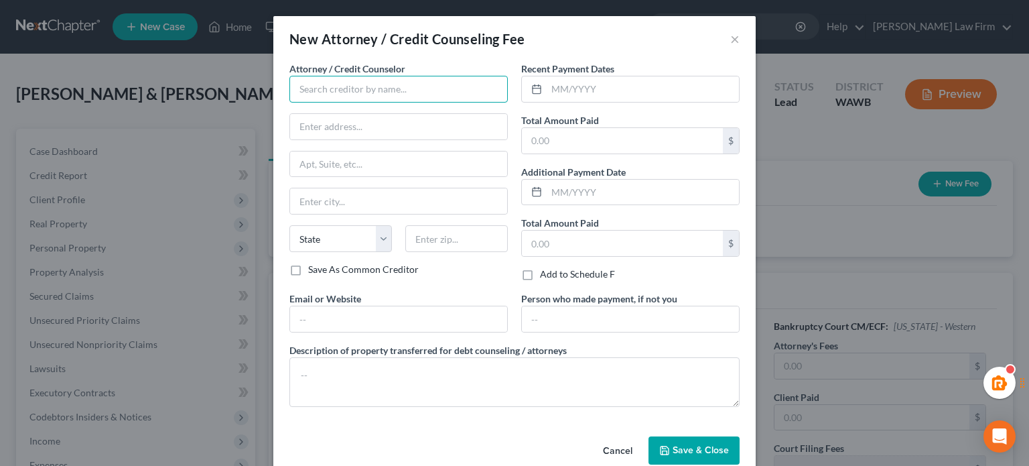
click at [319, 96] on input "text" at bounding box center [398, 89] width 218 height 27
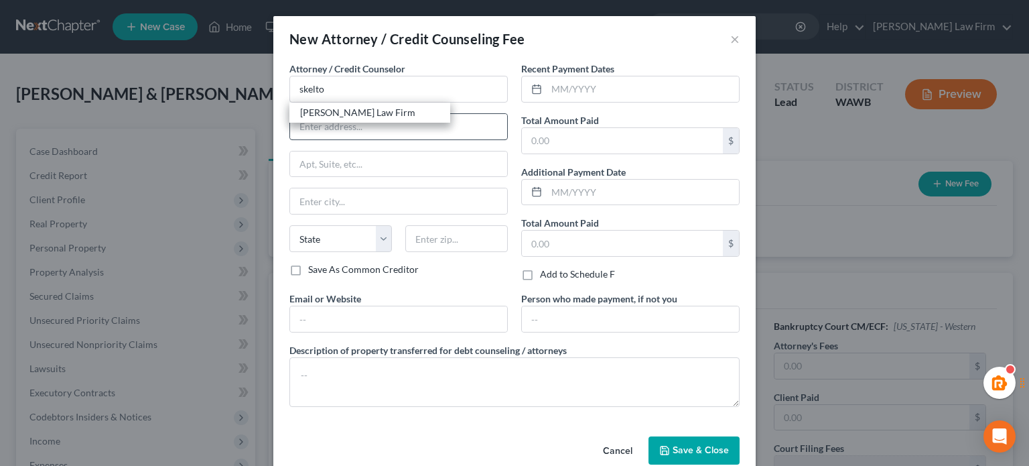
click at [347, 117] on div "[PERSON_NAME] Law Firm" at bounding box center [369, 112] width 139 height 13
type input "[PERSON_NAME] Law Firm"
type input "[STREET_ADDRESS][PERSON_NAME]"
type input "[PERSON_NAME]"
select select "50"
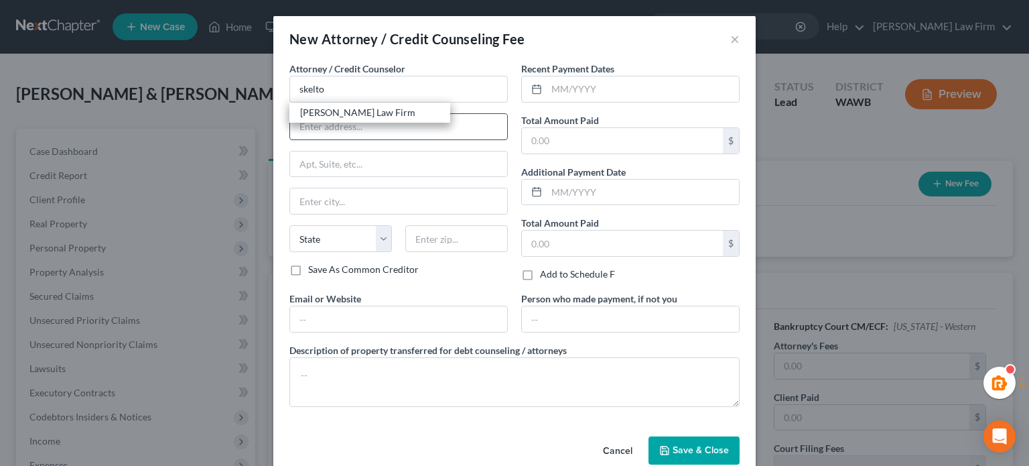
type input "98201"
click at [573, 88] on input "text" at bounding box center [643, 88] width 192 height 25
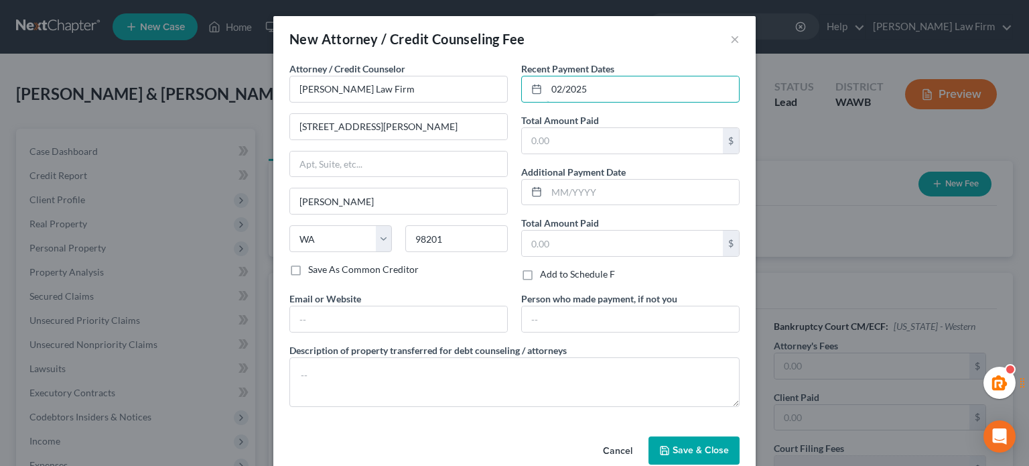
type input "02/2025"
click at [584, 131] on input "text" at bounding box center [622, 140] width 201 height 25
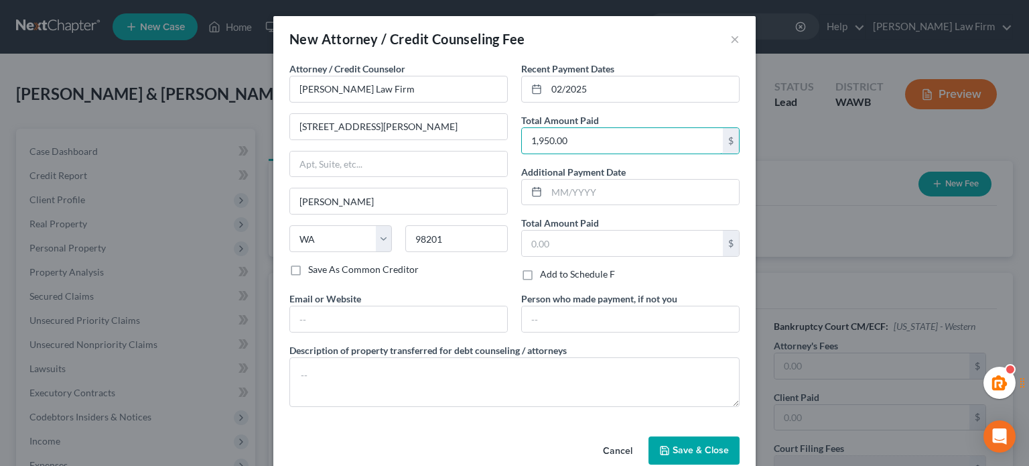
type input "1,950.00"
click at [692, 458] on button "Save & Close" at bounding box center [694, 450] width 91 height 28
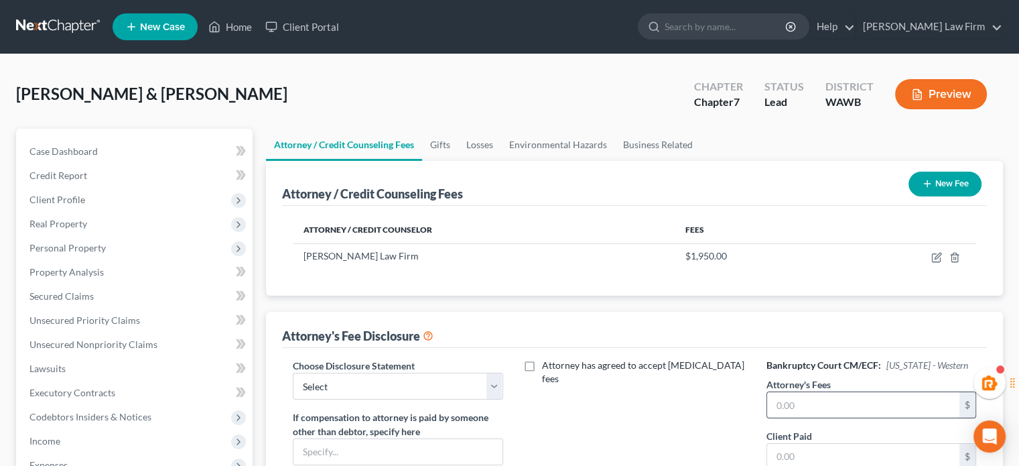
scroll to position [223, 0]
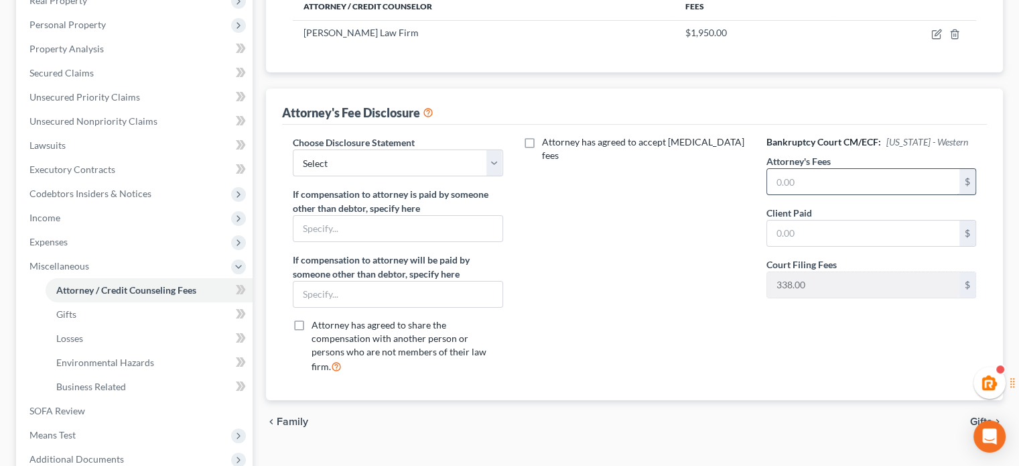
click at [861, 191] on input "text" at bounding box center [863, 181] width 192 height 25
type input "1,612.00"
click at [850, 237] on input "text" at bounding box center [863, 232] width 192 height 25
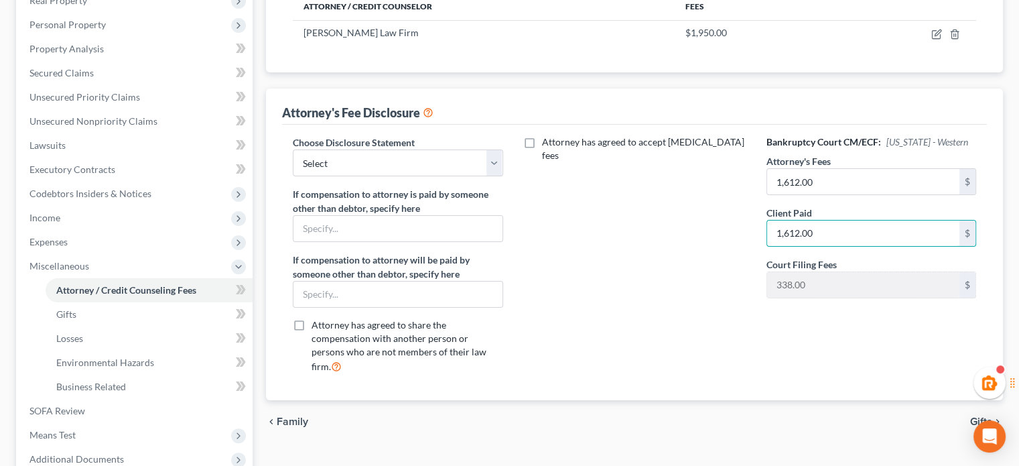
type input "1,612.00"
click at [346, 144] on label "Choose Disclosure Statement" at bounding box center [354, 142] width 122 height 14
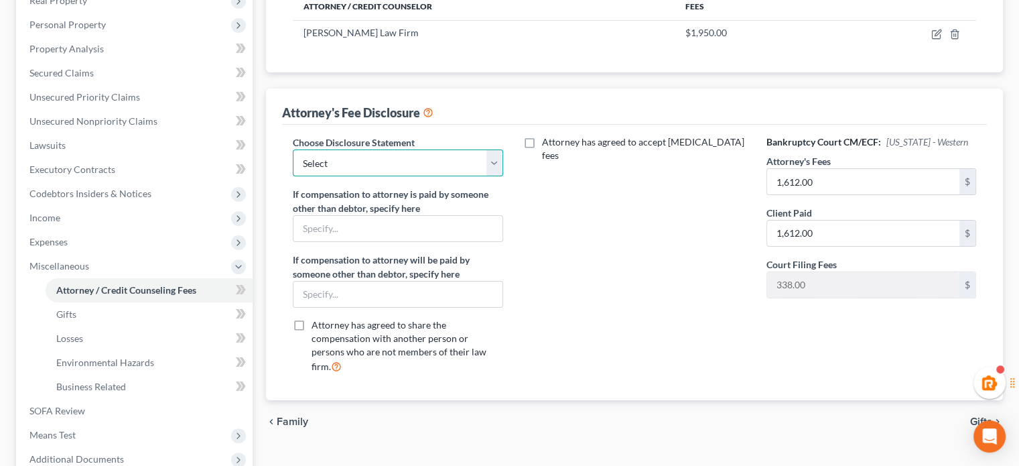
click at [348, 155] on select "Select Covered Items Chapter 13 Covered Items Chapter 7" at bounding box center [398, 162] width 210 height 27
select select "1"
click at [293, 149] on select "Select Covered Items Chapter 13 Covered Items Chapter 7" at bounding box center [398, 162] width 210 height 27
click at [635, 235] on div "Attorney has agreed to accept [MEDICAL_DATA] fees" at bounding box center [635, 259] width 237 height 249
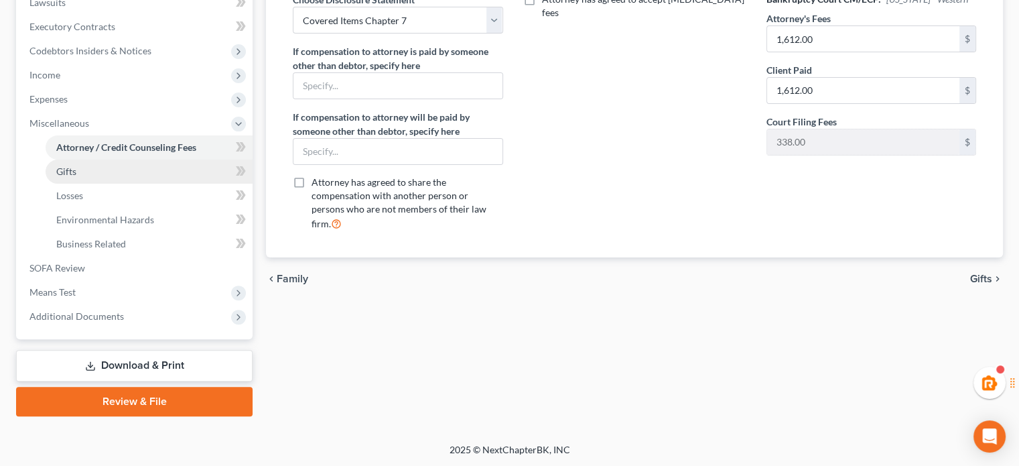
click at [81, 170] on link "Gifts" at bounding box center [149, 171] width 207 height 24
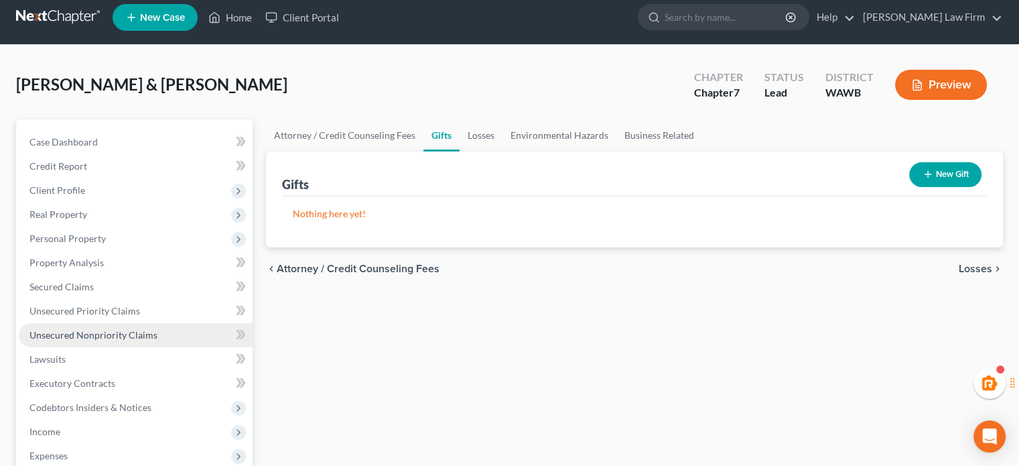
scroll to position [223, 0]
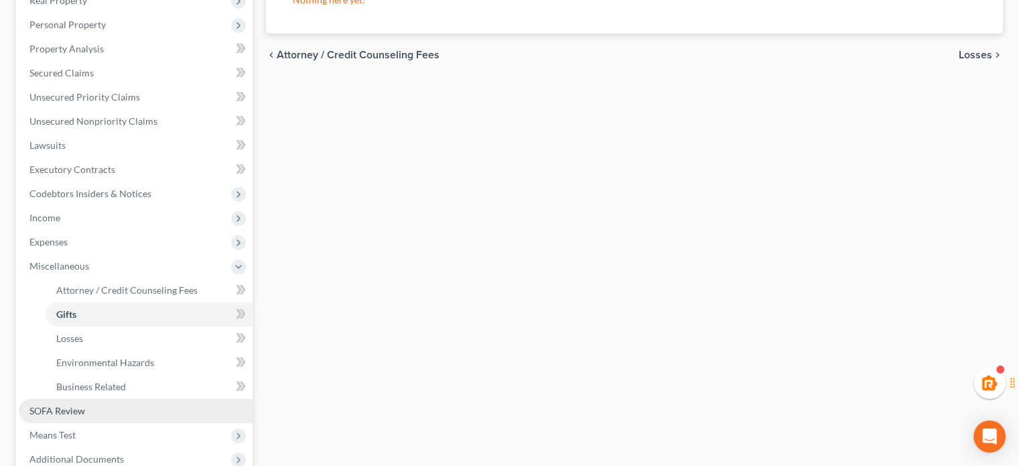
click at [97, 413] on link "SOFA Review" at bounding box center [136, 411] width 234 height 24
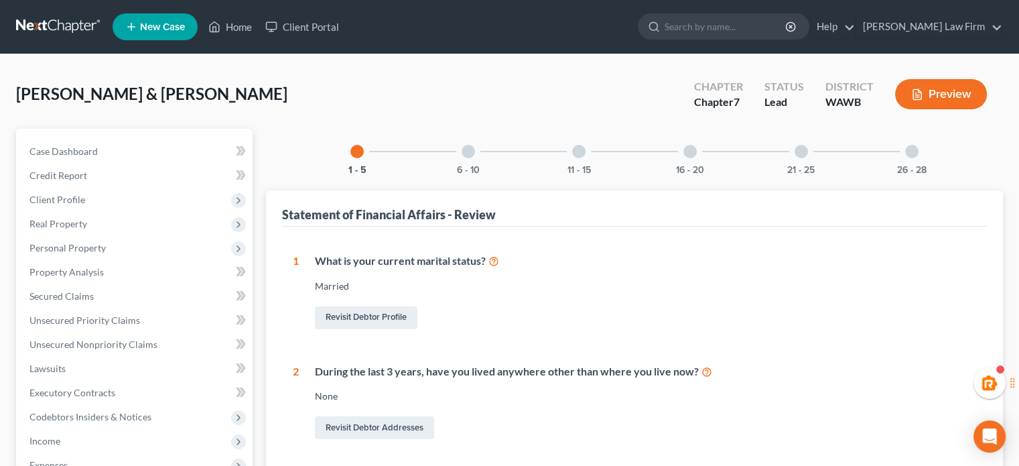
click at [477, 142] on div "6 - 10" at bounding box center [469, 152] width 46 height 46
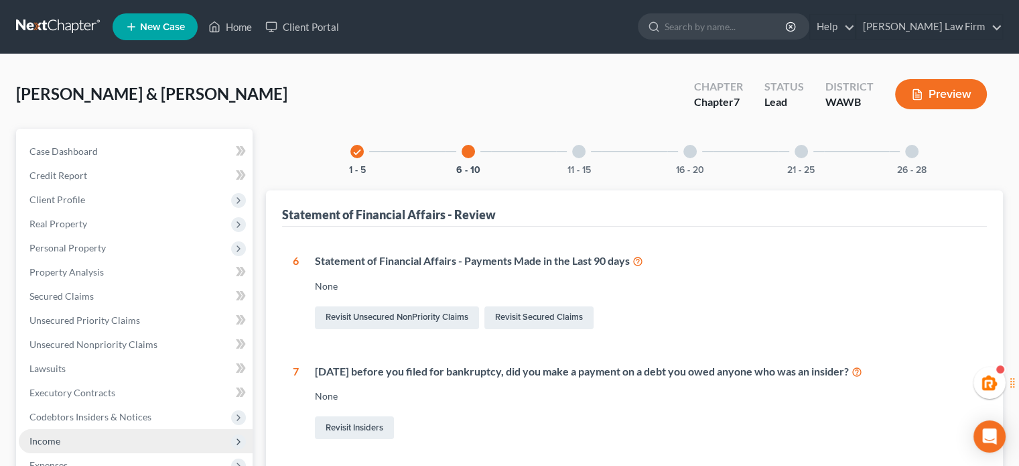
click at [68, 440] on span "Income" at bounding box center [136, 441] width 234 height 24
click at [75, 450] on span "Income" at bounding box center [136, 441] width 234 height 24
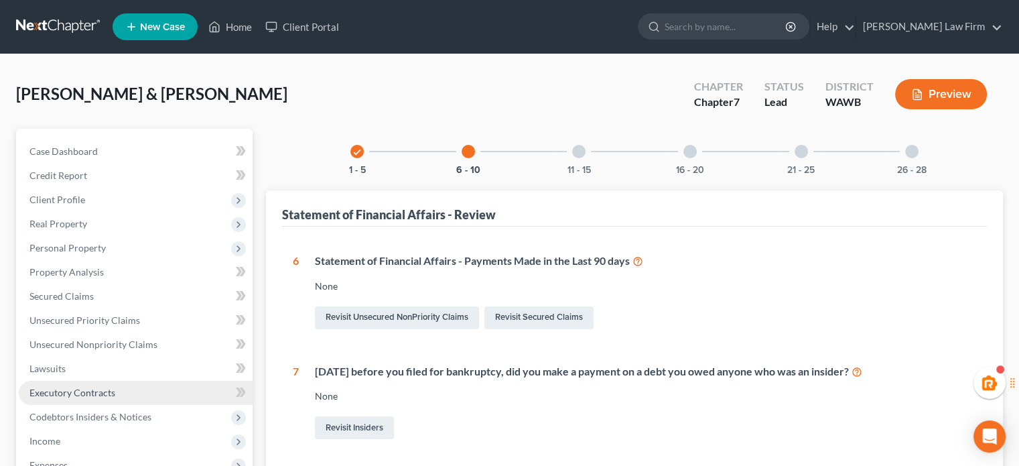
scroll to position [223, 0]
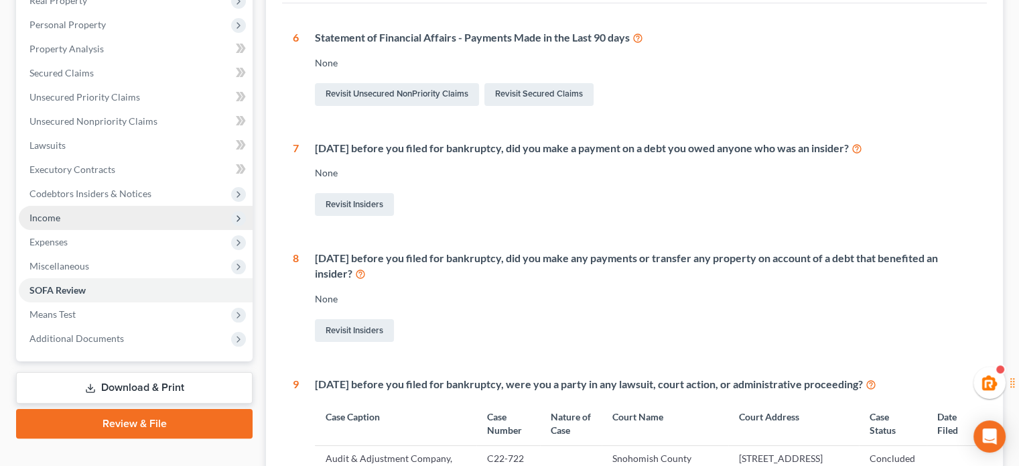
click at [64, 206] on span "Income" at bounding box center [136, 218] width 234 height 24
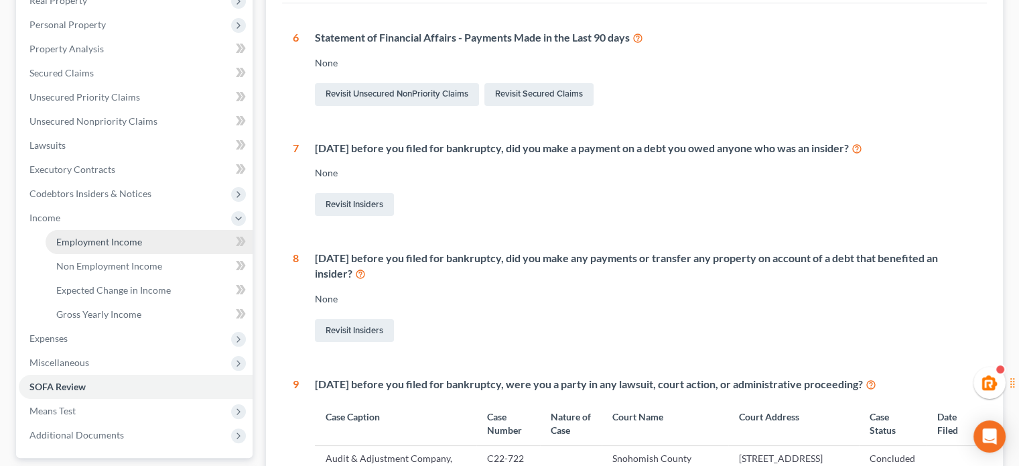
click at [78, 251] on link "Employment Income" at bounding box center [149, 242] width 207 height 24
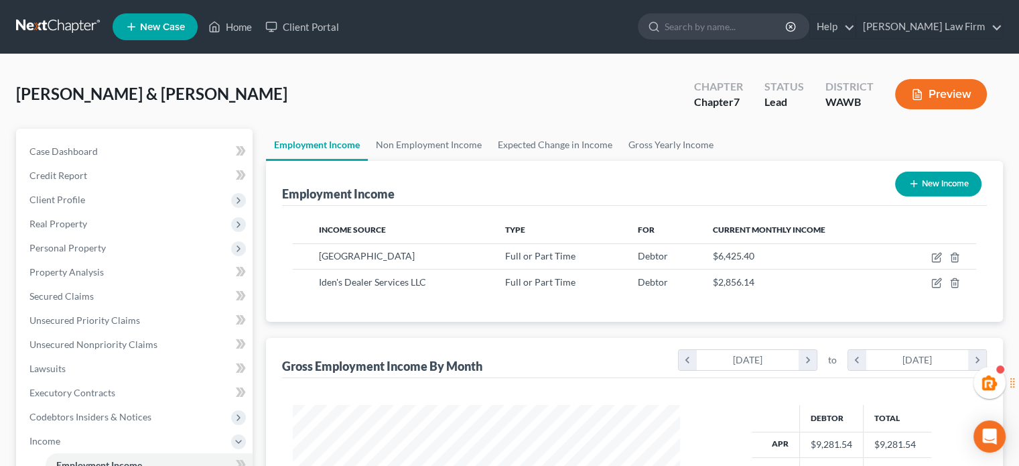
scroll to position [239, 413]
click at [407, 147] on link "Non Employment Income" at bounding box center [429, 145] width 122 height 32
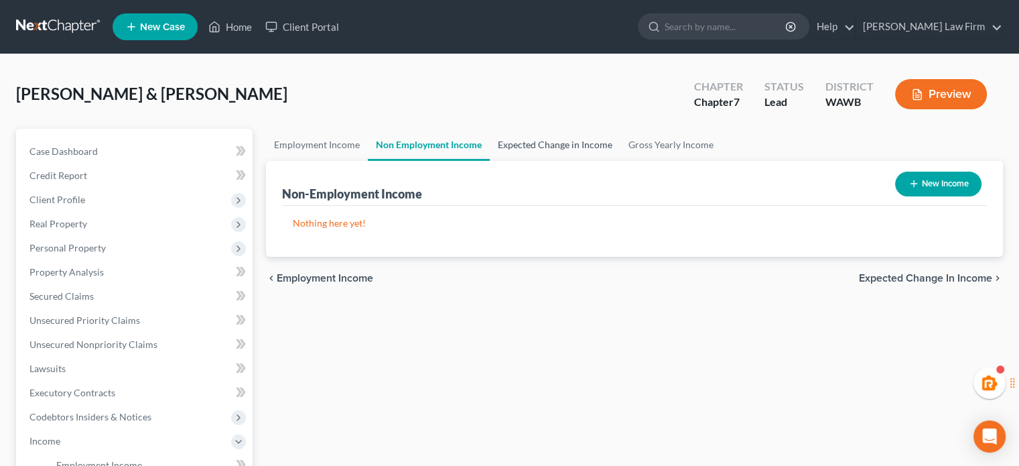
click at [541, 149] on link "Expected Change in Income" at bounding box center [555, 145] width 131 height 32
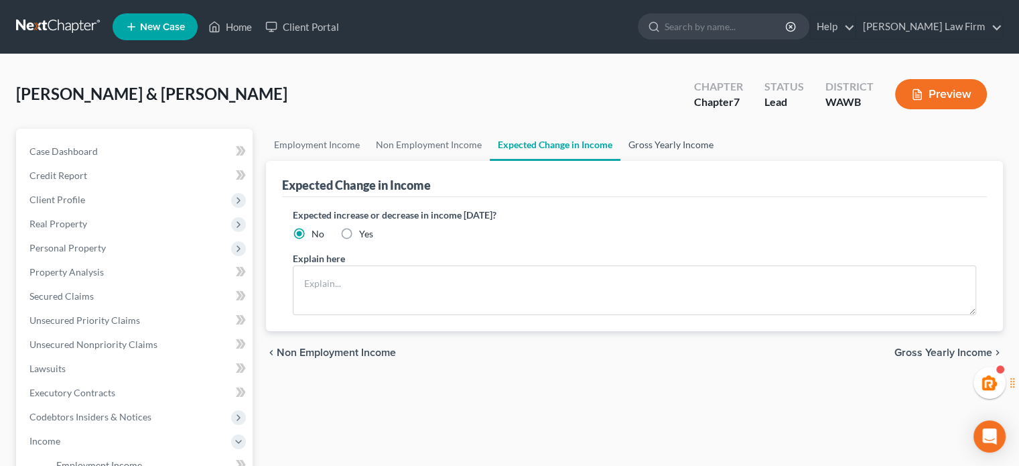
click at [713, 157] on link "Gross Yearly Income" at bounding box center [670, 145] width 101 height 32
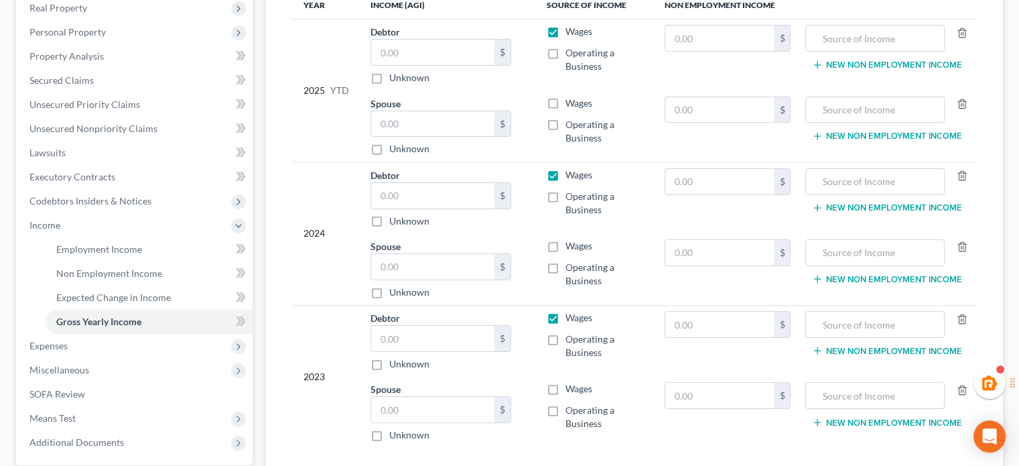
scroll to position [223, 0]
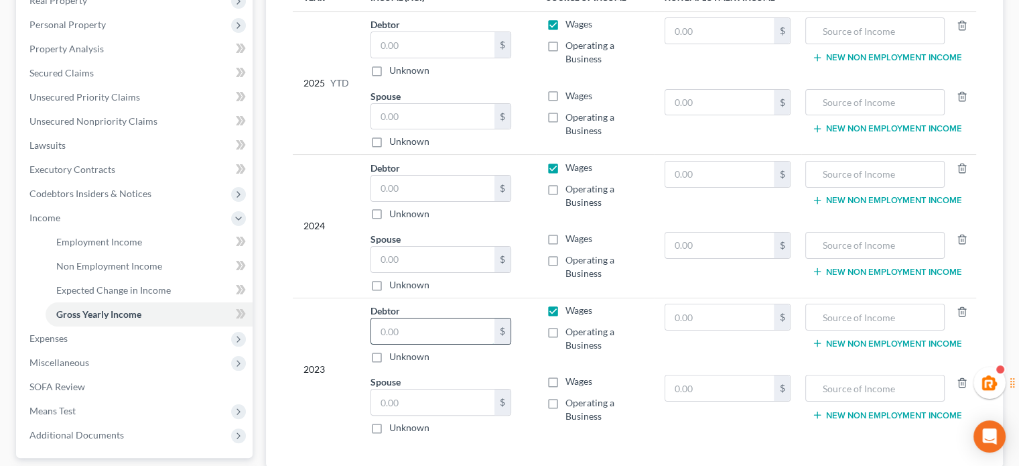
click at [409, 338] on input "text" at bounding box center [432, 330] width 123 height 25
paste input "106,876"
type input "106,876"
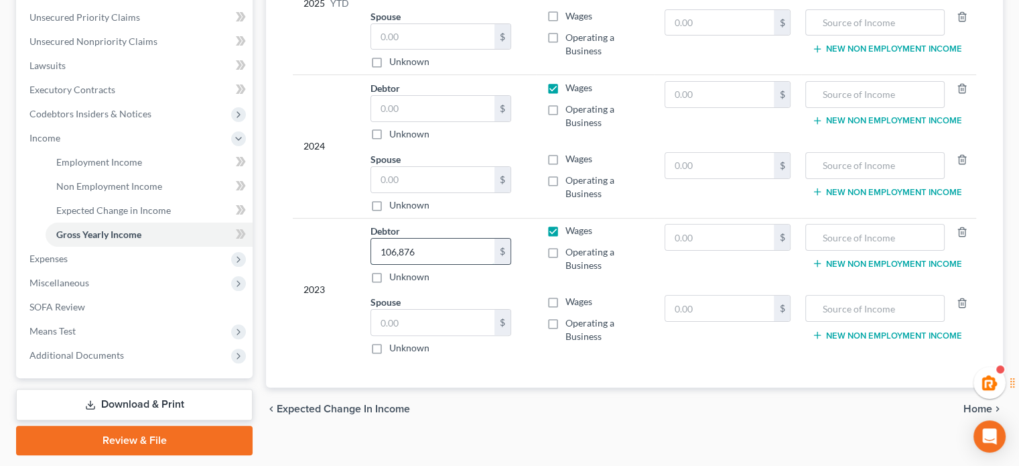
scroll to position [342, 0]
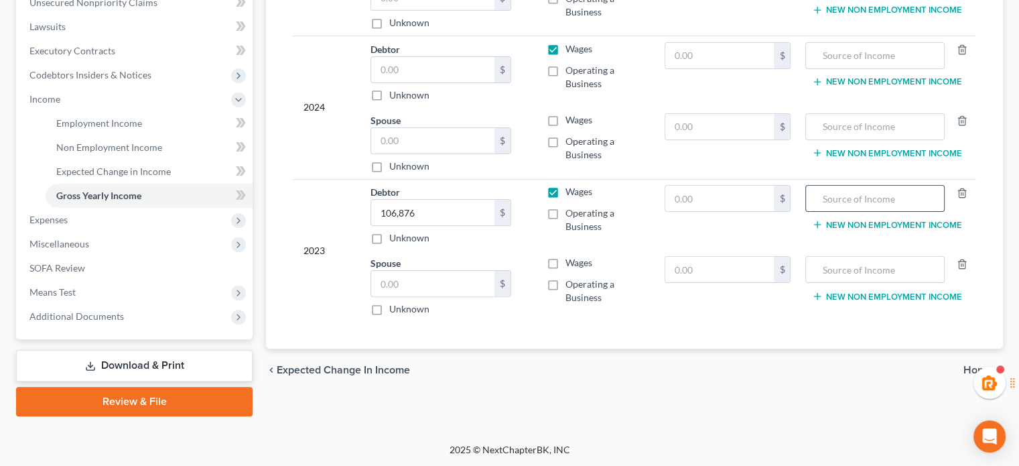
click at [887, 188] on input "text" at bounding box center [875, 198] width 124 height 25
drag, startPoint x: 686, startPoint y: 208, endPoint x: 691, endPoint y: 199, distance: 9.9
click at [686, 205] on input "text" at bounding box center [719, 198] width 109 height 25
paste input "3,142"
type input "3,142"
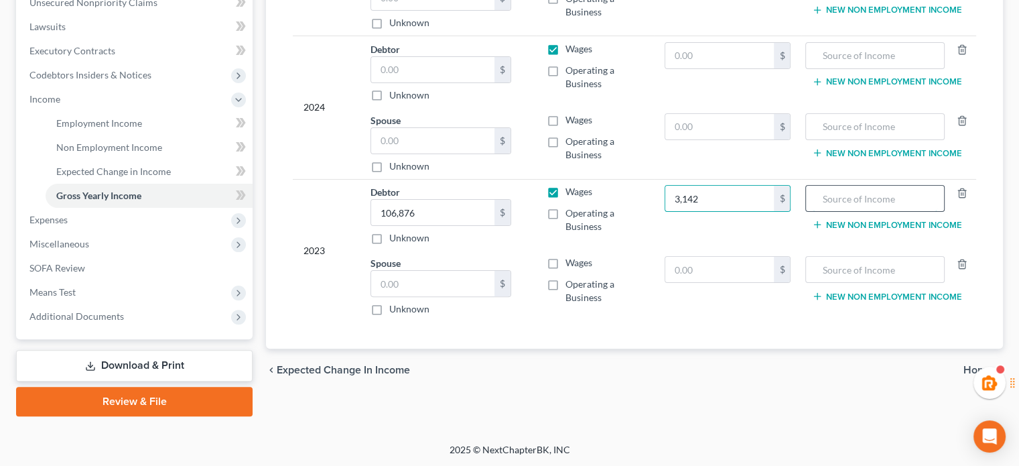
click at [840, 196] on input "text" at bounding box center [875, 198] width 124 height 25
type input "Additional income"
click at [446, 72] on input "text" at bounding box center [432, 69] width 123 height 25
paste input "116,370"
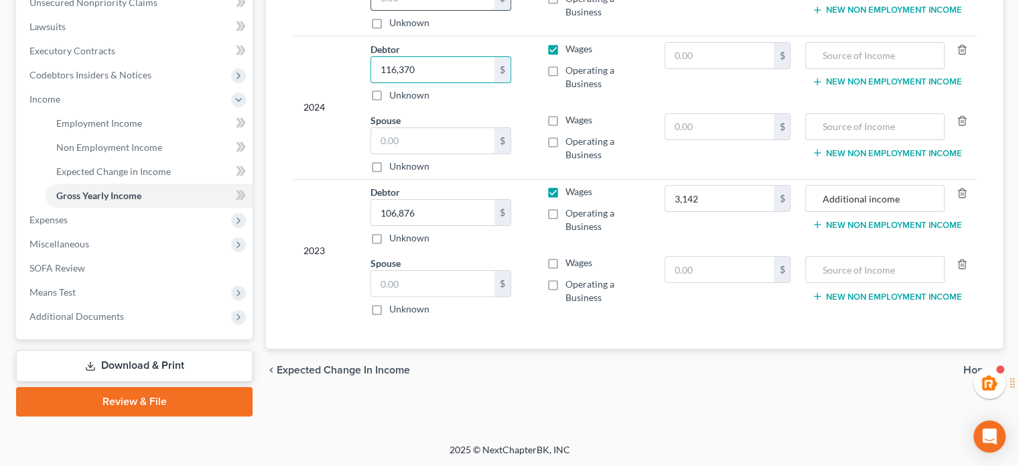
type input "116,370"
click at [521, 373] on div "chevron_left Expected Change in Income Home chevron_right" at bounding box center [634, 369] width 737 height 43
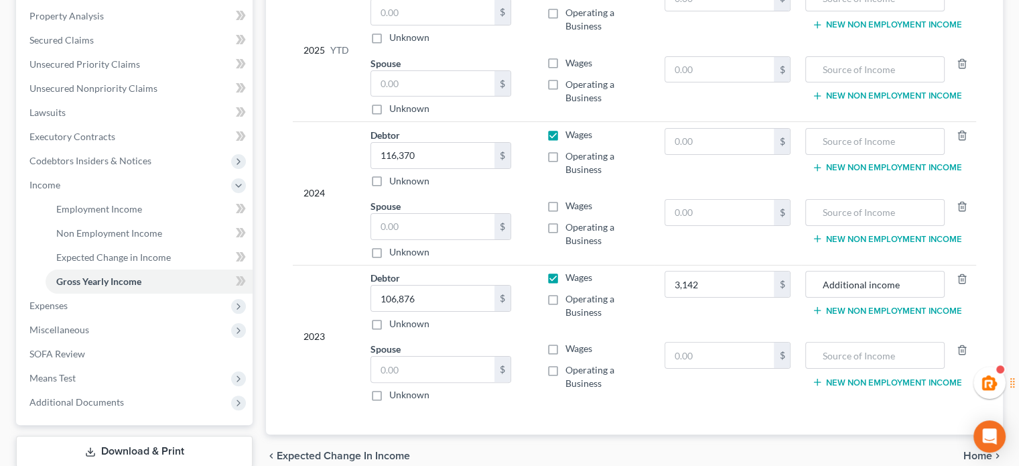
scroll to position [118, 0]
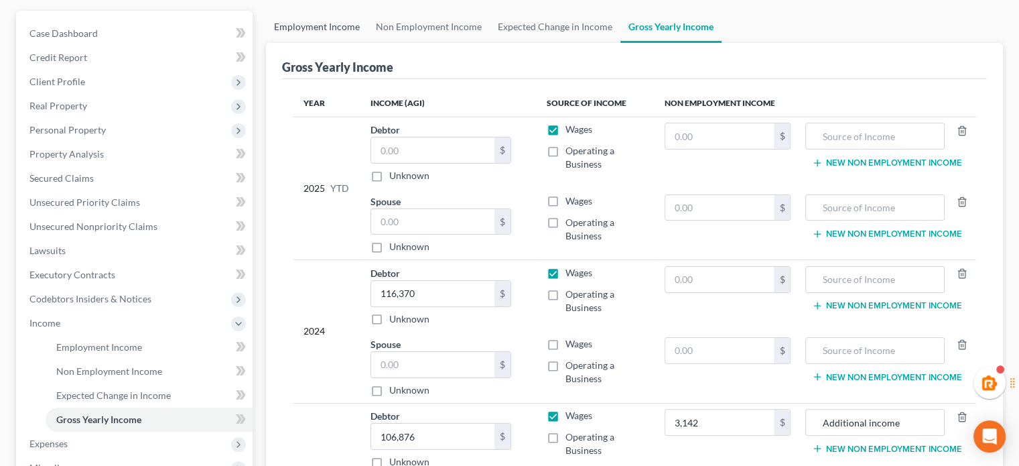
click at [308, 18] on link "Employment Income" at bounding box center [317, 27] width 102 height 32
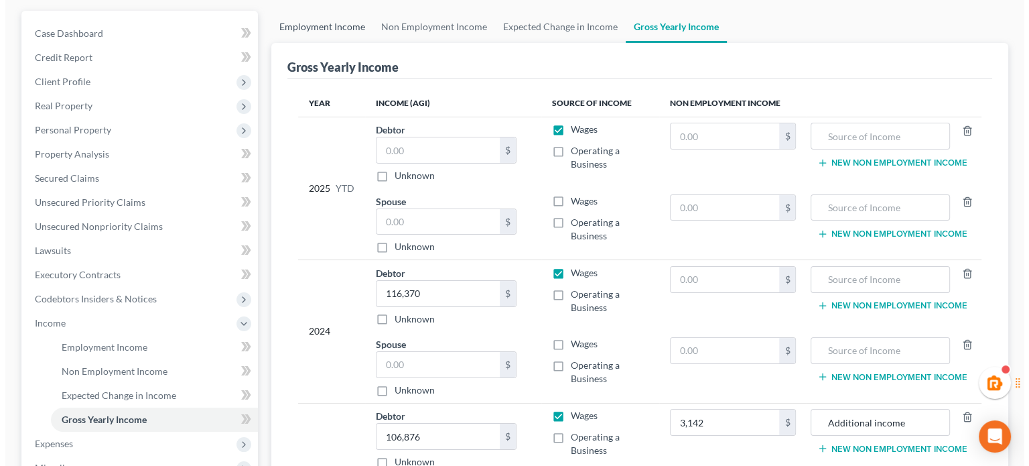
click button "Save & Leave"
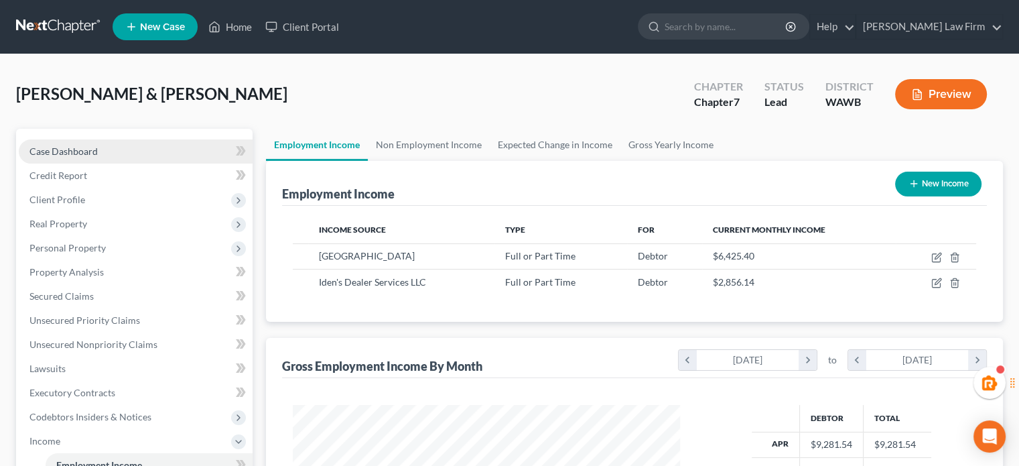
click at [121, 155] on link "Case Dashboard" at bounding box center [136, 151] width 234 height 24
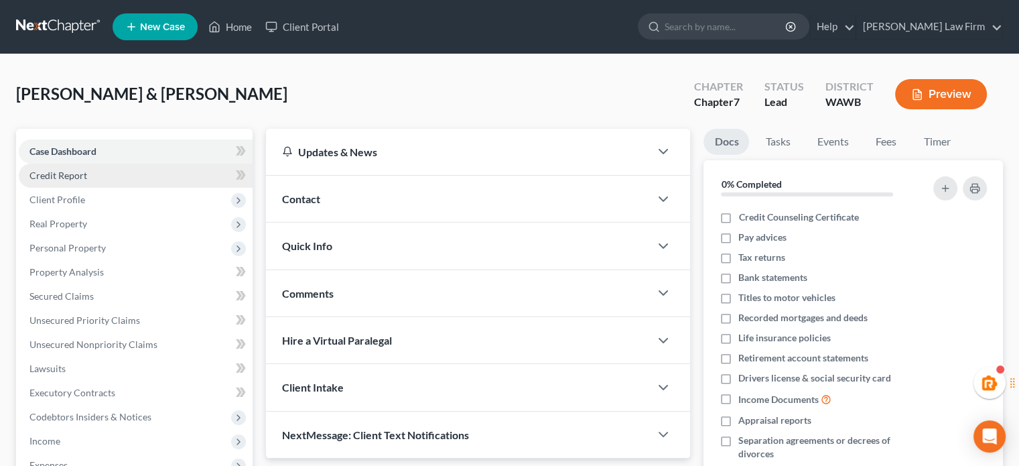
click at [94, 184] on link "Credit Report" at bounding box center [136, 175] width 234 height 24
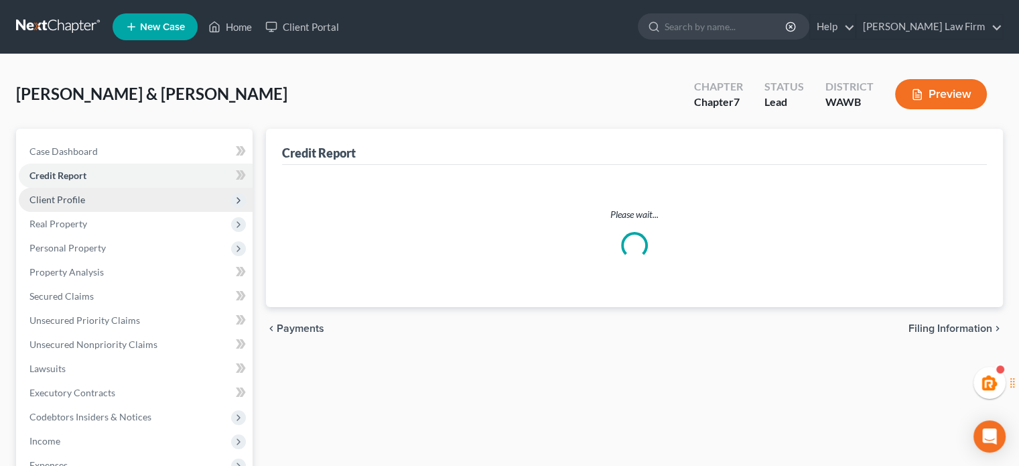
click at [94, 192] on span "Client Profile" at bounding box center [136, 200] width 234 height 24
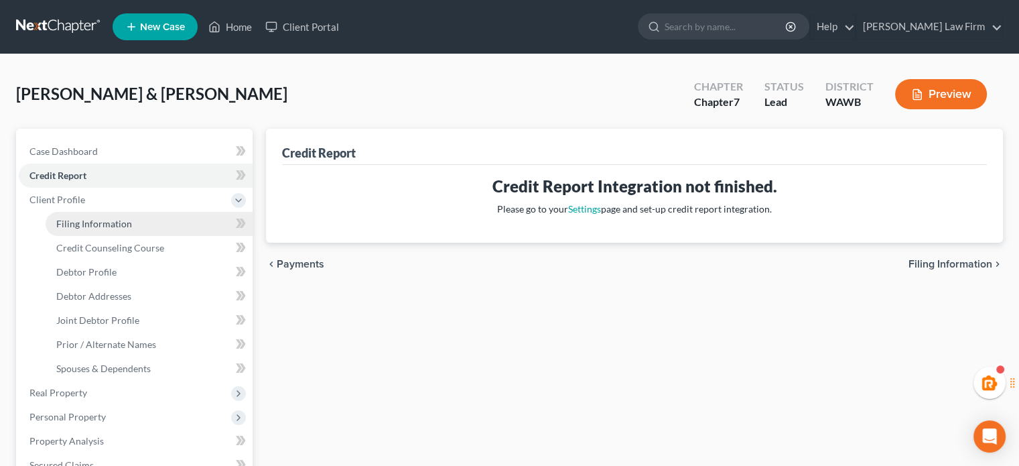
click at [92, 228] on span "Filing Information" at bounding box center [94, 223] width 76 height 11
select select "1"
select select "0"
select select "50"
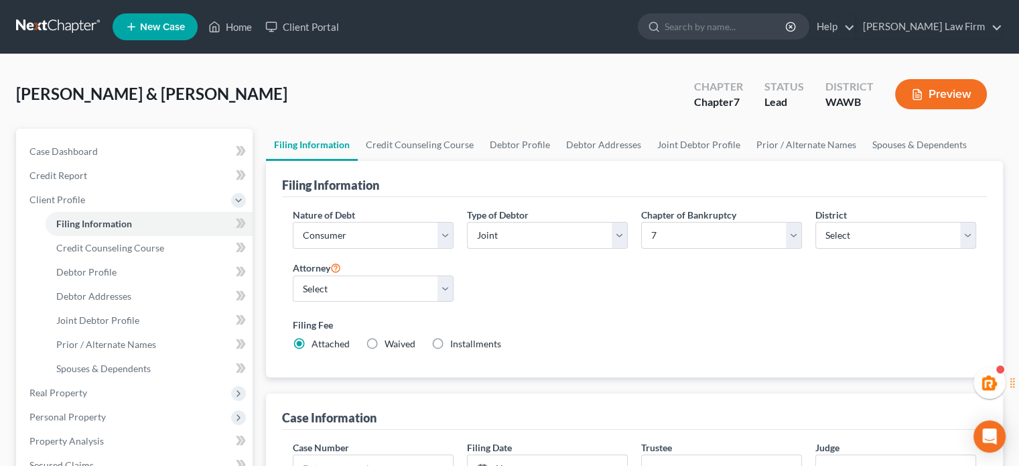
click at [435, 119] on div "[PERSON_NAME] & [PERSON_NAME] Upgraded Chapter Chapter 7 Status Lead District […" at bounding box center [509, 99] width 987 height 58
click at [440, 151] on link "Credit Counseling Course" at bounding box center [420, 145] width 124 height 32
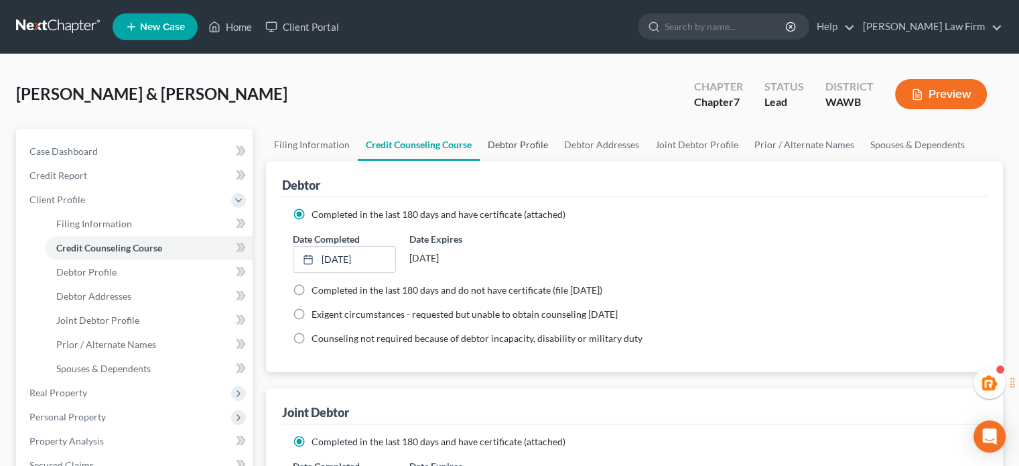
click at [505, 141] on link "Debtor Profile" at bounding box center [518, 145] width 76 height 32
select select "1"
select select "4"
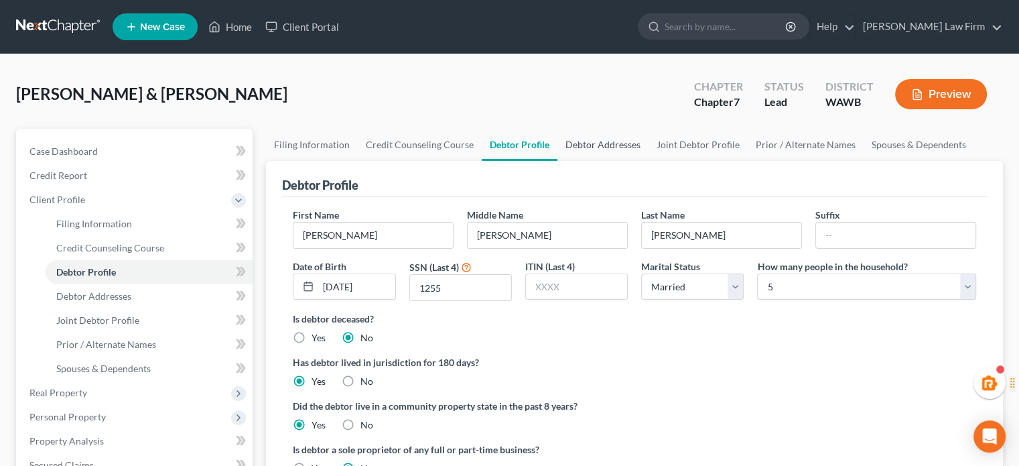
click at [606, 133] on link "Debtor Addresses" at bounding box center [602, 145] width 91 height 32
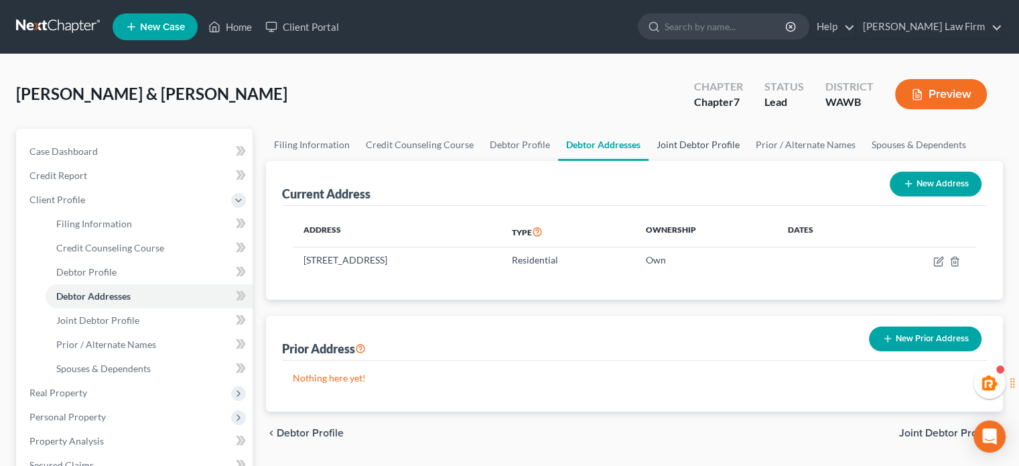
click at [665, 149] on link "Joint Debtor Profile" at bounding box center [698, 145] width 99 height 32
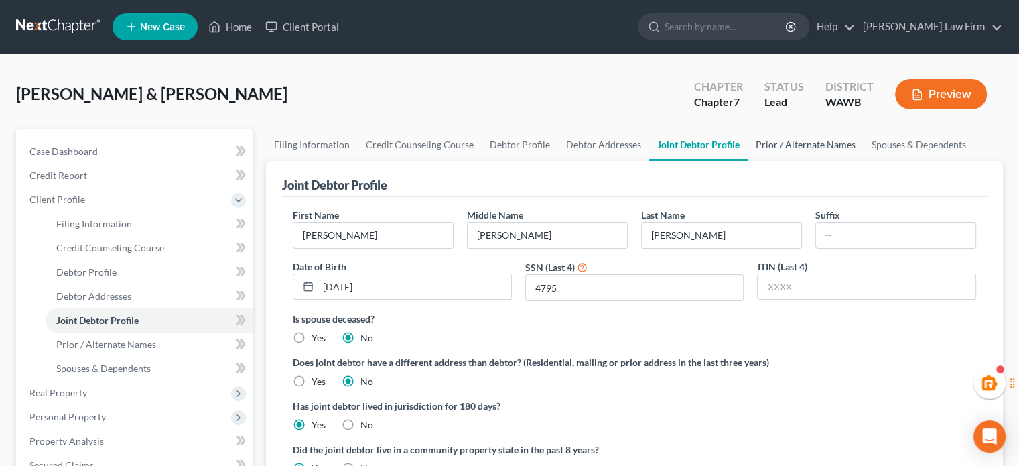
click at [775, 139] on link "Prior / Alternate Names" at bounding box center [806, 145] width 116 height 32
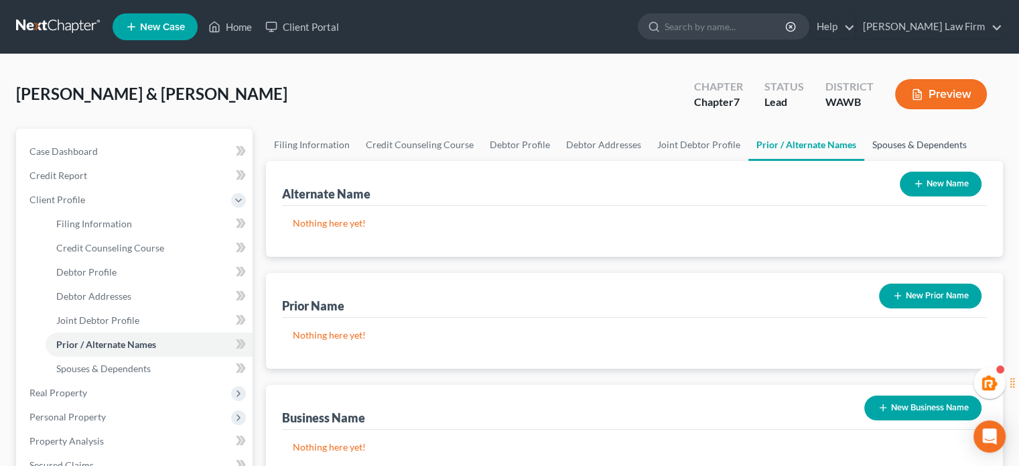
click at [880, 147] on link "Spouses & Dependents" at bounding box center [919, 145] width 111 height 32
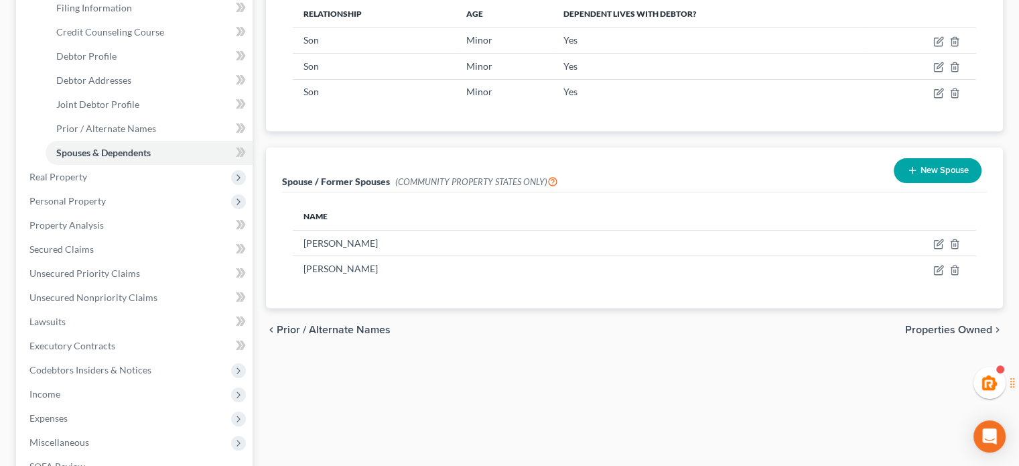
scroll to position [223, 0]
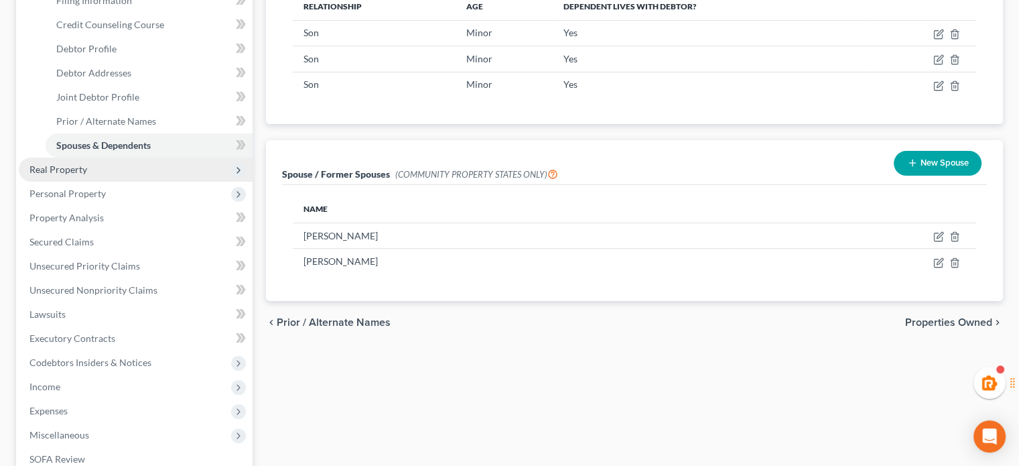
click at [74, 165] on span "Real Property" at bounding box center [58, 168] width 58 height 11
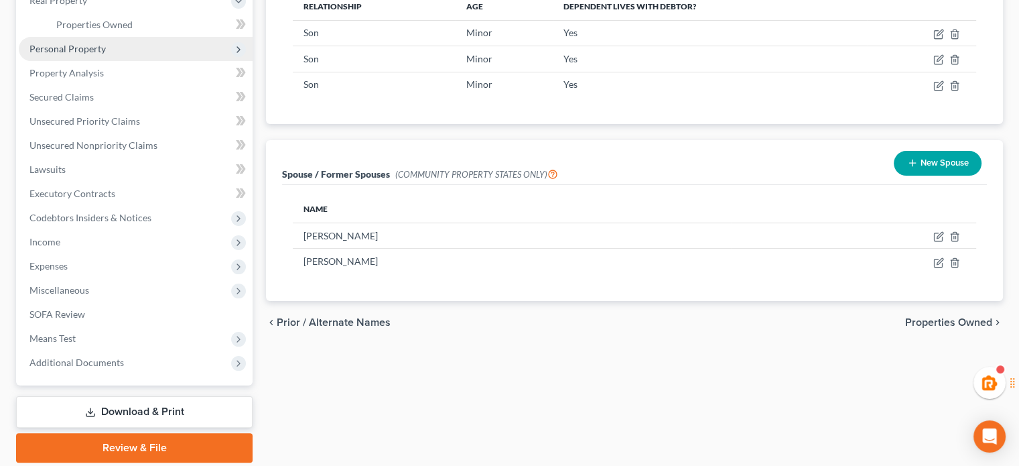
click at [91, 44] on span "Personal Property" at bounding box center [67, 48] width 76 height 11
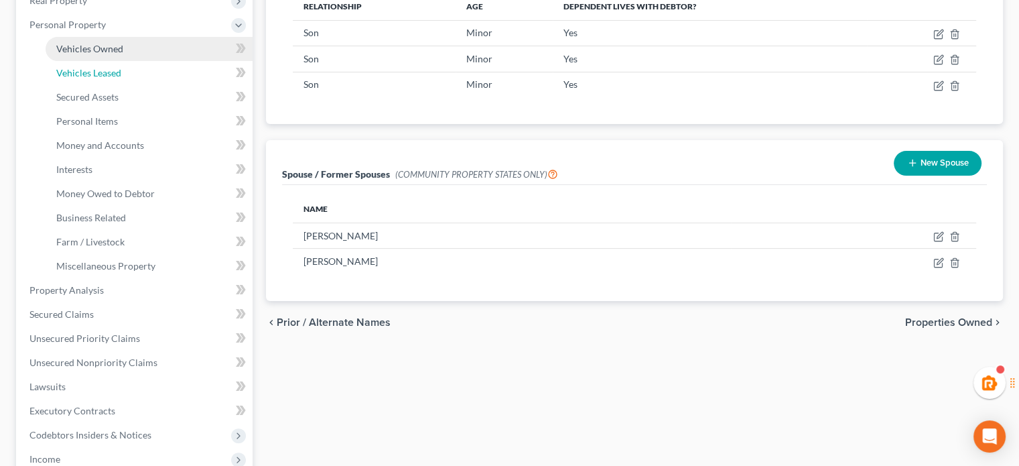
click at [91, 77] on span "Vehicles Leased" at bounding box center [88, 72] width 65 height 11
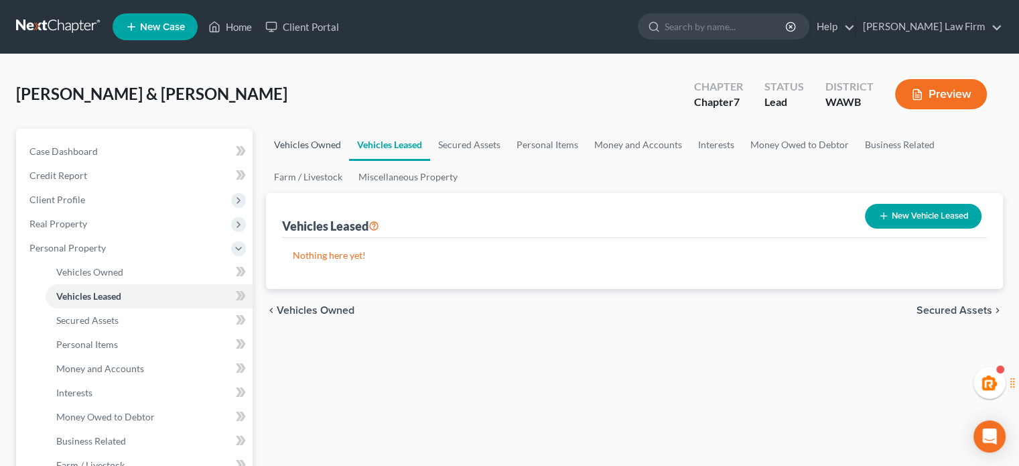
click at [305, 148] on link "Vehicles Owned" at bounding box center [307, 145] width 83 height 32
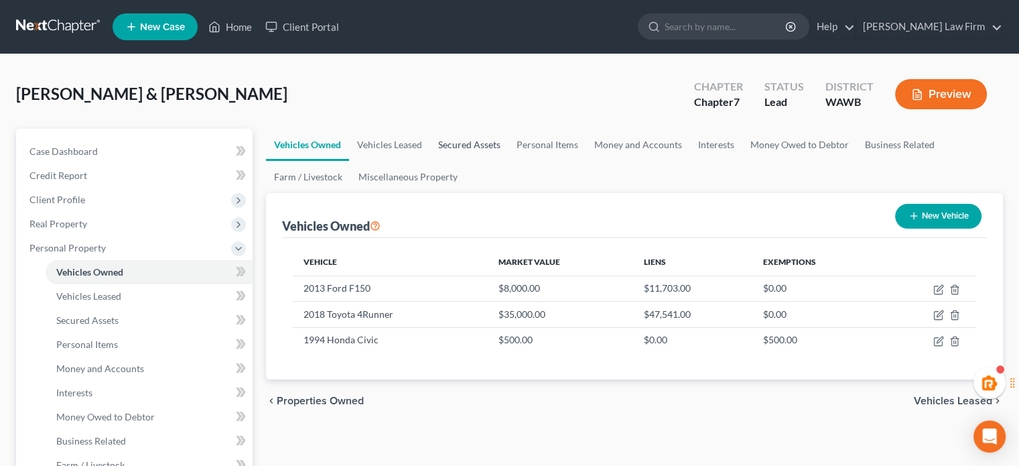
click at [472, 139] on link "Secured Assets" at bounding box center [469, 145] width 78 height 32
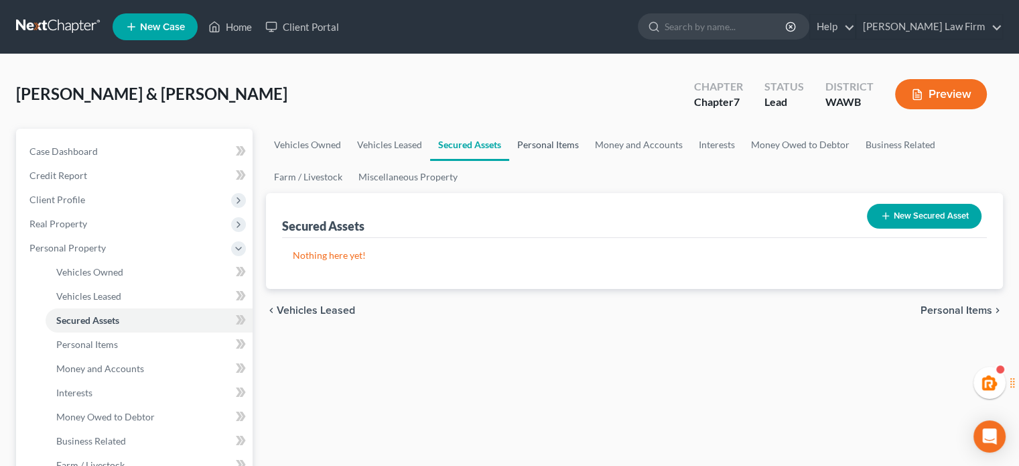
click at [576, 144] on link "Personal Items" at bounding box center [548, 145] width 78 height 32
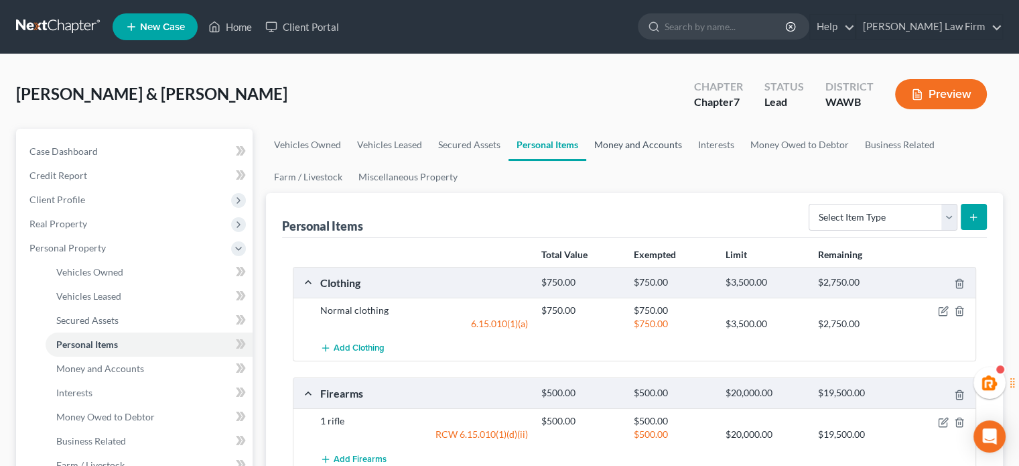
click at [628, 144] on link "Money and Accounts" at bounding box center [638, 145] width 104 height 32
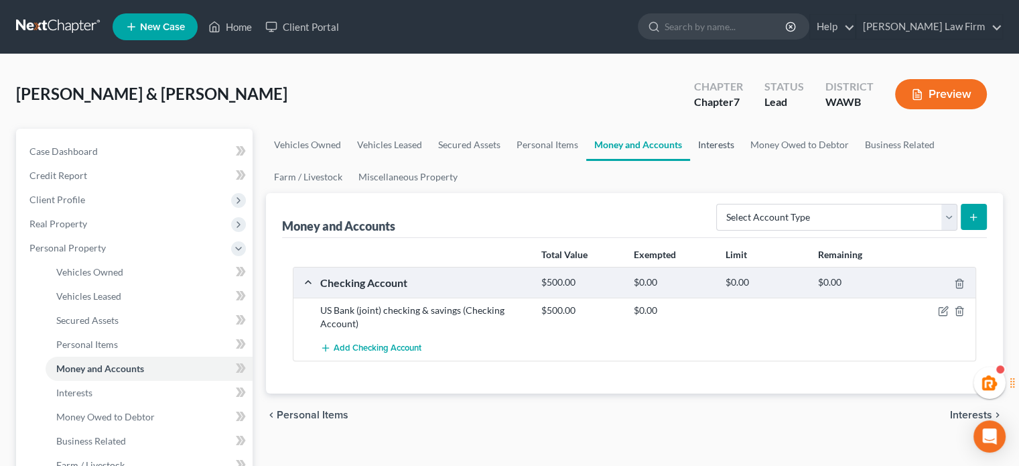
click at [730, 158] on link "Interests" at bounding box center [716, 145] width 52 height 32
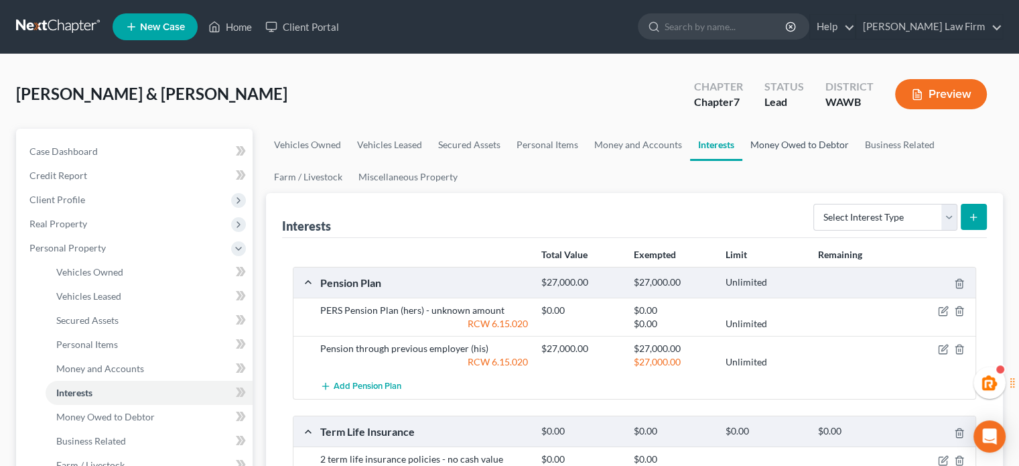
click at [781, 155] on link "Money Owed to Debtor" at bounding box center [799, 145] width 115 height 32
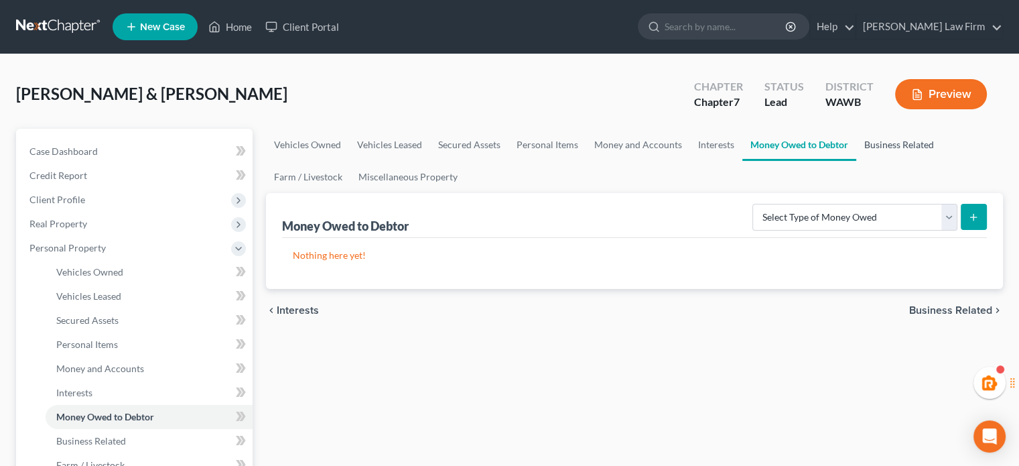
click at [885, 156] on link "Business Related" at bounding box center [899, 145] width 86 height 32
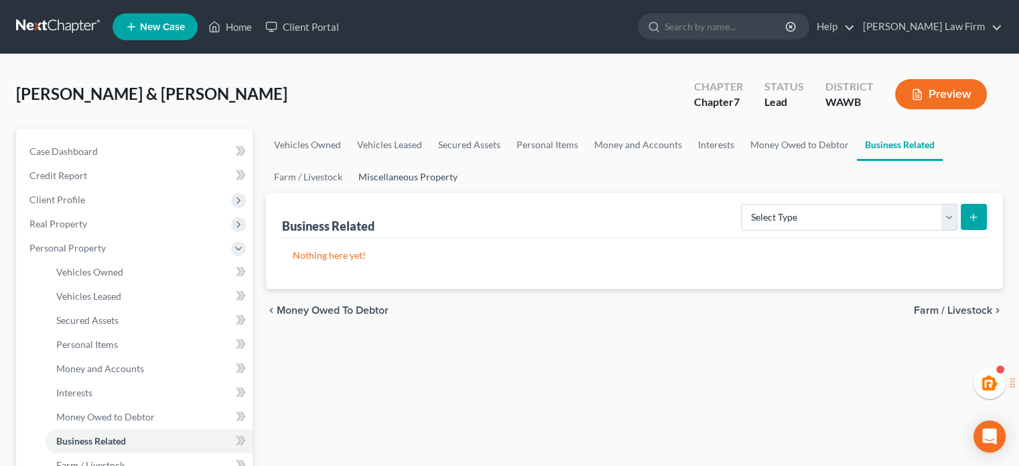
click at [445, 174] on link "Miscellaneous Property" at bounding box center [407, 177] width 115 height 32
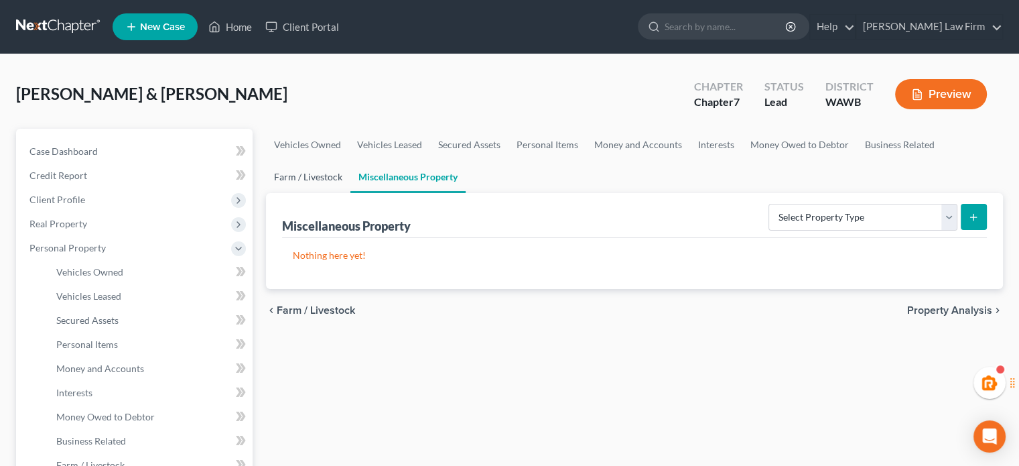
click at [329, 170] on link "Farm / Livestock" at bounding box center [308, 177] width 84 height 32
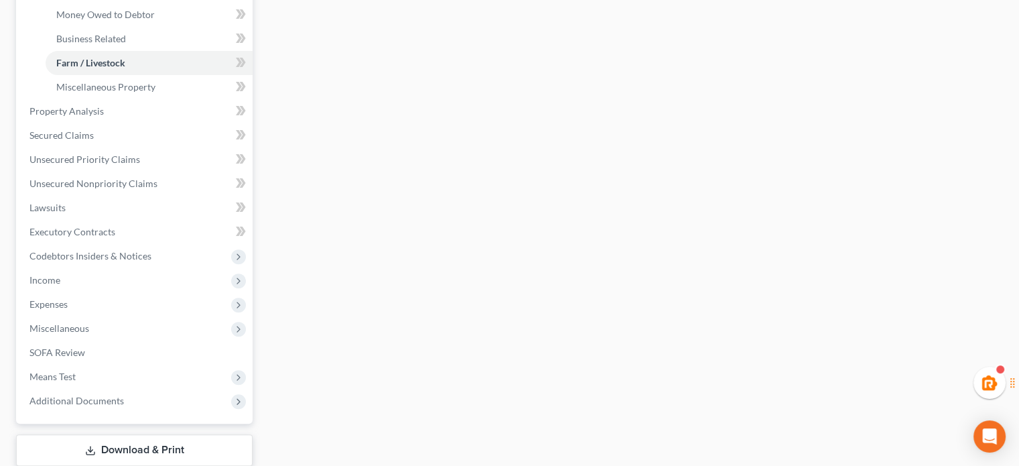
scroll to position [446, 0]
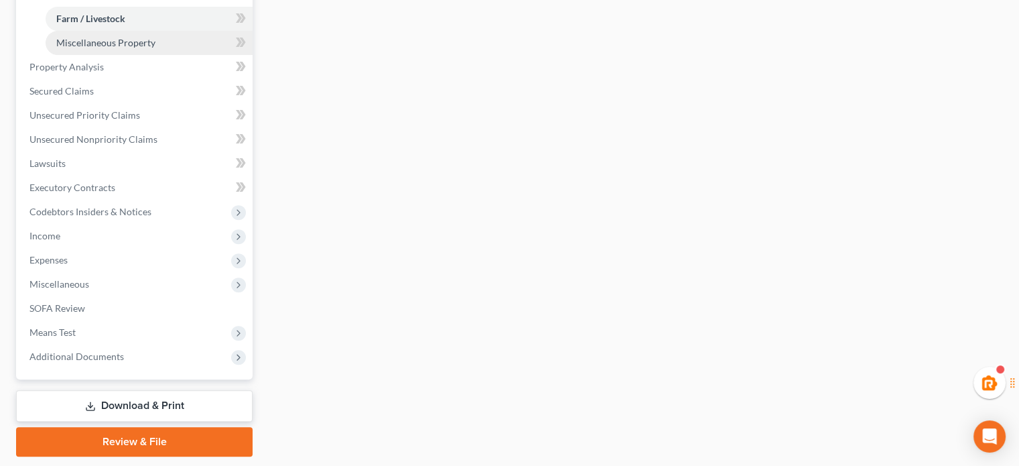
click at [91, 48] on link "Miscellaneous Property" at bounding box center [149, 43] width 207 height 24
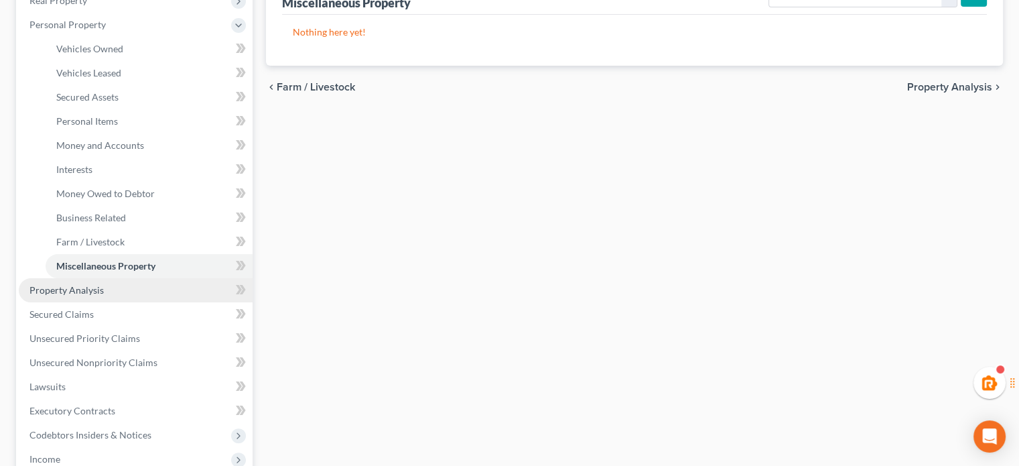
click at [92, 297] on link "Property Analysis" at bounding box center [136, 290] width 234 height 24
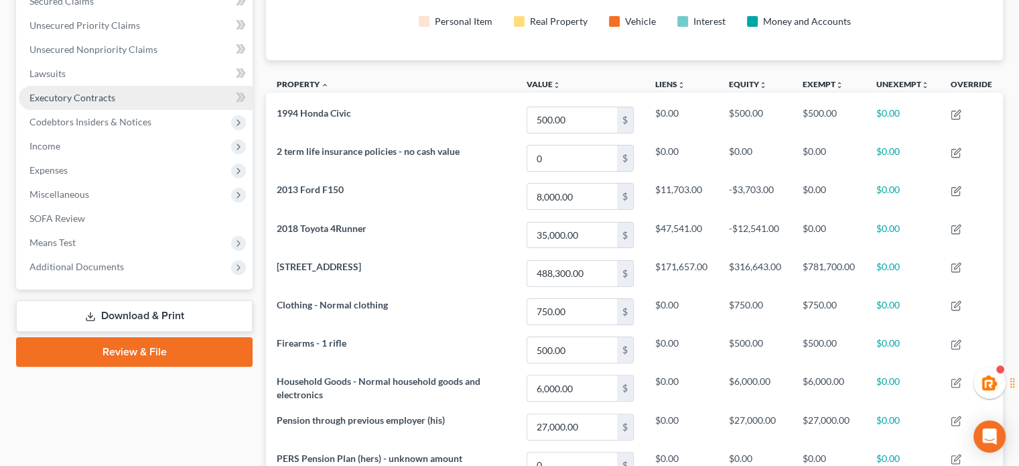
scroll to position [72, 0]
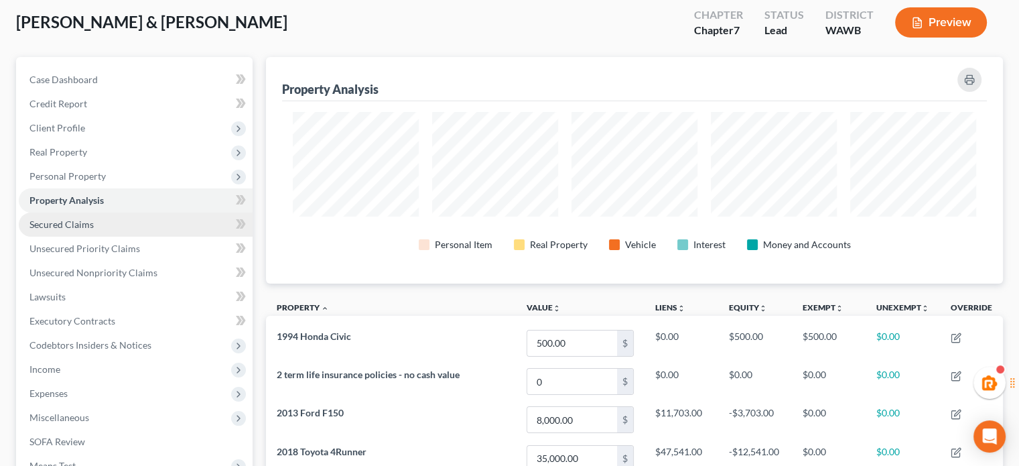
click at [74, 212] on link "Secured Claims" at bounding box center [136, 224] width 234 height 24
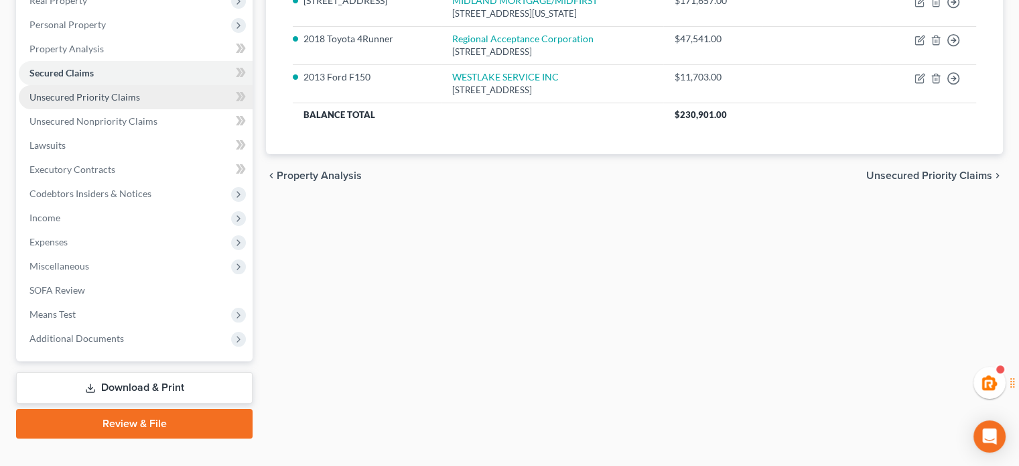
click at [79, 96] on span "Unsecured Priority Claims" at bounding box center [84, 96] width 111 height 11
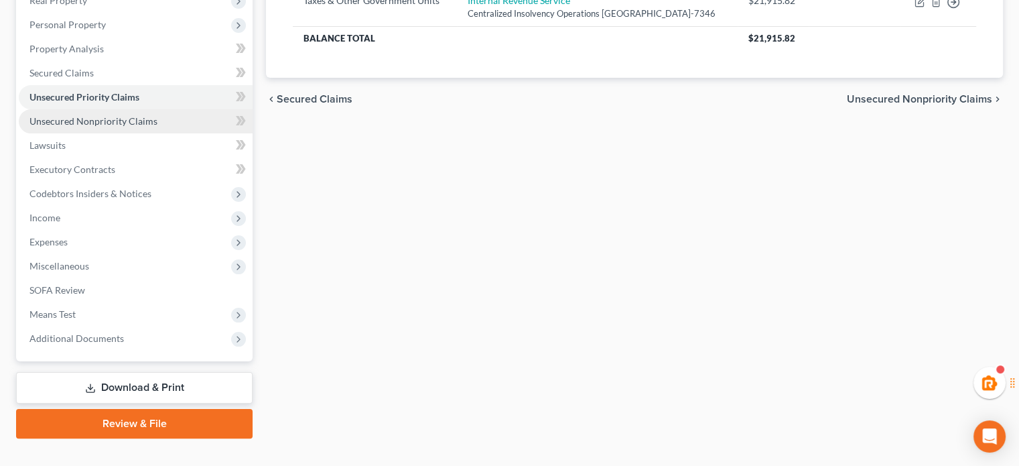
click at [100, 119] on span "Unsecured Nonpriority Claims" at bounding box center [93, 120] width 128 height 11
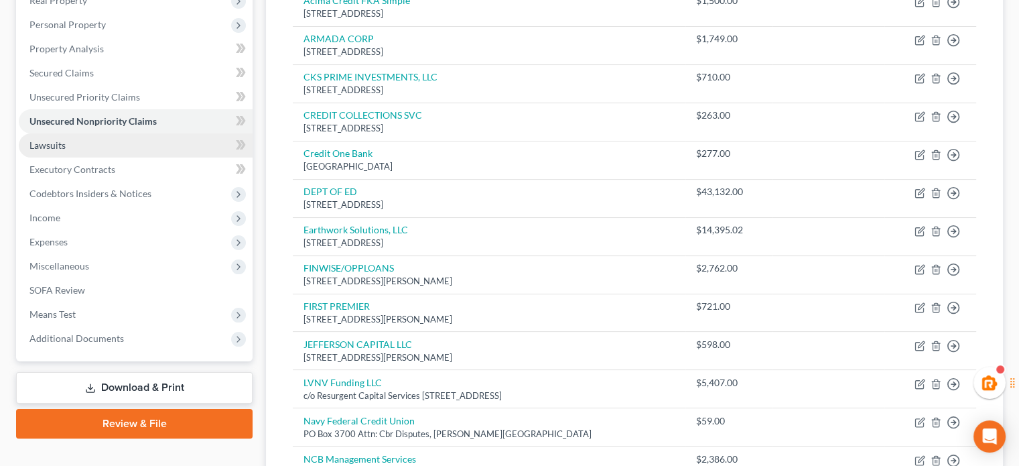
click at [125, 143] on link "Lawsuits" at bounding box center [136, 145] width 234 height 24
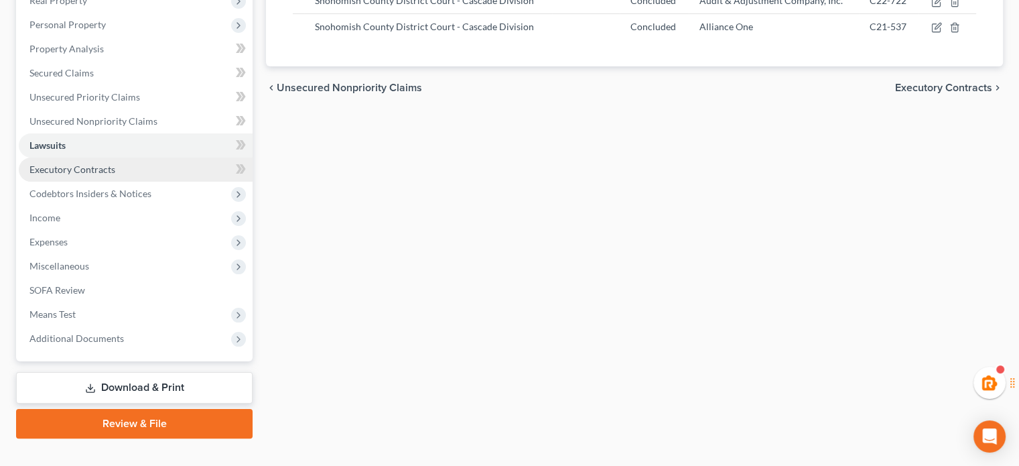
click at [102, 178] on link "Executory Contracts" at bounding box center [136, 169] width 234 height 24
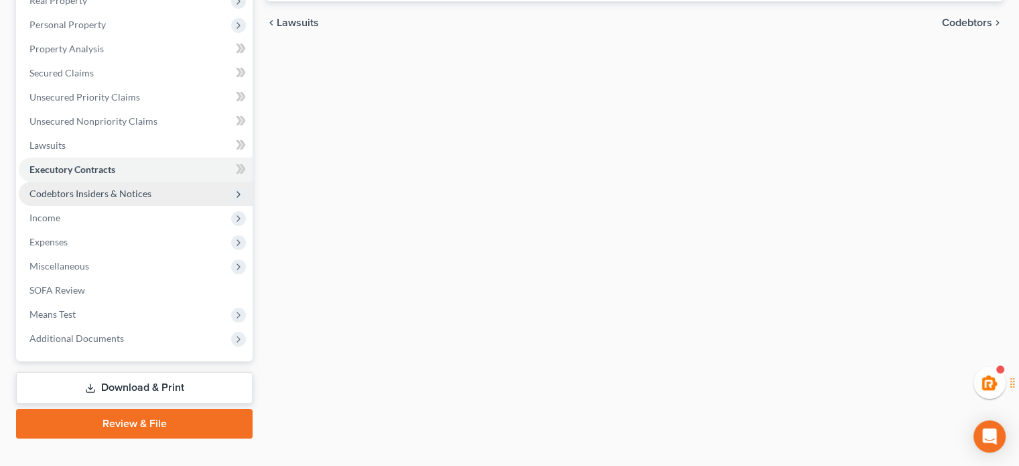
click at [107, 194] on span "Codebtors Insiders & Notices" at bounding box center [90, 193] width 122 height 11
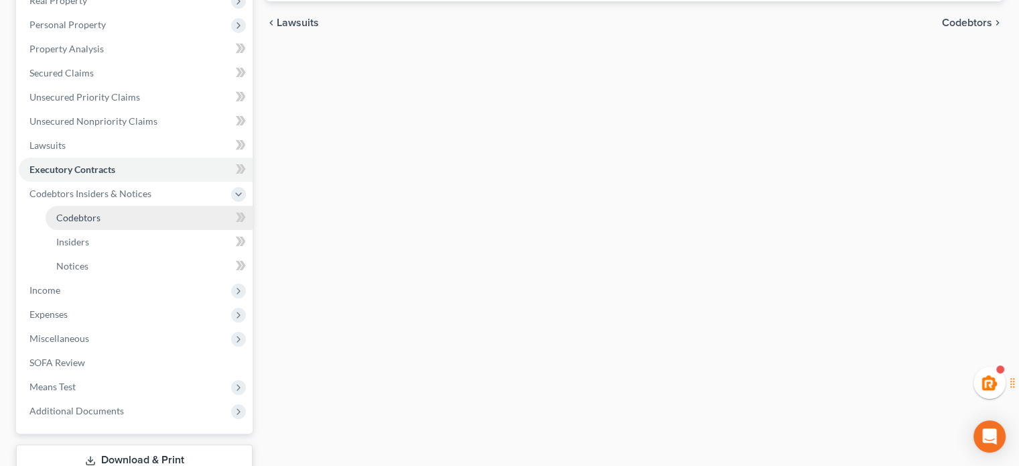
click at [105, 210] on link "Codebtors" at bounding box center [149, 218] width 207 height 24
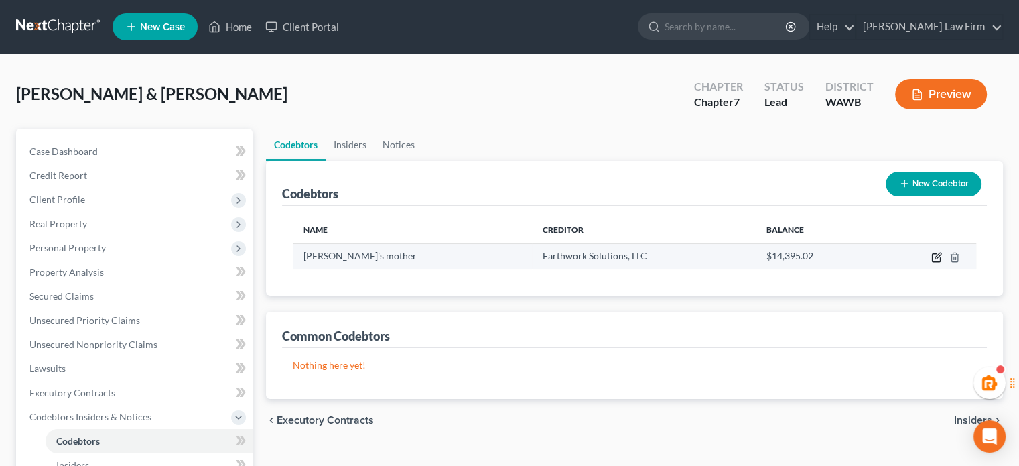
click at [936, 259] on icon "button" at bounding box center [936, 257] width 11 height 11
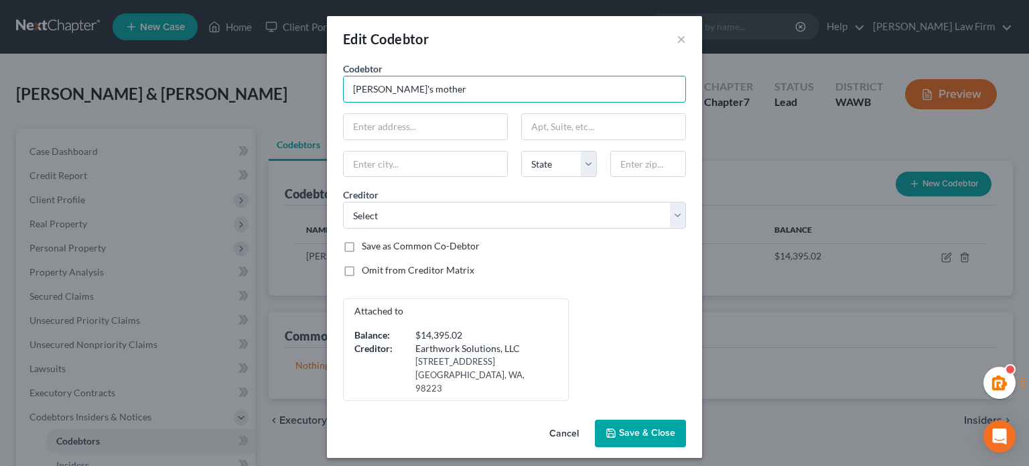
drag, startPoint x: 381, startPoint y: 96, endPoint x: 330, endPoint y: 90, distance: 51.9
click at [330, 90] on div "Codebtor * [PERSON_NAME]'s mother Codebtor * [PERSON_NAME]'s mother State [US_S…" at bounding box center [514, 238] width 375 height 352
type input "Joint debtor's mother"
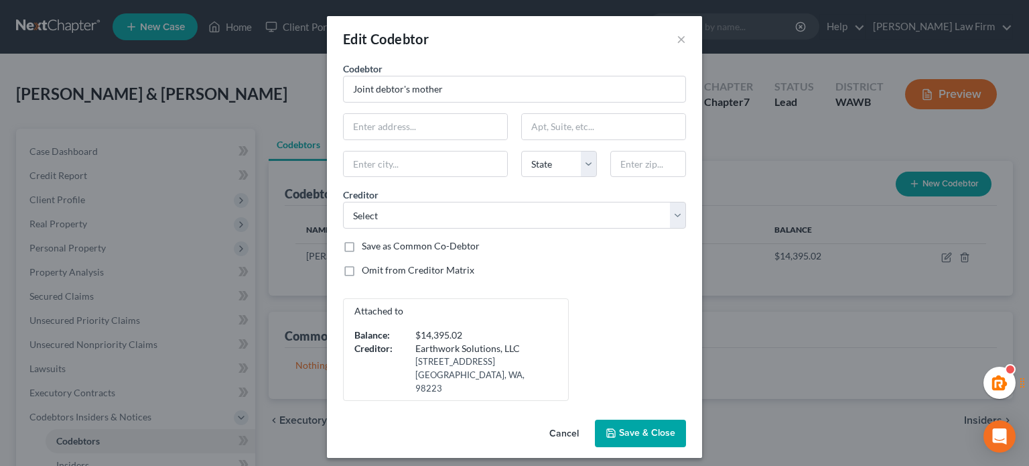
click at [456, 263] on label "Omit from Creditor Matrix" at bounding box center [418, 269] width 113 height 13
click at [376, 263] on input "Omit from Creditor Matrix" at bounding box center [371, 267] width 9 height 9
checkbox input "true"
click at [661, 434] on div "Cancel Save & Close" at bounding box center [514, 436] width 375 height 44
click at [660, 424] on button "Save & Close" at bounding box center [640, 433] width 91 height 28
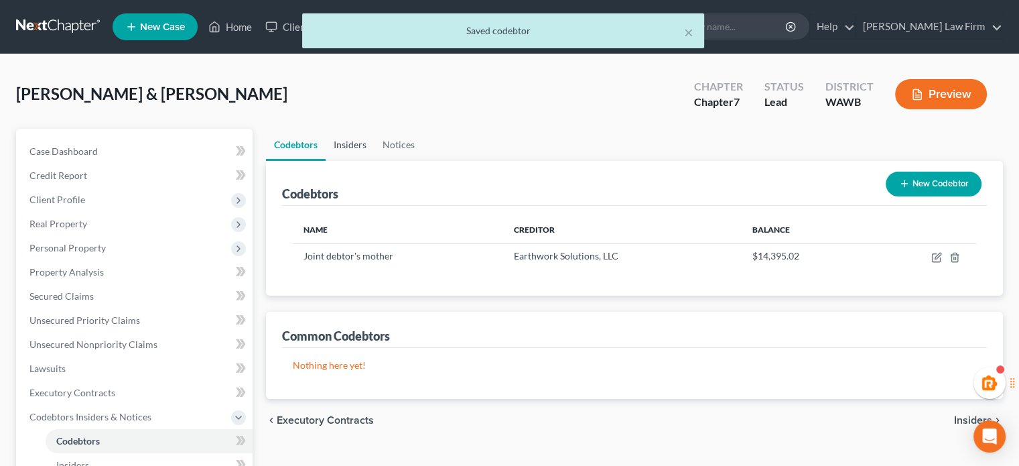
drag, startPoint x: 354, startPoint y: 149, endPoint x: 373, endPoint y: 148, distance: 18.1
click at [354, 149] on link "Insiders" at bounding box center [350, 145] width 49 height 32
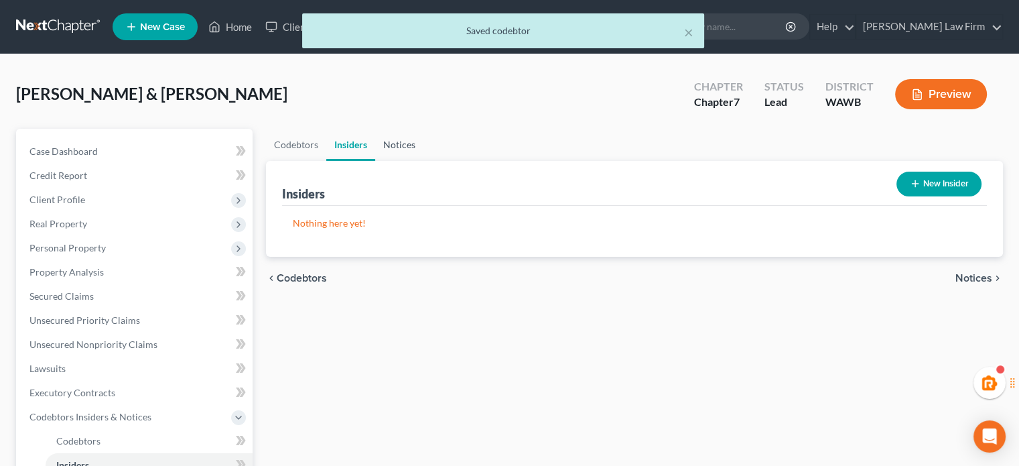
click at [402, 144] on link "Notices" at bounding box center [399, 145] width 48 height 32
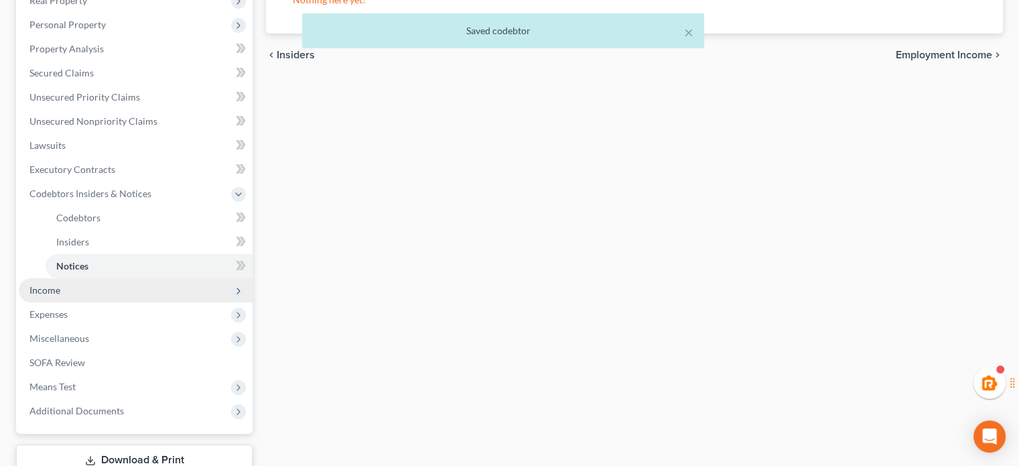
click at [94, 295] on span "Income" at bounding box center [136, 290] width 234 height 24
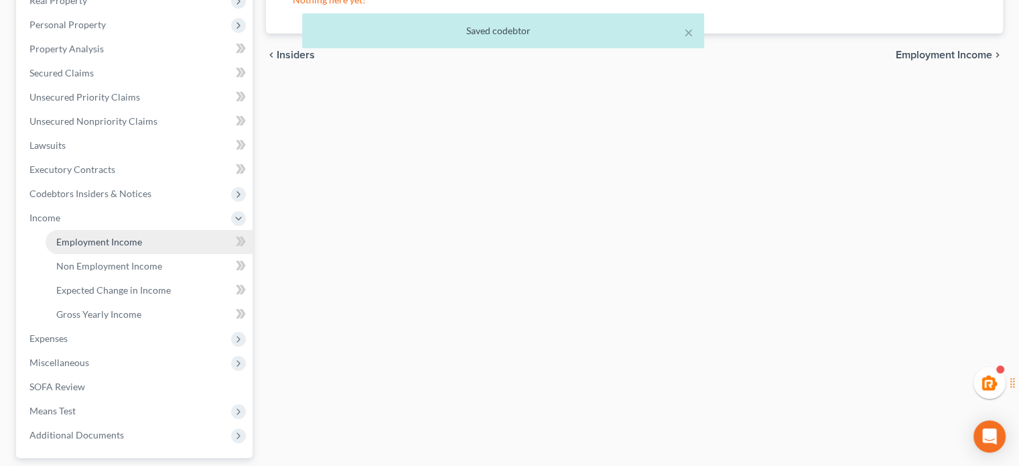
click at [113, 230] on link "Employment Income" at bounding box center [149, 242] width 207 height 24
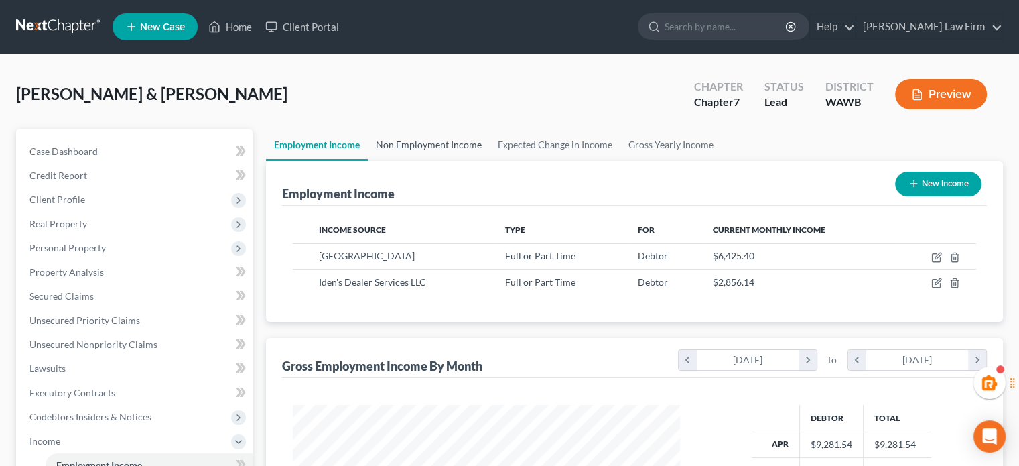
click at [447, 146] on link "Non Employment Income" at bounding box center [429, 145] width 122 height 32
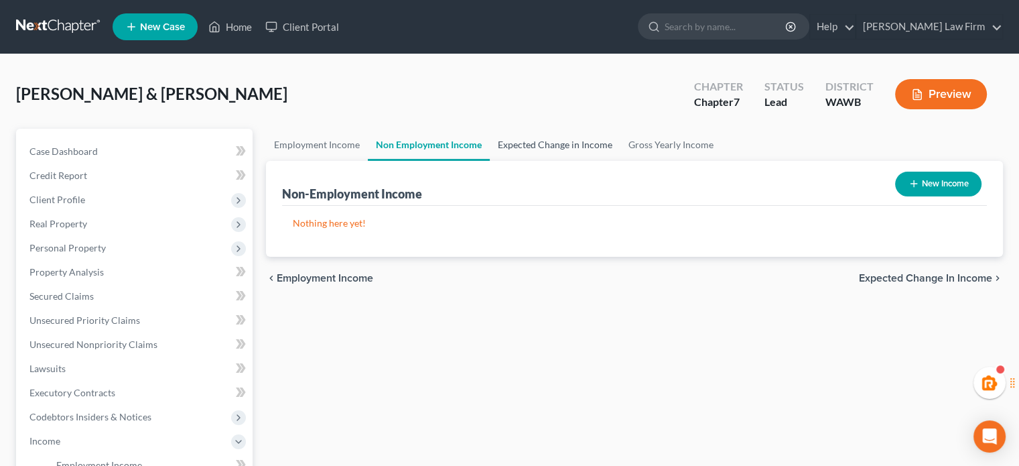
click at [547, 146] on link "Expected Change in Income" at bounding box center [555, 145] width 131 height 32
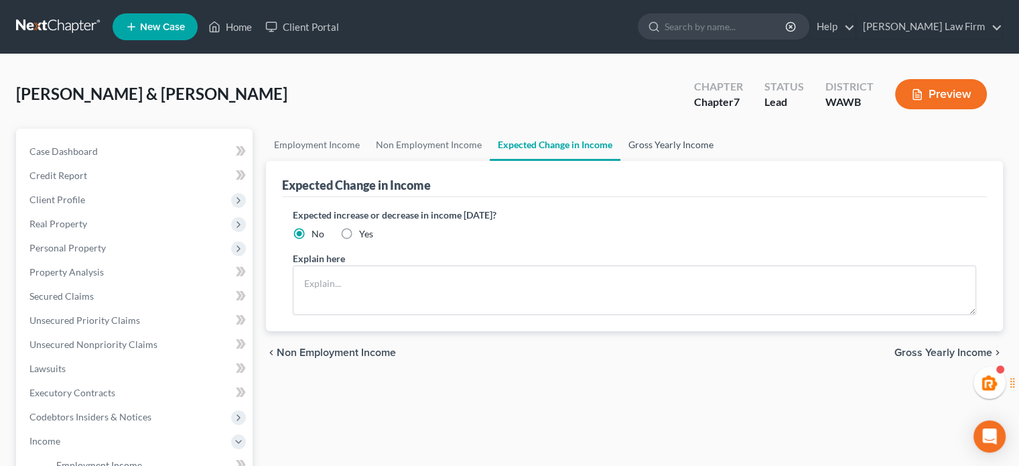
click at [663, 155] on link "Gross Yearly Income" at bounding box center [670, 145] width 101 height 32
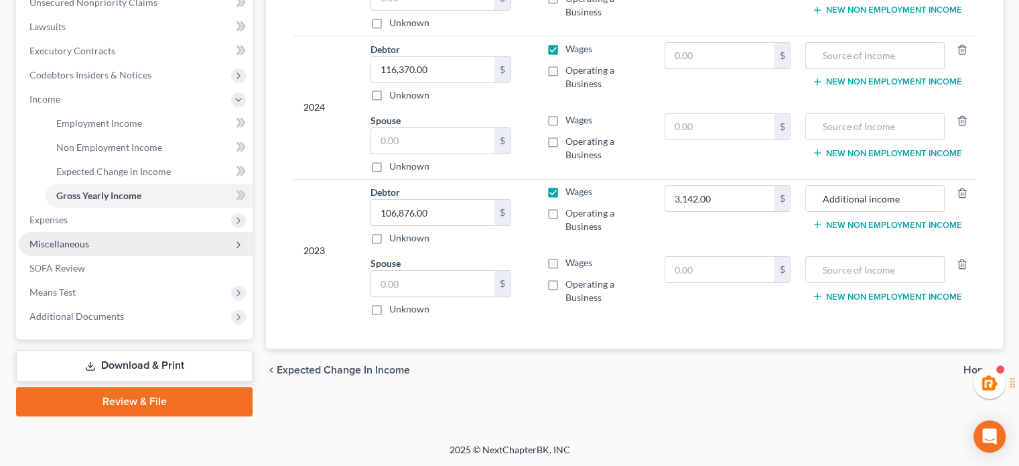
click at [104, 233] on span "Miscellaneous" at bounding box center [136, 244] width 234 height 24
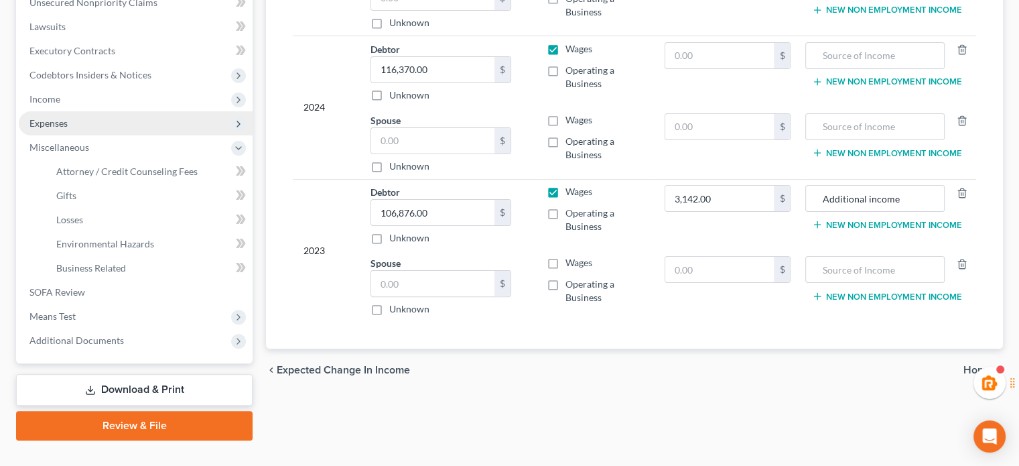
click at [73, 125] on span "Expenses" at bounding box center [136, 123] width 234 height 24
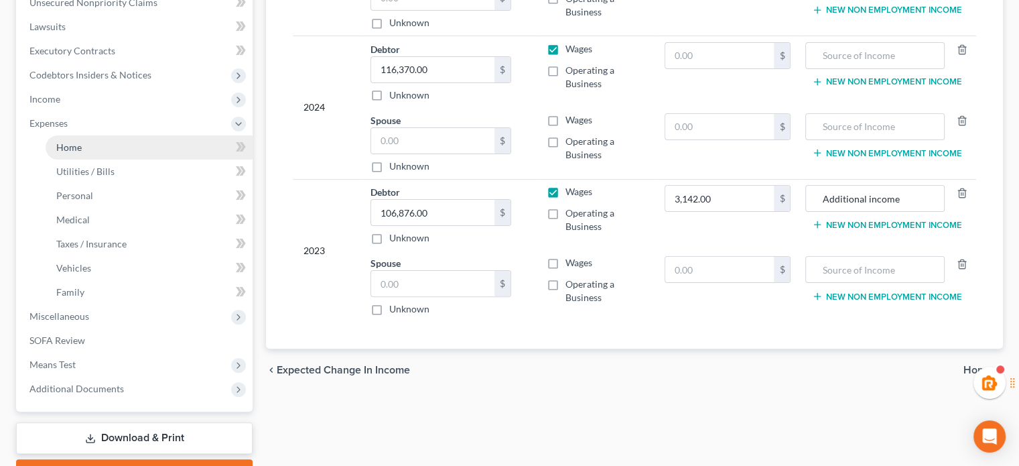
click at [72, 137] on link "Home" at bounding box center [149, 147] width 207 height 24
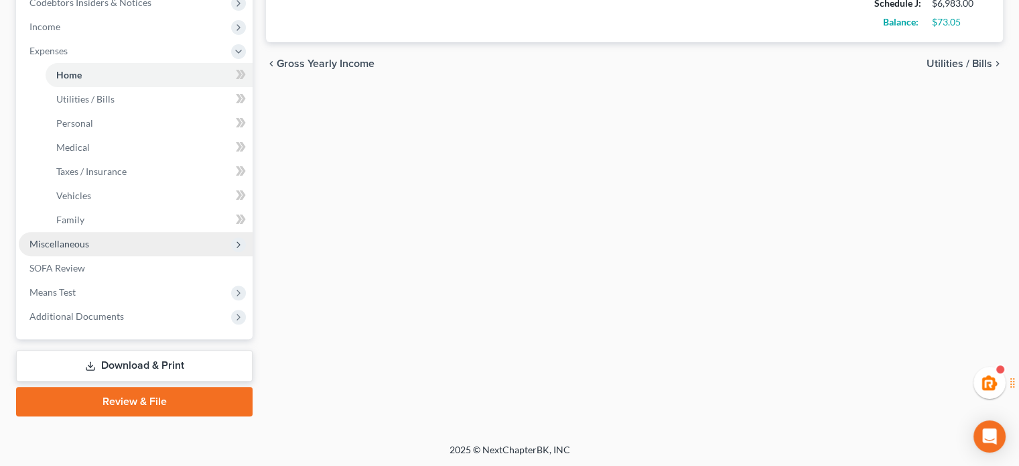
click at [80, 247] on span "Miscellaneous" at bounding box center [59, 243] width 60 height 11
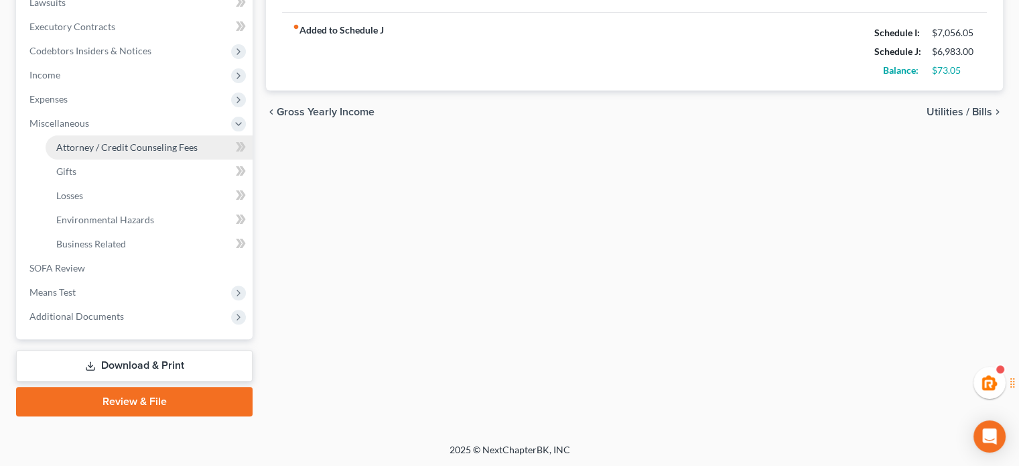
click at [94, 143] on span "Attorney / Credit Counseling Fees" at bounding box center [126, 146] width 141 height 11
select select "1"
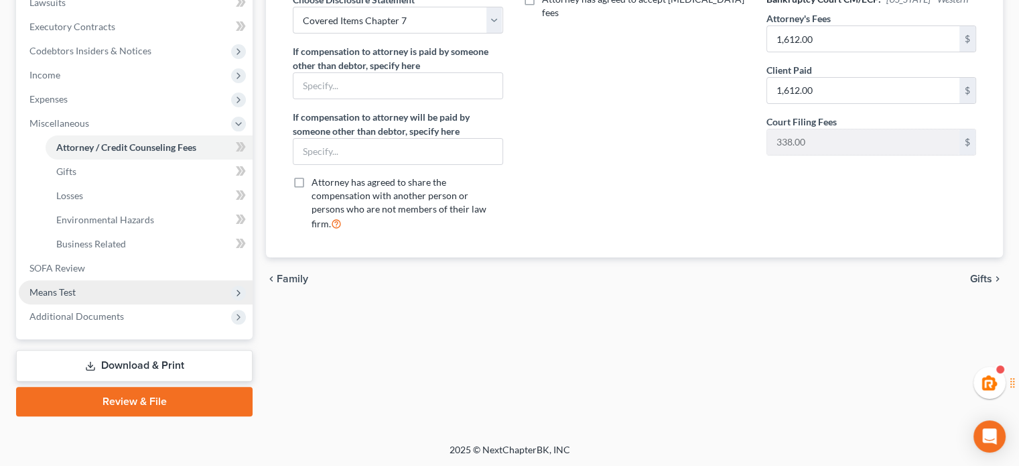
click at [55, 291] on span "Means Test" at bounding box center [52, 291] width 46 height 11
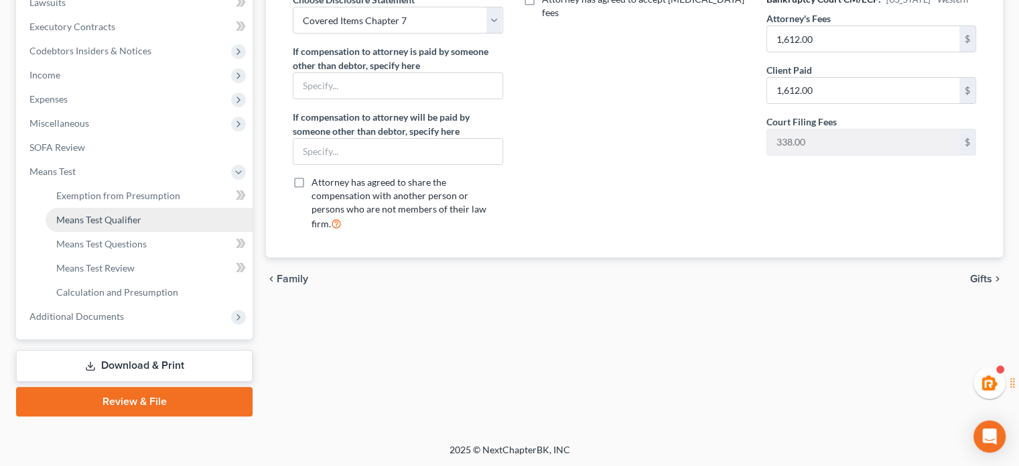
click at [141, 214] on link "Means Test Qualifier" at bounding box center [149, 220] width 207 height 24
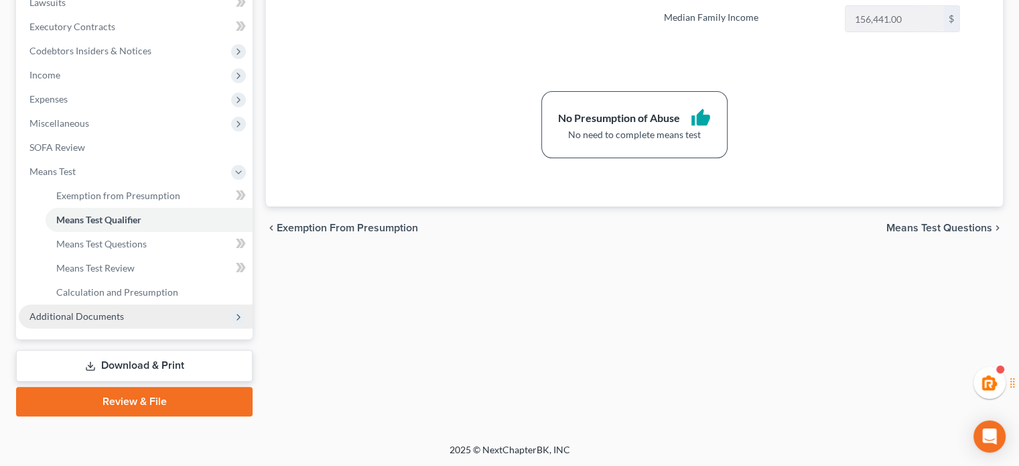
click at [121, 314] on span "Additional Documents" at bounding box center [76, 315] width 94 height 11
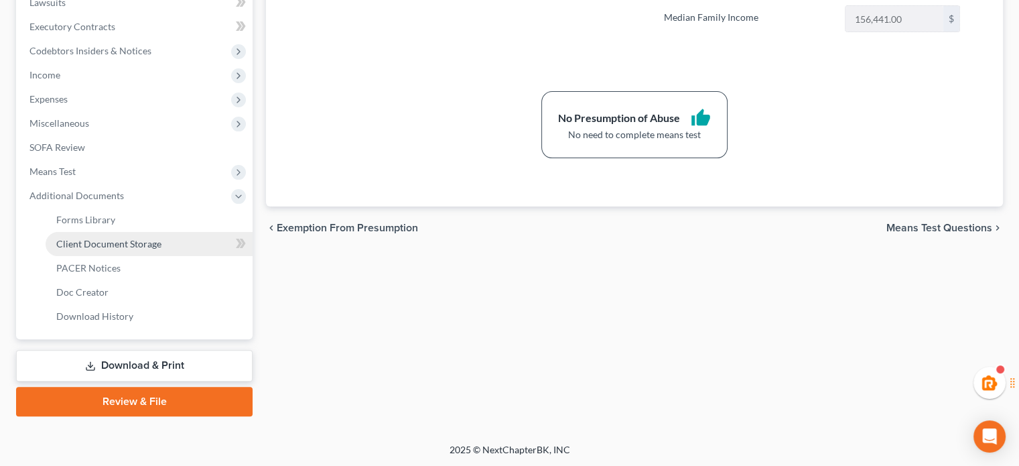
click at [125, 242] on span "Client Document Storage" at bounding box center [108, 243] width 105 height 11
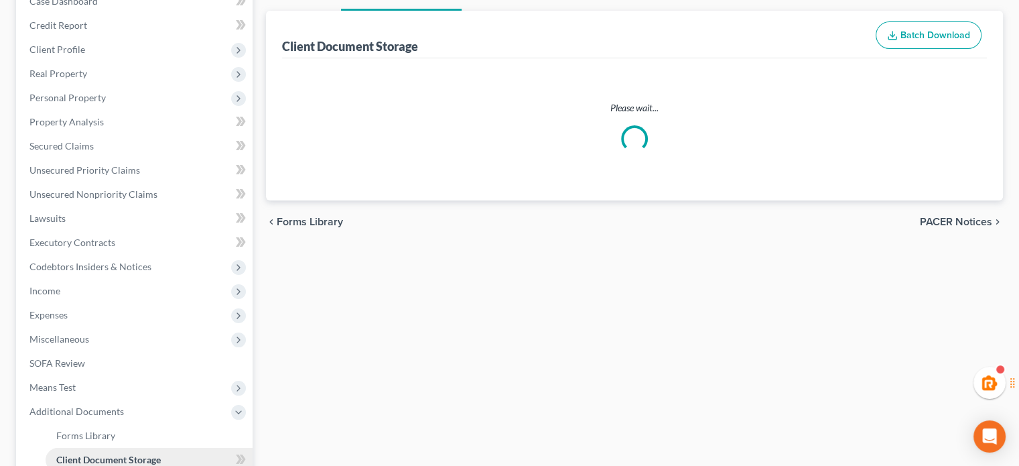
select select "1"
select select "0"
